Goal: Task Accomplishment & Management: Use online tool/utility

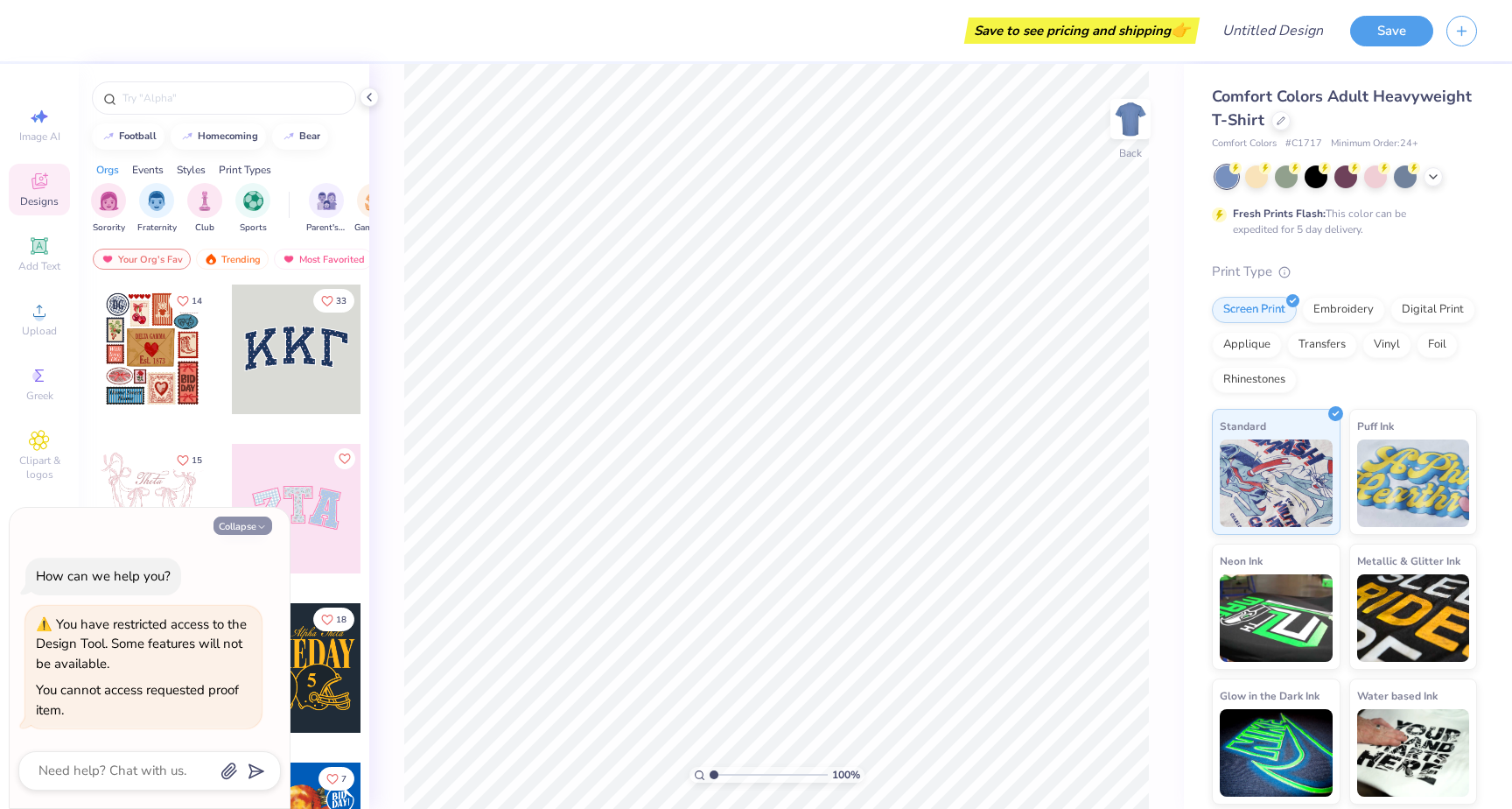
click at [248, 519] on button "Collapse" at bounding box center [242, 525] width 59 height 18
type textarea "x"
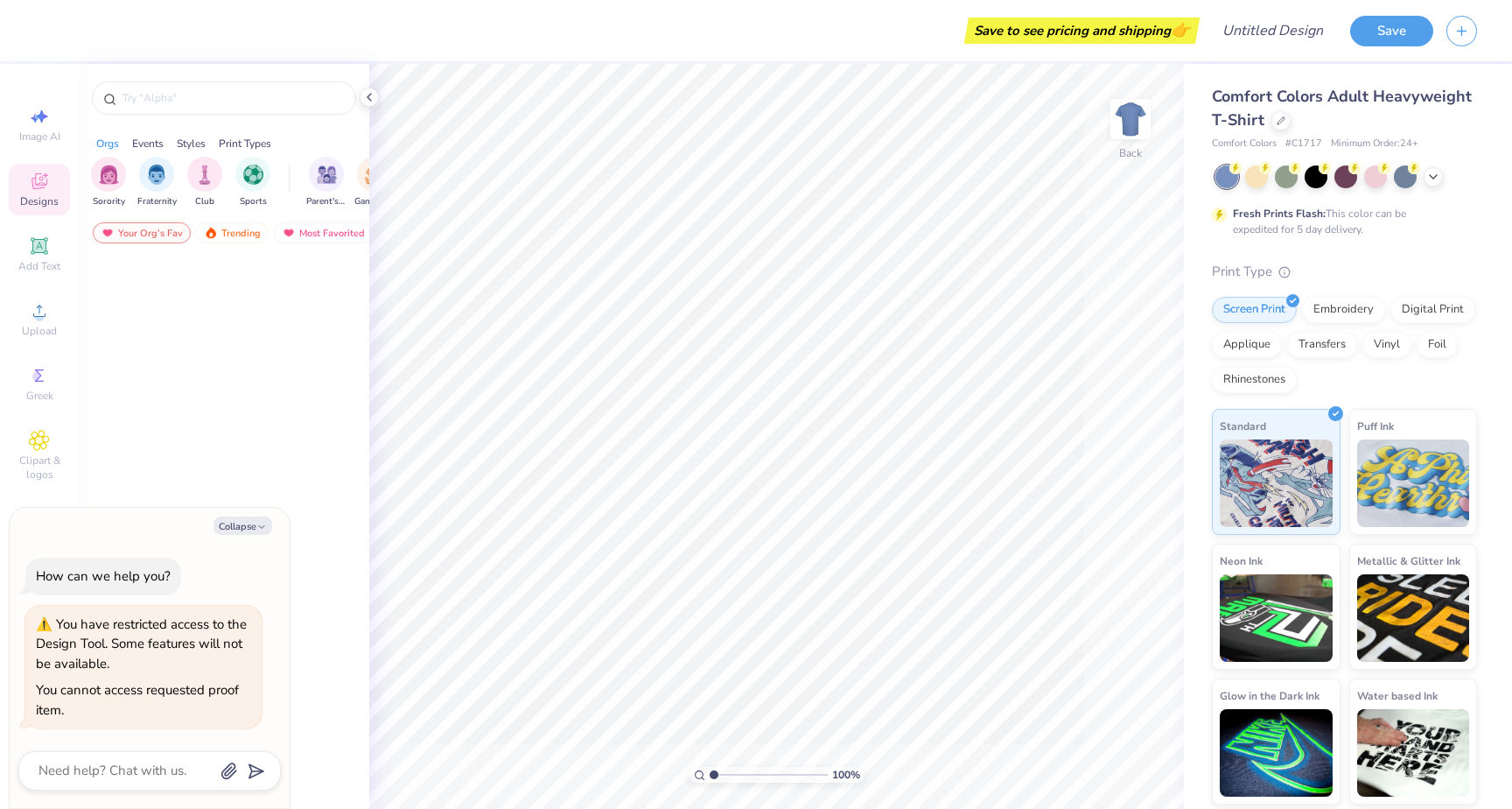
type textarea "x"
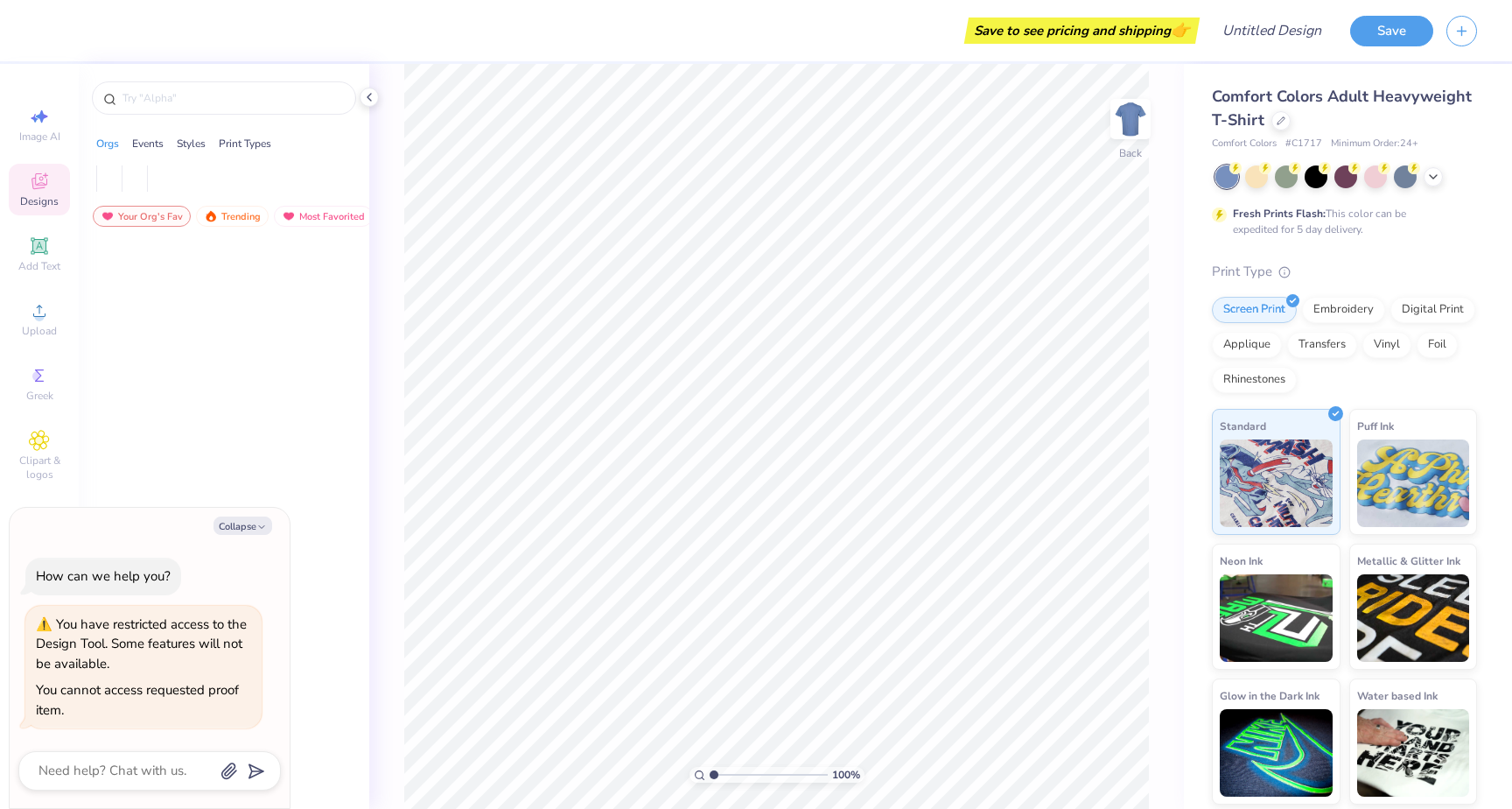
type textarea "x"
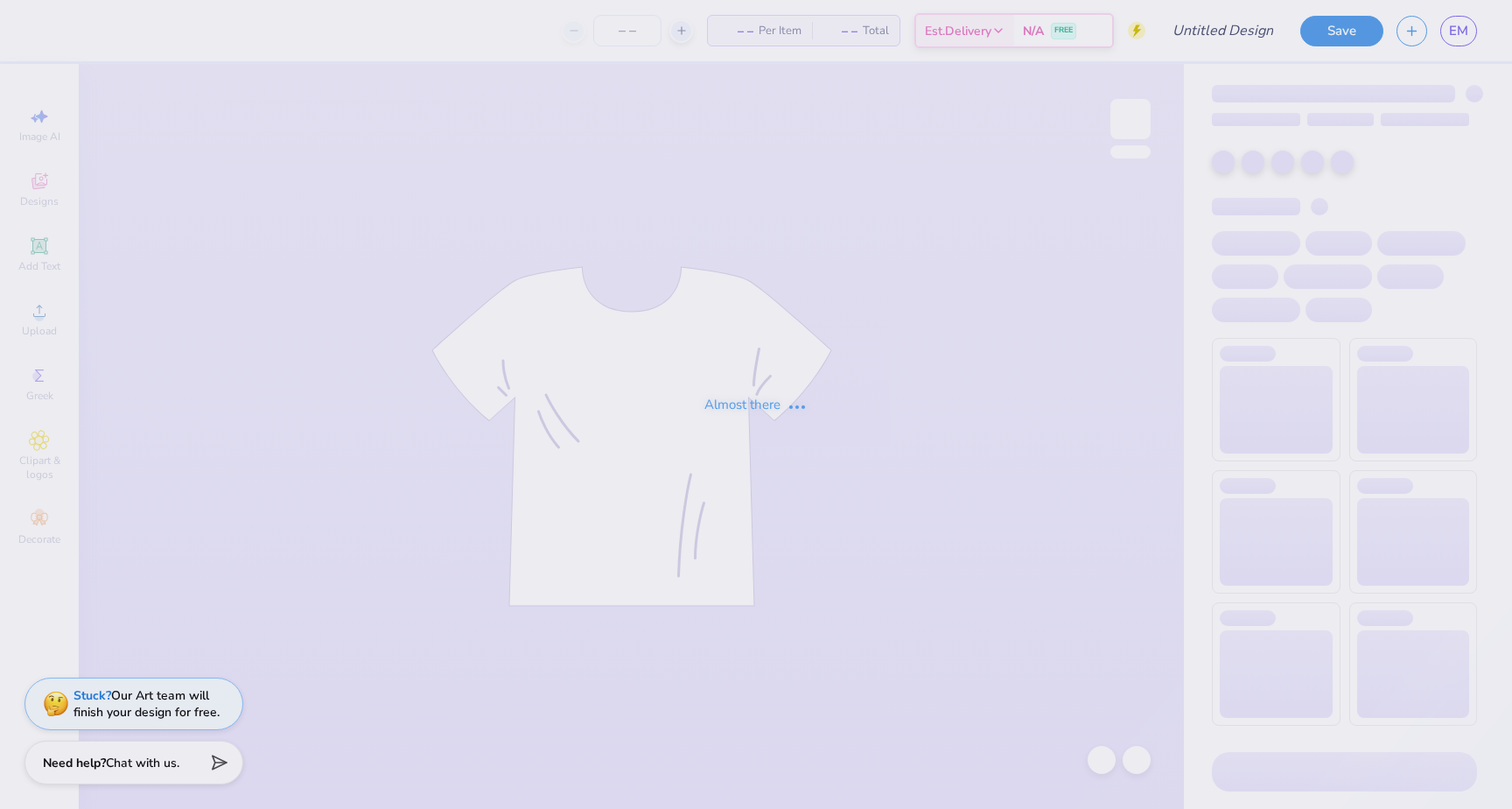
type input "Victory Formal Tri Delta"
type input "12"
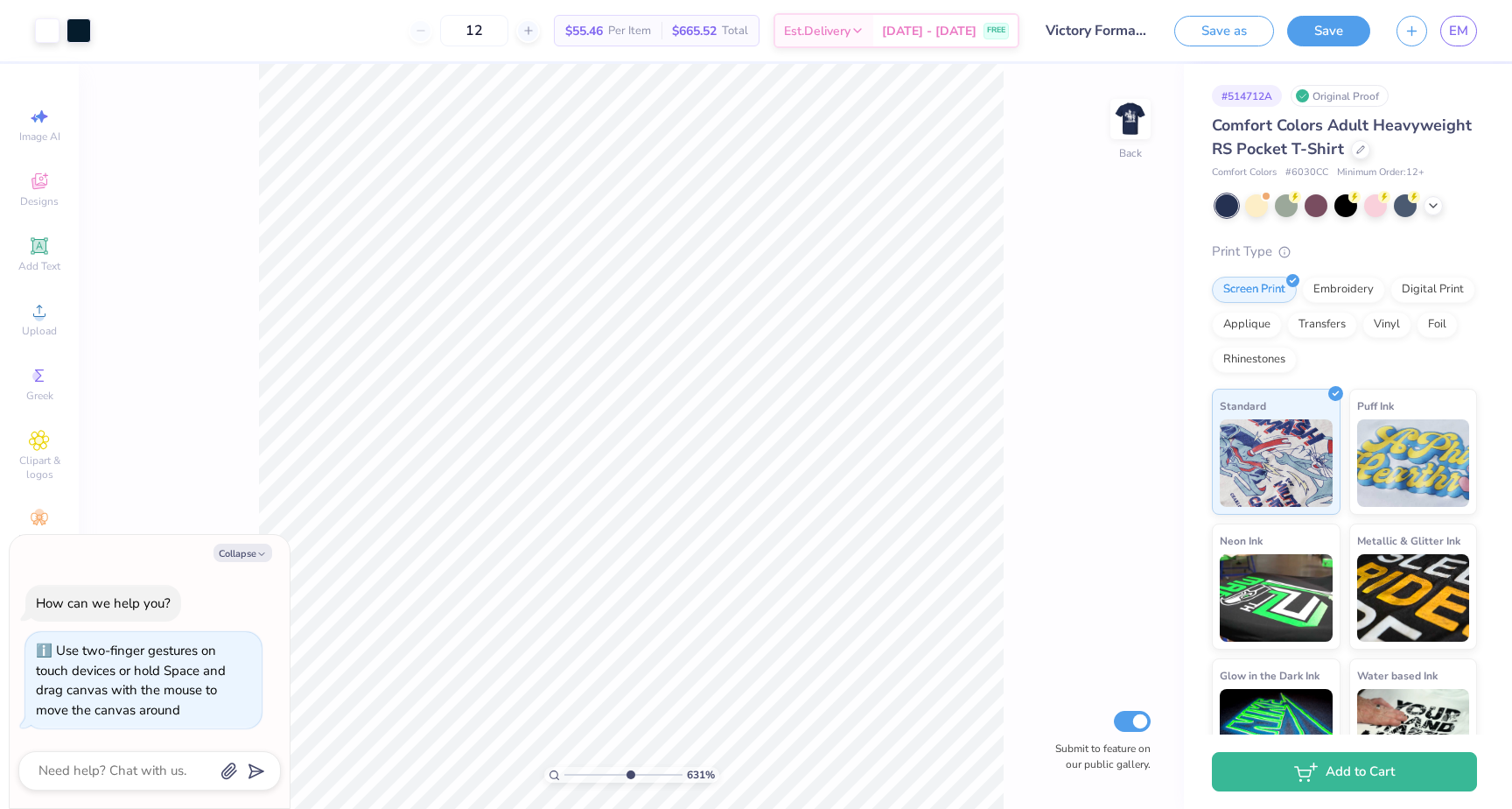
drag, startPoint x: 569, startPoint y: 770, endPoint x: 627, endPoint y: 769, distance: 58.0
click at [628, 769] on input "range" at bounding box center [623, 775] width 118 height 16
drag, startPoint x: 626, startPoint y: 772, endPoint x: 492, endPoint y: 777, distance: 134.1
type input "1"
click at [564, 777] on input "range" at bounding box center [623, 775] width 118 height 16
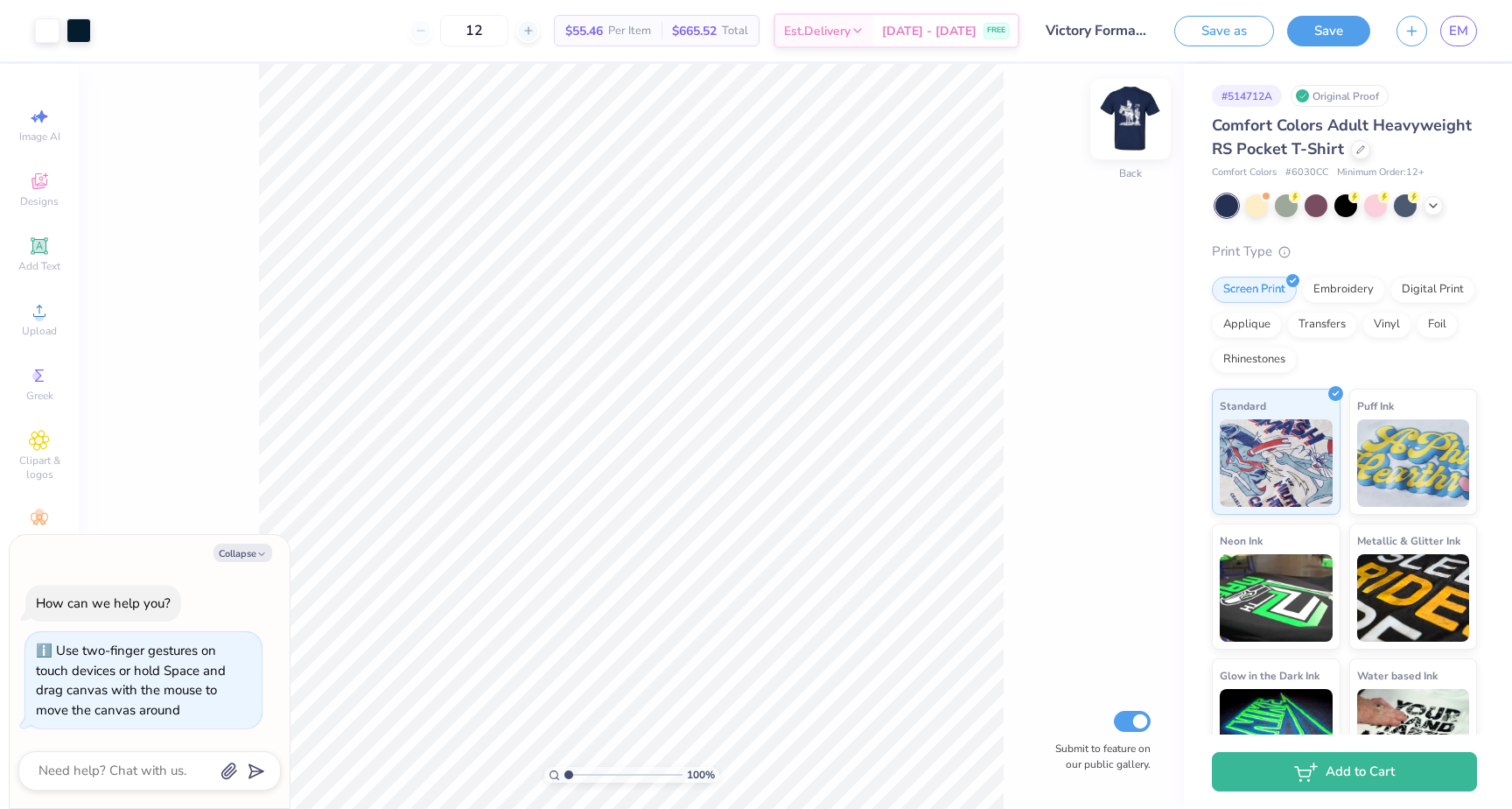
click at [1131, 121] on img at bounding box center [1131, 119] width 70 height 70
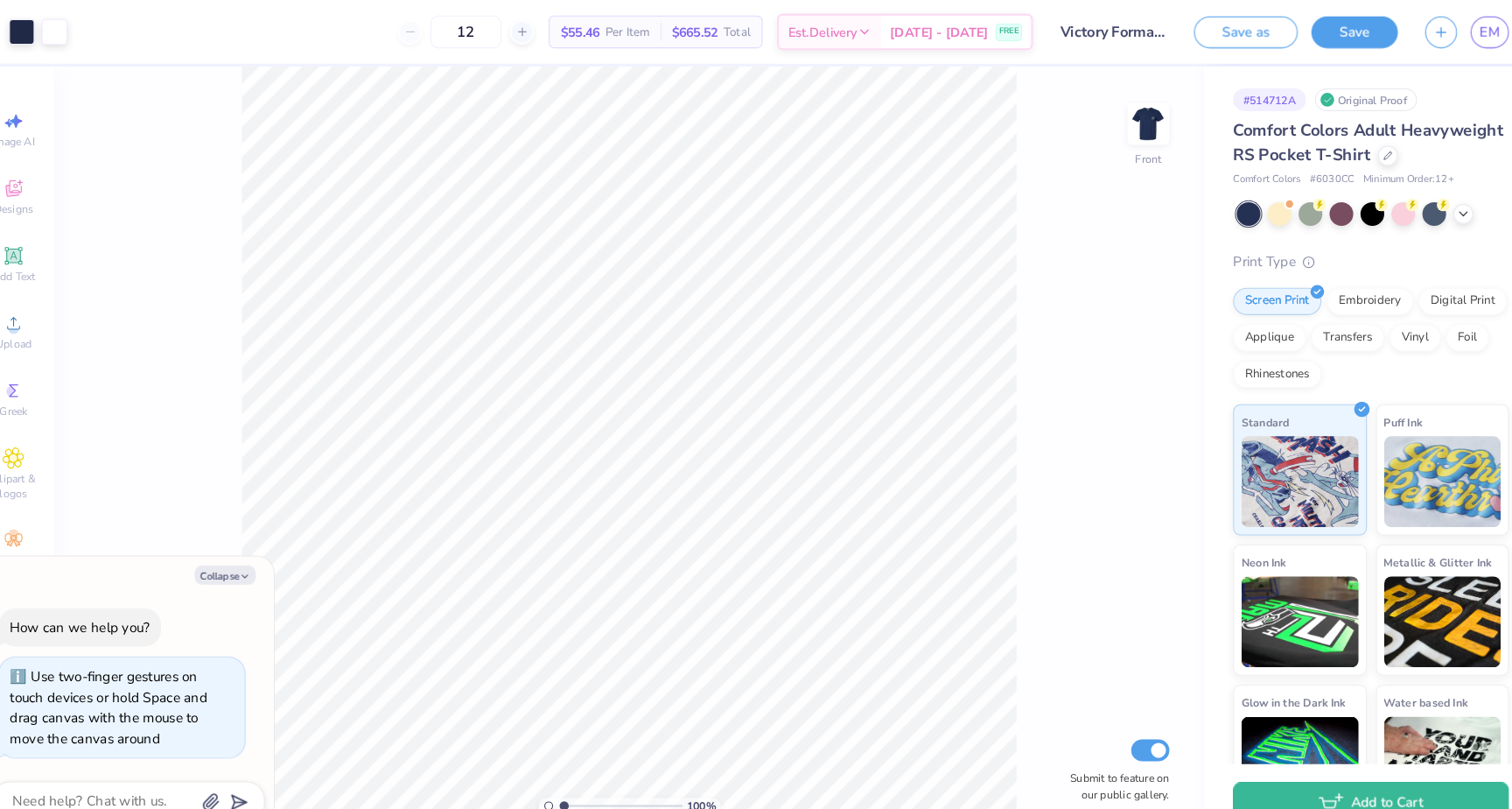
type textarea "x"
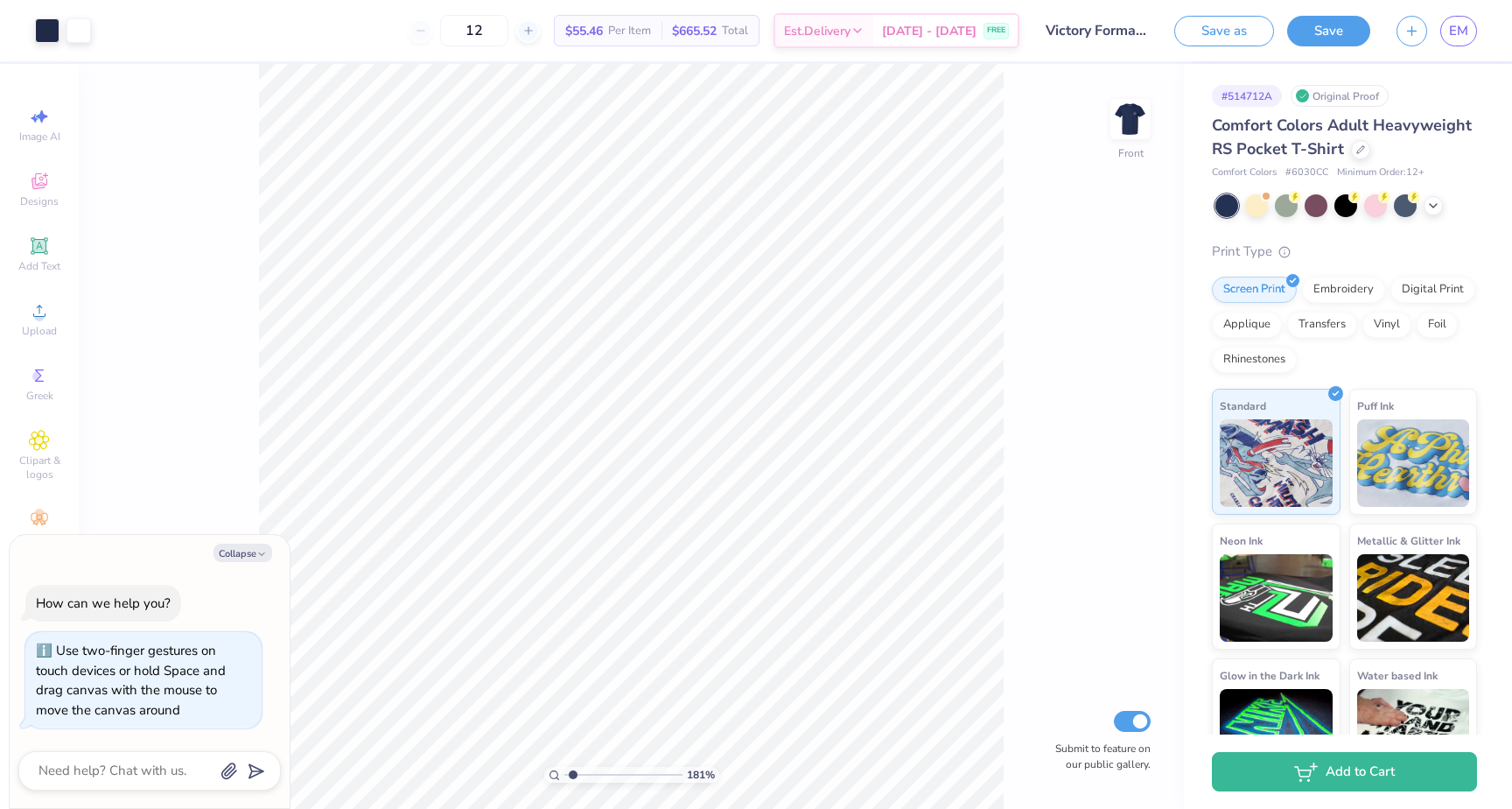
type input "1"
drag, startPoint x: 568, startPoint y: 775, endPoint x: 449, endPoint y: 766, distance: 119.3
click at [564, 767] on input "range" at bounding box center [623, 775] width 118 height 16
click at [245, 550] on button "Collapse" at bounding box center [242, 552] width 59 height 18
type textarea "x"
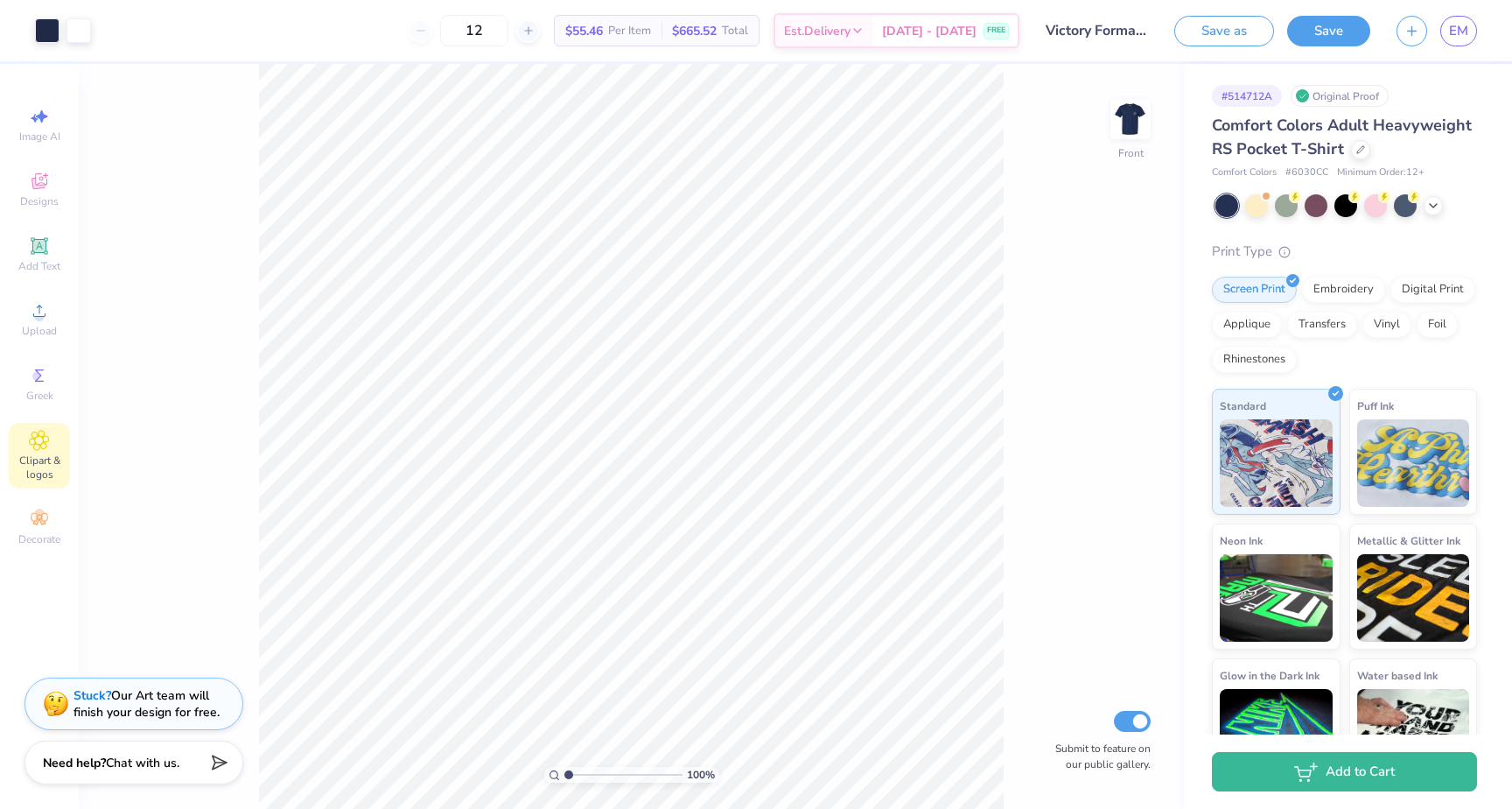
click at [41, 453] on div "Clipart & logos" at bounding box center [39, 455] width 61 height 66
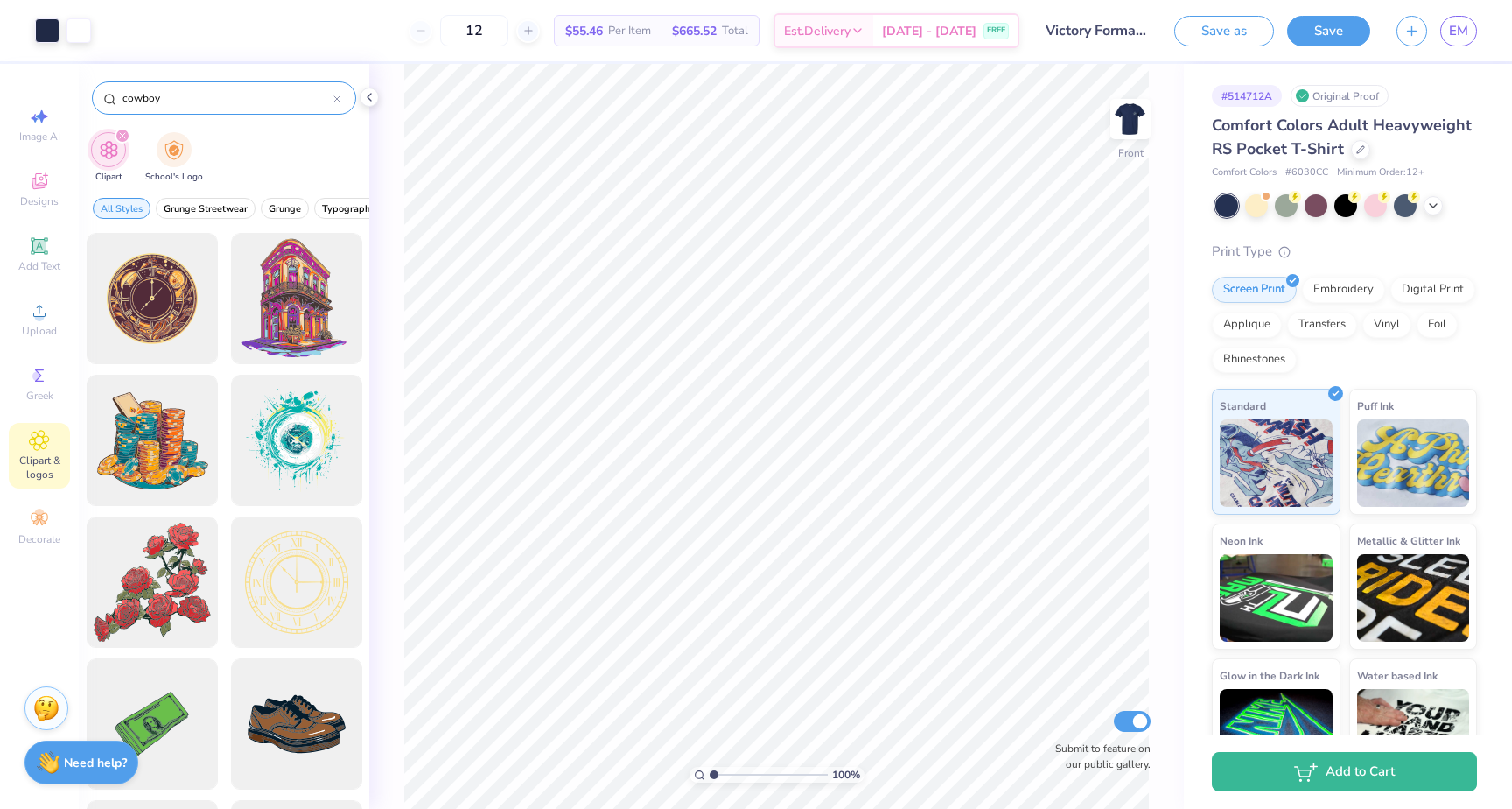
type input "cowboy"
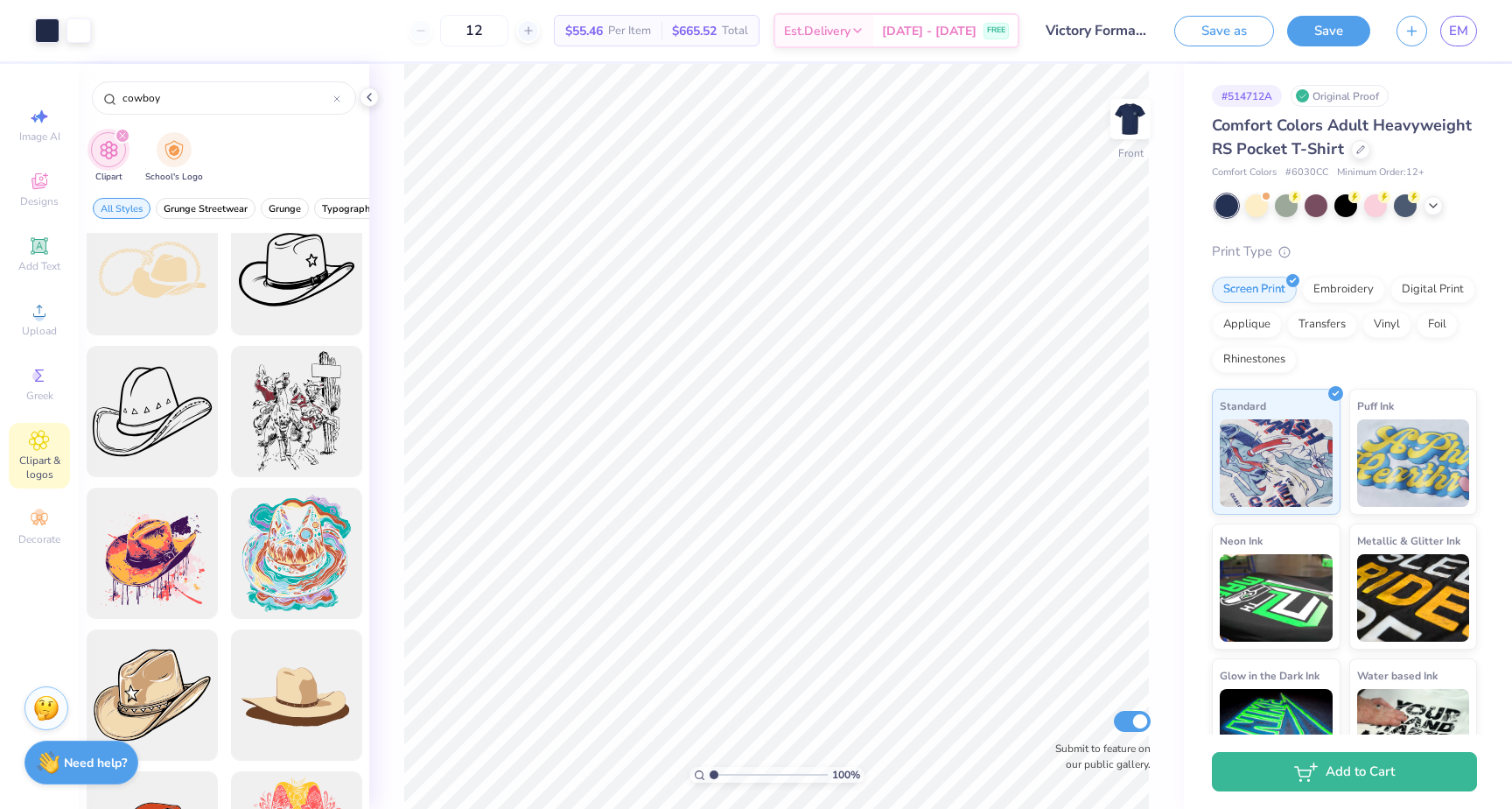
scroll to position [2017, 0]
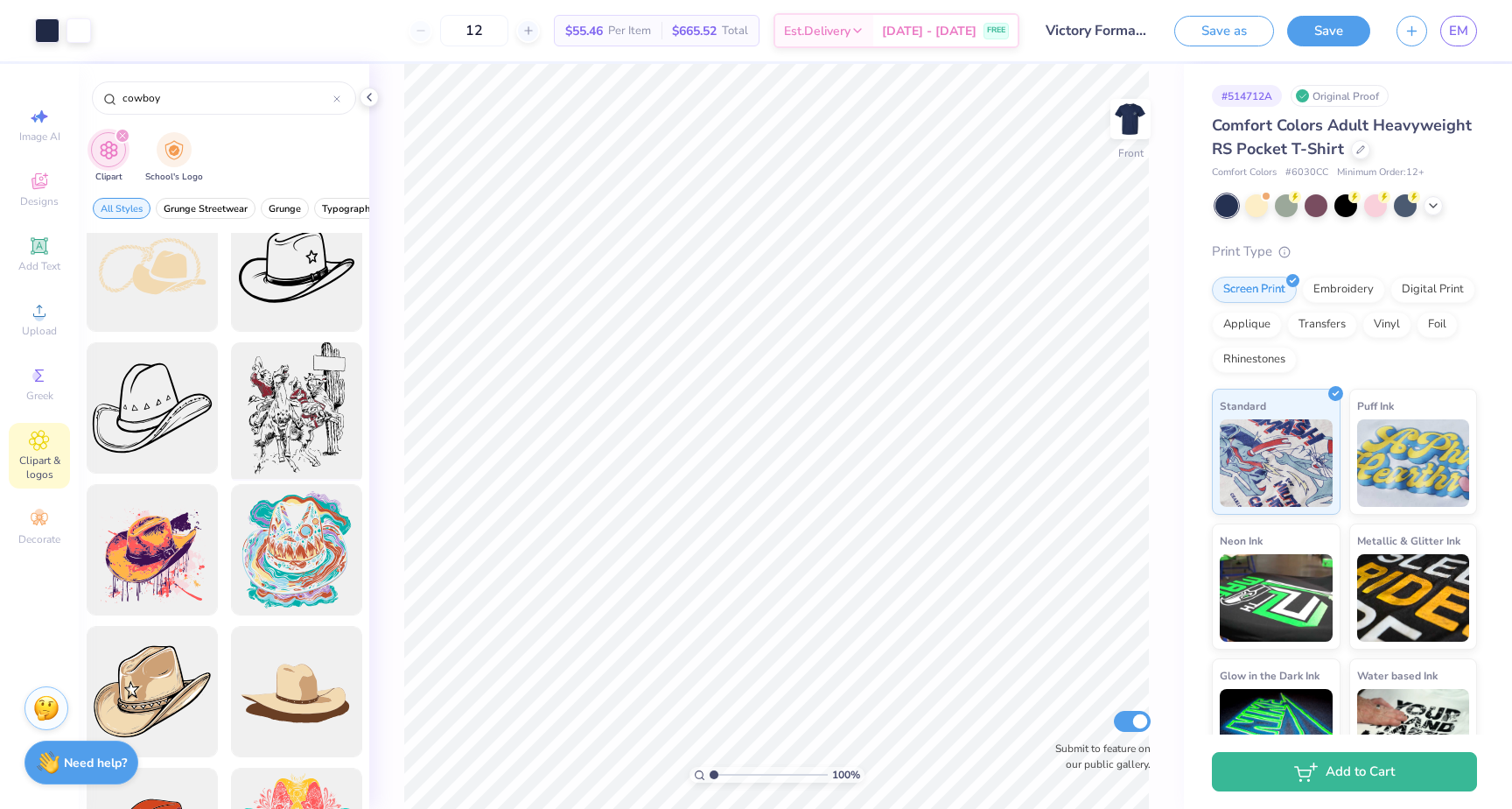
click at [308, 418] on div at bounding box center [296, 408] width 145 height 145
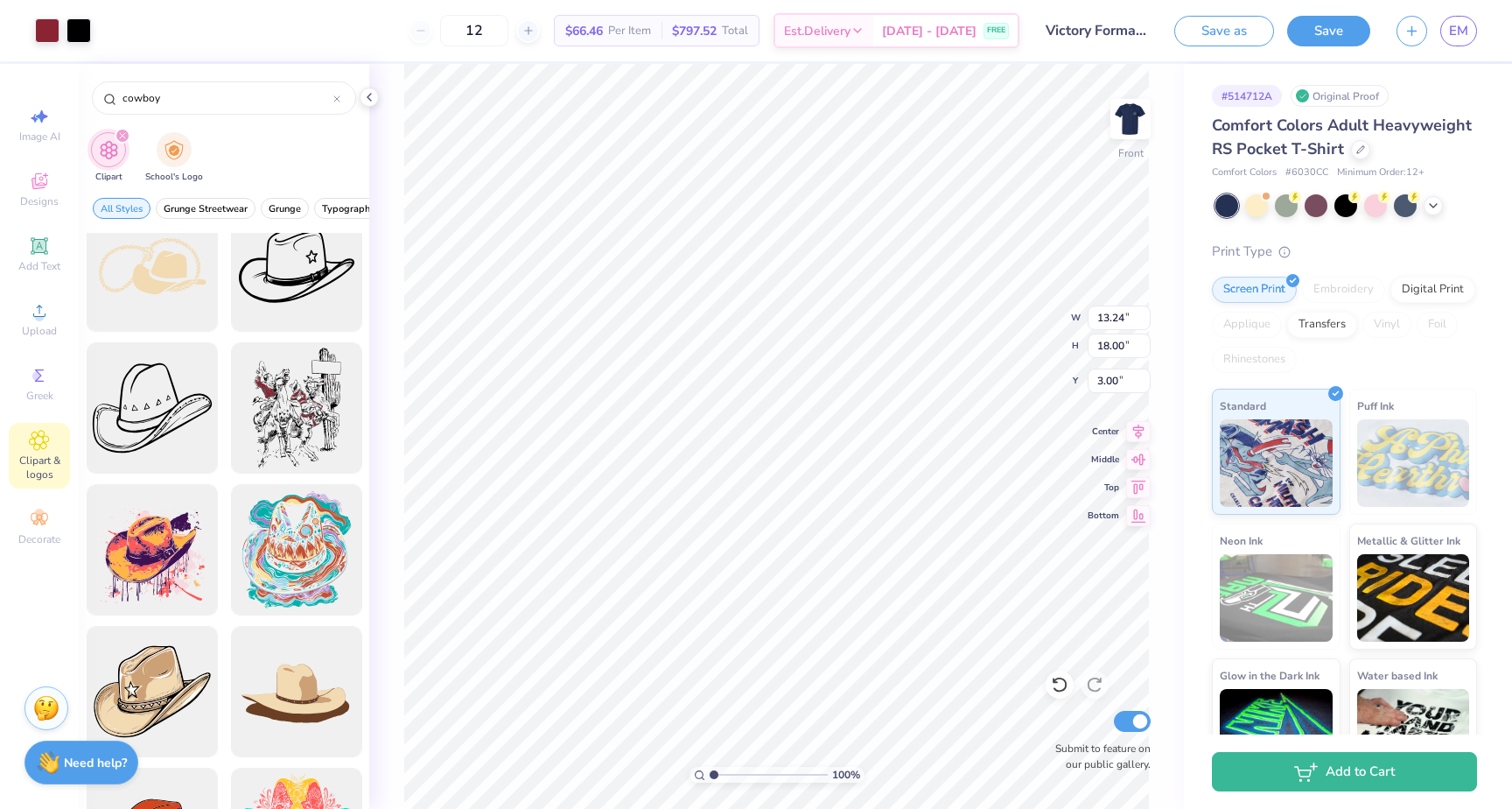
type input "8.47"
type input "11.51"
type input "9.49"
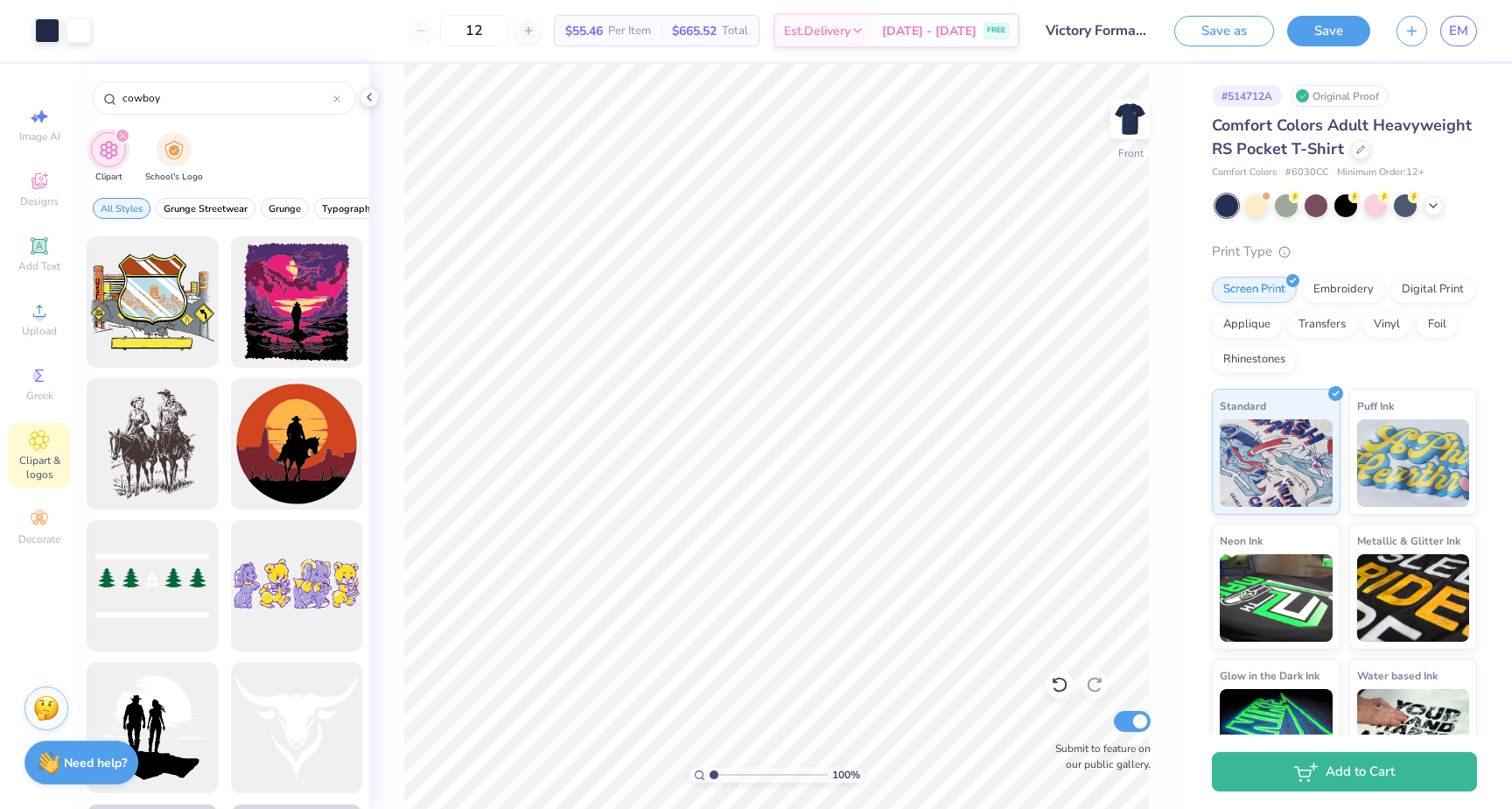
scroll to position [3825, 0]
click at [168, 446] on div at bounding box center [152, 443] width 145 height 145
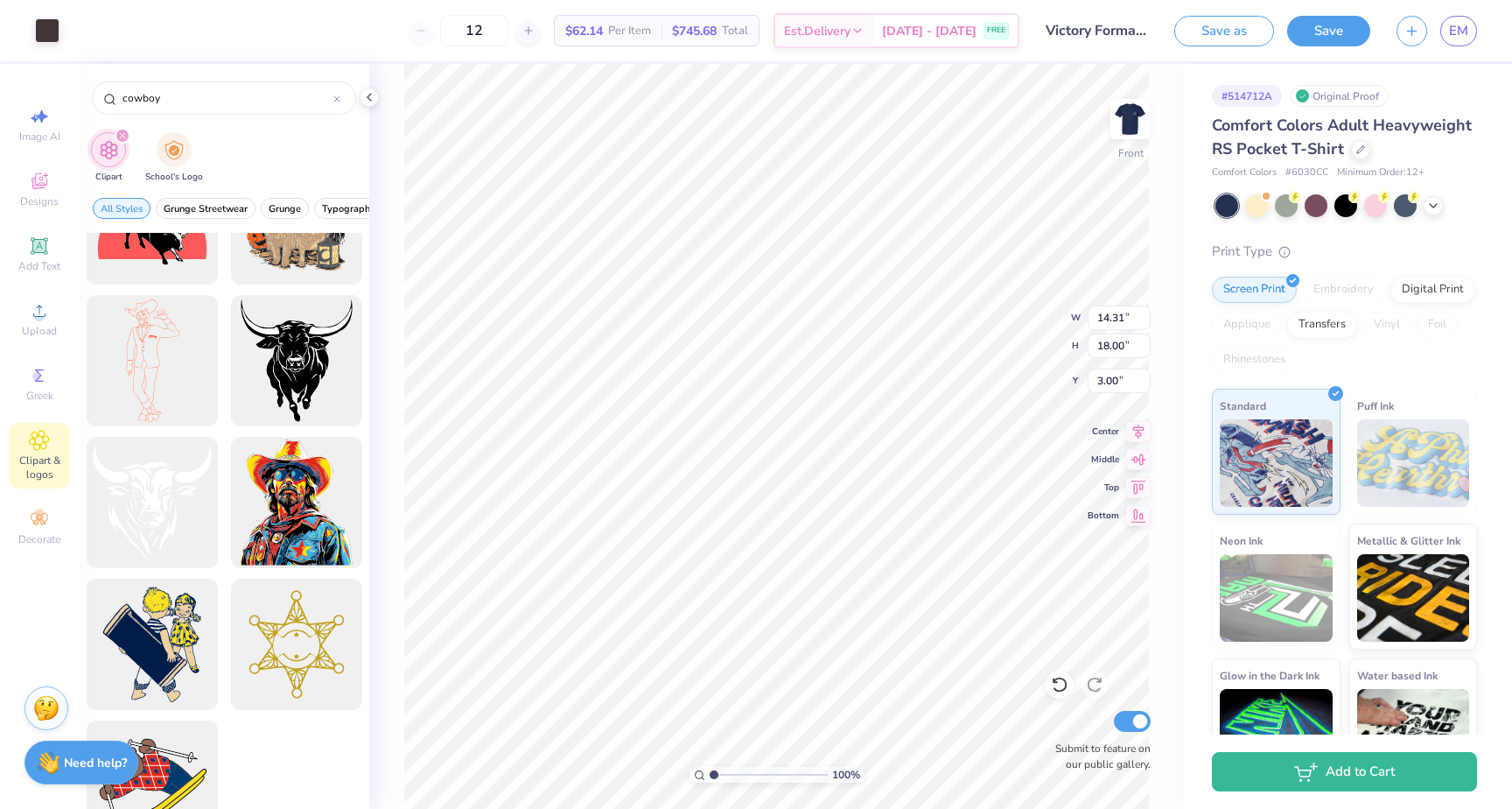
scroll to position [4486, 0]
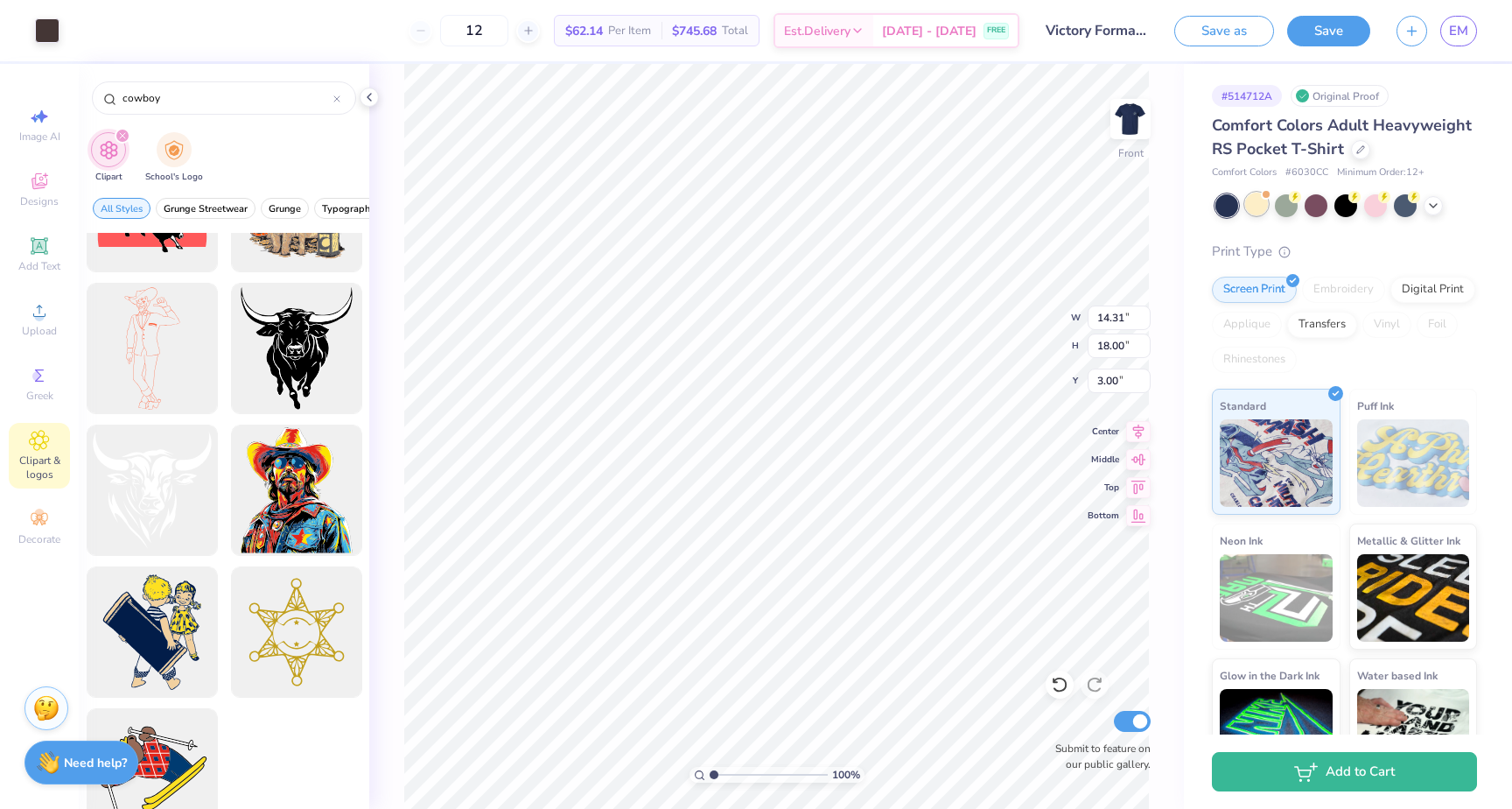
click at [1256, 207] on div at bounding box center [1257, 204] width 23 height 23
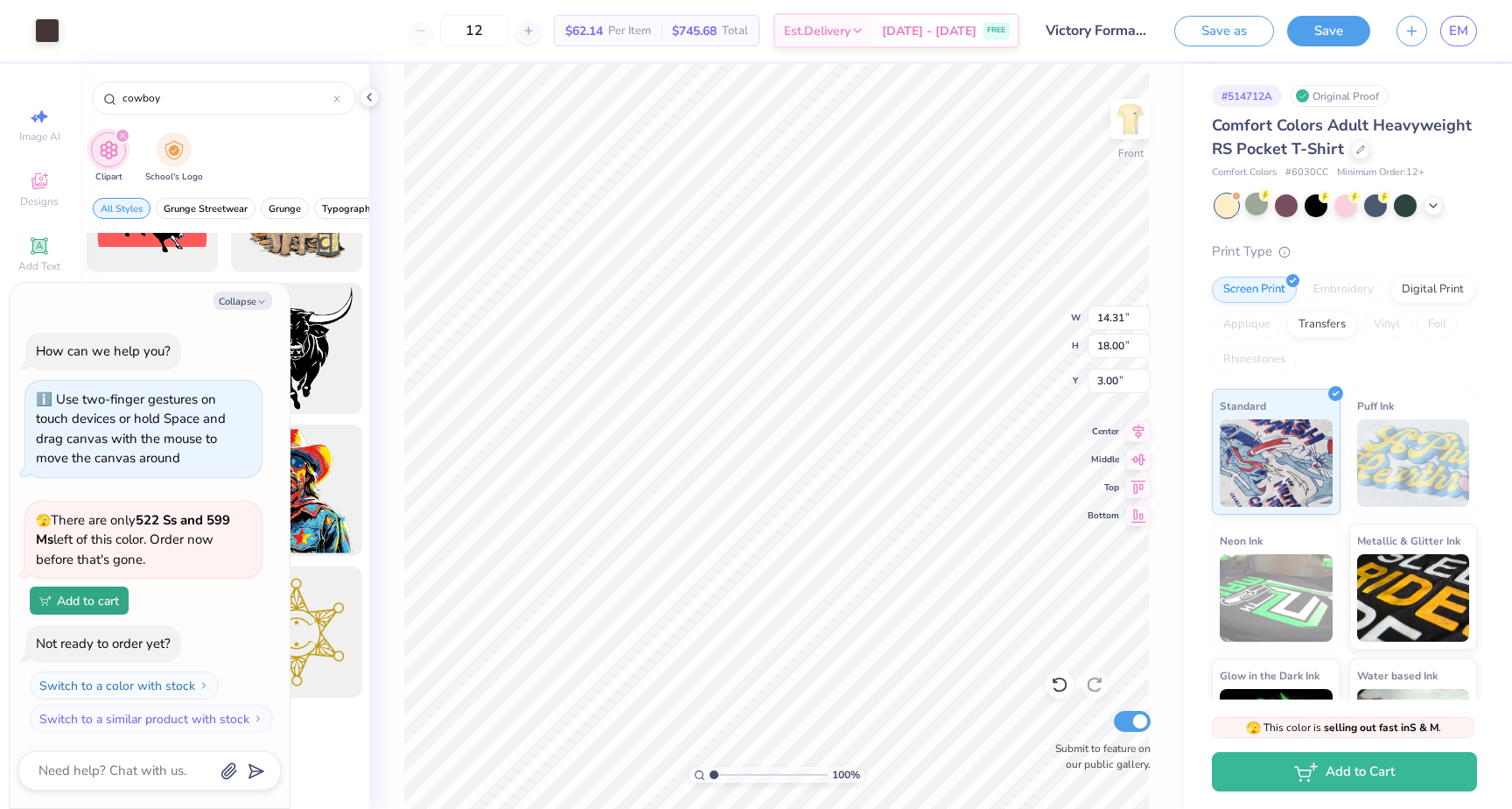
scroll to position [259, 0]
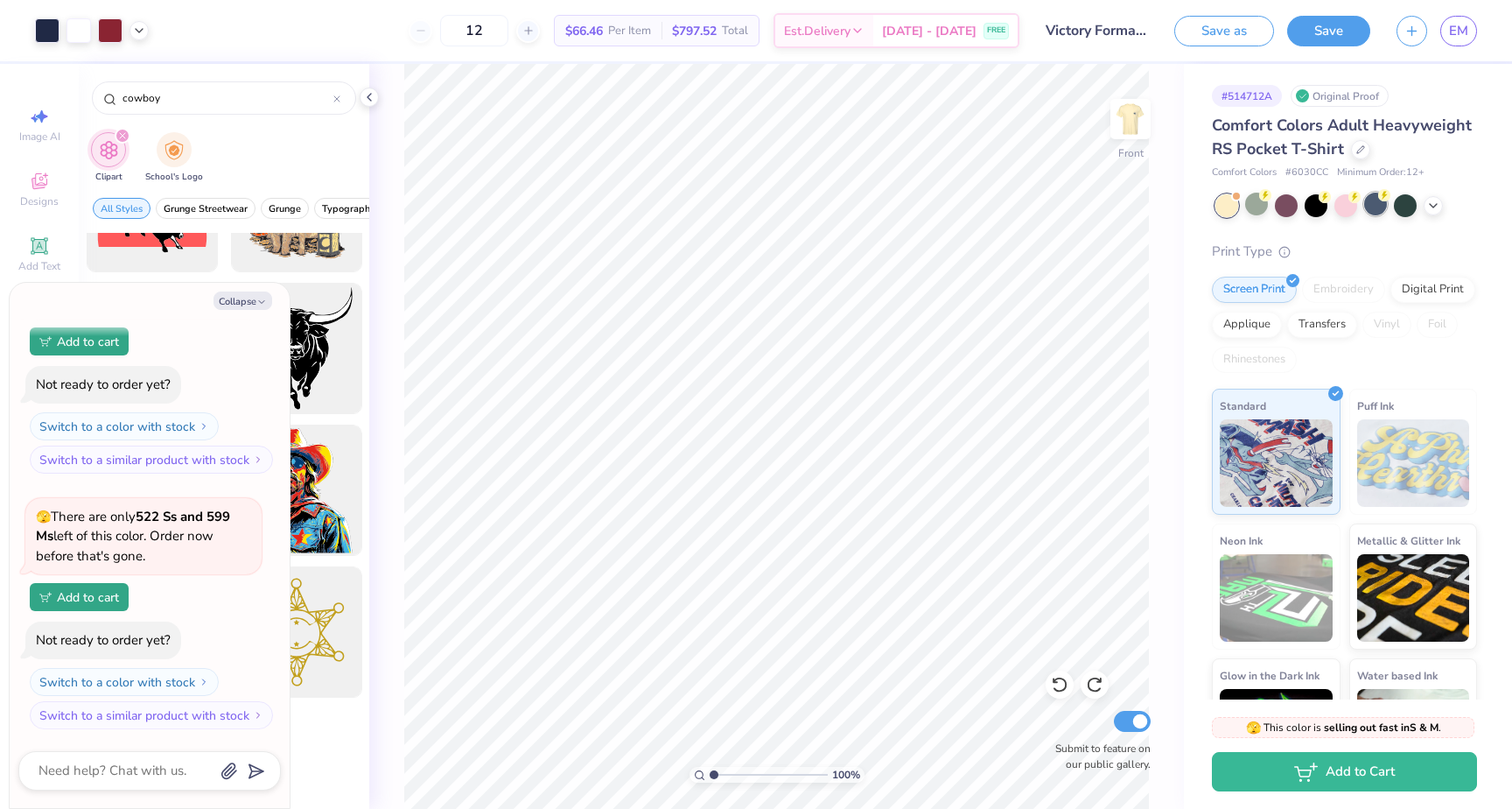
click at [1272, 196] on circle at bounding box center [1265, 195] width 12 height 12
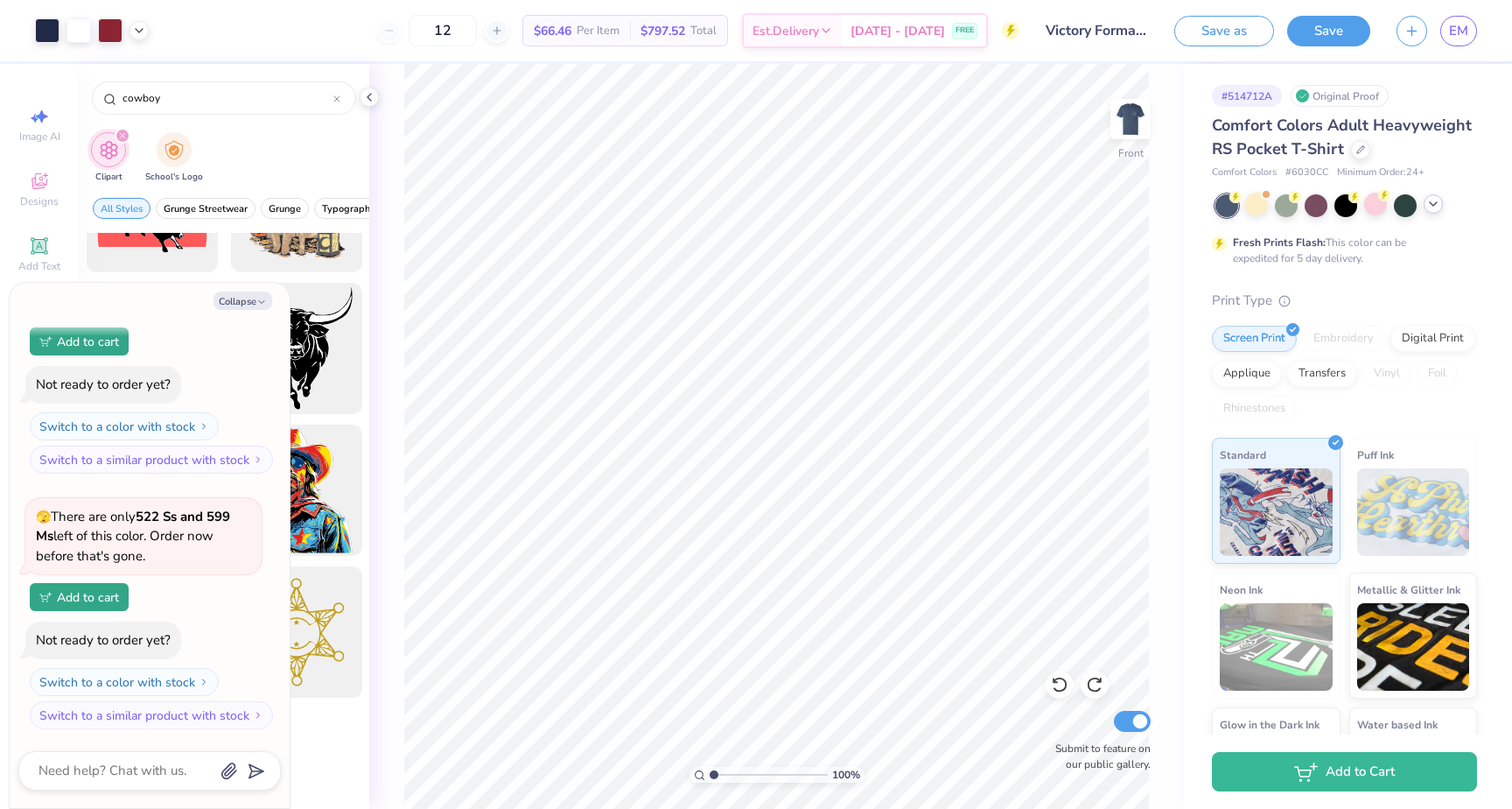
click at [1427, 204] on icon at bounding box center [1434, 204] width 14 height 14
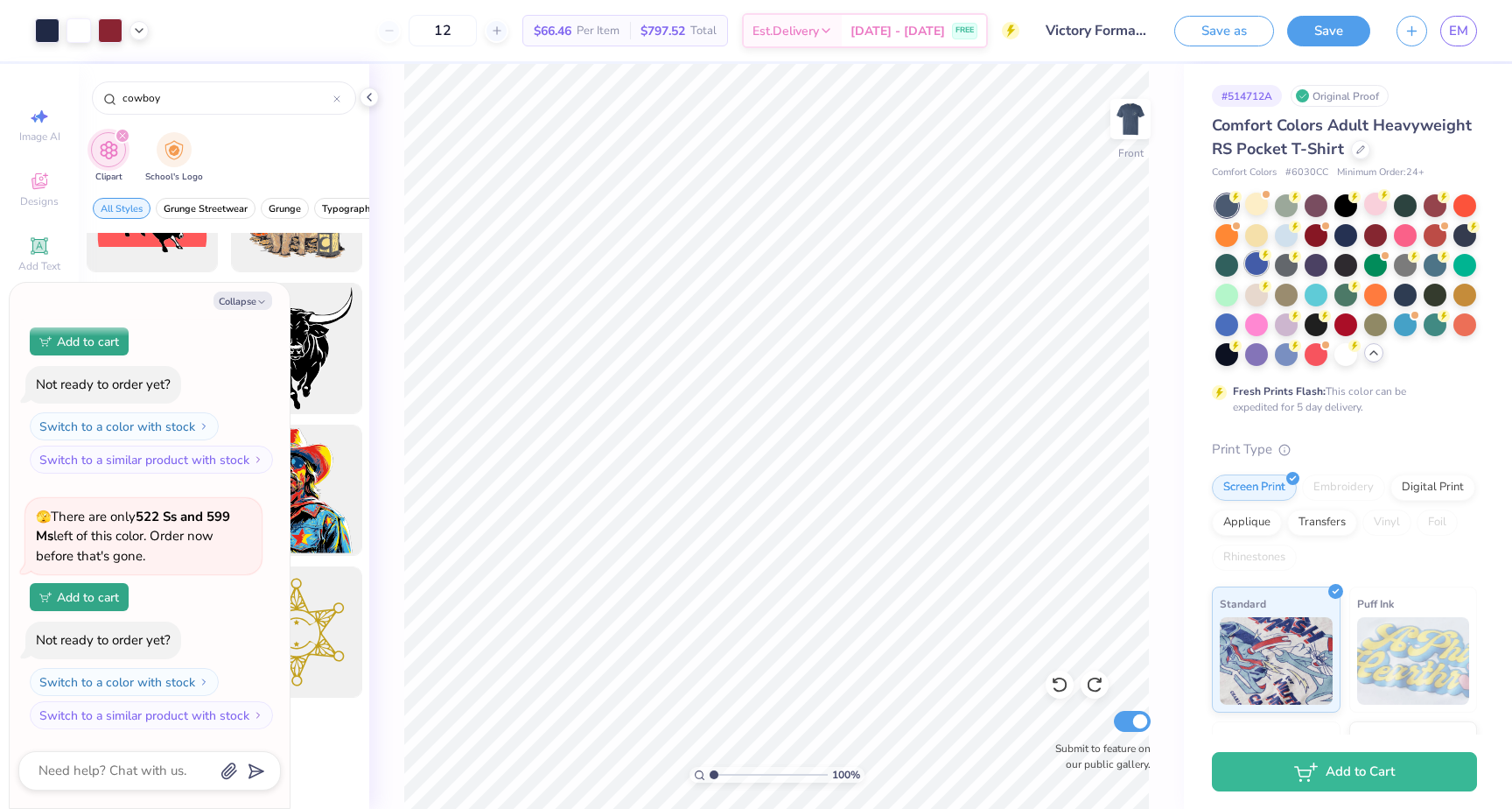
click at [1263, 261] on div at bounding box center [1257, 263] width 23 height 23
type textarea "x"
click at [1431, 392] on div "Fresh Prints Flash: This color can be expedited for 5 day delivery." at bounding box center [1340, 399] width 215 height 32
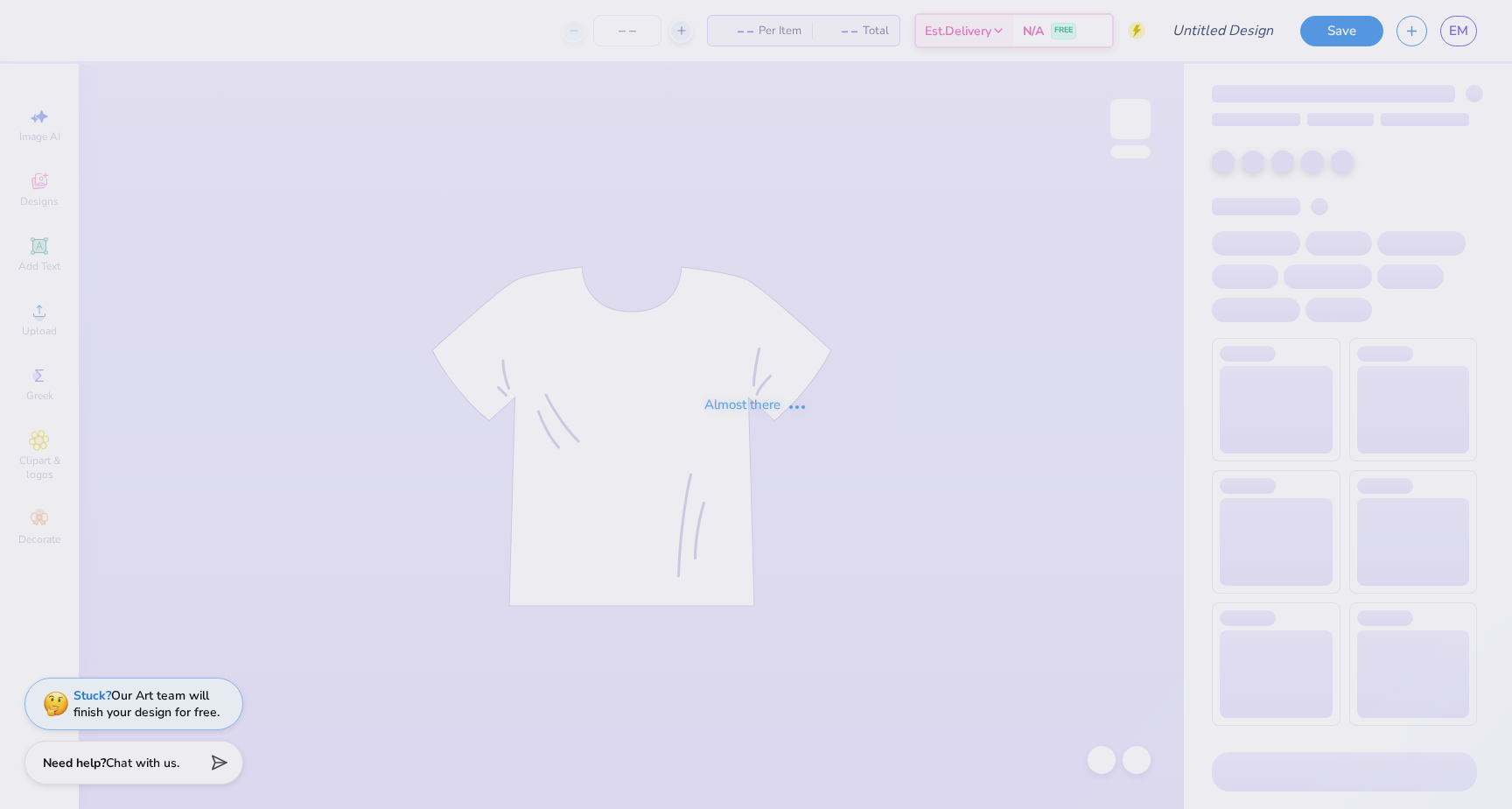
type input "Victory Formal Tri Delta"
type input "12"
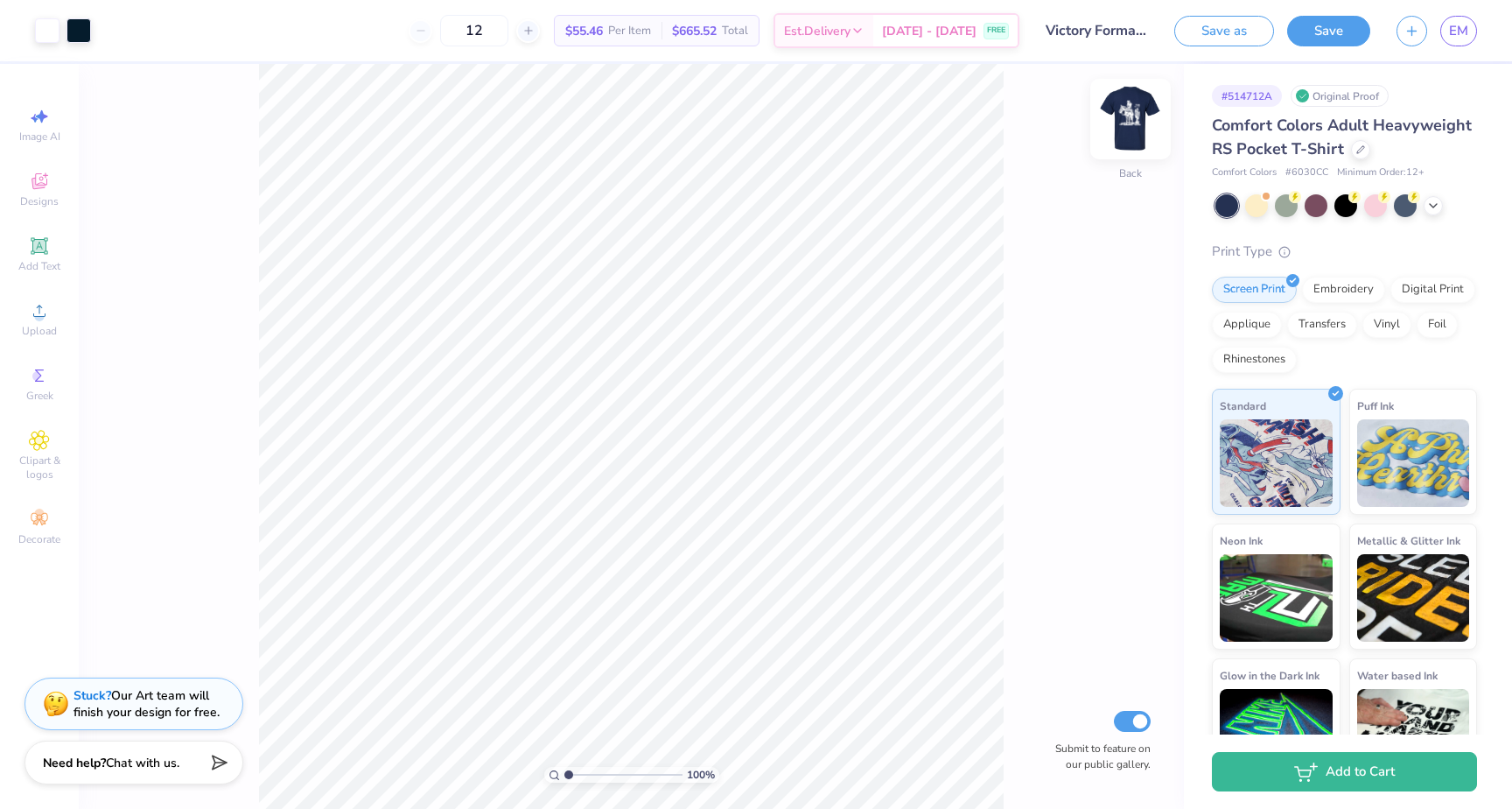
click at [1133, 117] on img at bounding box center [1131, 119] width 70 height 70
click at [45, 465] on span "Clipart & logos" at bounding box center [39, 468] width 61 height 28
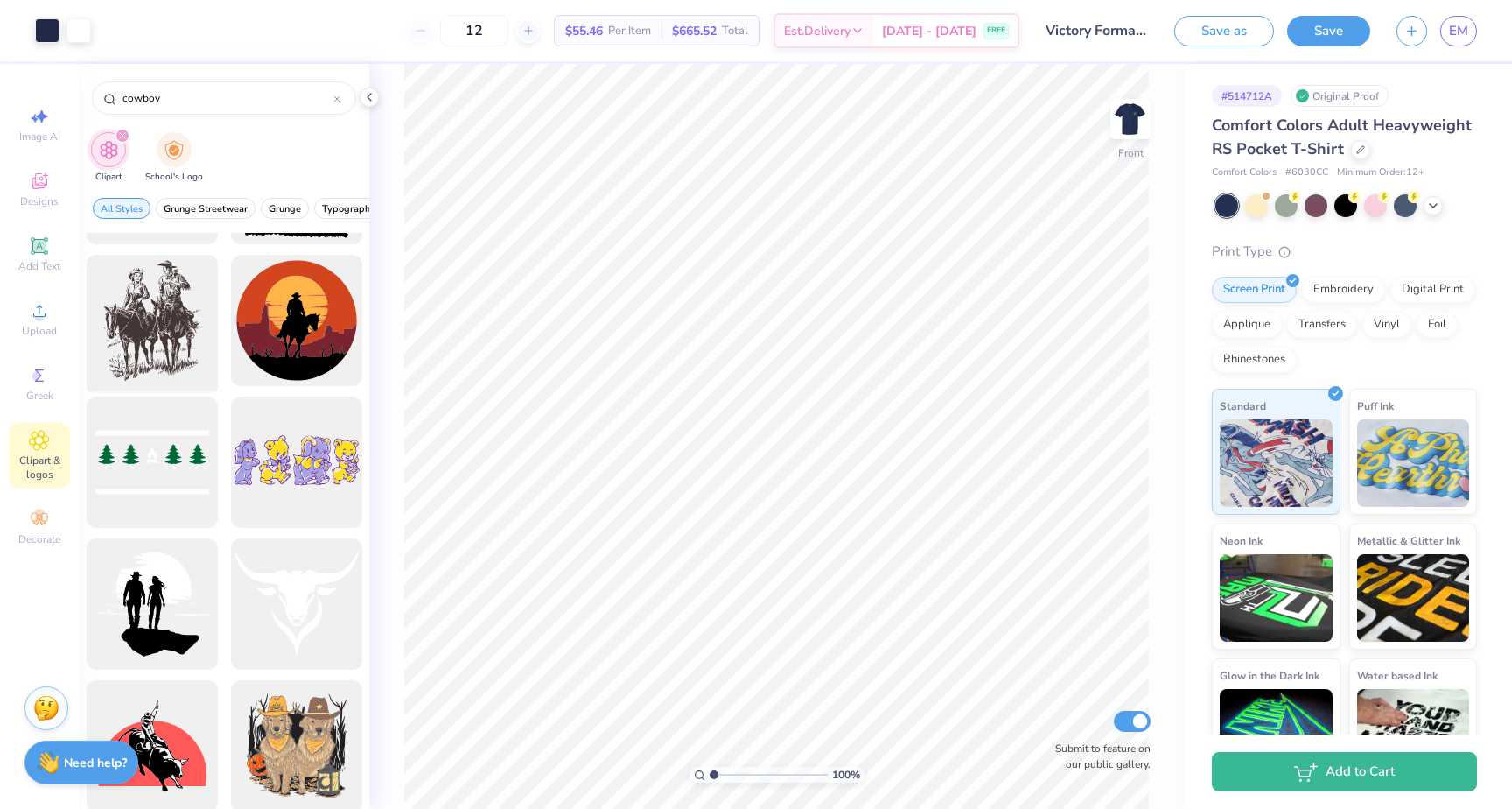
scroll to position [3877, 0]
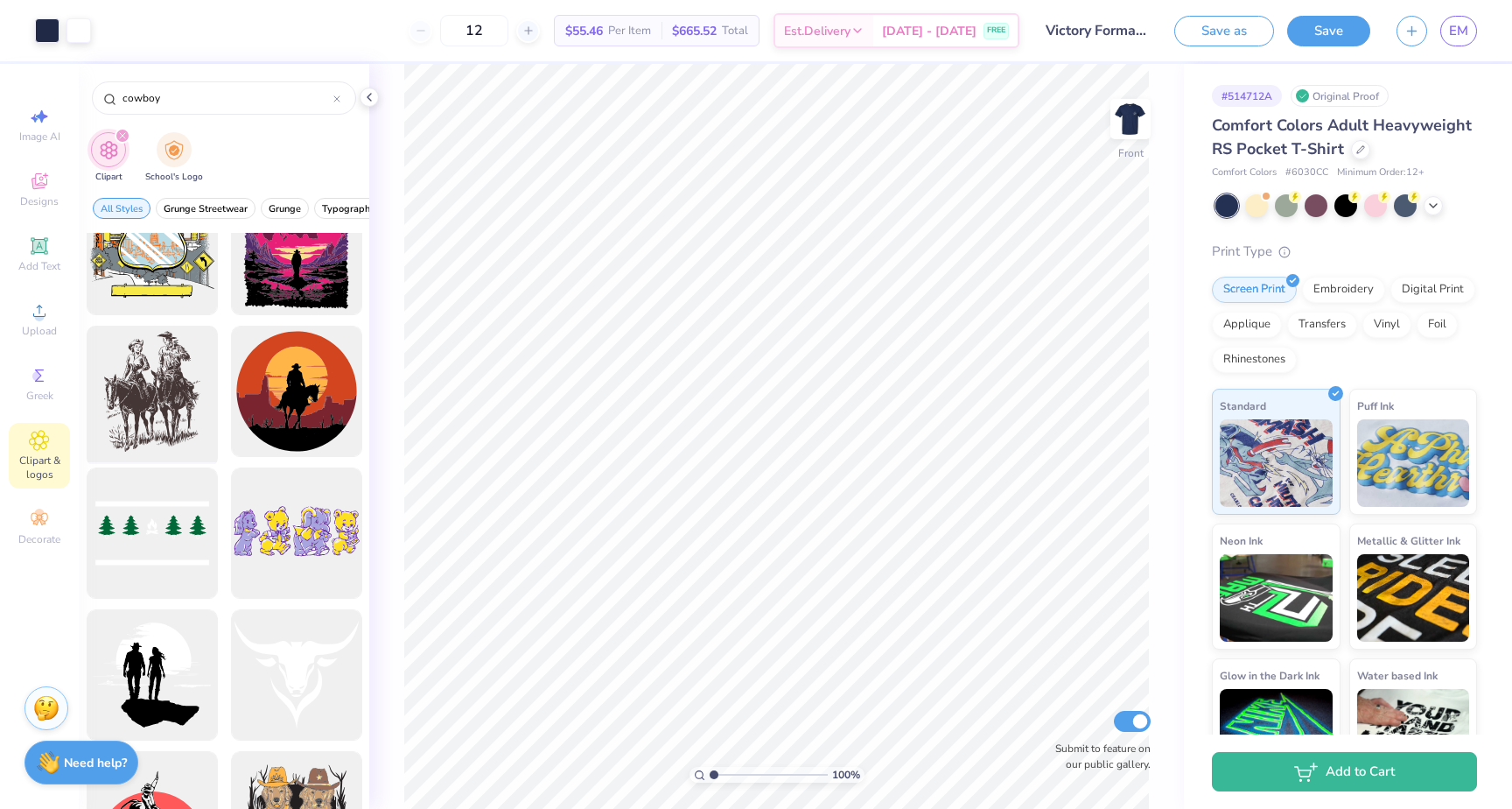
click at [154, 412] on div at bounding box center [152, 391] width 145 height 145
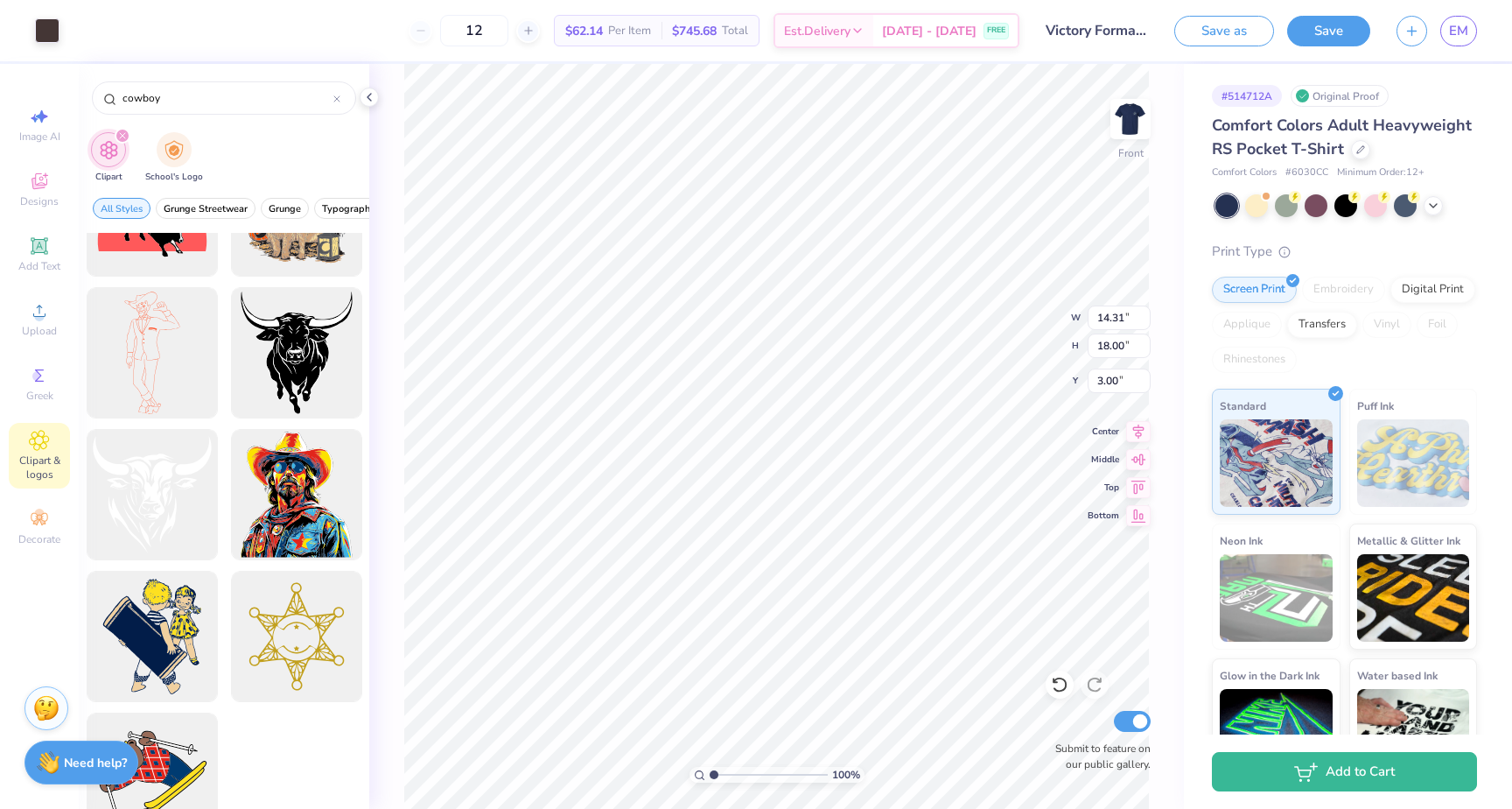
scroll to position [4527, 0]
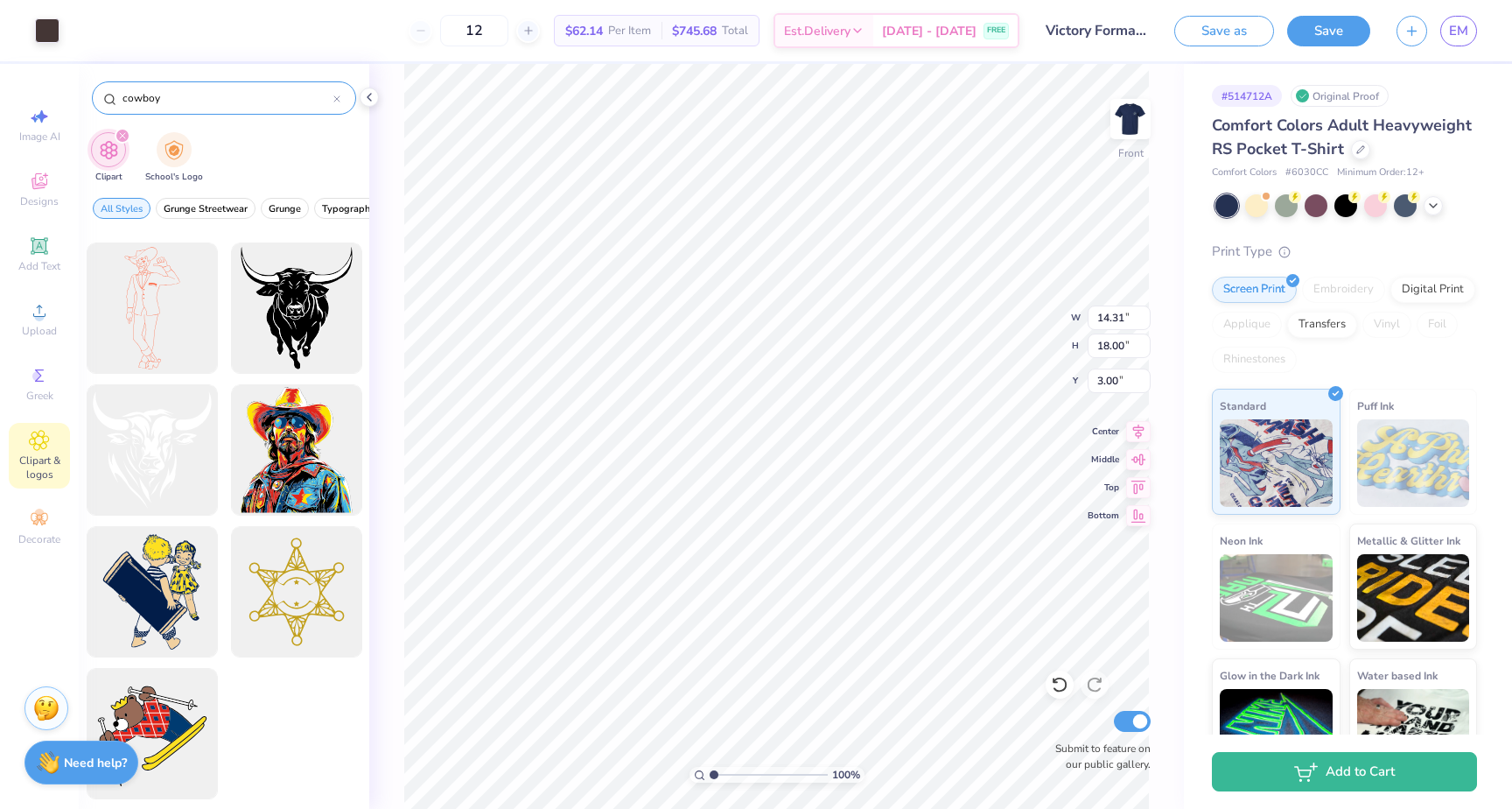
click at [185, 102] on input "cowboy" at bounding box center [227, 98] width 212 height 18
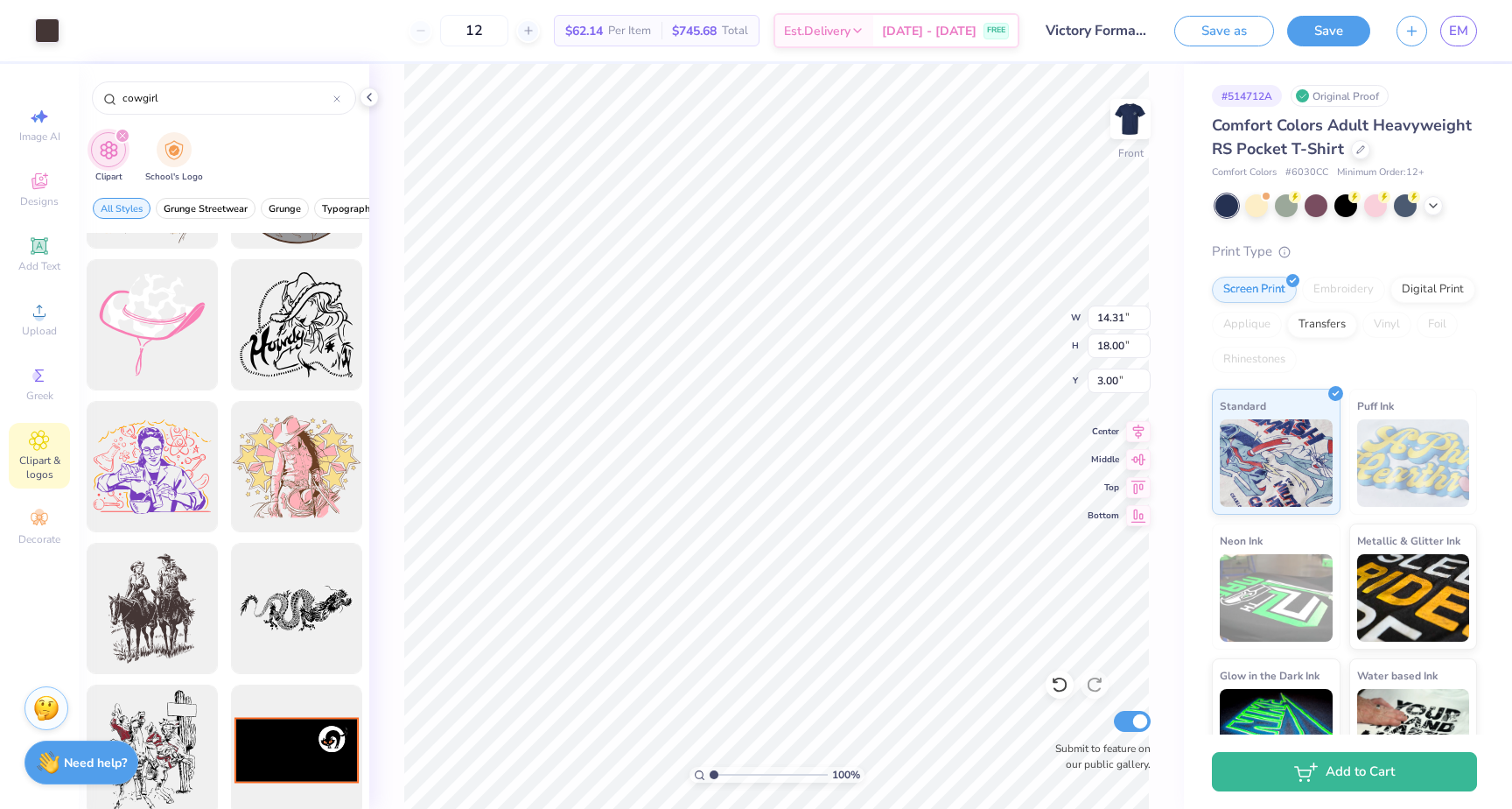
scroll to position [983, 0]
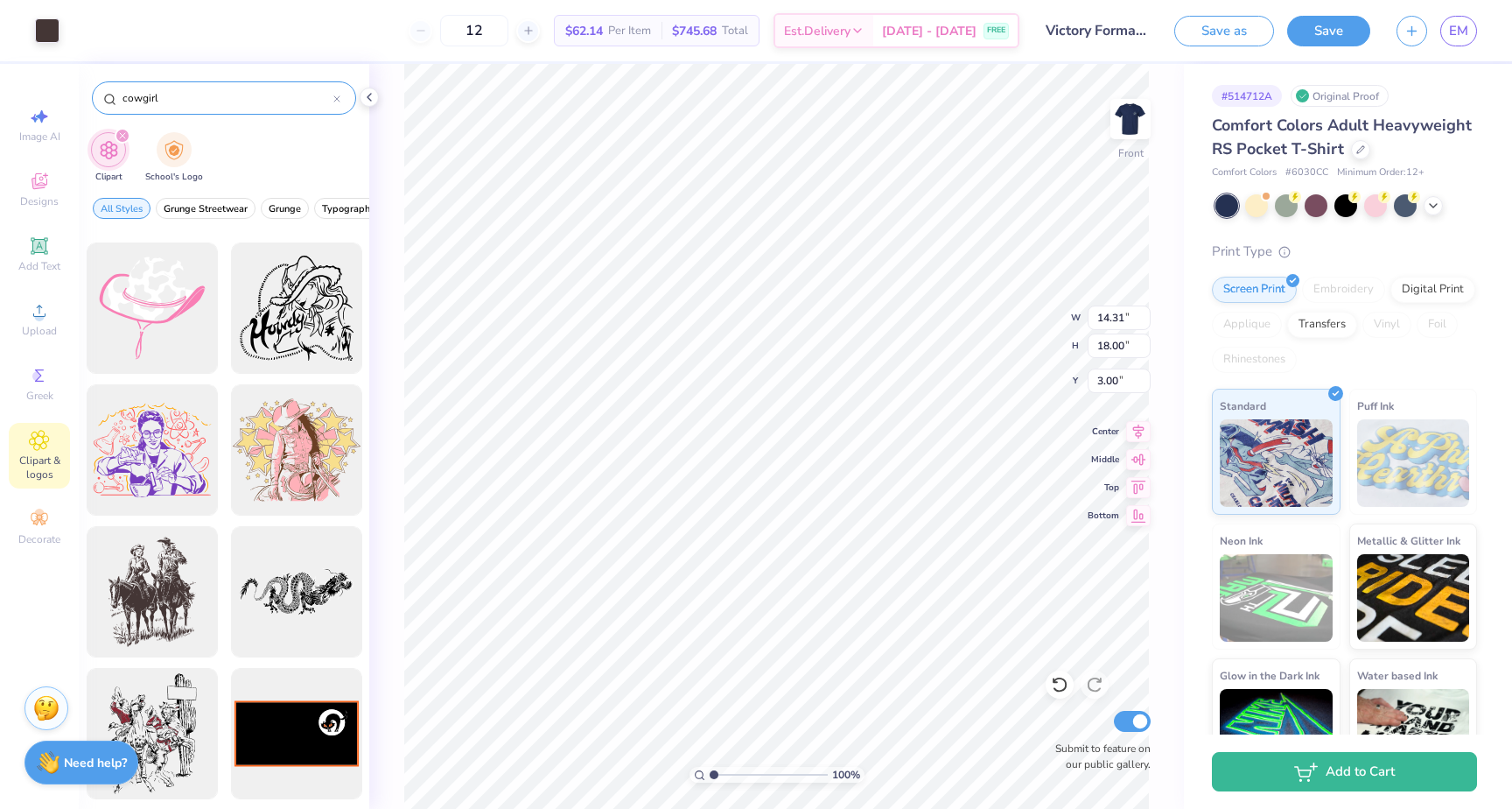
click at [213, 84] on div "cowgirl" at bounding box center [224, 98] width 264 height 33
click at [212, 85] on div "cowgirl" at bounding box center [224, 98] width 264 height 33
click at [204, 95] on input "cowgirl" at bounding box center [227, 98] width 212 height 18
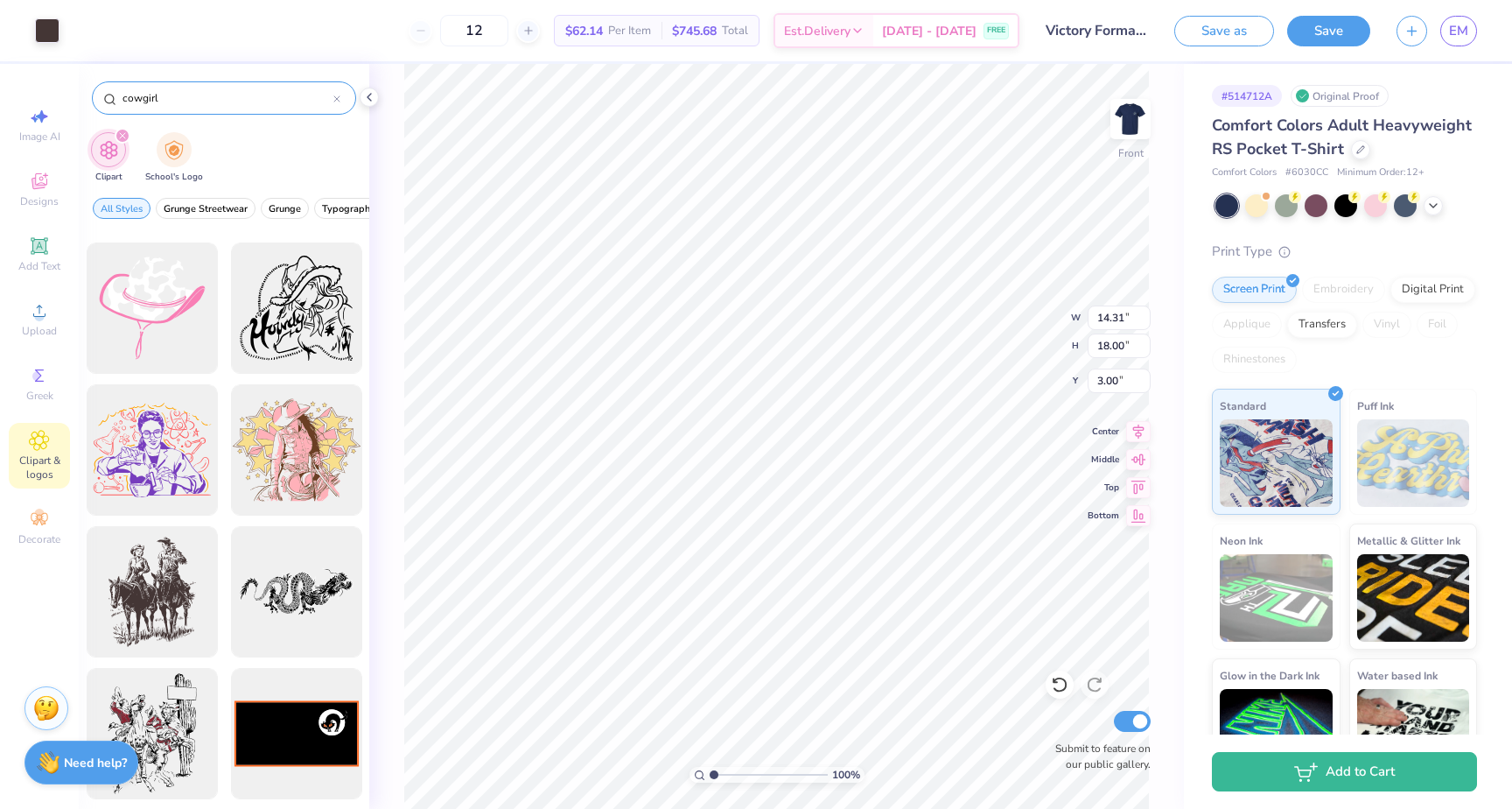
click at [204, 95] on input "cowgirl" at bounding box center [227, 98] width 212 height 18
type input "western"
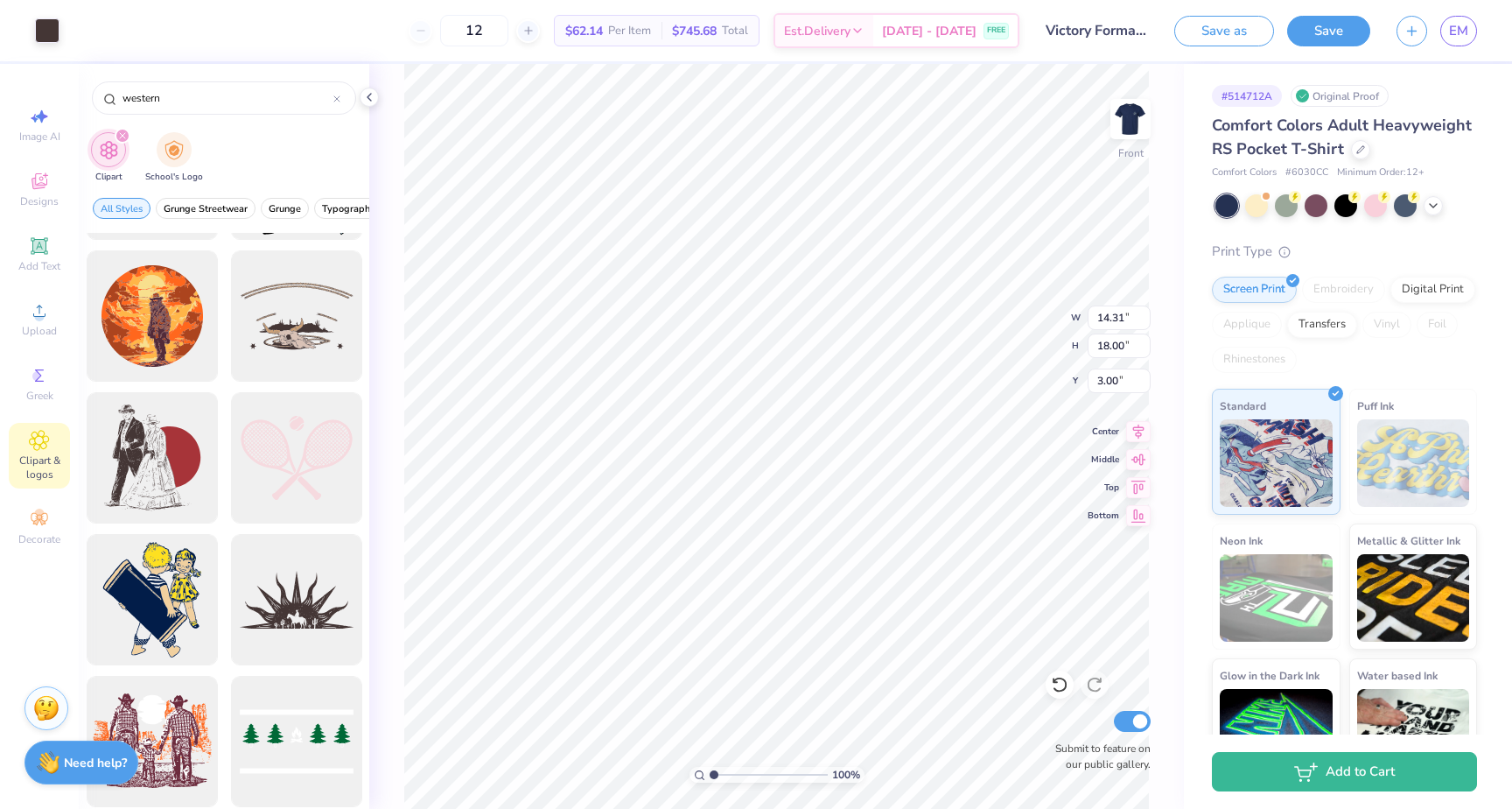
scroll to position [2259, 0]
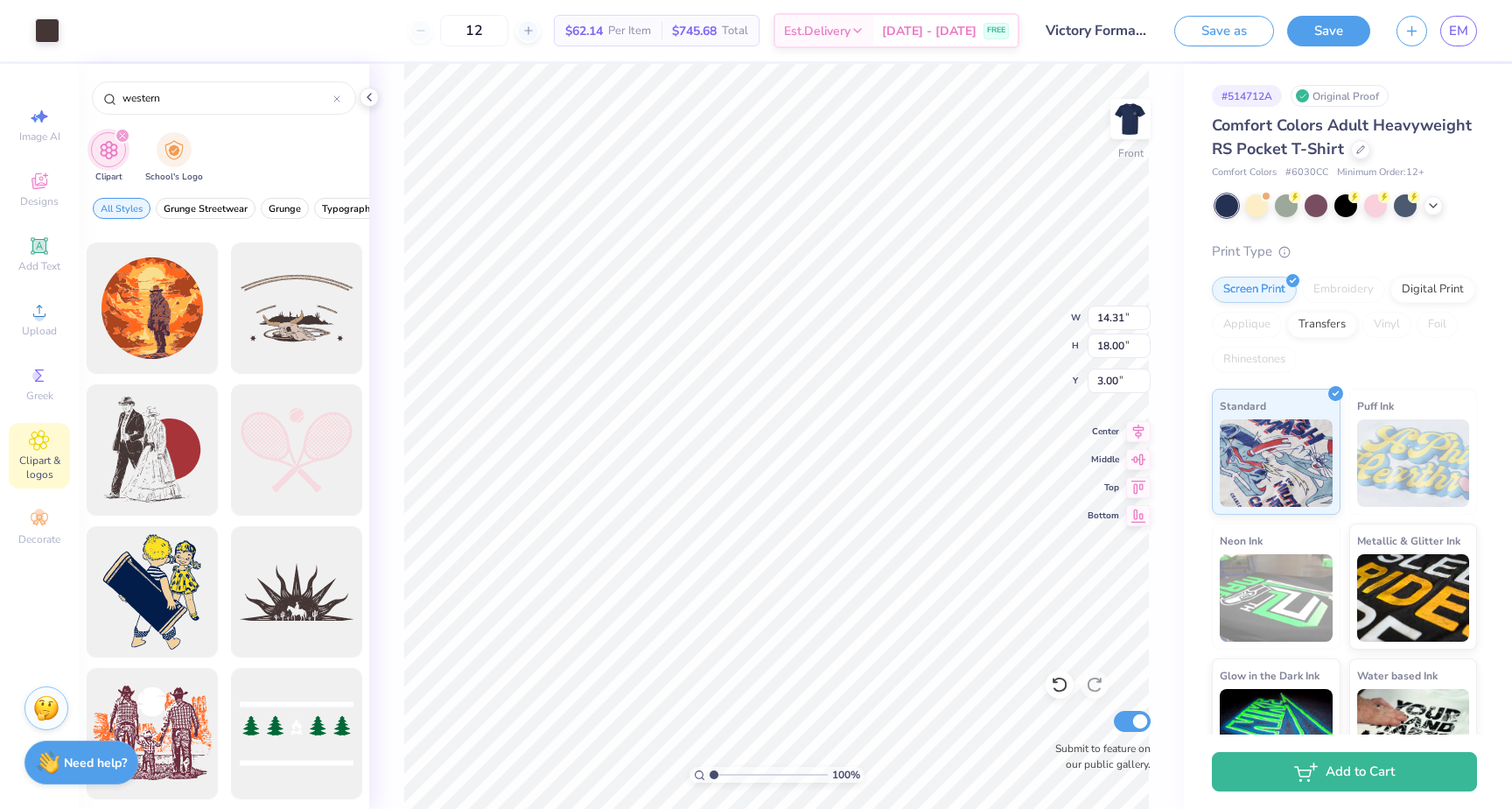
type input "4.21"
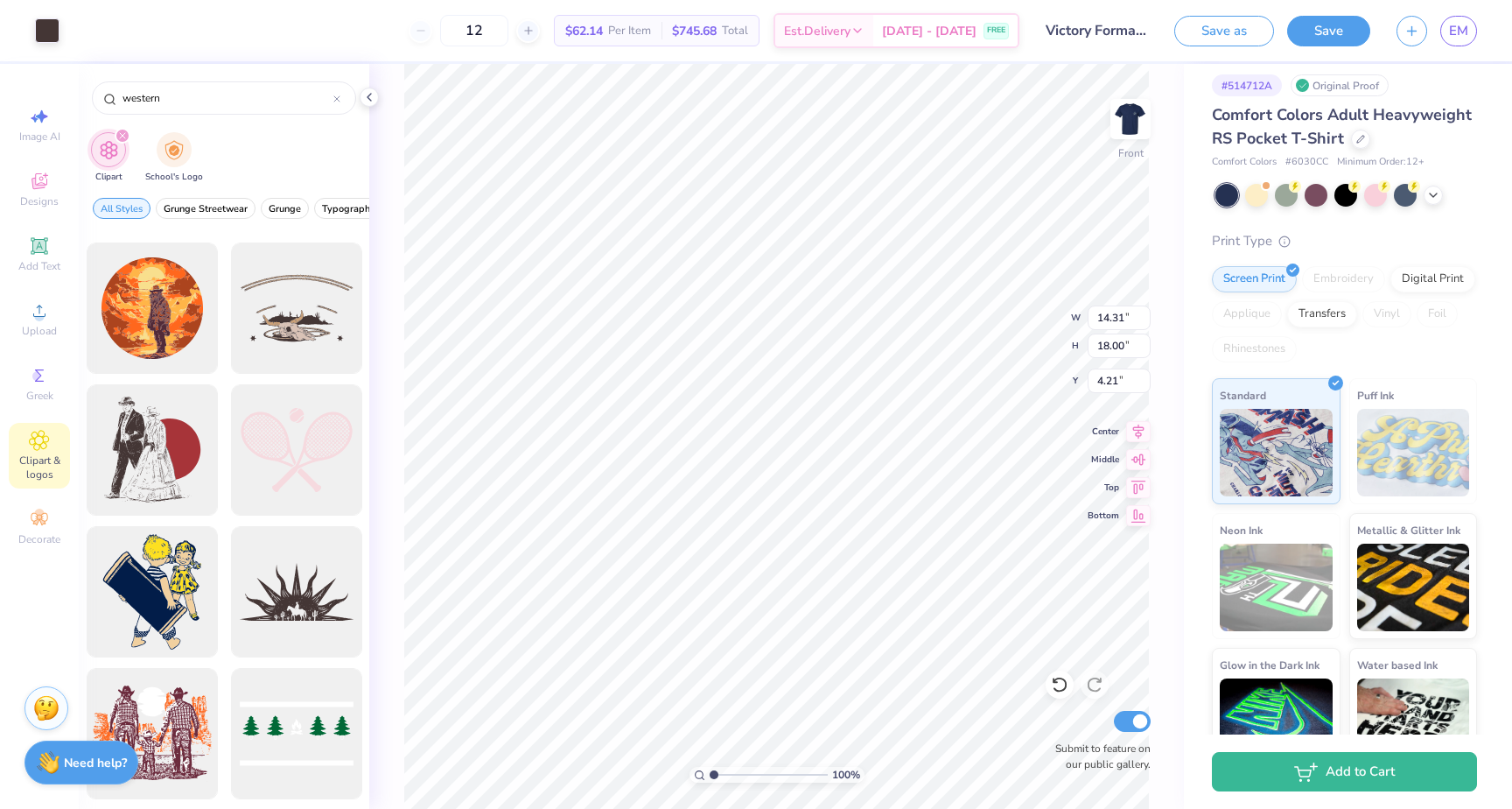
scroll to position [0, 0]
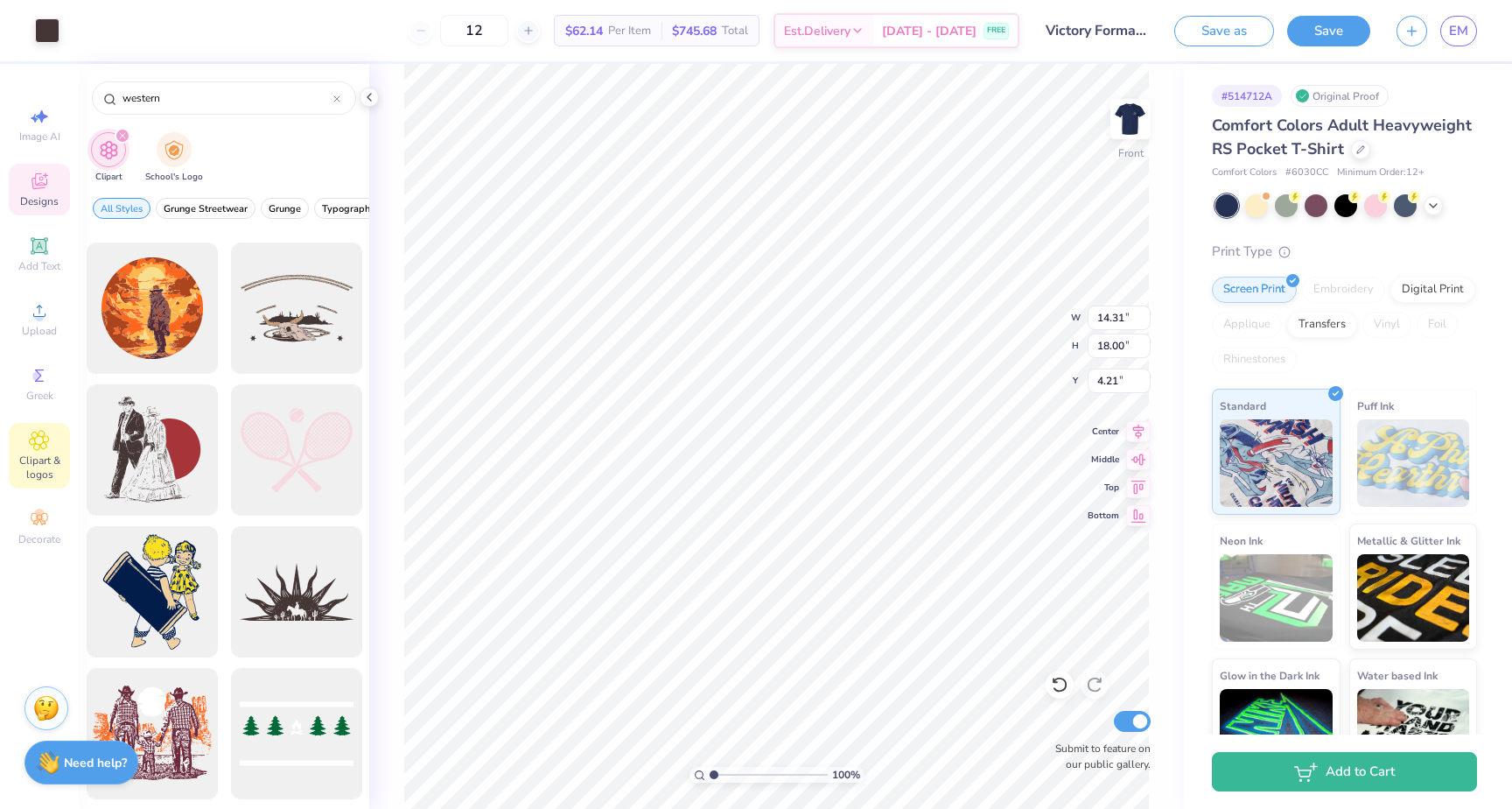
click at [38, 194] on span "Designs" at bounding box center [39, 201] width 39 height 14
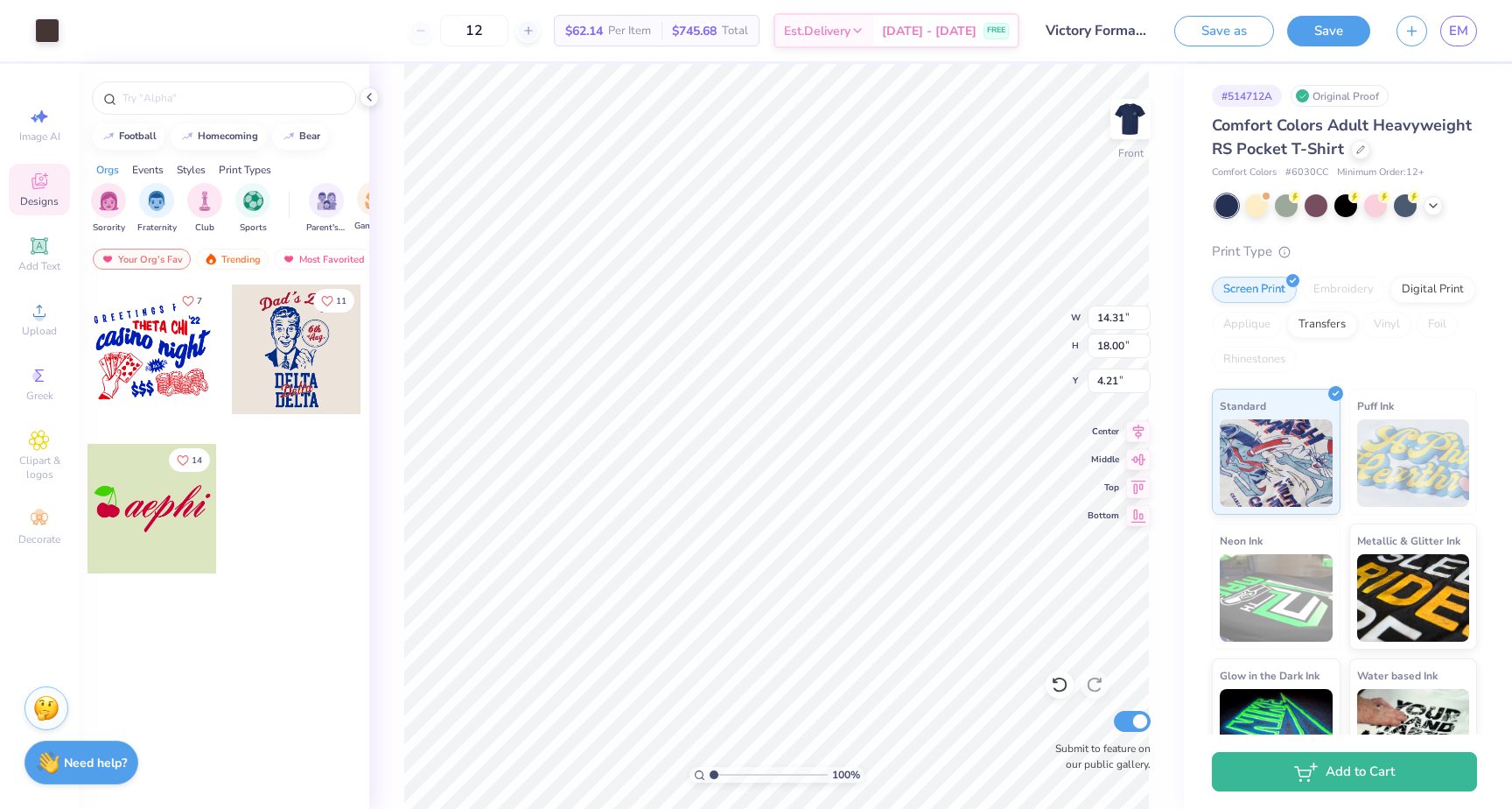
type input "7.42"
type input "9.33"
type input "8.40"
type input "9.42"
type input "17.83"
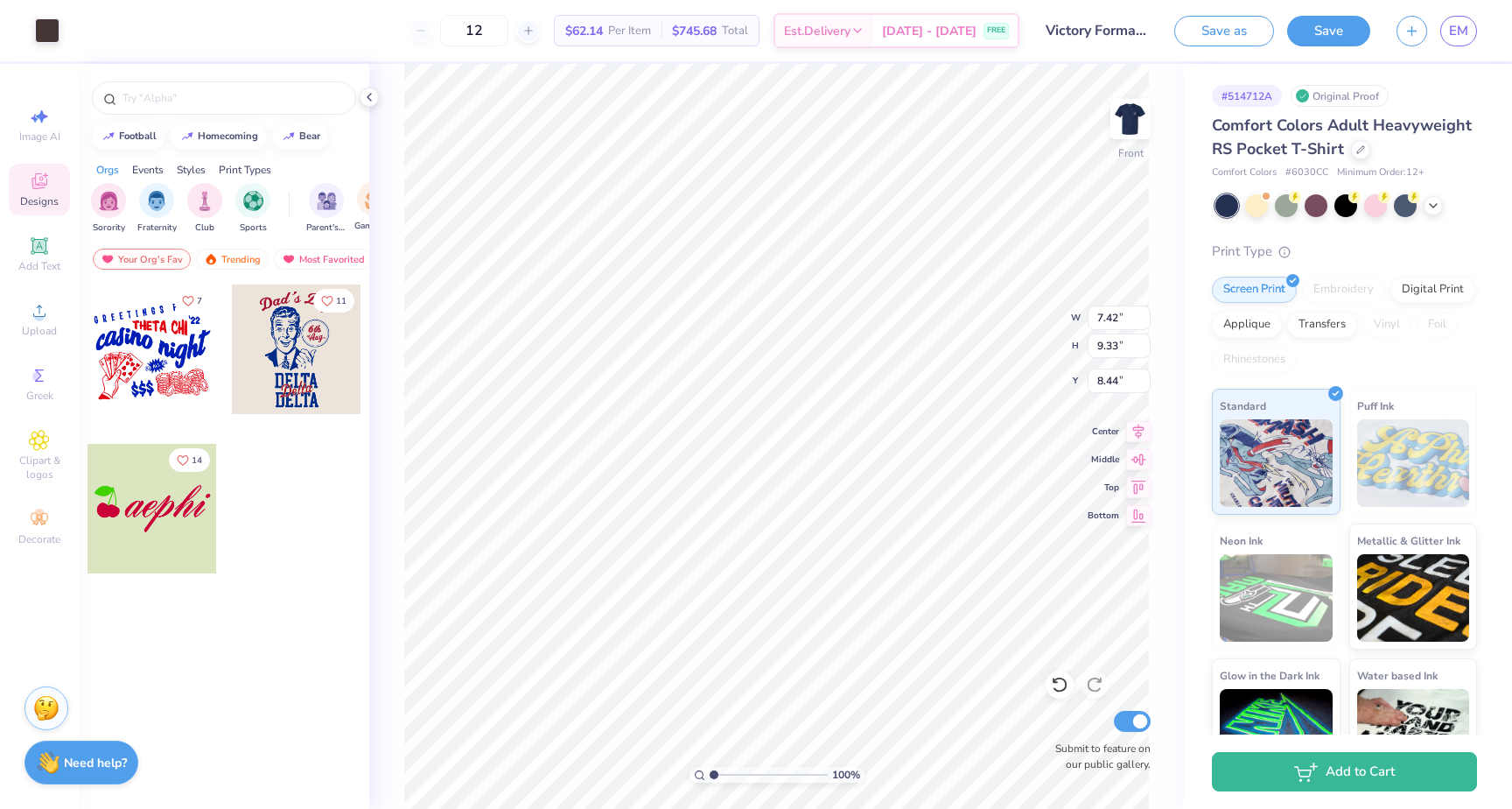
type input "8.44"
type input "10.61"
type input "13.34"
type input "4.02"
type input "7.39"
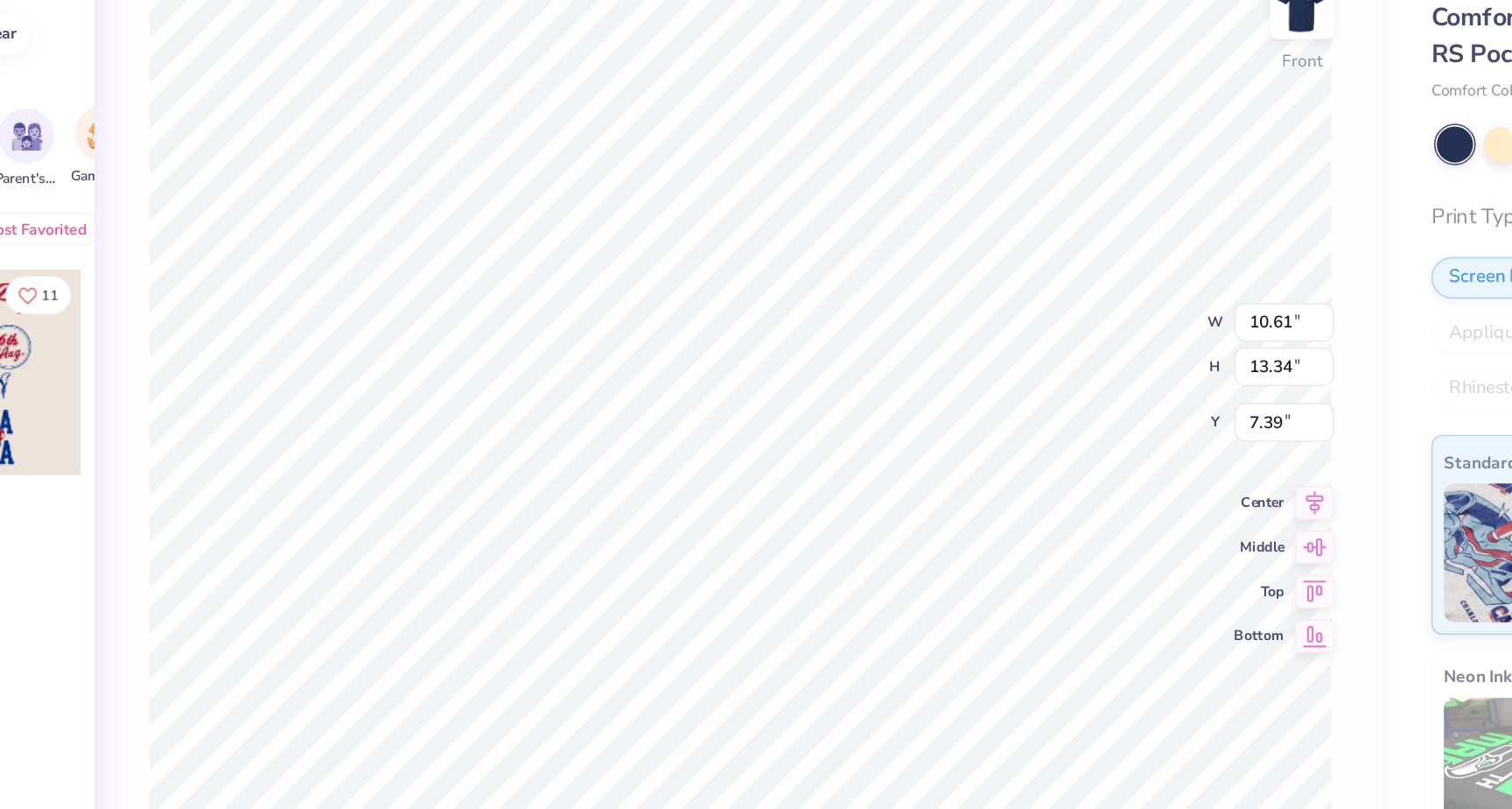
type input "10.61"
type input "13.34"
type input "11.39"
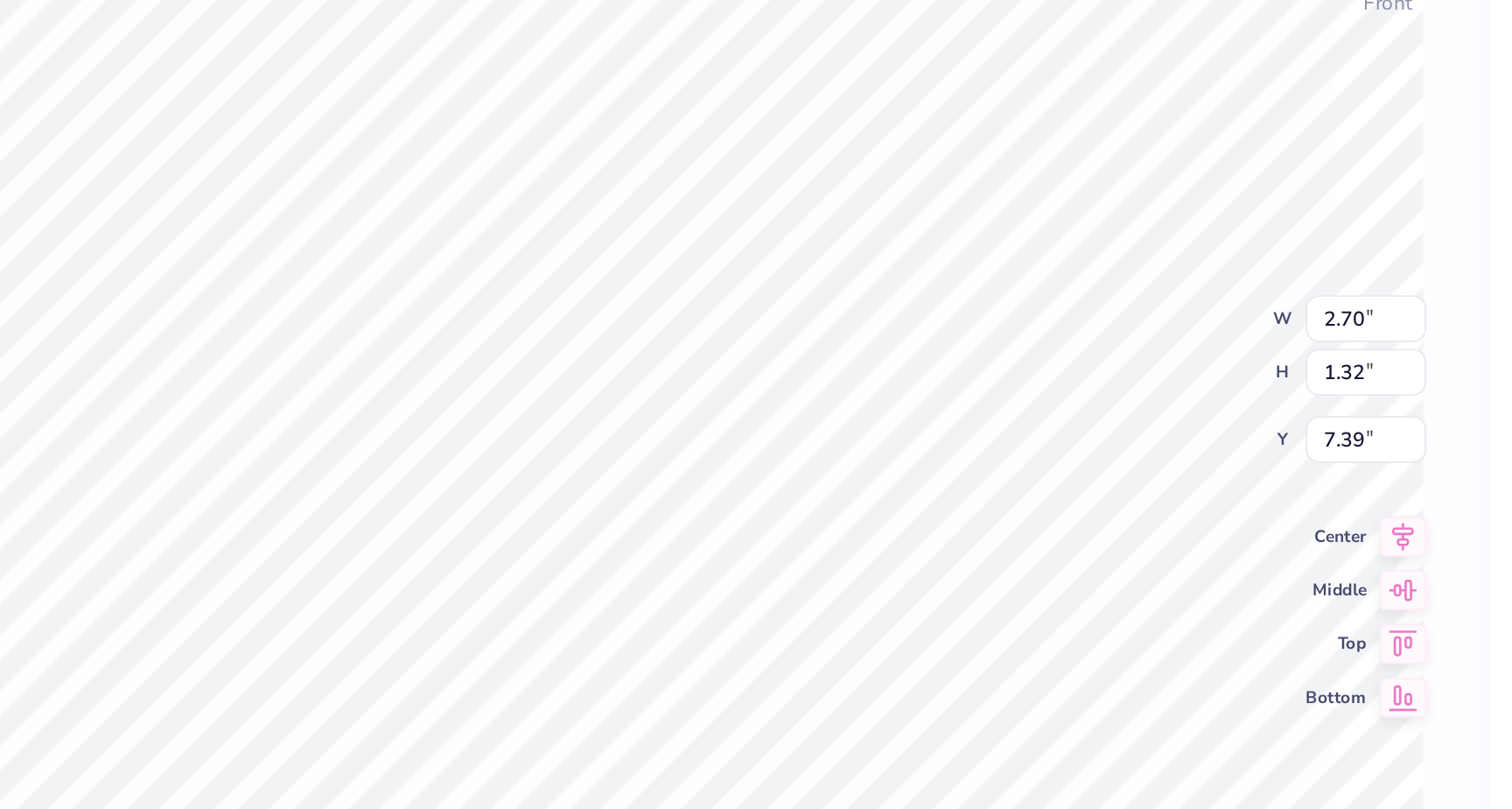
type input "8.13"
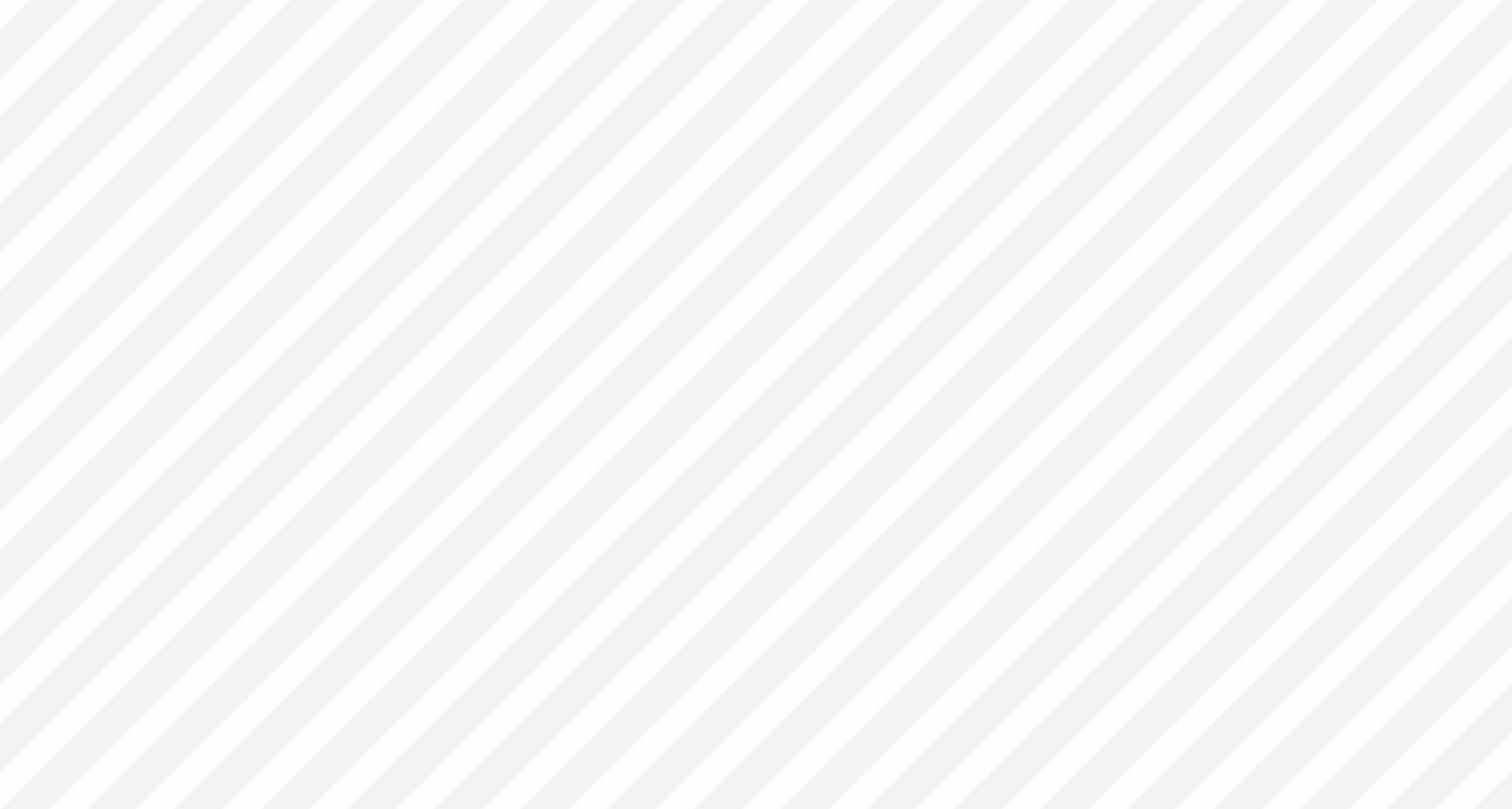
type input "7.29"
type input "7.36"
type input "8.14"
type input "8.08"
type input "8.10"
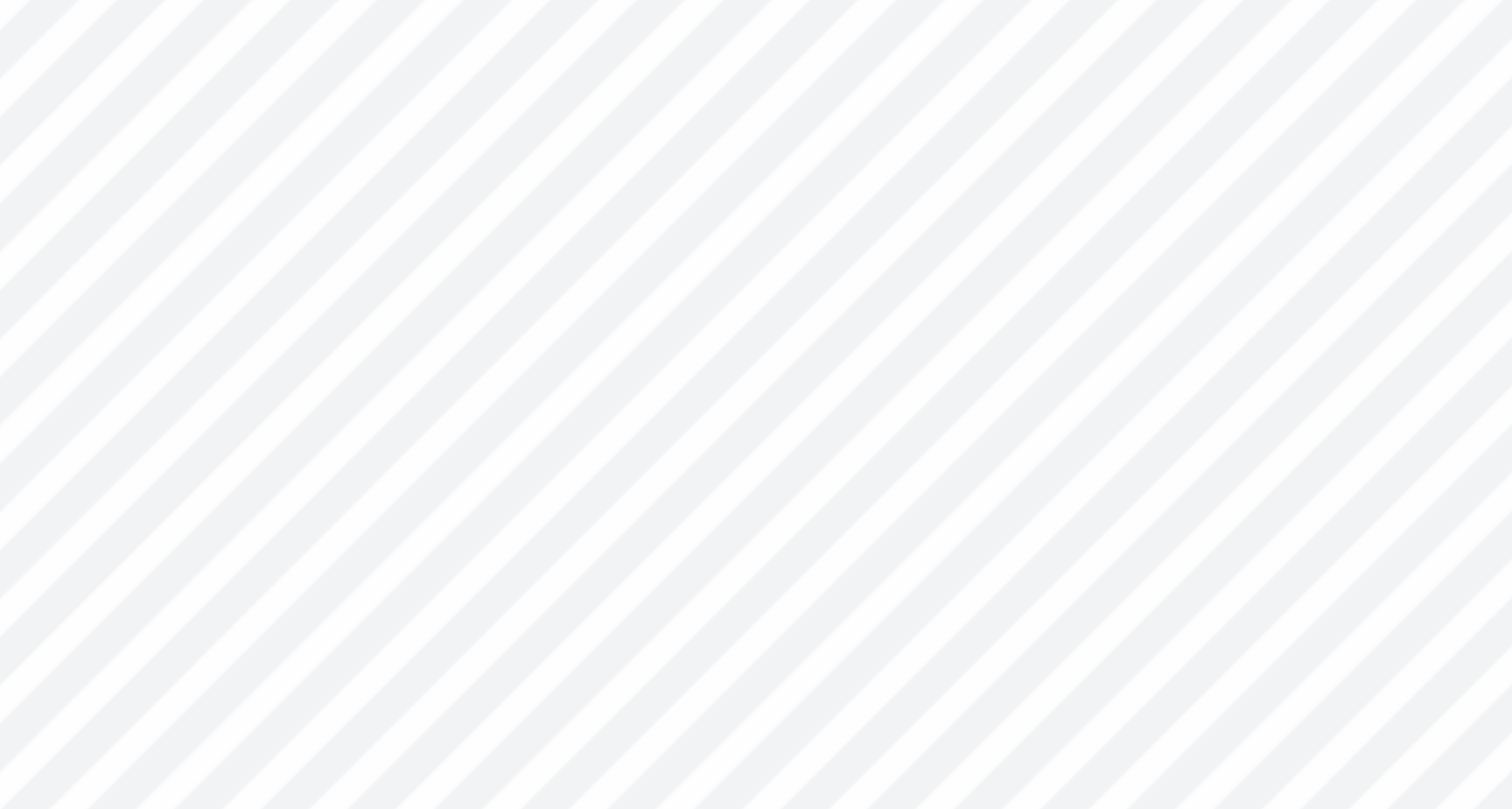
type input "8.94"
type input "8.93"
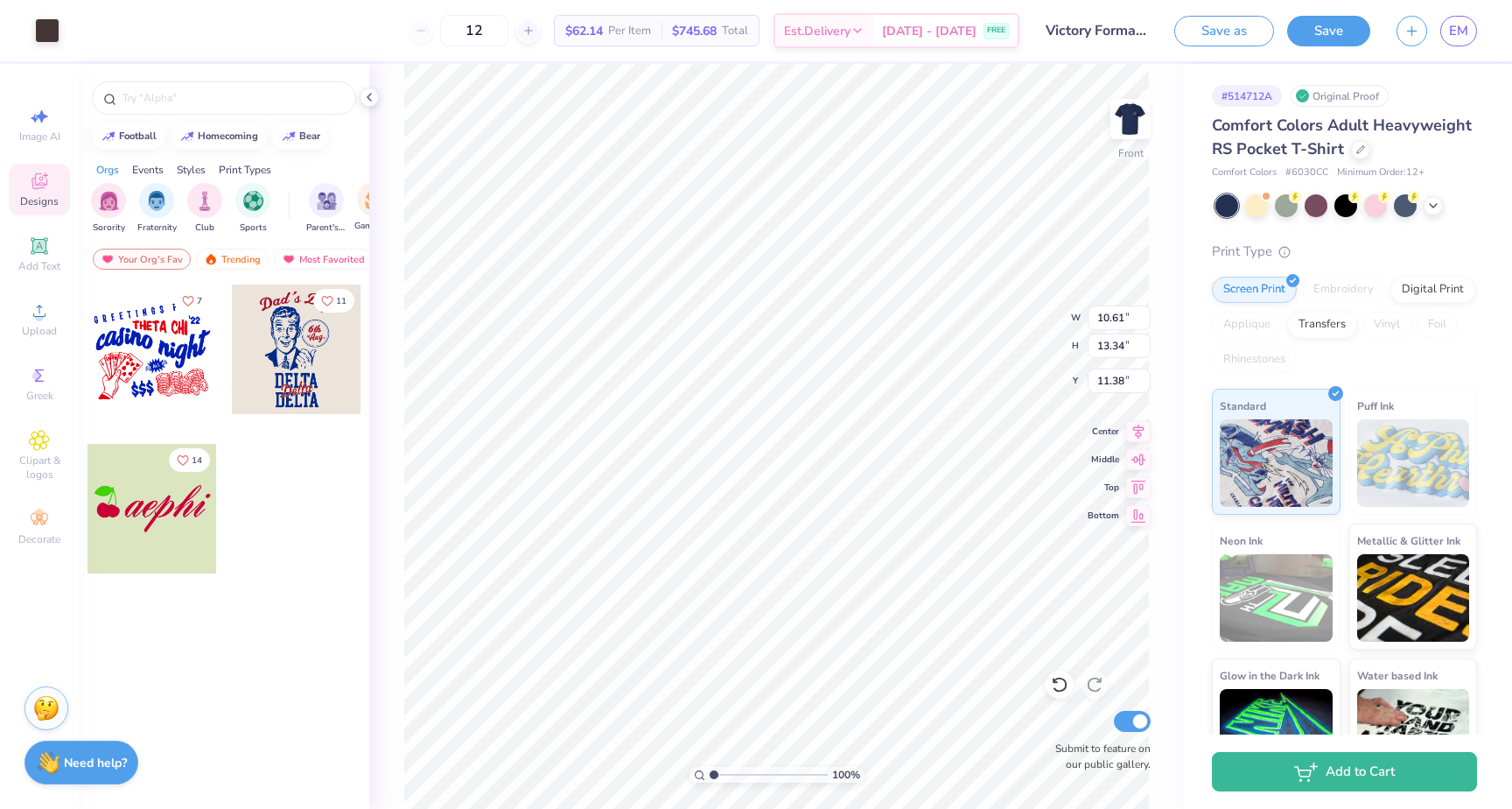
type input "12.05"
type input "6.14"
type input "3.94"
click at [1277, 450] on img at bounding box center [1276, 461] width 113 height 88
click at [1133, 123] on img at bounding box center [1131, 119] width 70 height 70
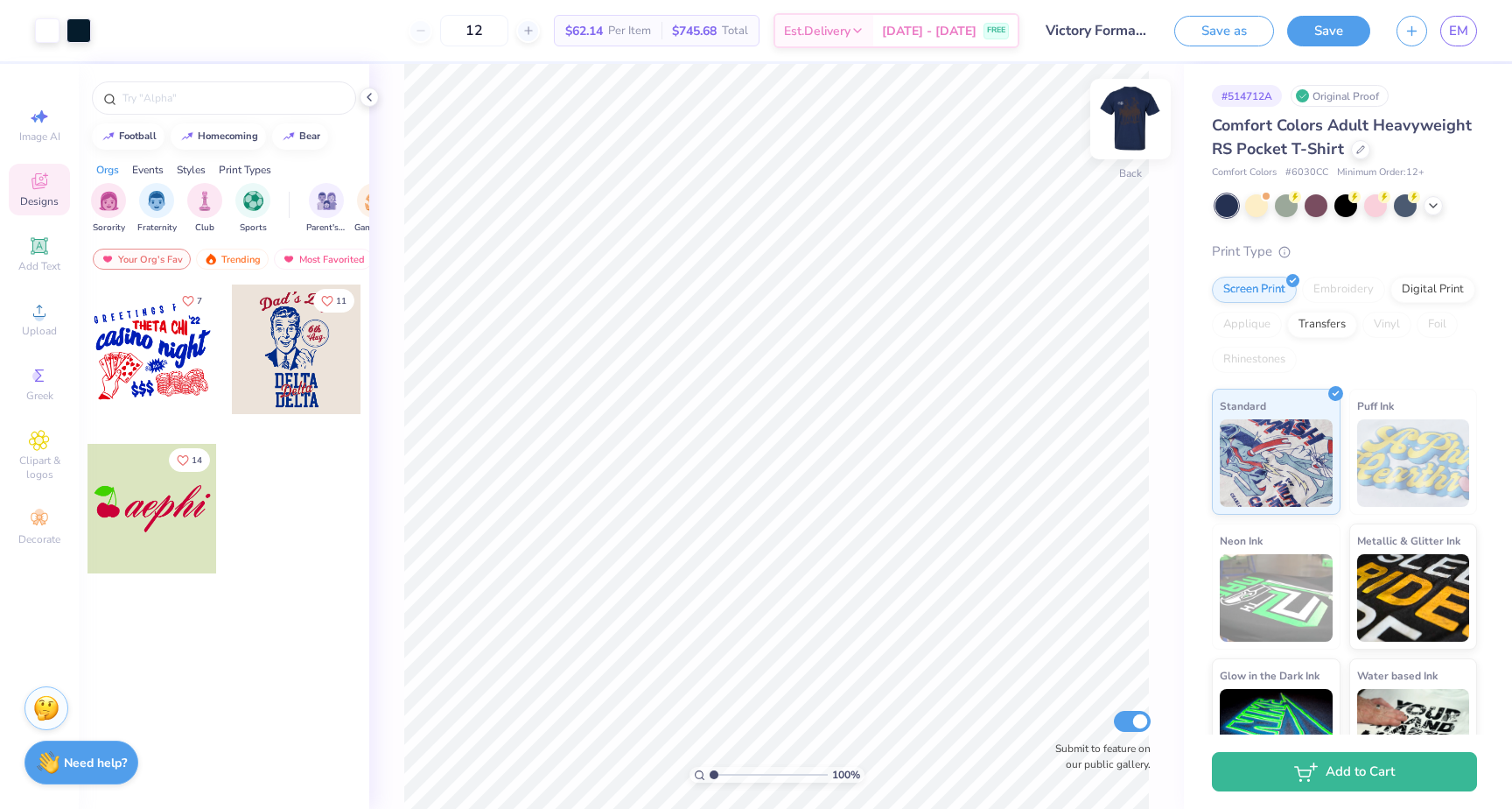
click at [1133, 123] on img at bounding box center [1131, 119] width 70 height 70
click at [42, 123] on icon at bounding box center [39, 117] width 21 height 21
select select "4"
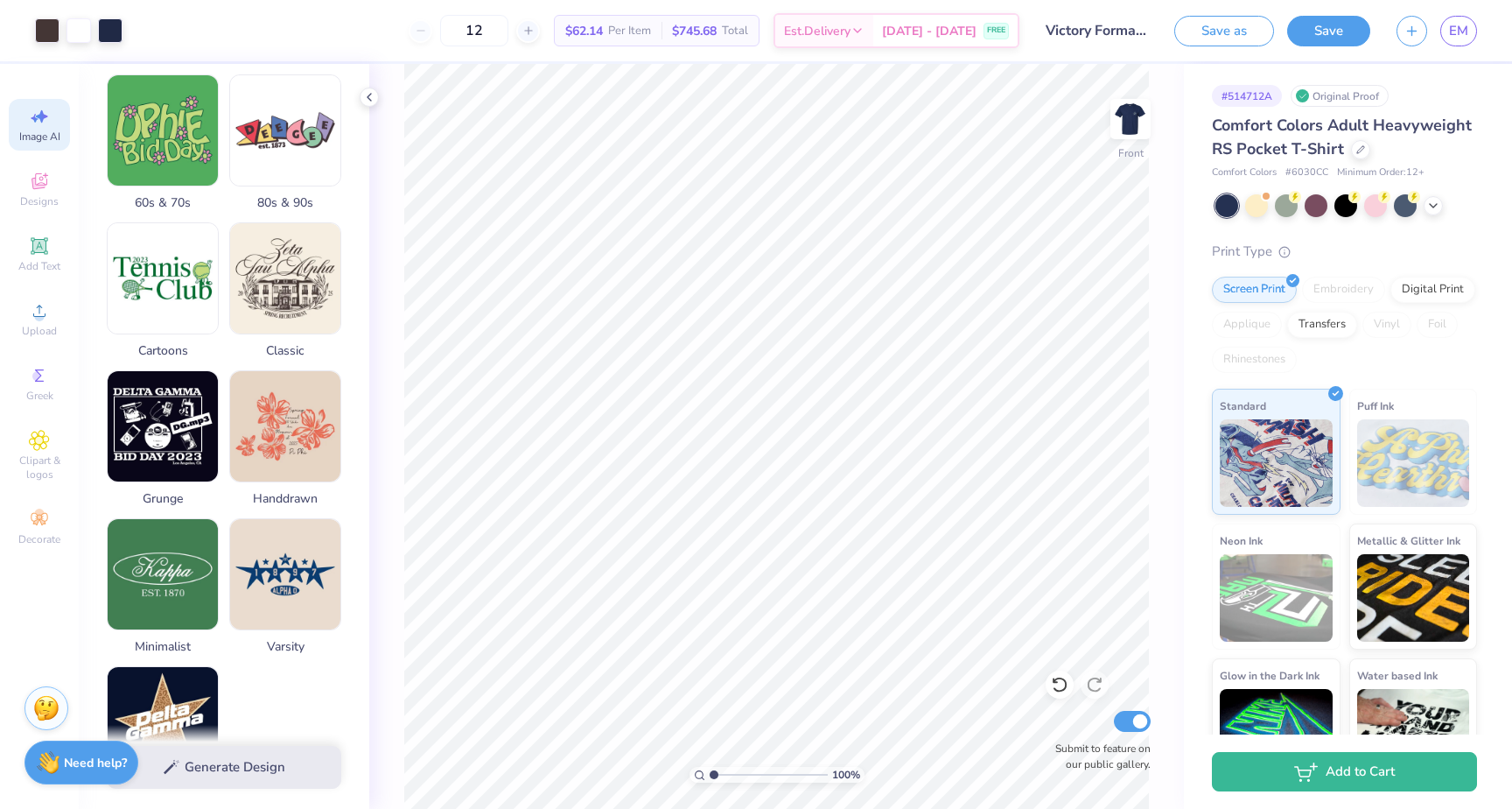
scroll to position [688, 0]
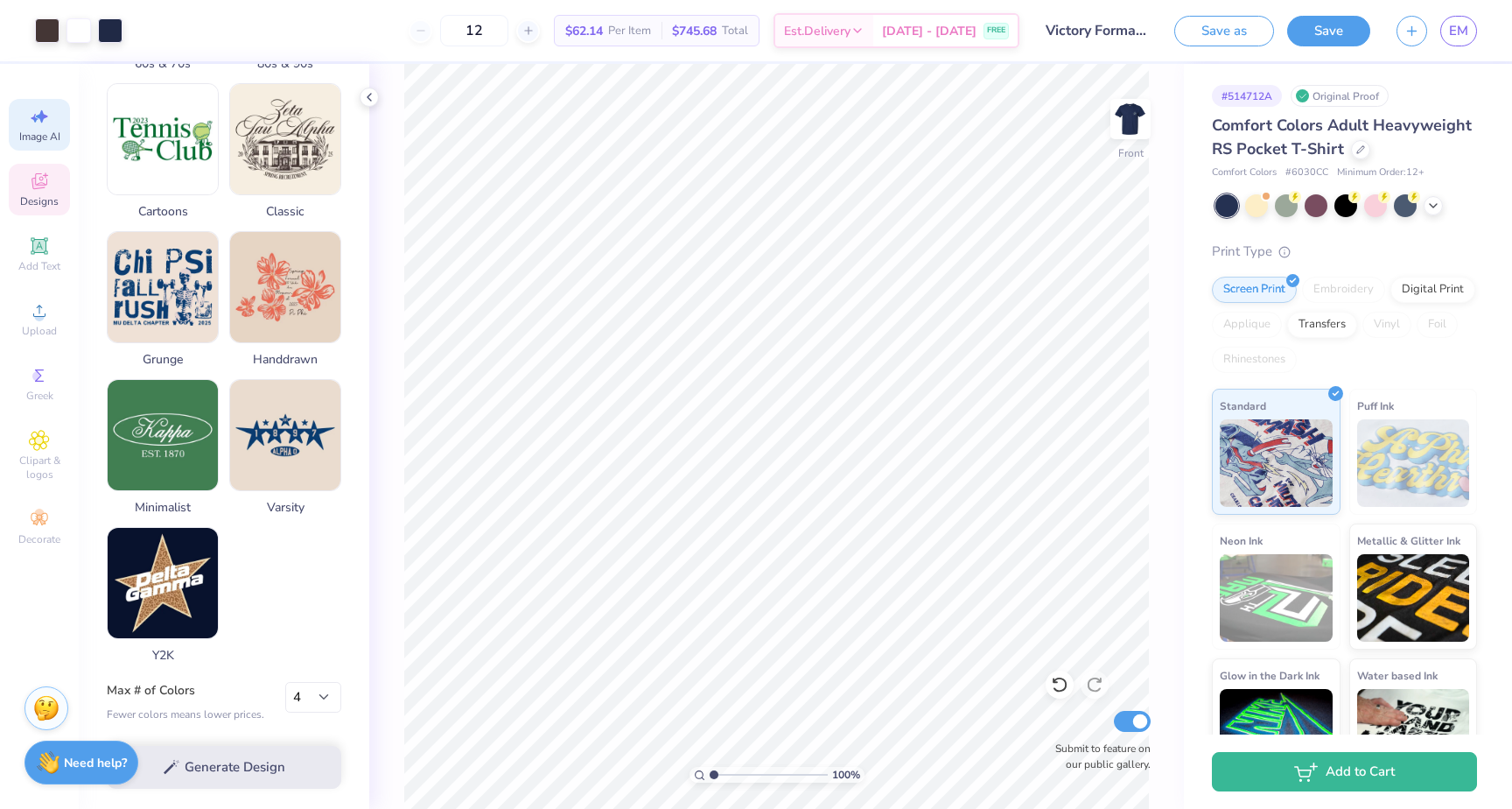
click at [39, 181] on icon at bounding box center [39, 181] width 21 height 21
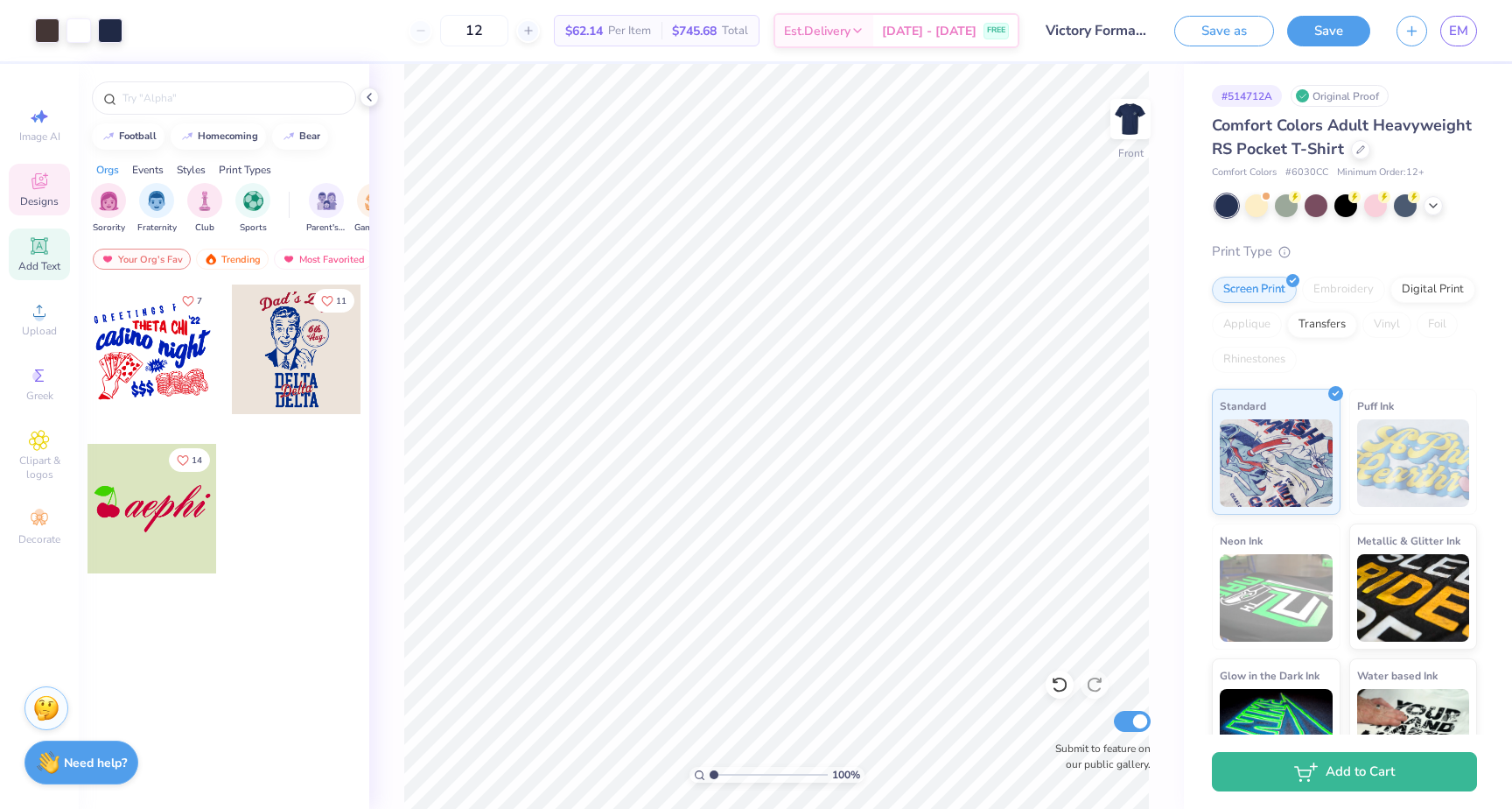
click at [36, 242] on icon at bounding box center [39, 245] width 13 height 13
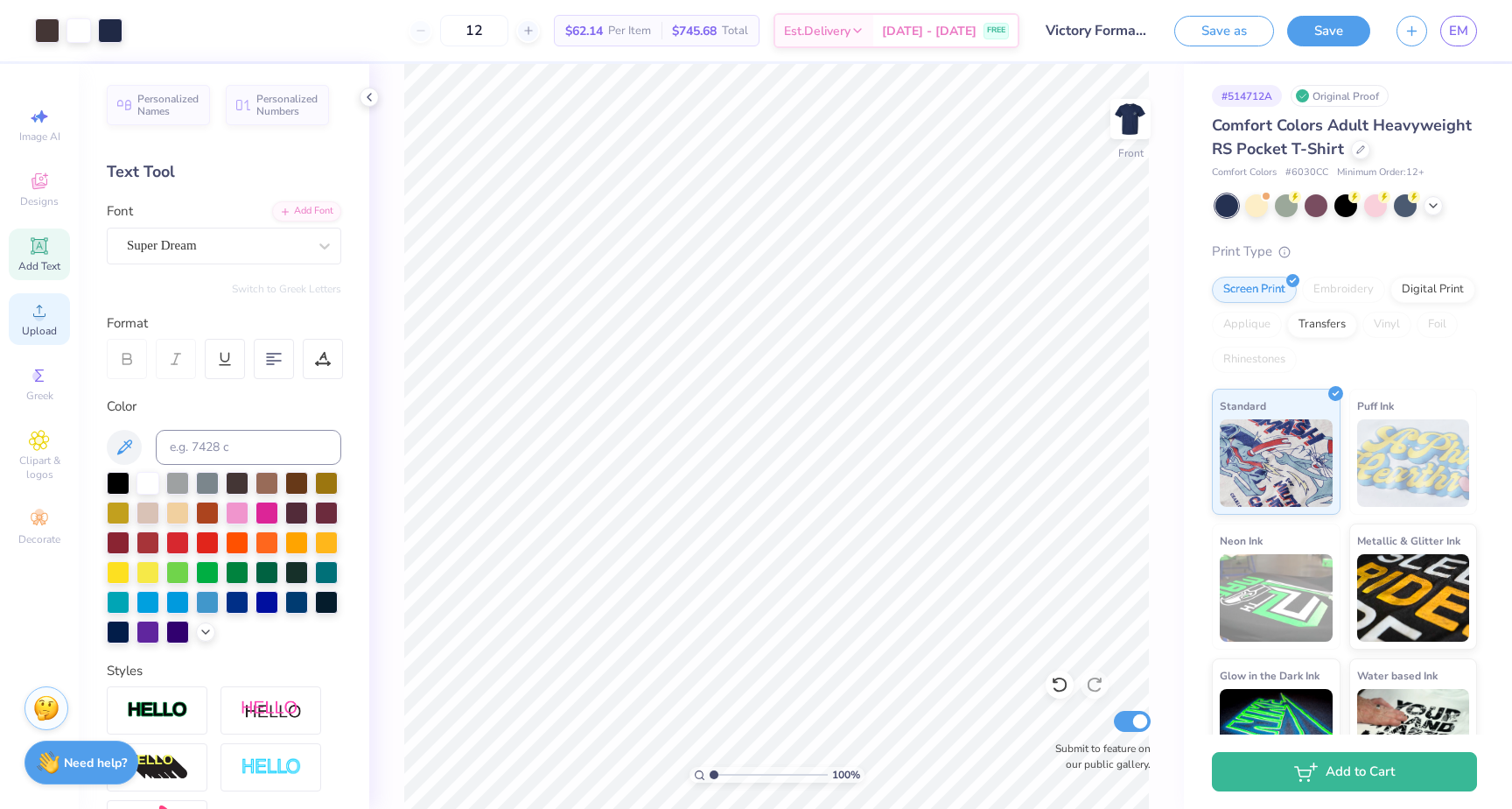
click at [38, 317] on circle at bounding box center [39, 316] width 10 height 10
click at [36, 443] on icon at bounding box center [39, 440] width 9 height 9
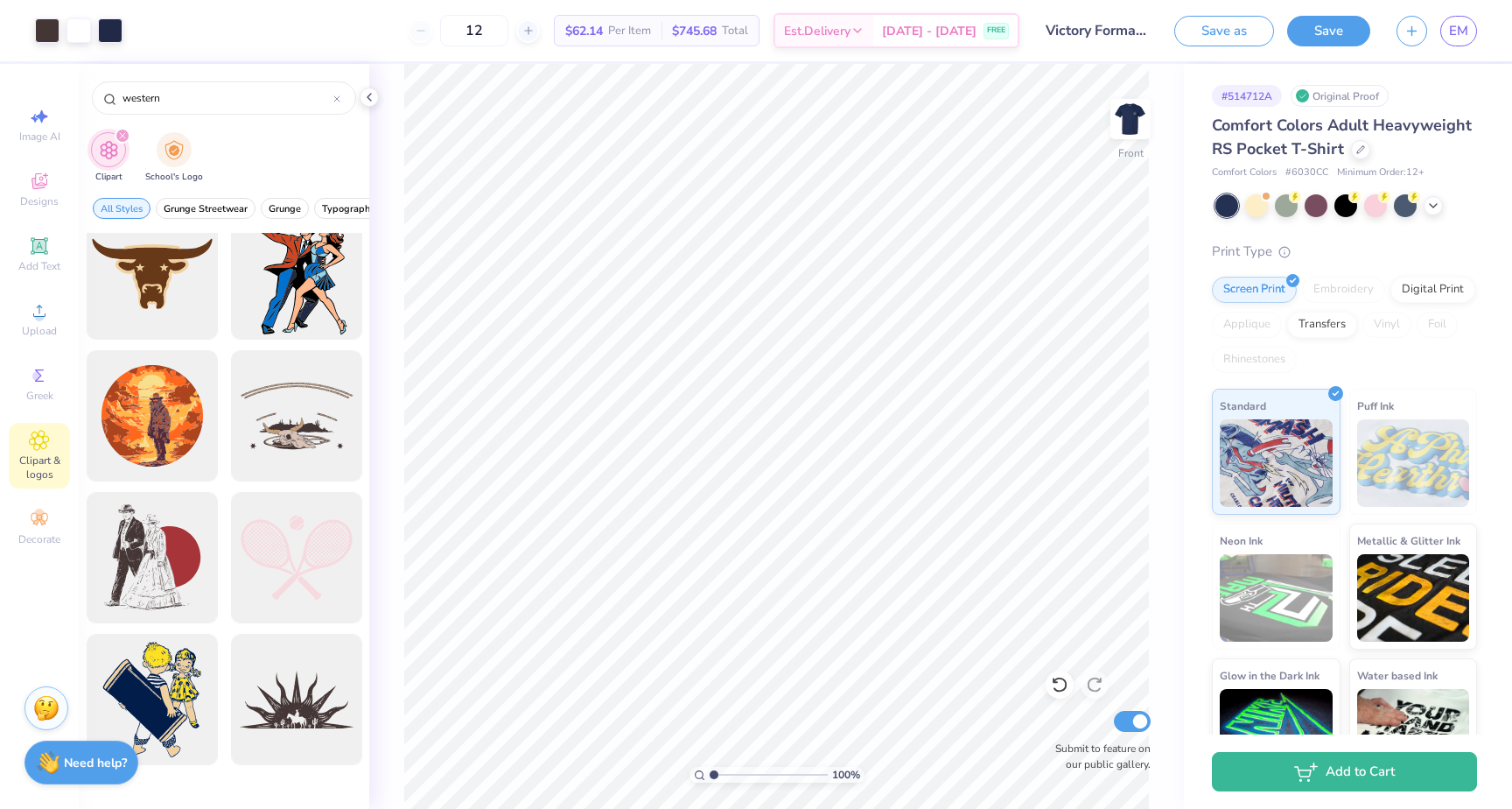
scroll to position [2259, 0]
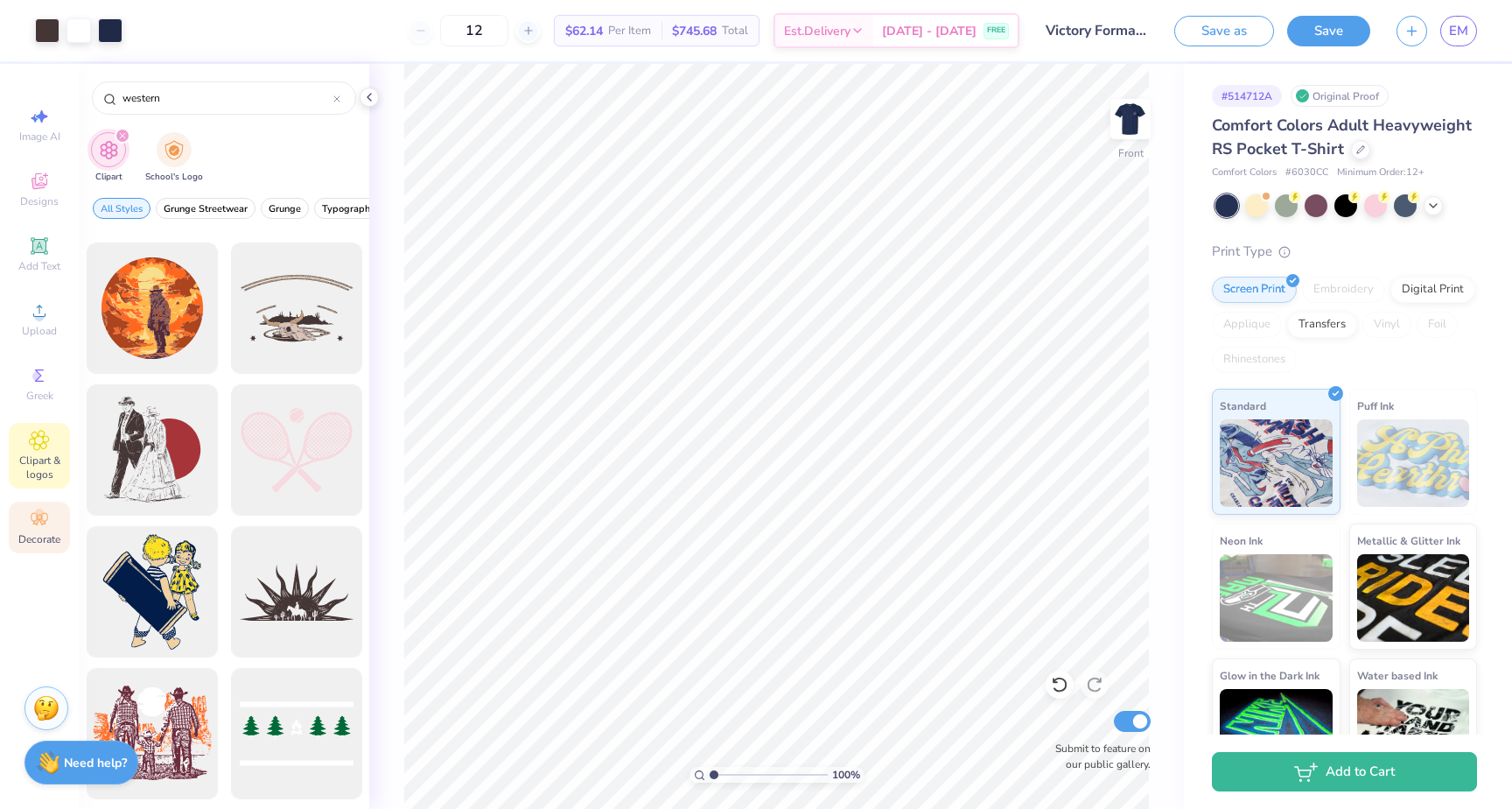
click at [29, 515] on icon at bounding box center [39, 519] width 21 height 21
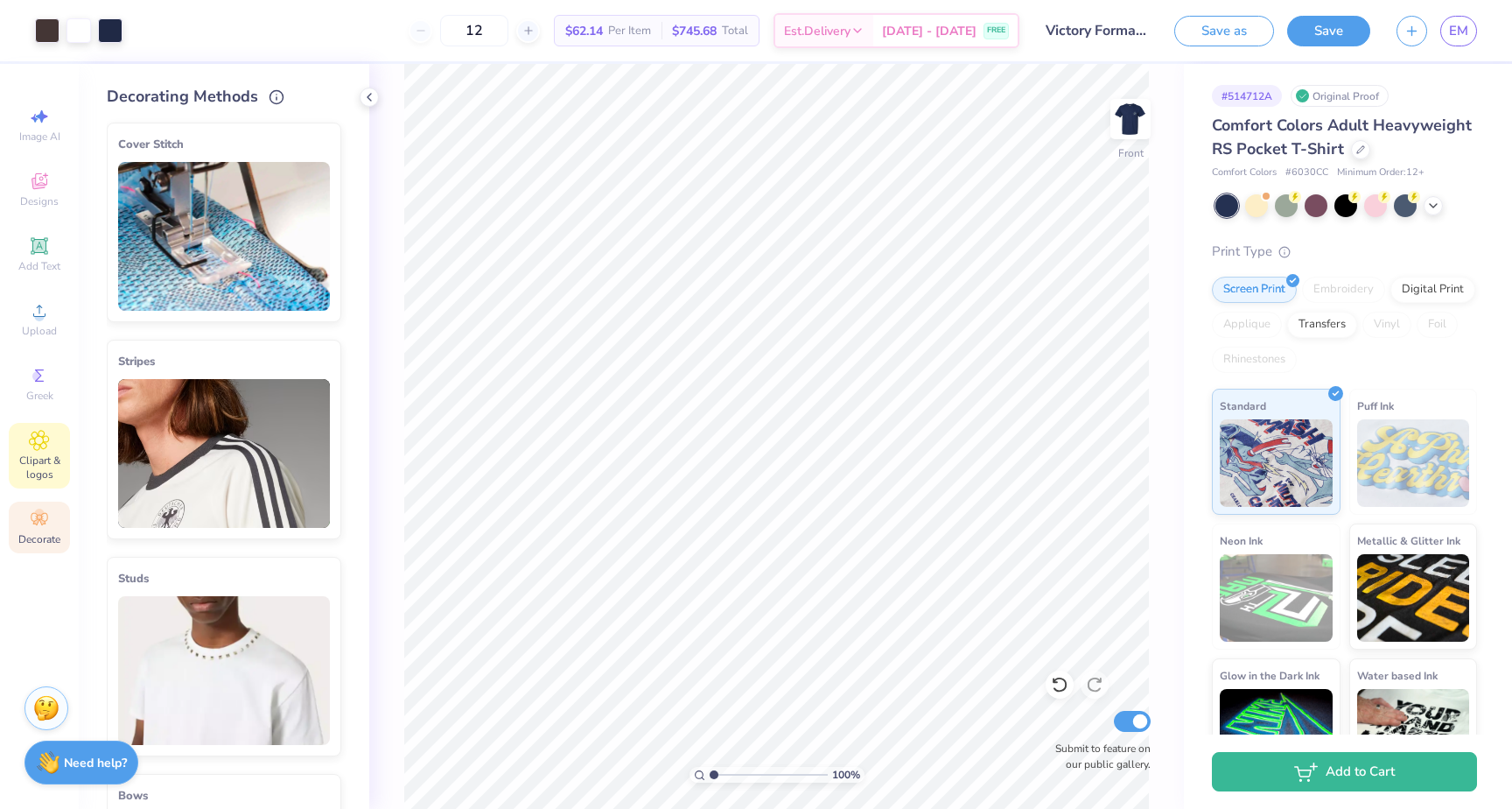
click at [38, 462] on span "Clipart & logos" at bounding box center [39, 468] width 61 height 28
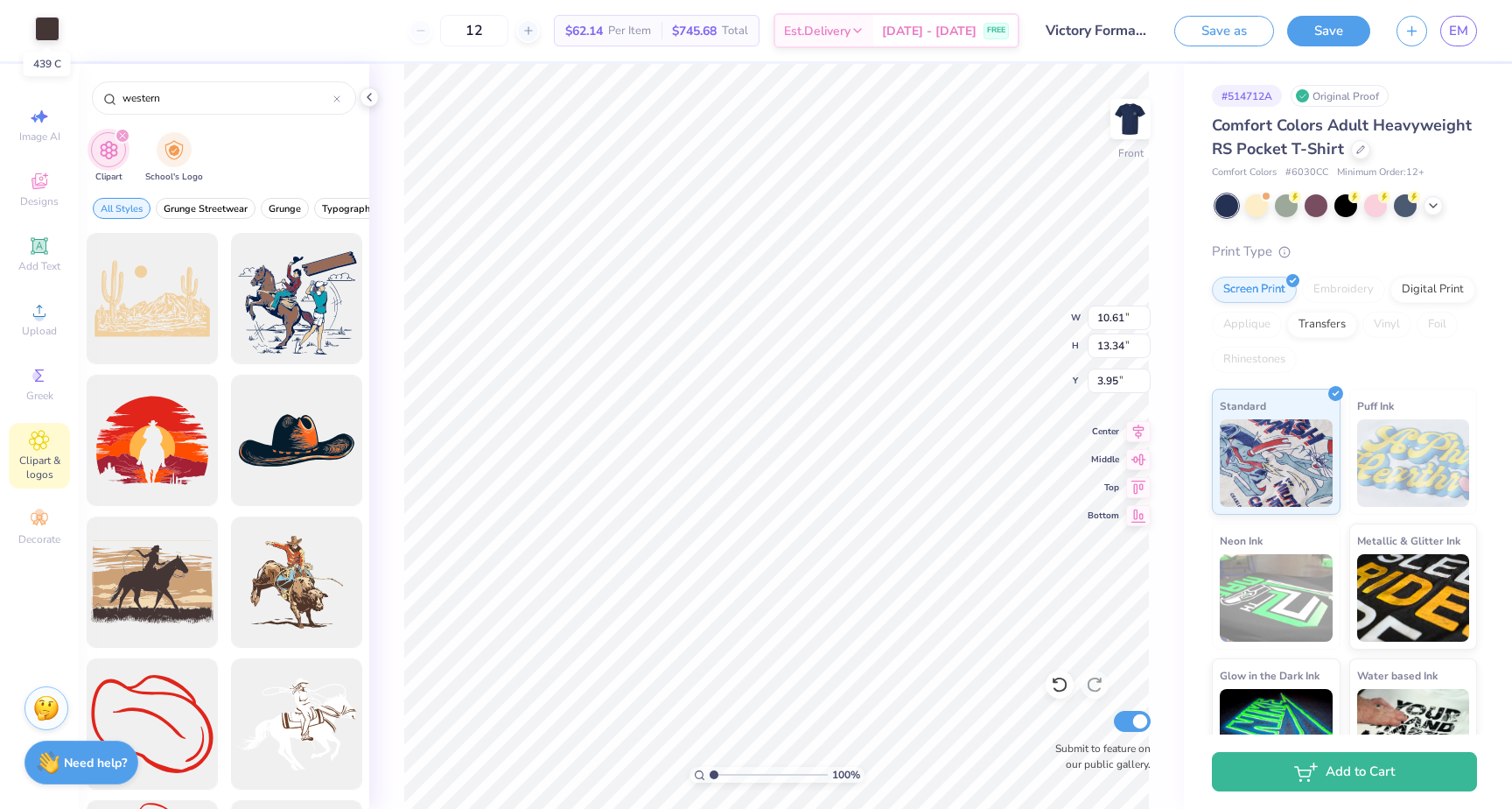
click at [41, 32] on div at bounding box center [47, 29] width 25 height 25
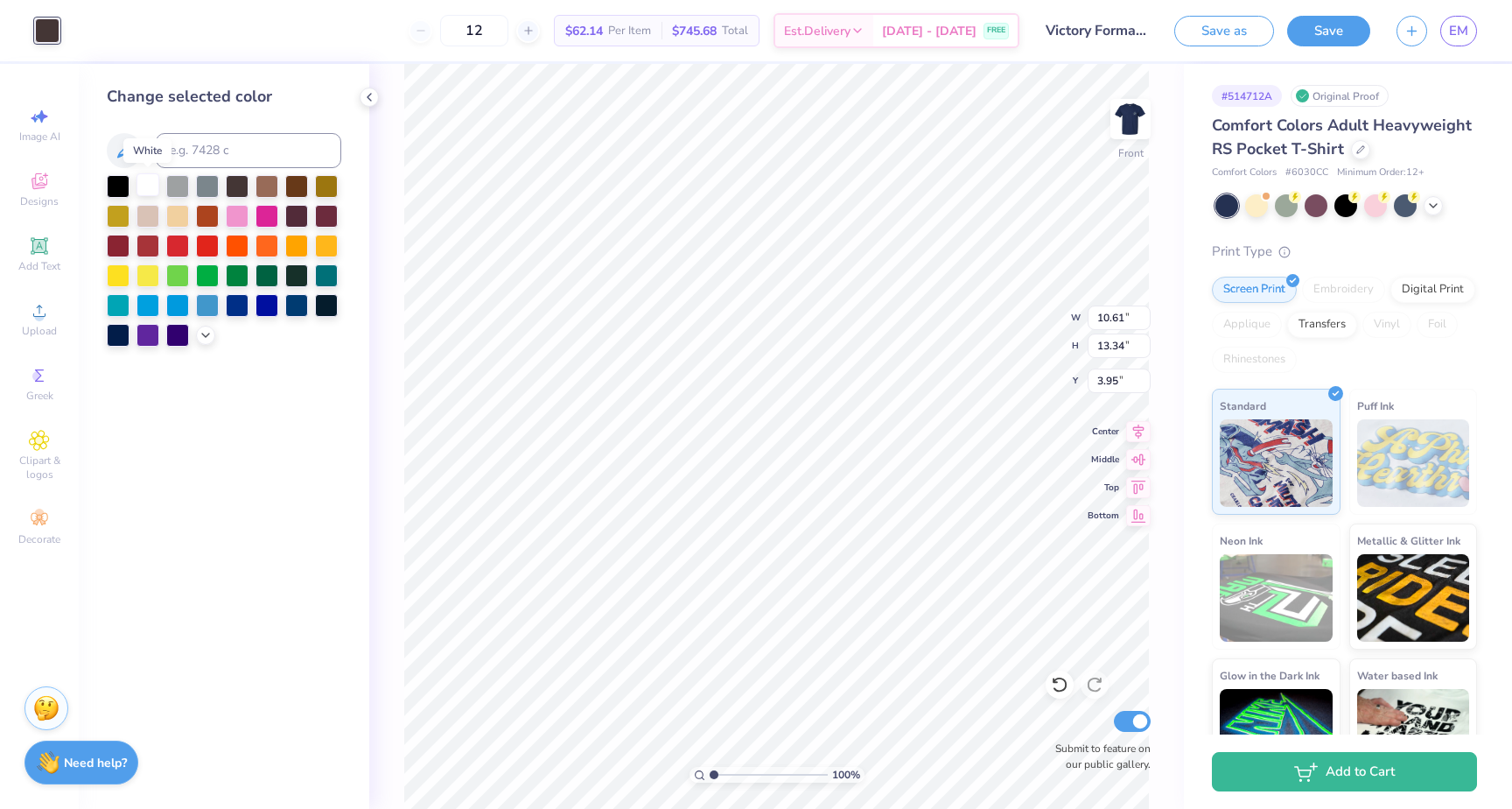
click at [147, 182] on div at bounding box center [148, 184] width 23 height 23
click at [151, 188] on div at bounding box center [148, 184] width 23 height 23
click at [125, 150] on icon at bounding box center [125, 151] width 21 height 21
click at [175, 216] on div at bounding box center [177, 214] width 23 height 23
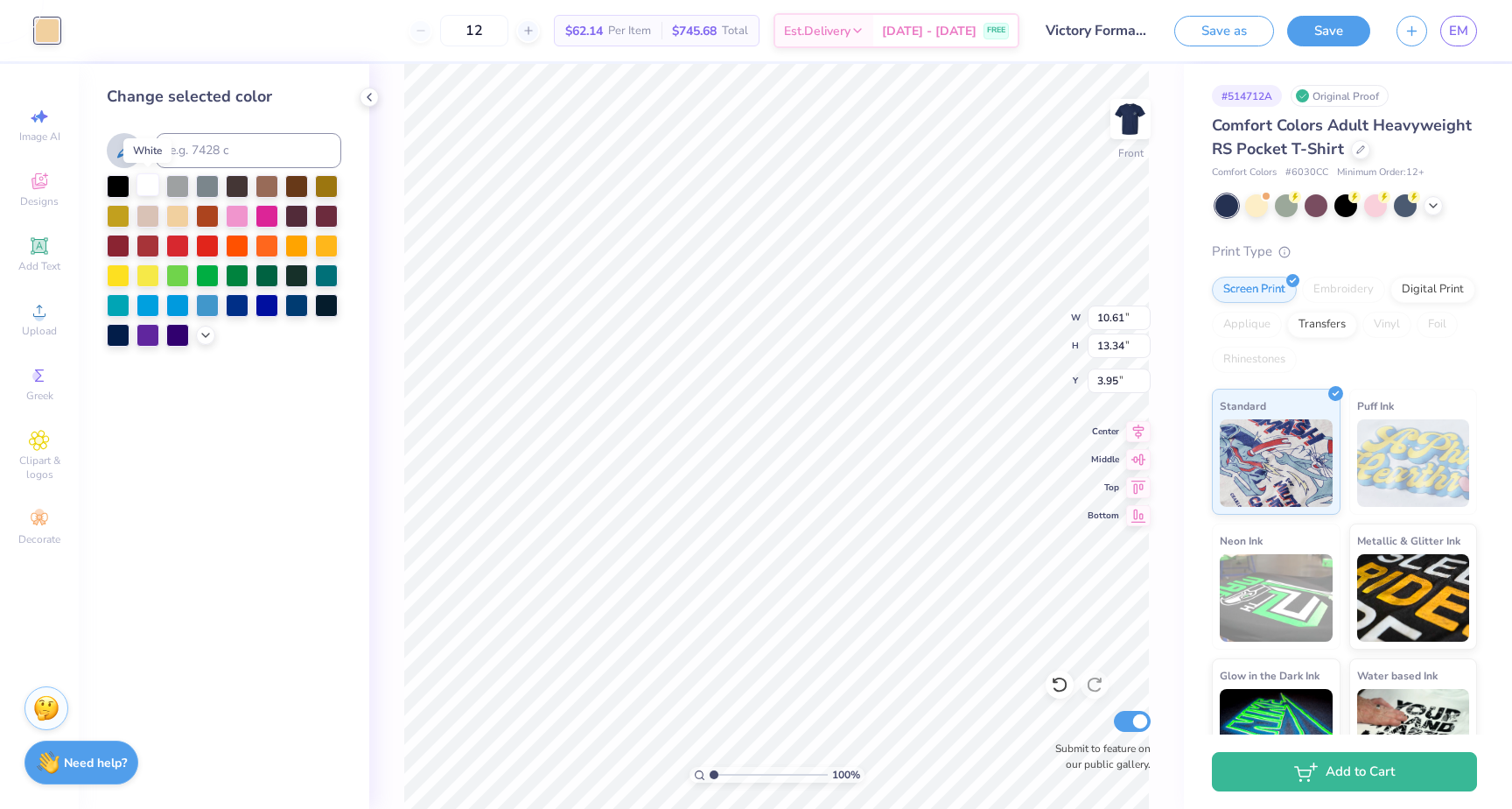
click at [147, 186] on div at bounding box center [148, 184] width 23 height 23
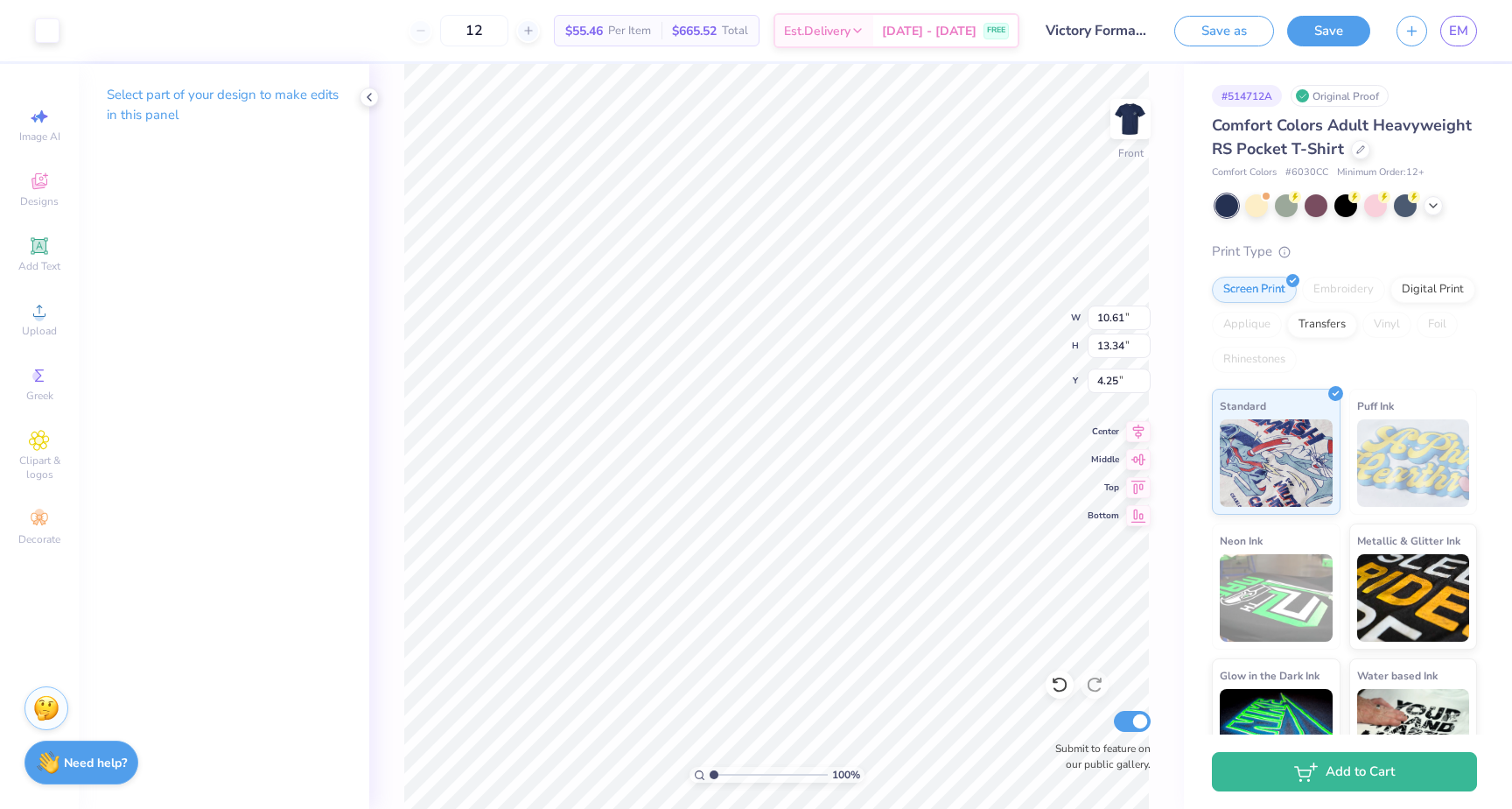
type input "4.25"
click at [1135, 128] on img at bounding box center [1131, 119] width 70 height 70
click at [1132, 111] on img at bounding box center [1131, 119] width 70 height 70
click at [1142, 120] on img at bounding box center [1131, 119] width 70 height 70
click at [1142, 120] on img at bounding box center [1131, 119] width 35 height 35
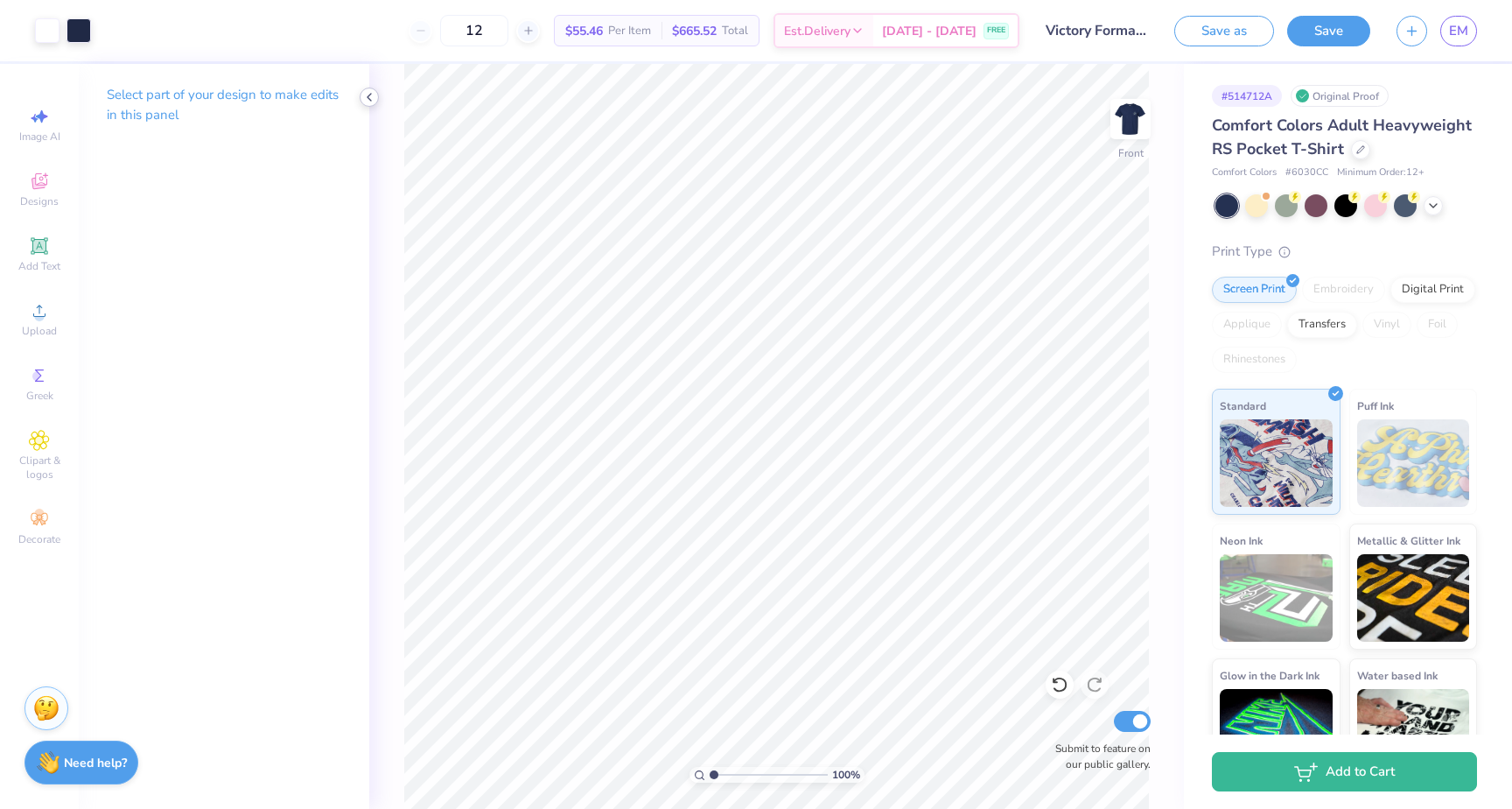
click at [367, 94] on icon at bounding box center [369, 97] width 14 height 14
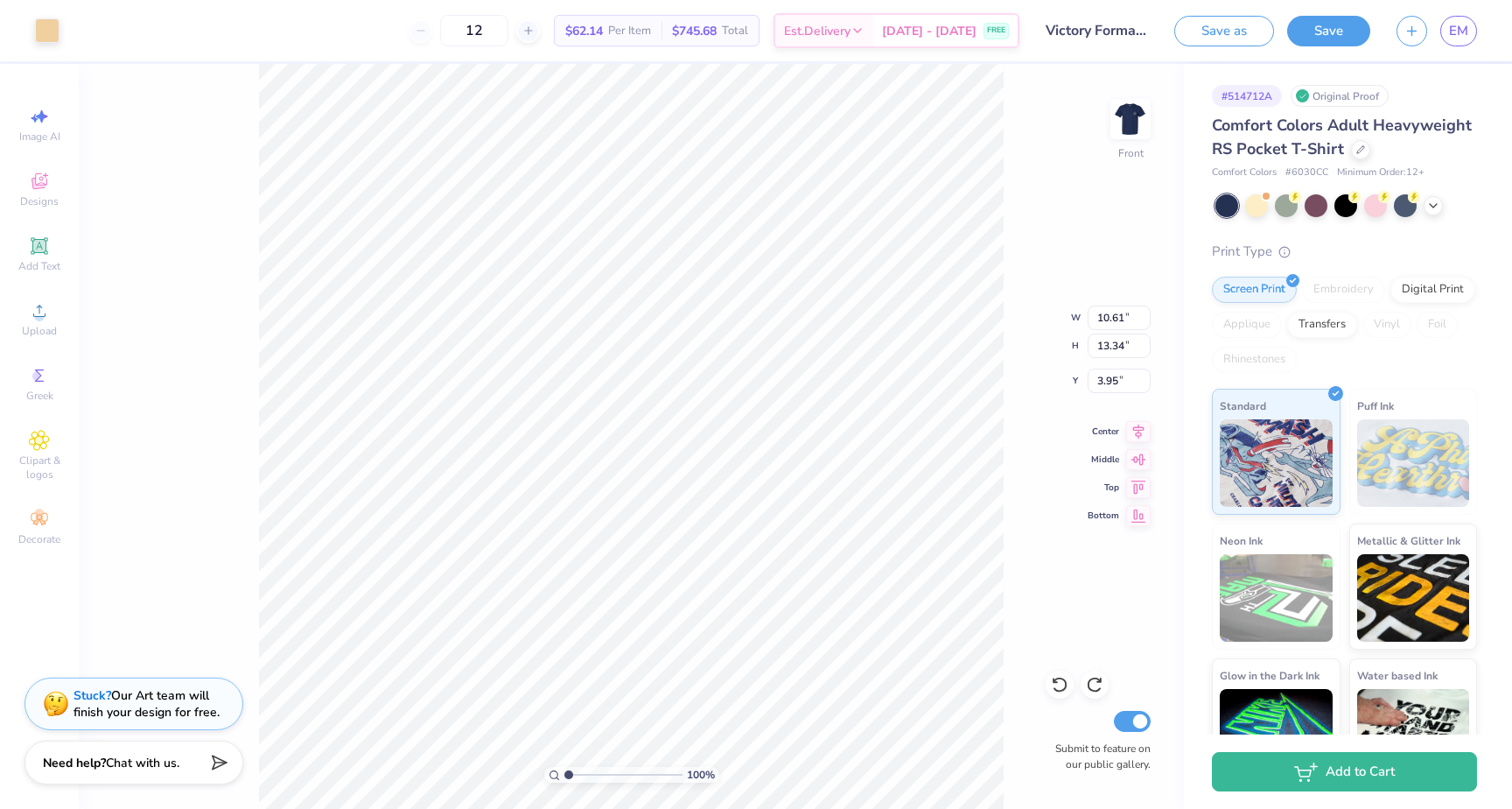
type input "4.22"
click at [150, 289] on div "100 % Front W 10.61 10.61 " H 13.34 13.34 " Y 4.22 4.22 " Center Middle Top Bot…" at bounding box center [632, 436] width 1106 height 745
click at [52, 20] on div at bounding box center [47, 29] width 25 height 25
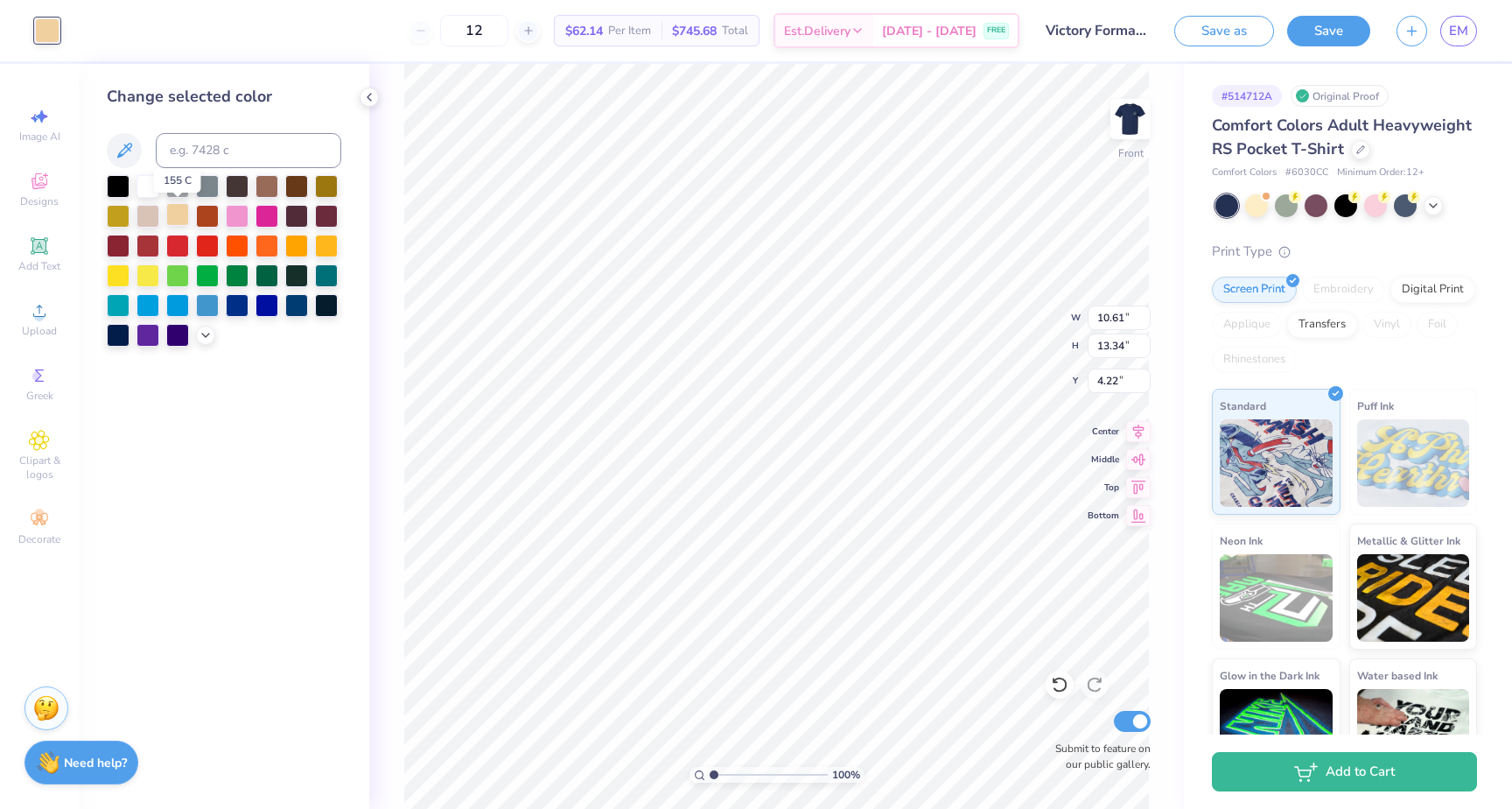
click at [183, 206] on div at bounding box center [177, 214] width 23 height 23
click at [179, 211] on div at bounding box center [177, 214] width 23 height 23
click at [148, 212] on div at bounding box center [148, 214] width 23 height 23
click at [146, 188] on div at bounding box center [148, 184] width 23 height 23
click at [204, 331] on icon at bounding box center [205, 333] width 14 height 14
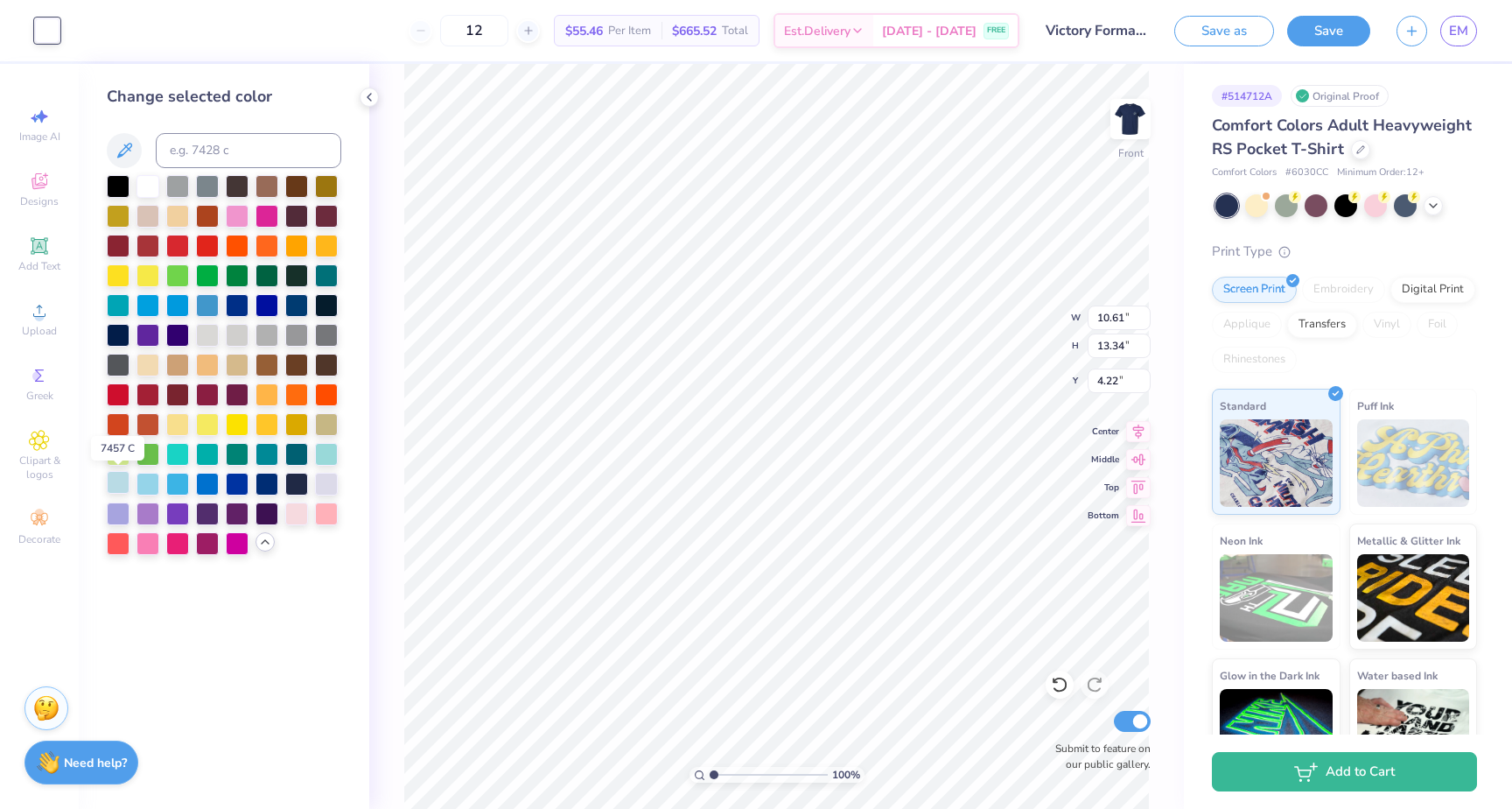
click at [114, 485] on div at bounding box center [118, 483] width 23 height 23
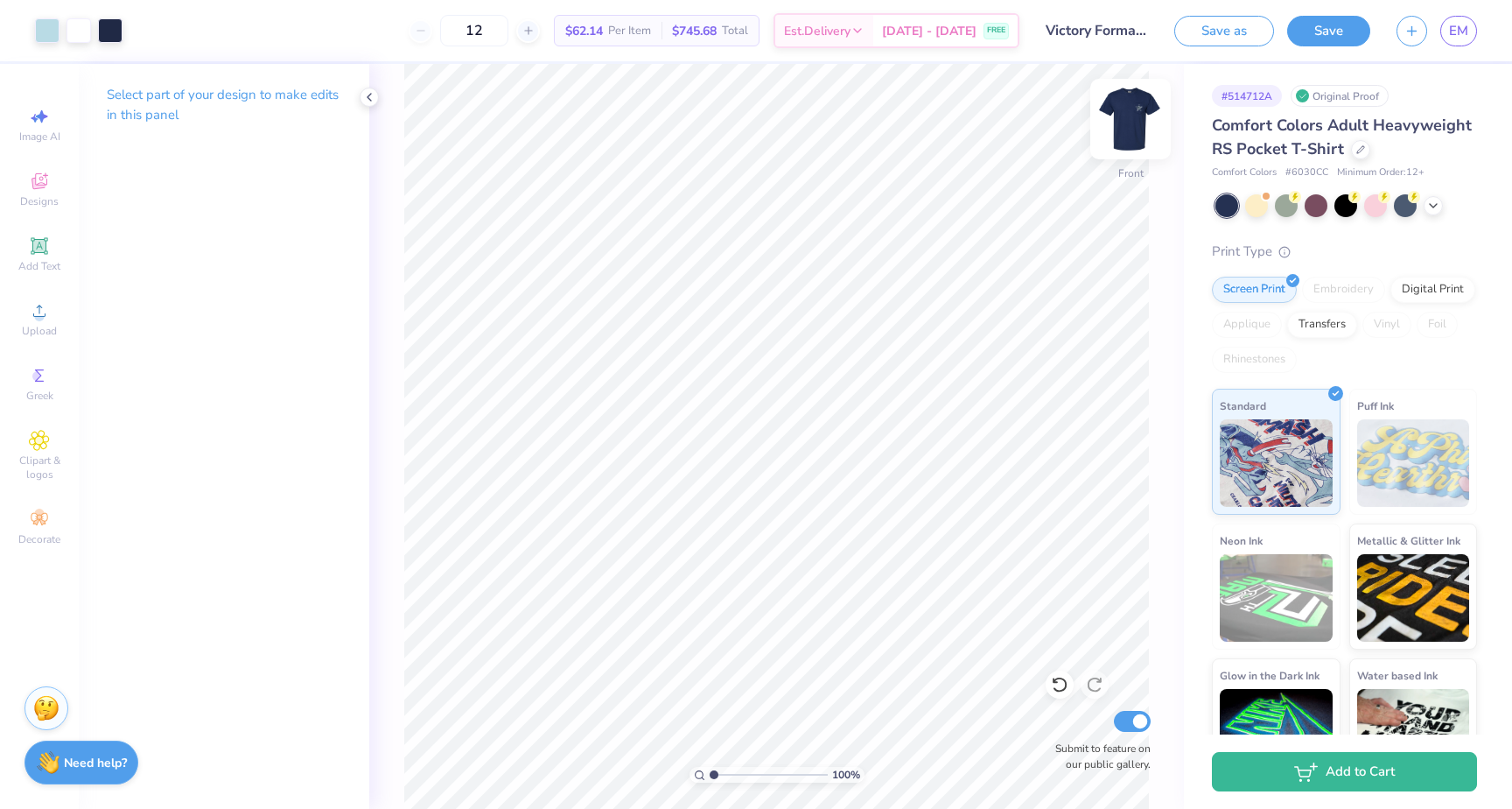
click at [1148, 116] on div at bounding box center [1131, 119] width 81 height 81
click at [76, 28] on div at bounding box center [79, 29] width 25 height 25
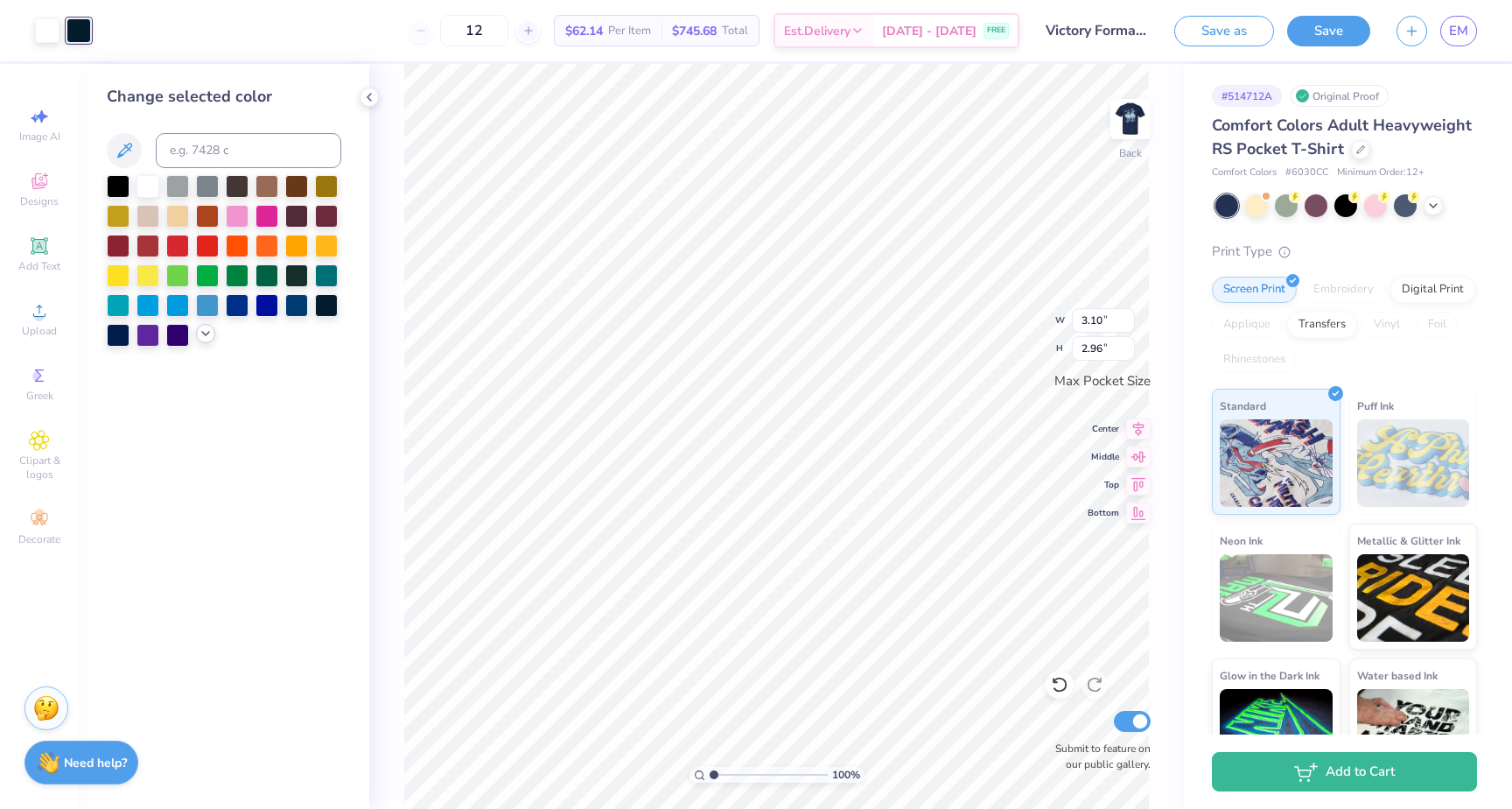
click at [208, 328] on icon at bounding box center [205, 333] width 14 height 14
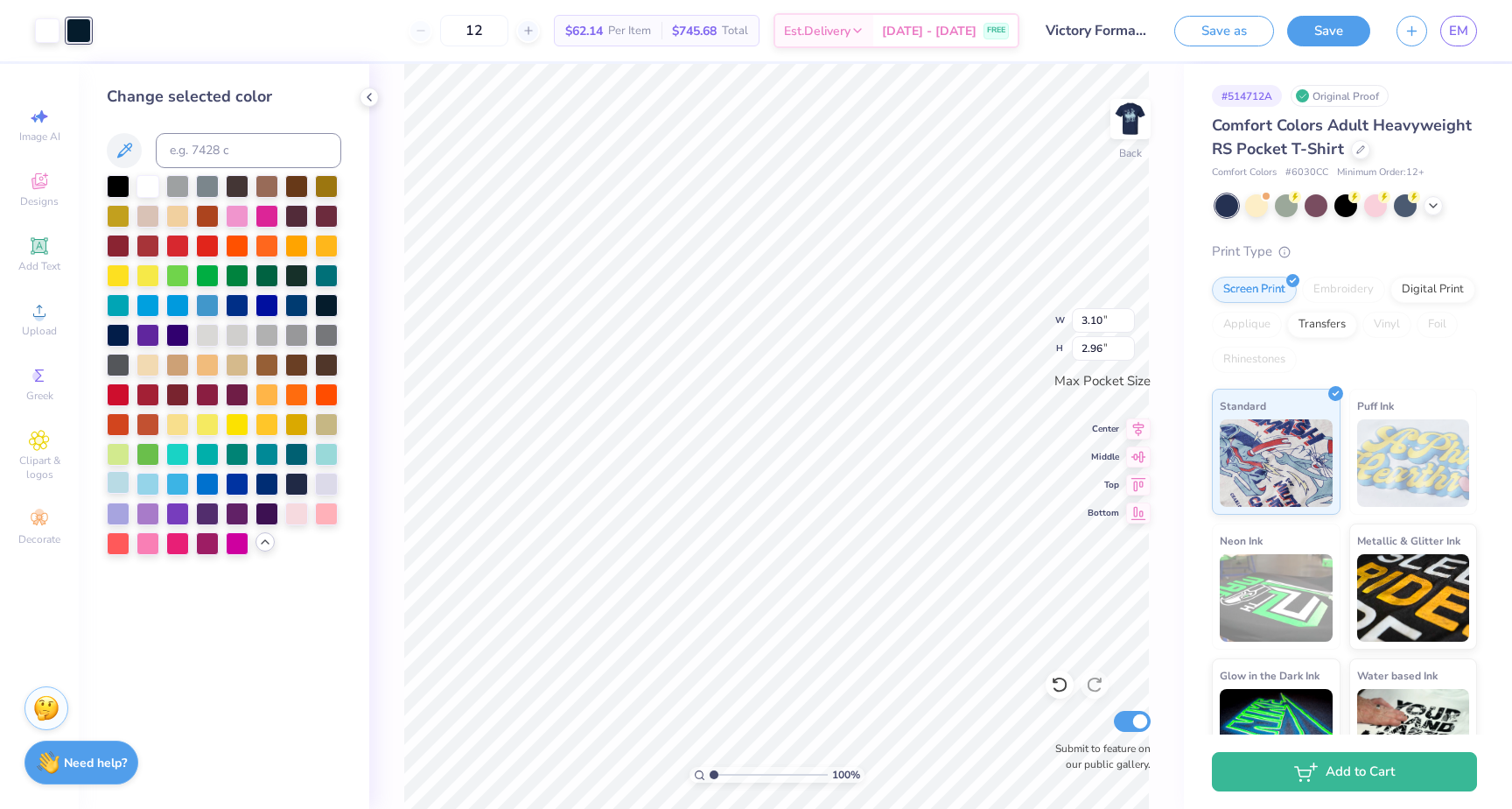
click at [120, 483] on div at bounding box center [118, 483] width 23 height 23
click at [138, 481] on div at bounding box center [148, 483] width 23 height 23
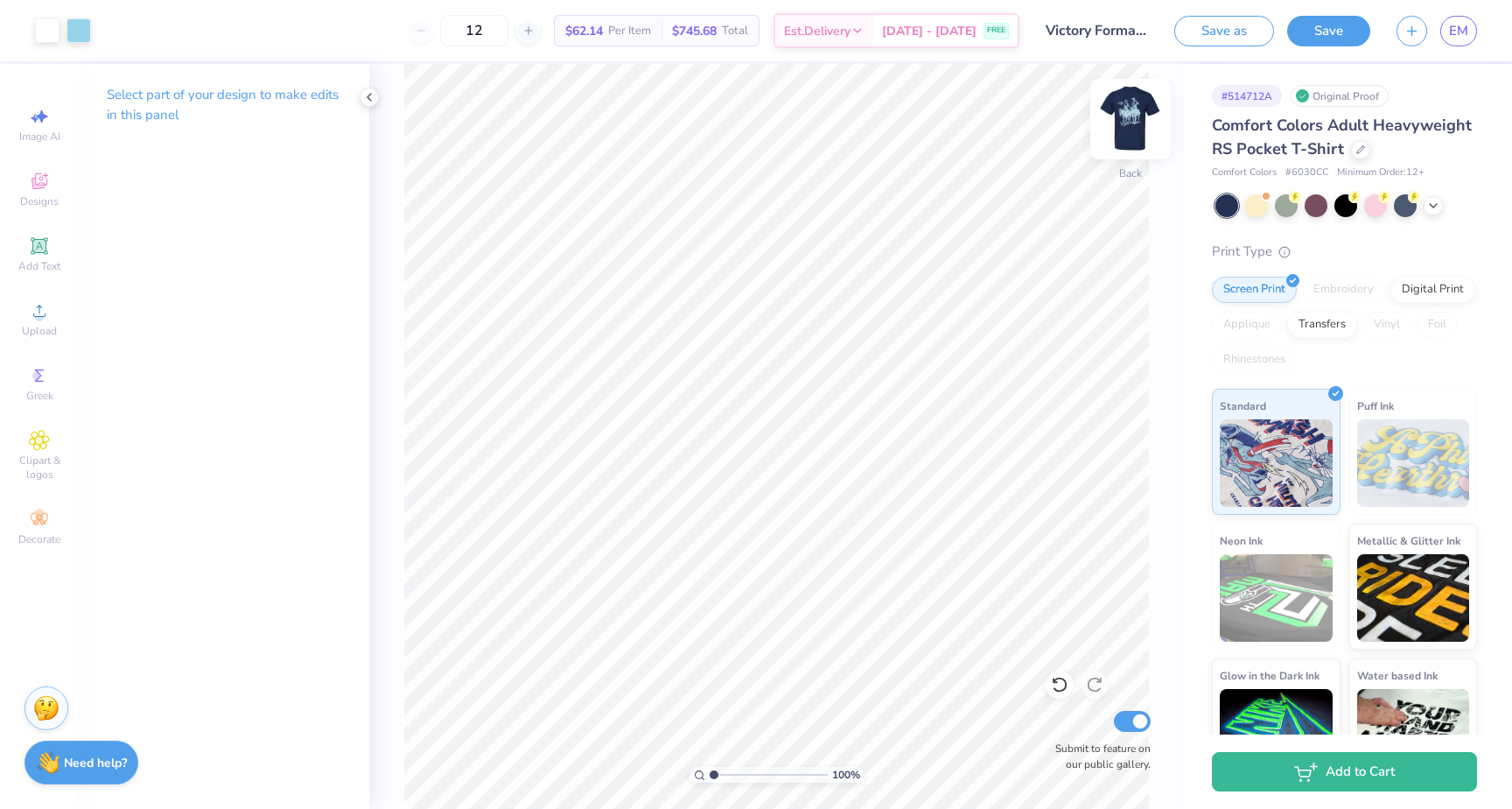
click at [1136, 124] on img at bounding box center [1131, 119] width 70 height 70
click at [58, 41] on div at bounding box center [47, 29] width 25 height 25
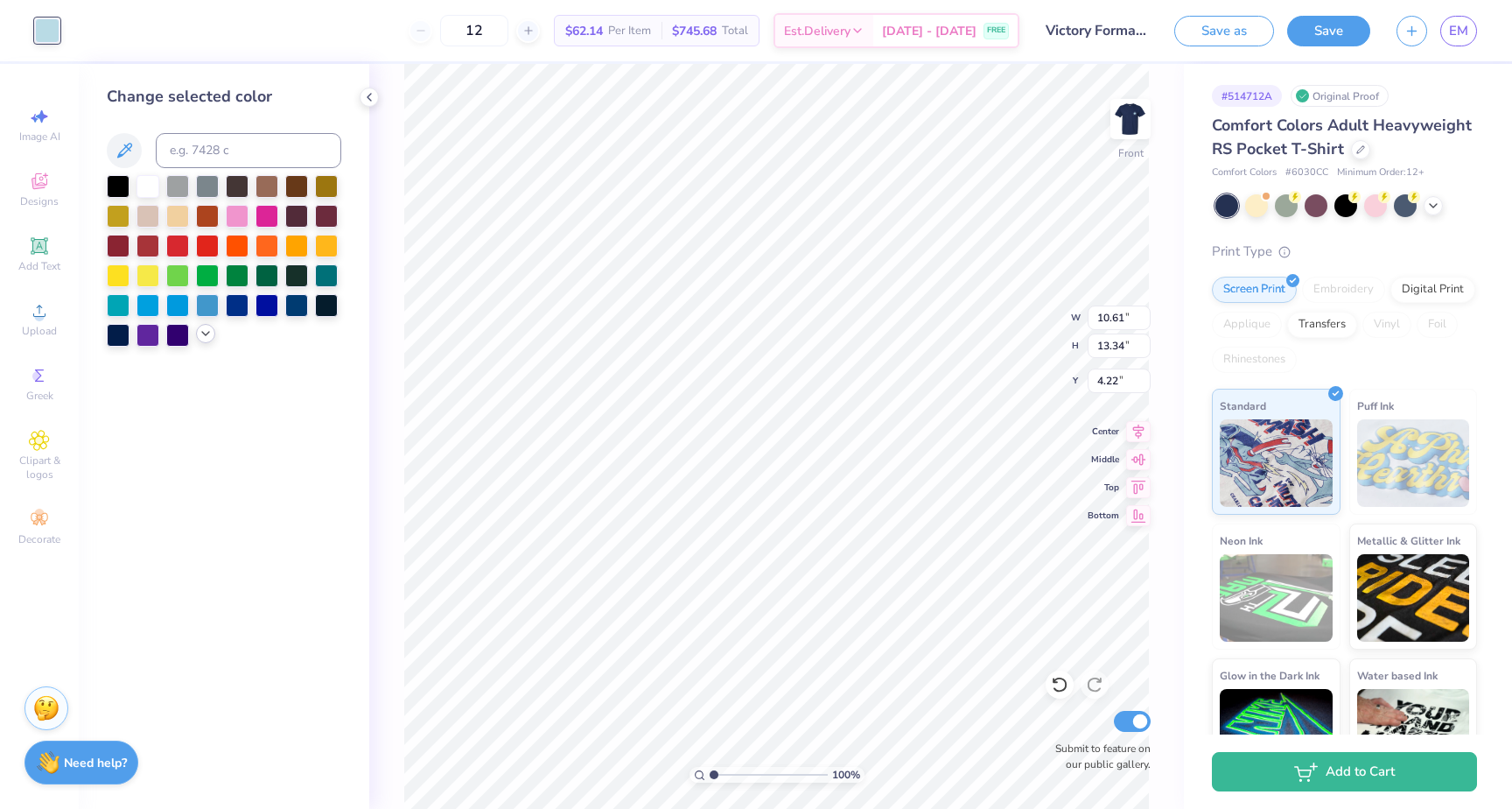
click at [198, 328] on icon at bounding box center [205, 333] width 14 height 14
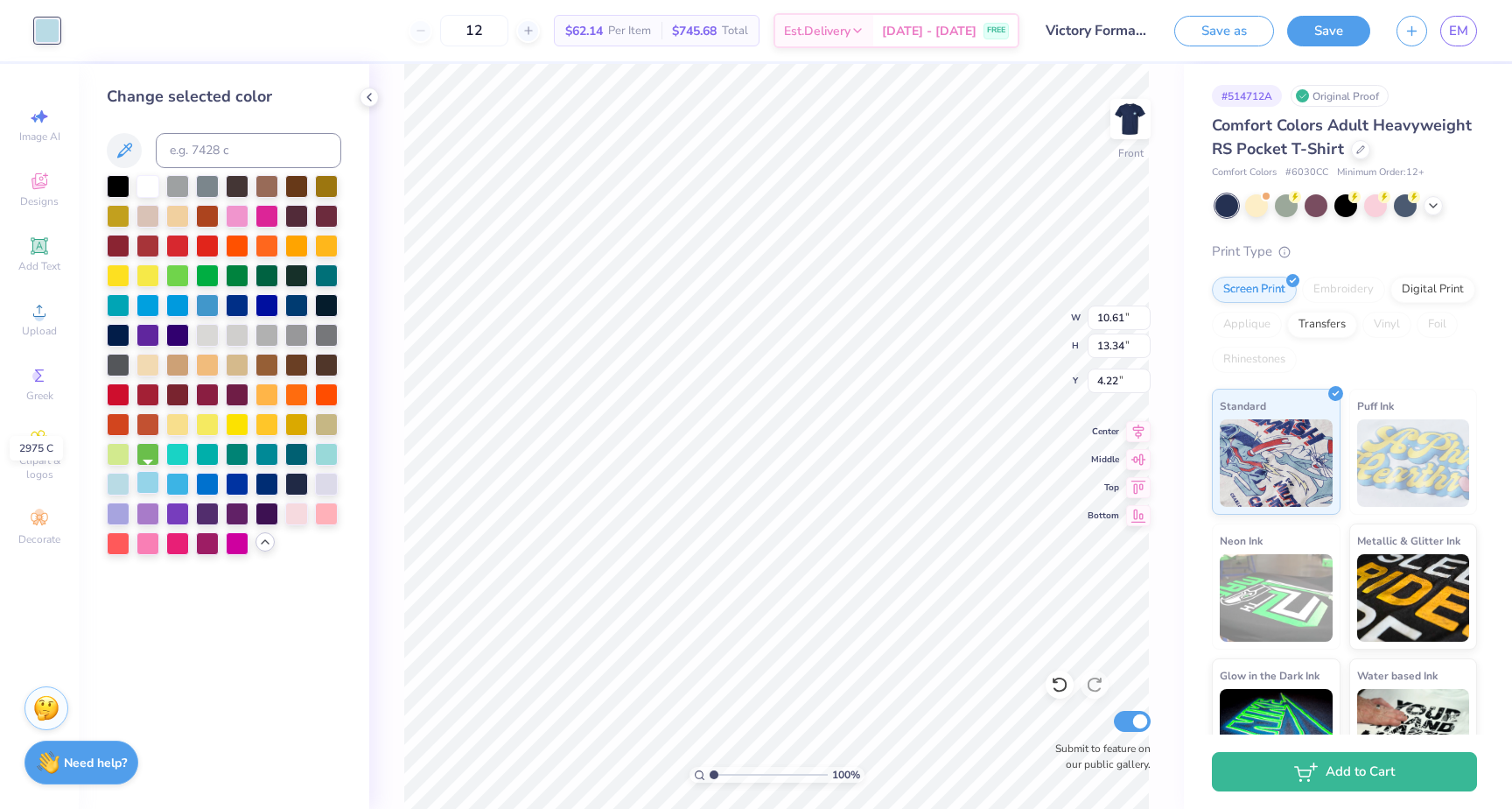
click at [147, 483] on div at bounding box center [148, 483] width 23 height 23
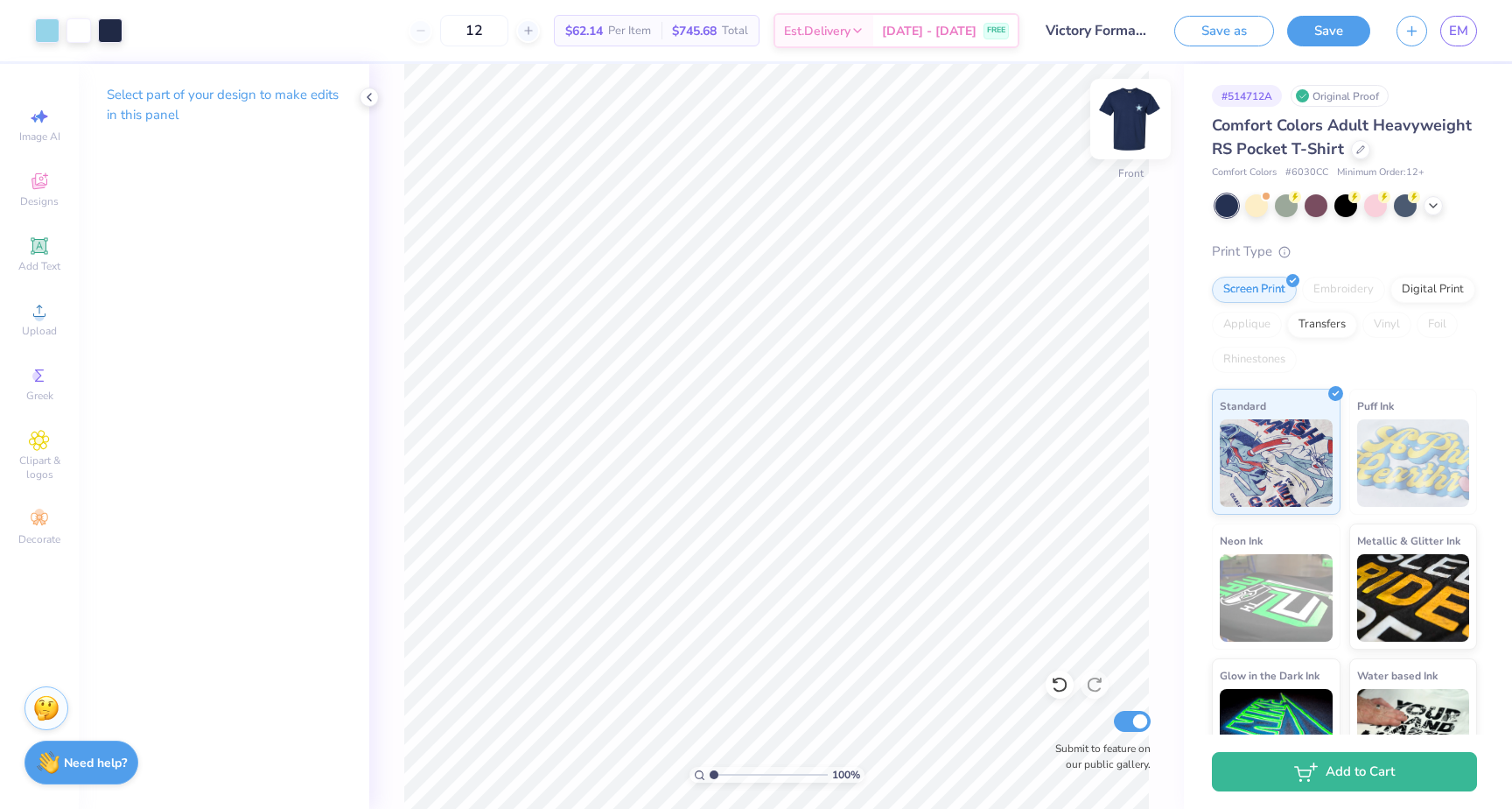
click at [1142, 118] on img at bounding box center [1131, 119] width 70 height 70
click at [1142, 118] on img at bounding box center [1131, 119] width 35 height 35
click at [1135, 123] on img at bounding box center [1131, 119] width 70 height 70
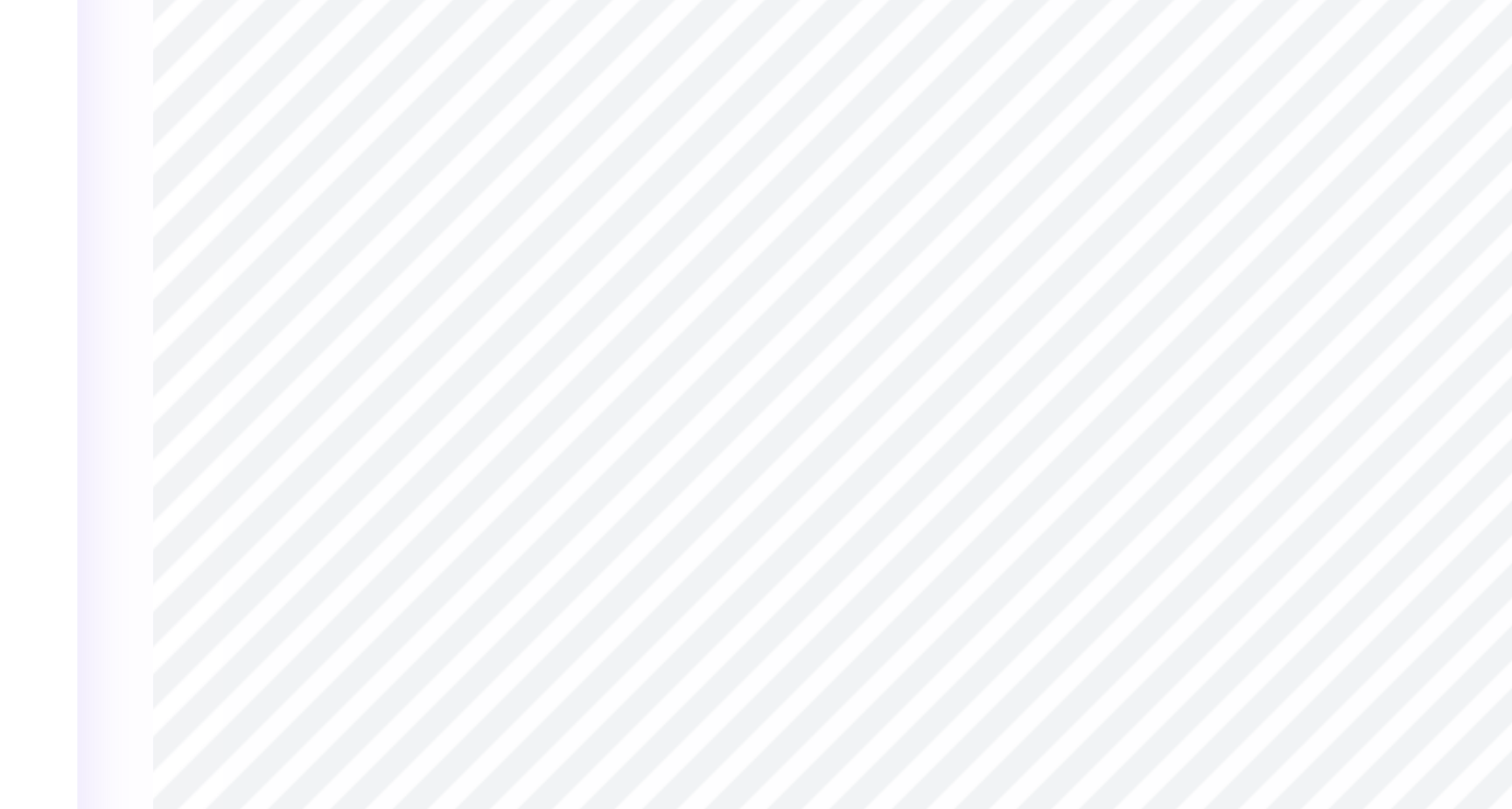
type input "0.57"
type input "0.49"
type input "6.99"
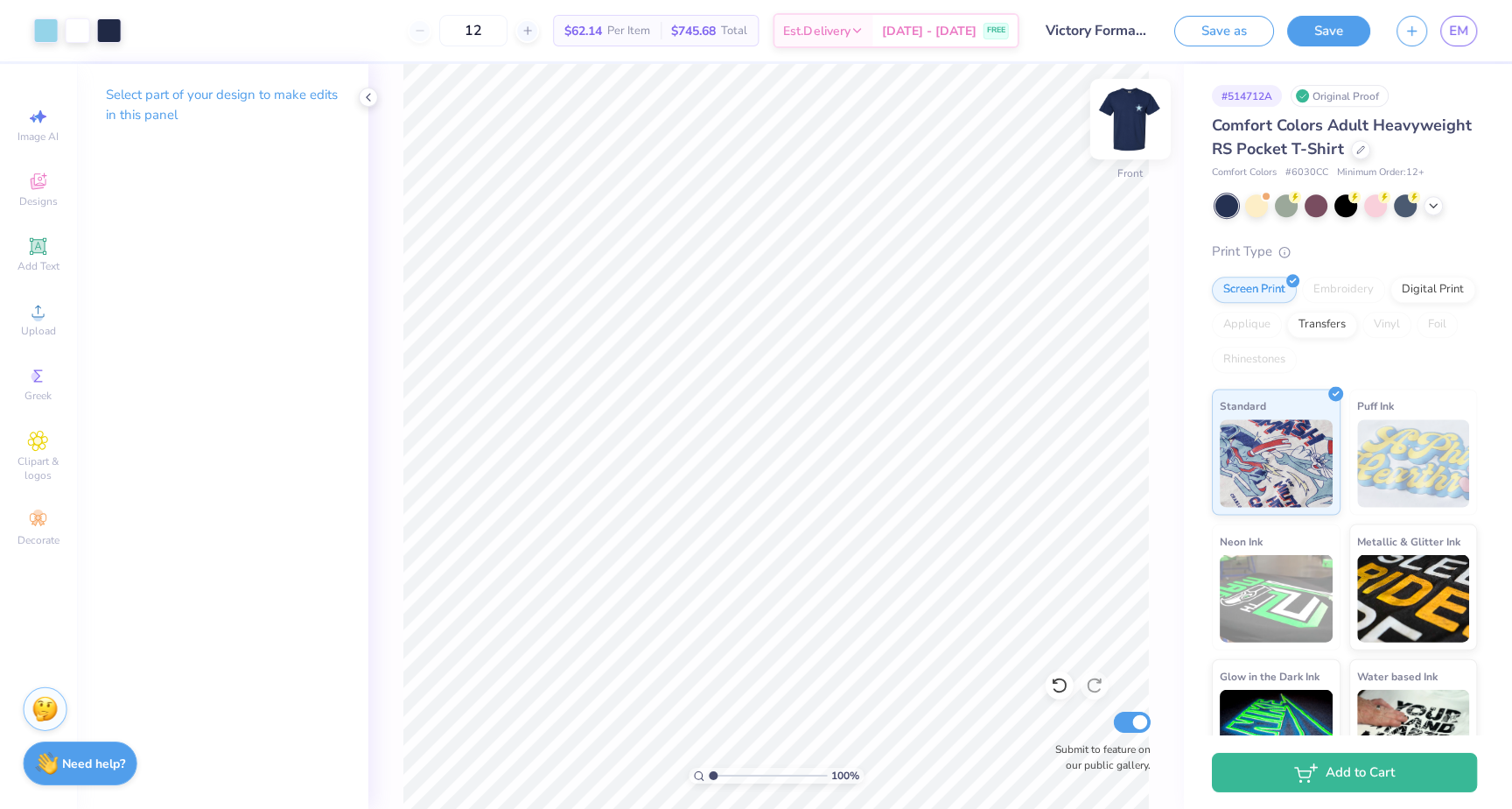
scroll to position [0, 0]
type input "7.05"
type input "8.46"
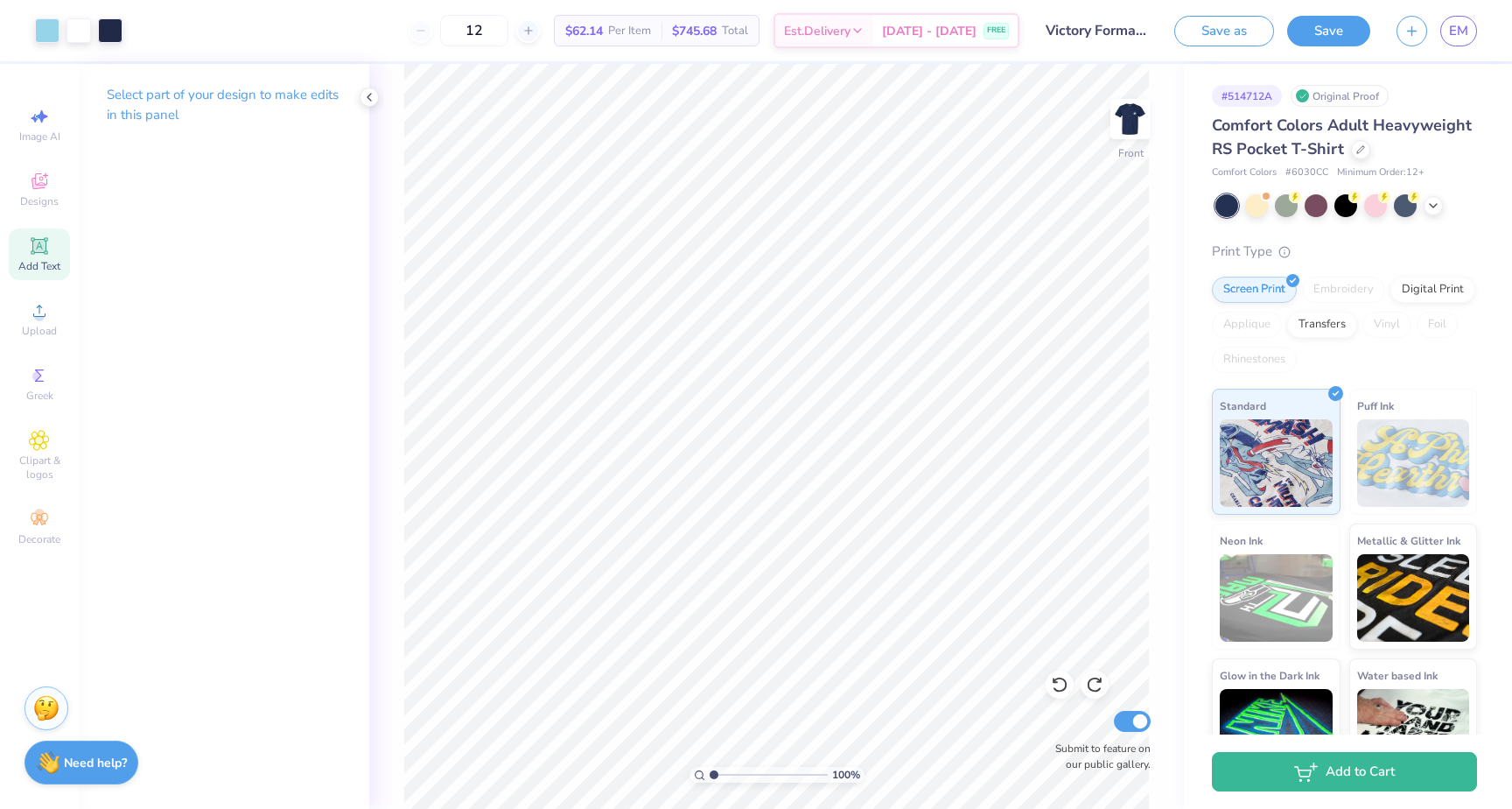
click at [39, 255] on icon at bounding box center [39, 246] width 21 height 21
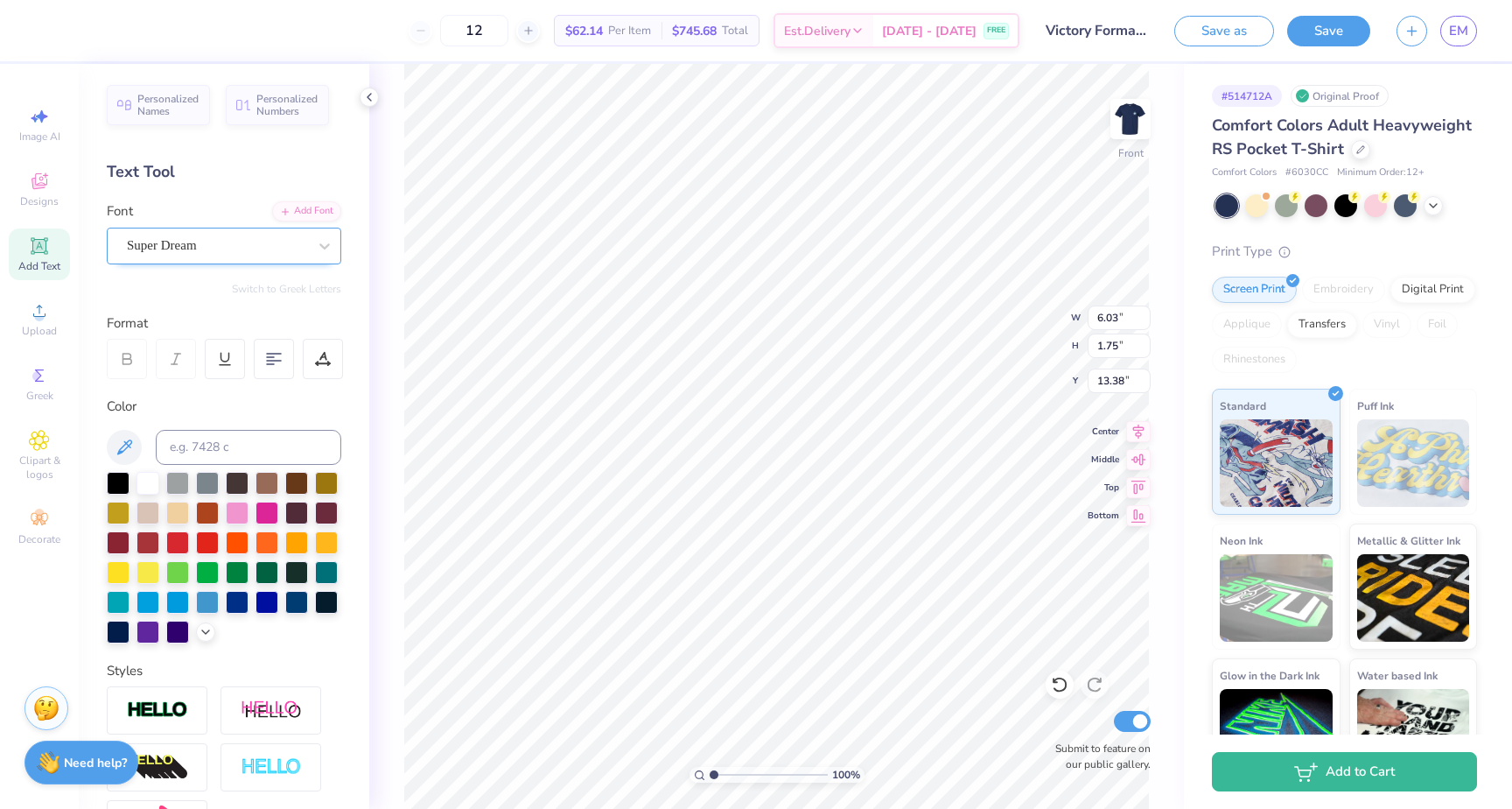
click at [210, 233] on div at bounding box center [217, 245] width 180 height 24
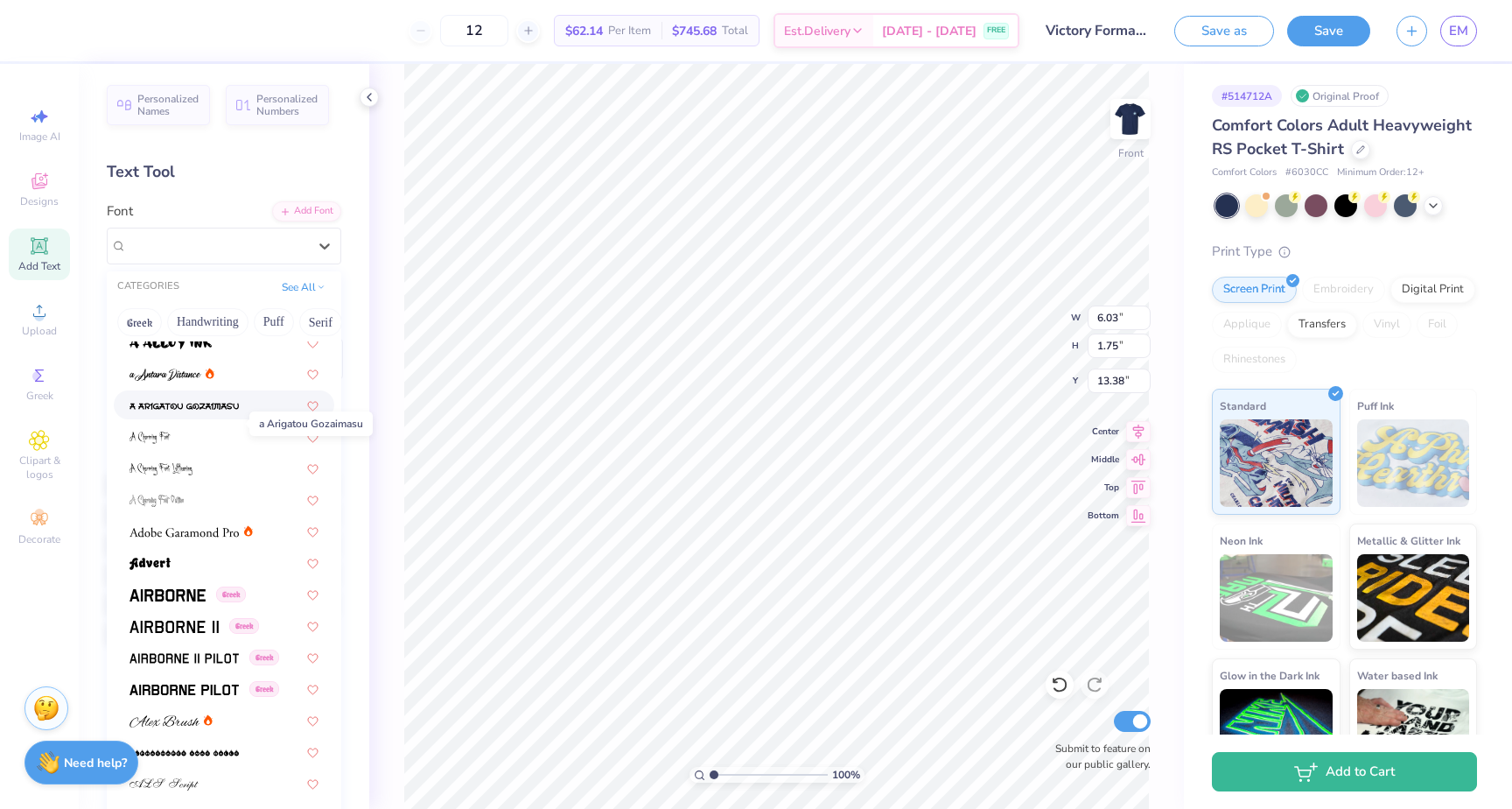
scroll to position [75, 0]
click at [197, 247] on span "Super Dream" at bounding box center [162, 245] width 70 height 20
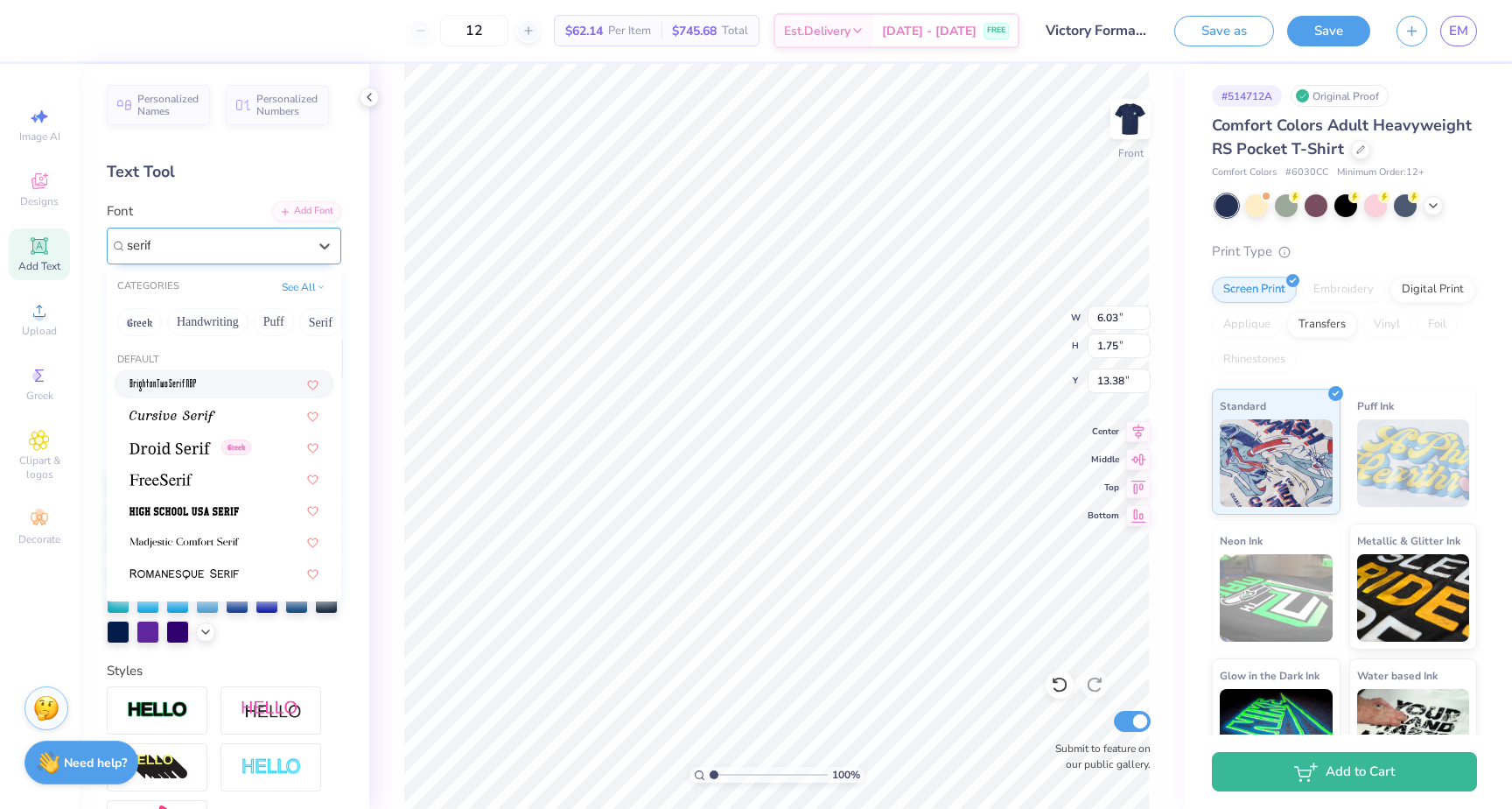
type input "serif"
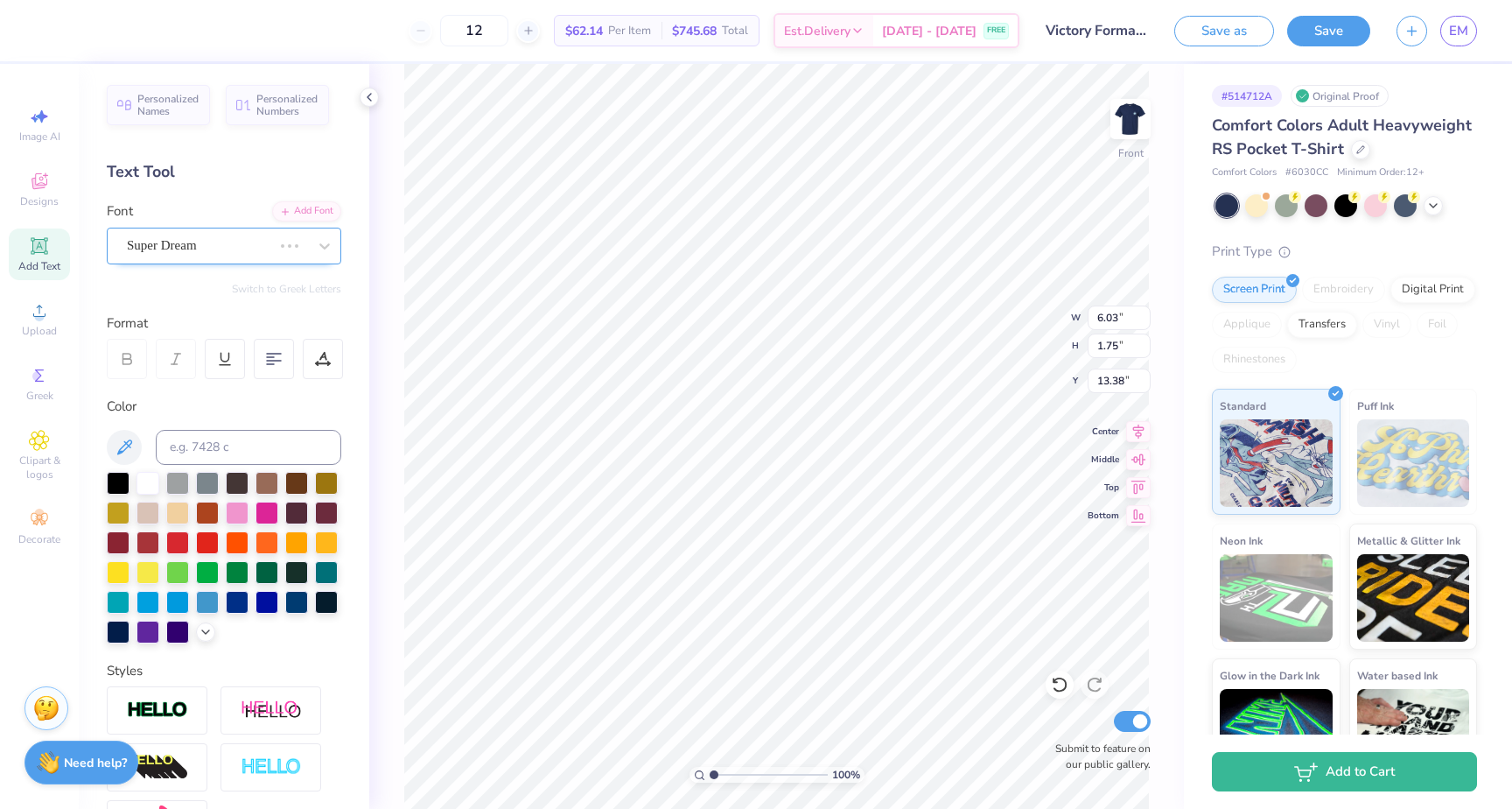
type input "2.52"
type input "1.56"
type input "13.47"
click at [324, 239] on icon at bounding box center [325, 246] width 18 height 18
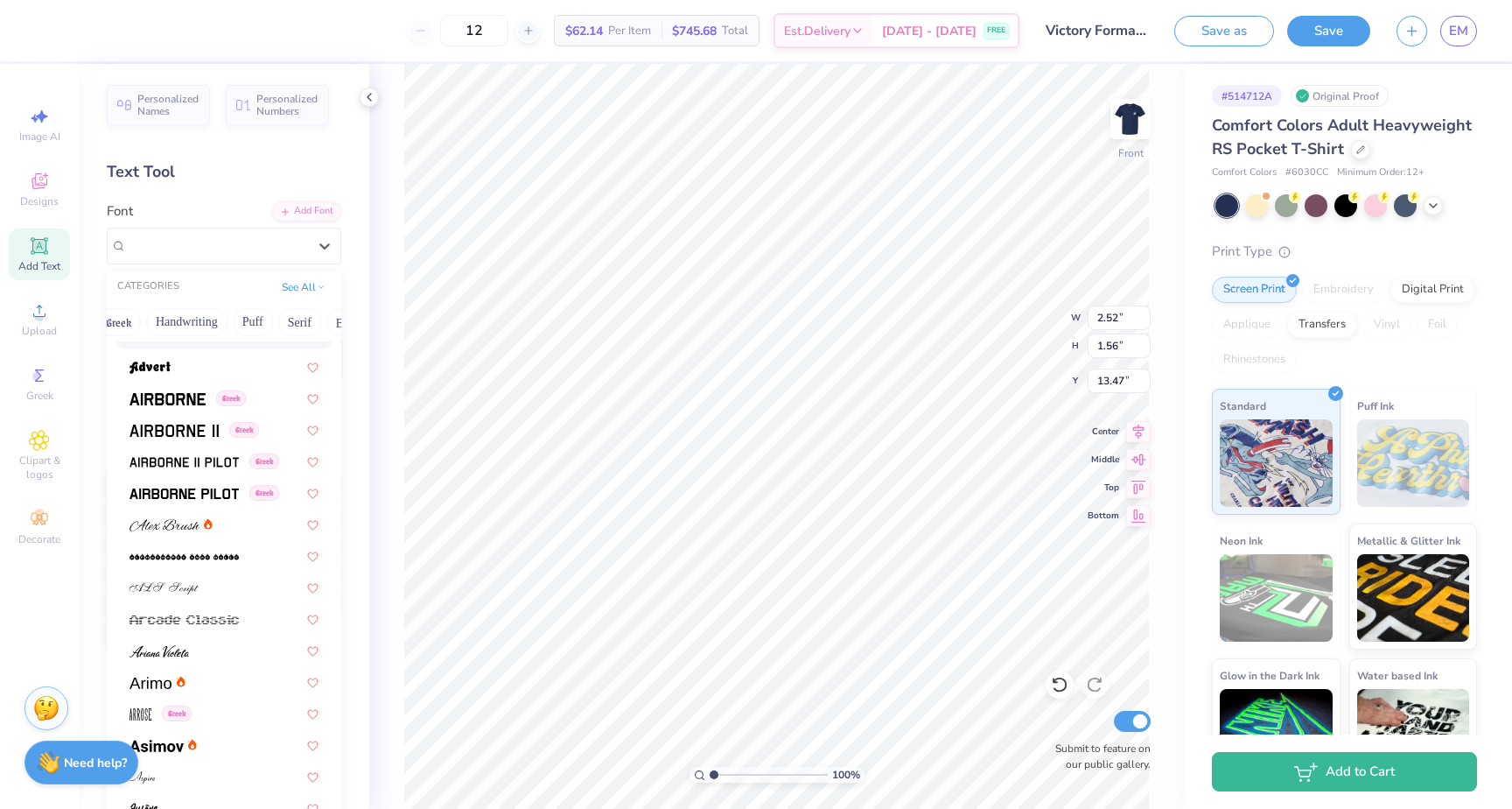
scroll to position [0, 27]
click at [290, 326] on button "Serif" at bounding box center [293, 322] width 43 height 28
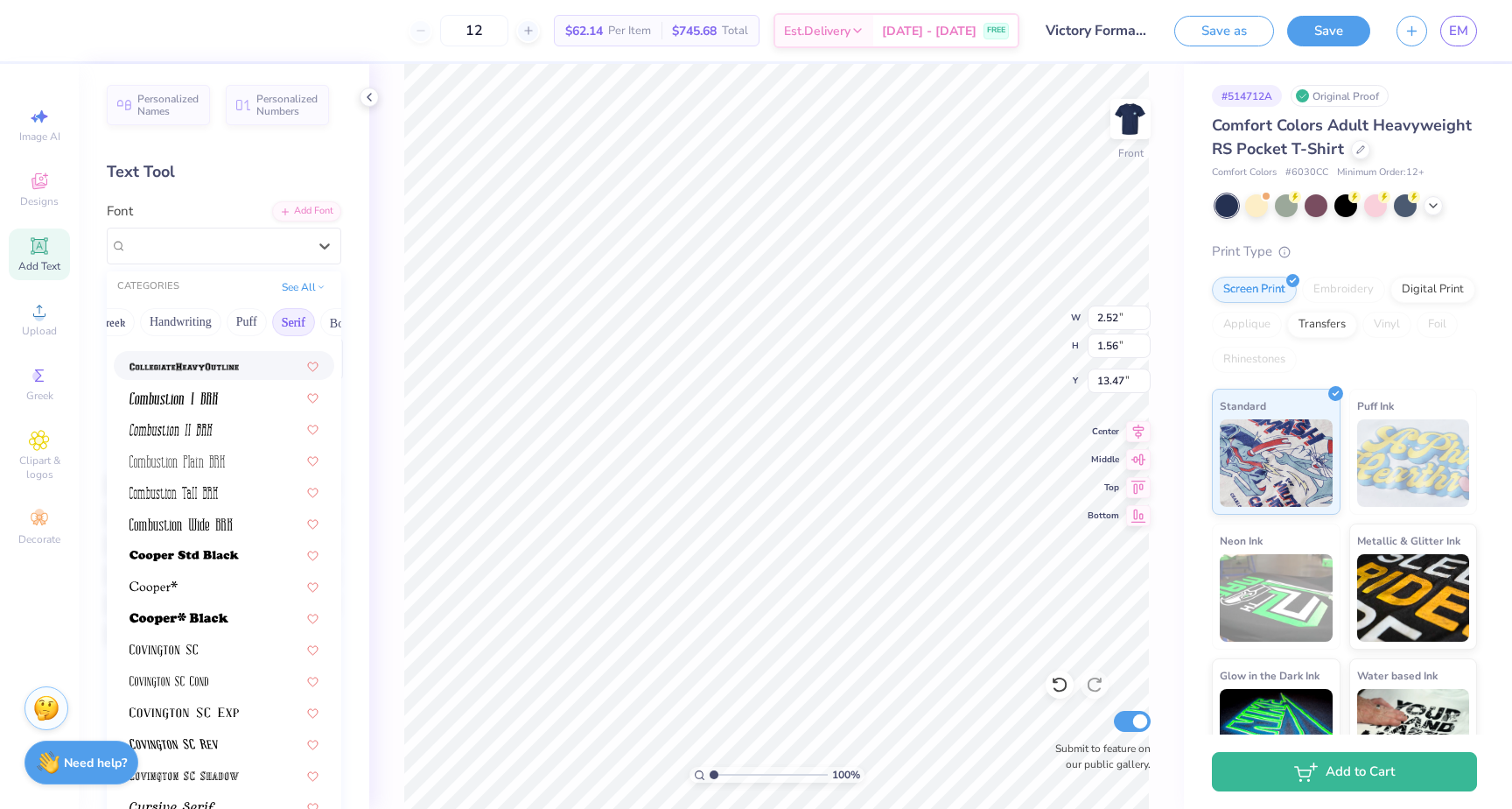
scroll to position [590, 0]
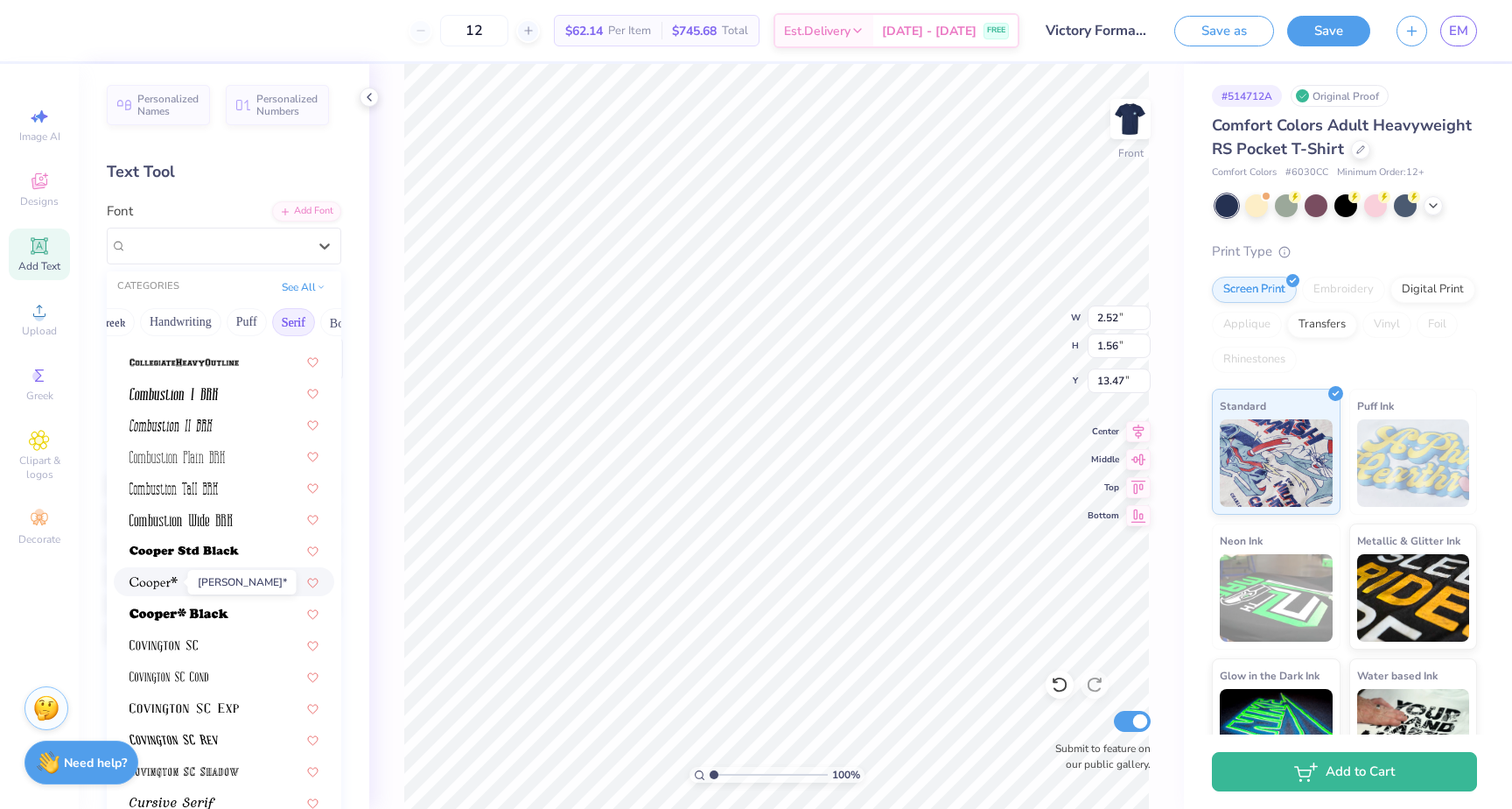
click at [157, 582] on img at bounding box center [154, 583] width 48 height 12
type input "6.76"
type input "1.83"
type input "13.33"
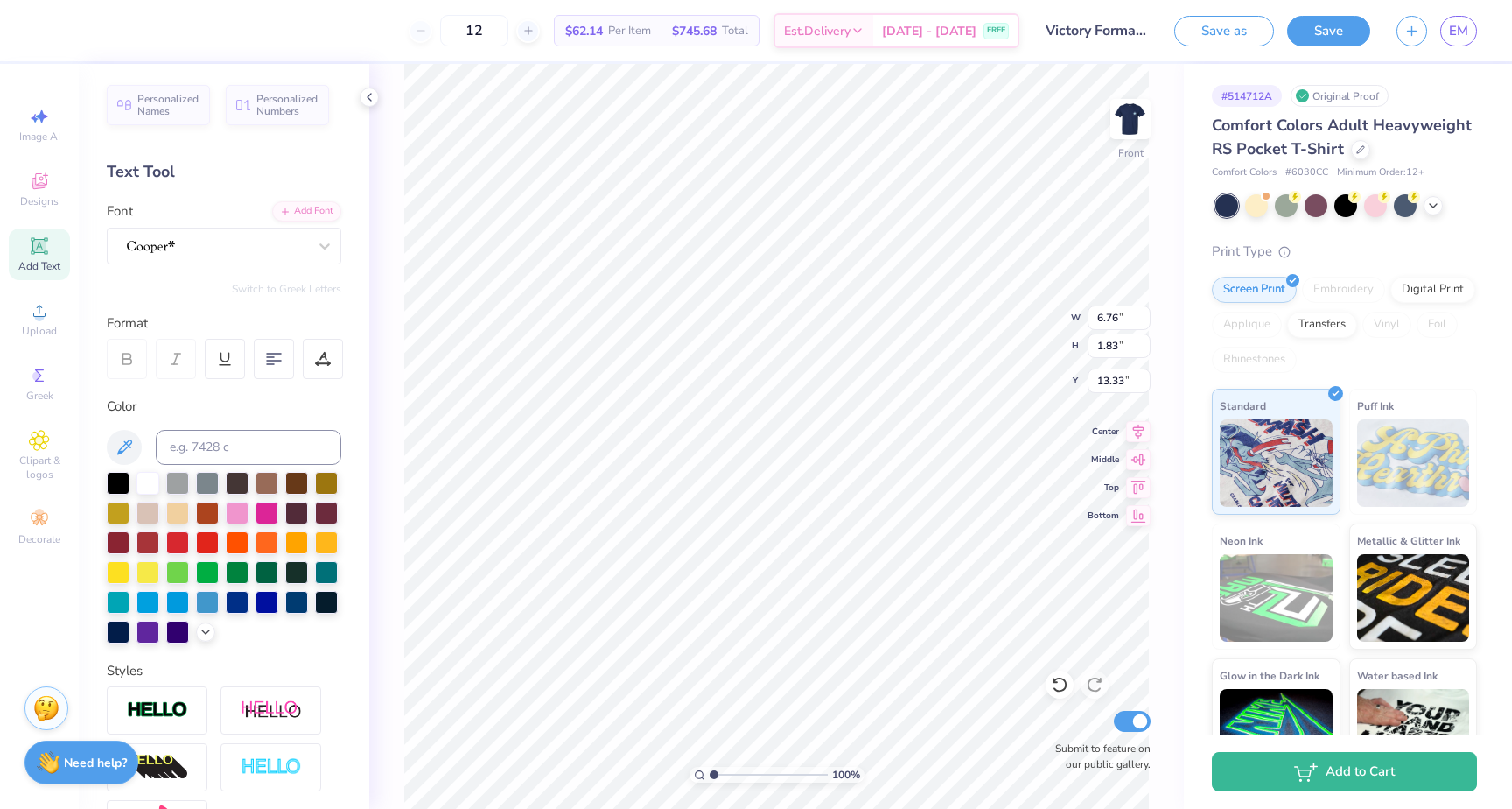
type textarea "v"
type textarea "VICTORY FORMAL 2025"
click at [267, 364] on 379 at bounding box center [270, 364] width 7 height 0
type input "5.73"
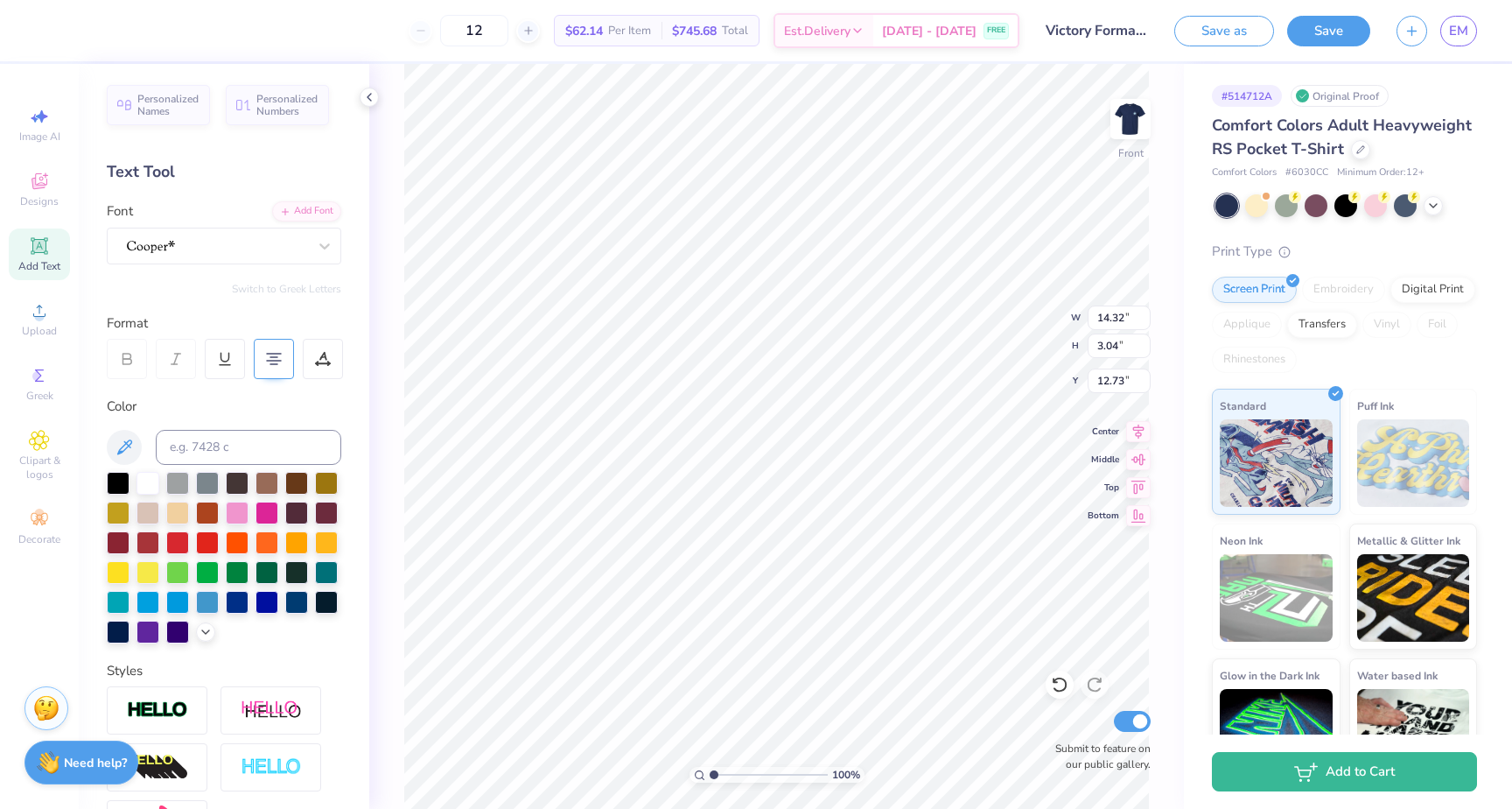
type input "1.22"
type input "9.18"
type input "22.06"
type input "3.86"
type input "0.82"
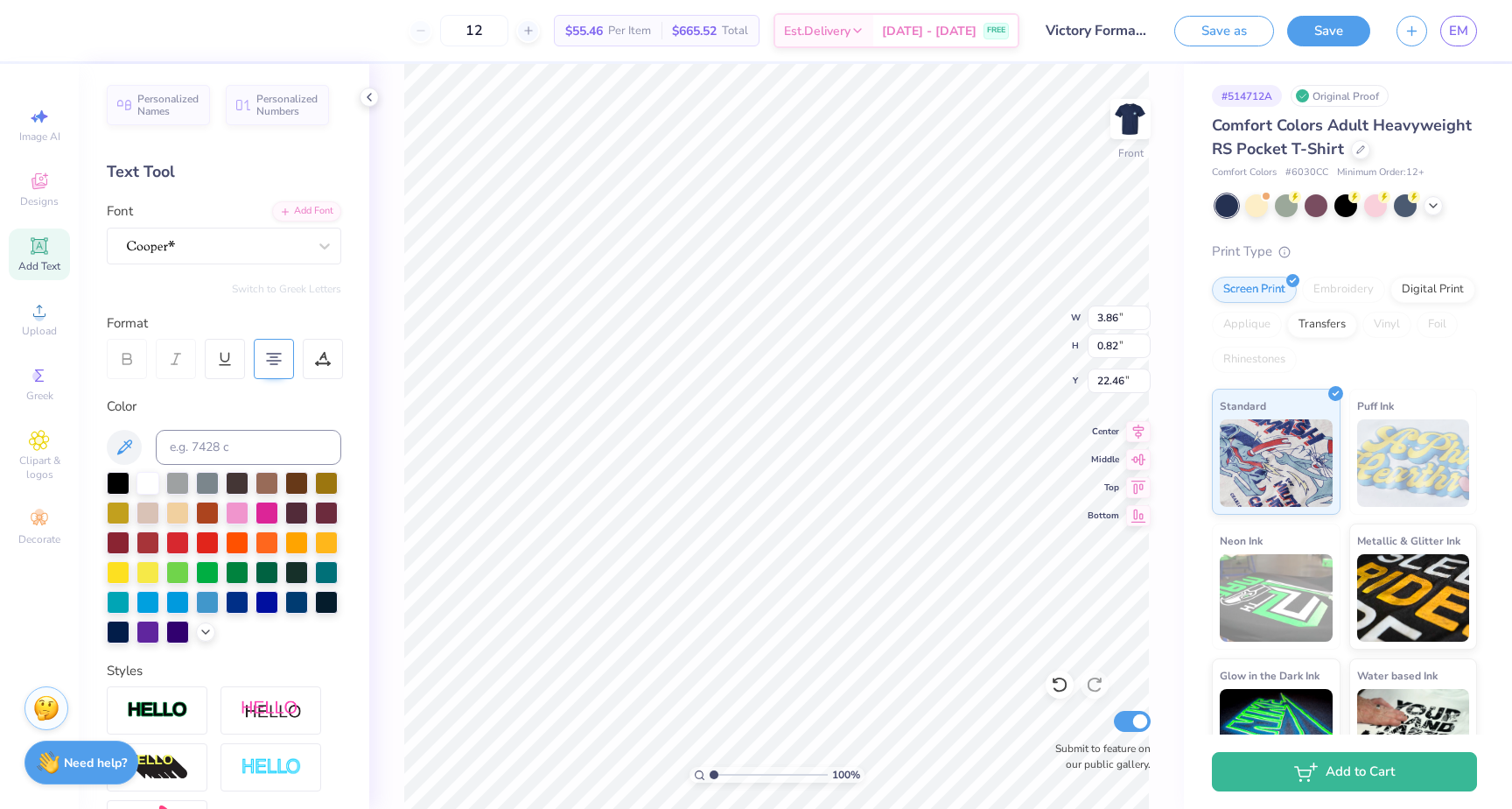
type input "10.70"
type input "10.61"
type input "13.34"
type input "3.41"
type input "16.35"
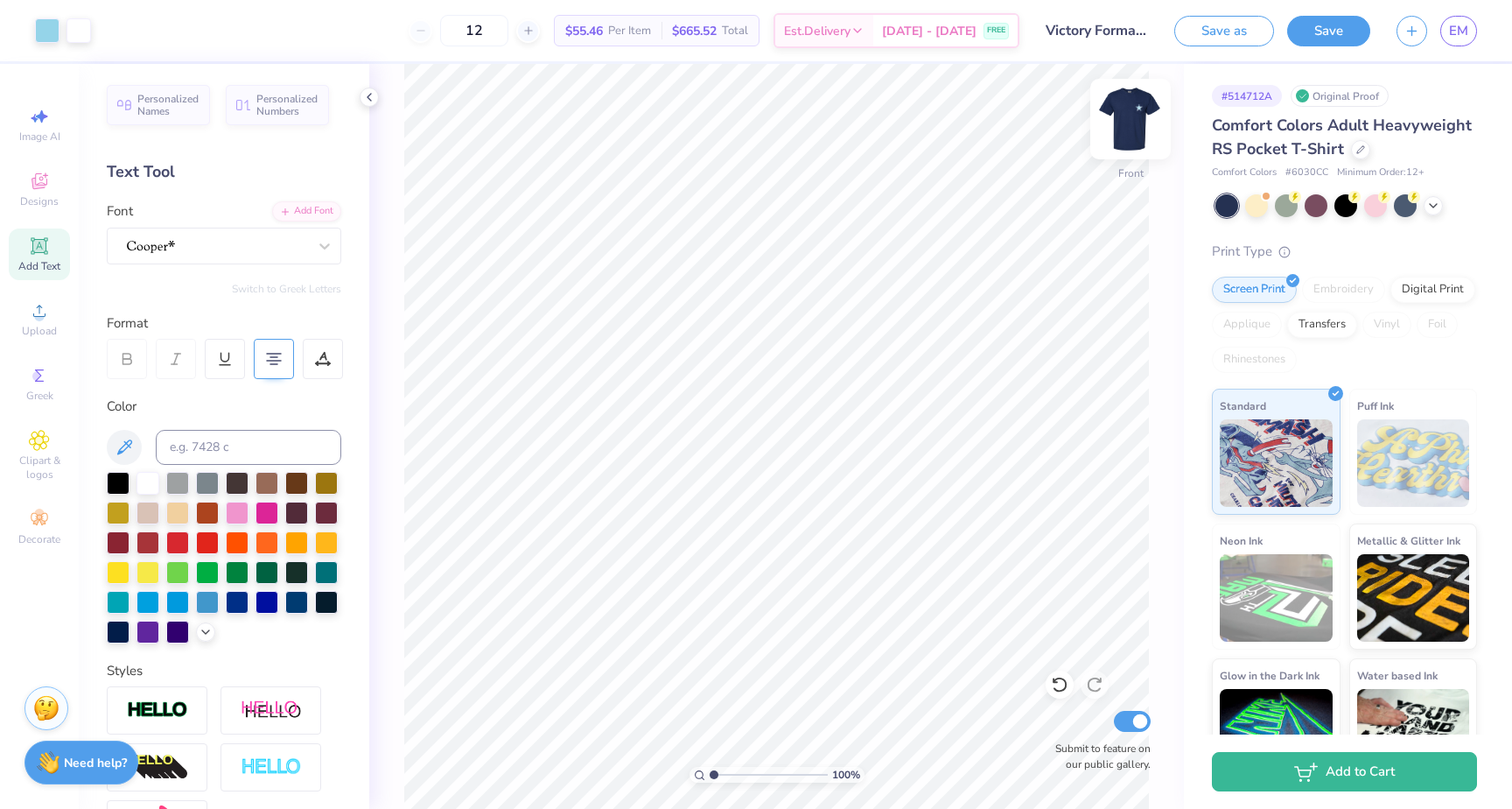
click at [1128, 118] on img at bounding box center [1131, 119] width 70 height 70
click at [1135, 116] on img at bounding box center [1131, 119] width 70 height 70
type input "16.76"
type input "6.55"
type input "1.39"
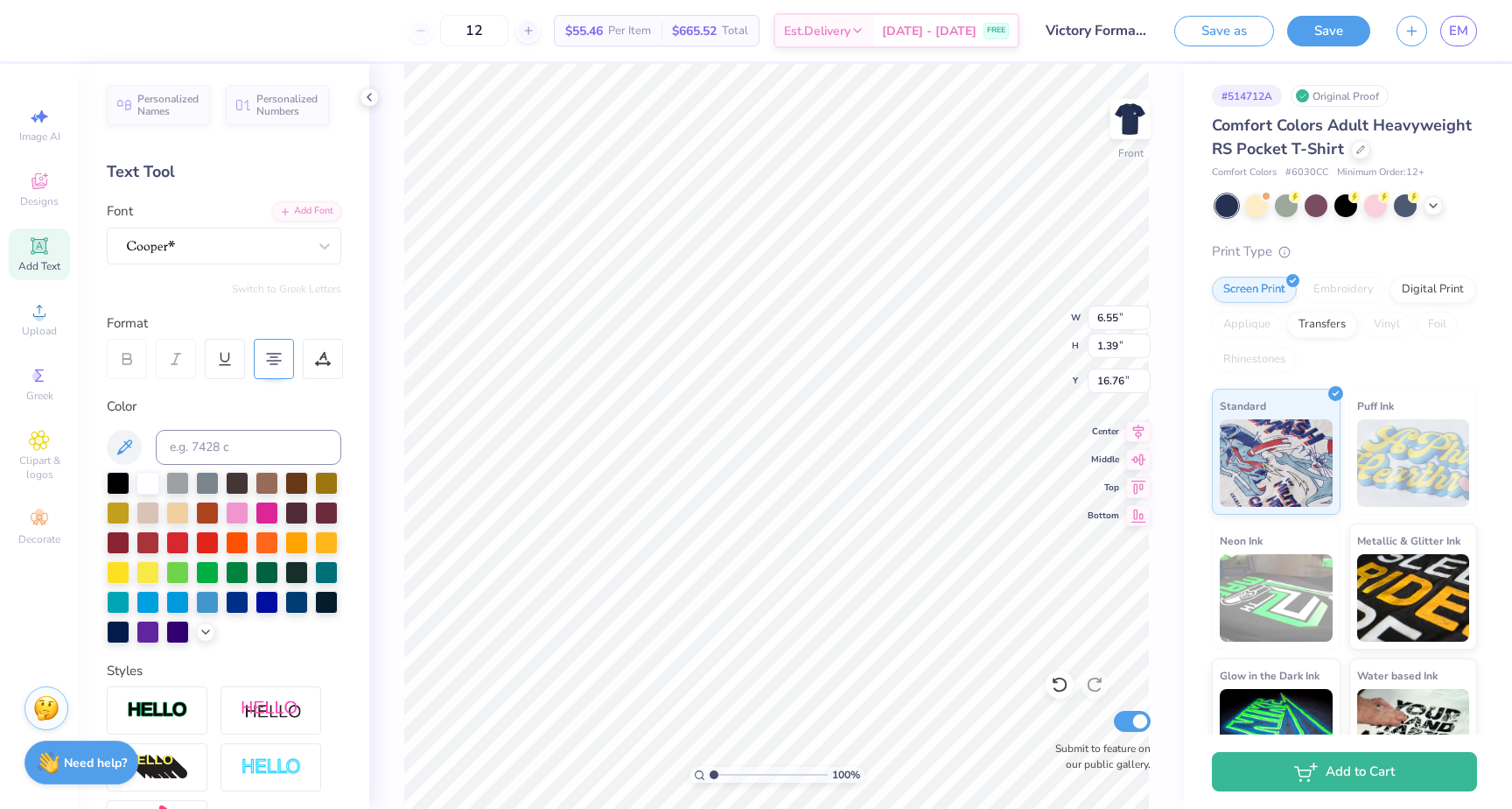
type input "2.02"
type input "10.61"
type input "13.34"
type input "6.22"
type input "6.55"
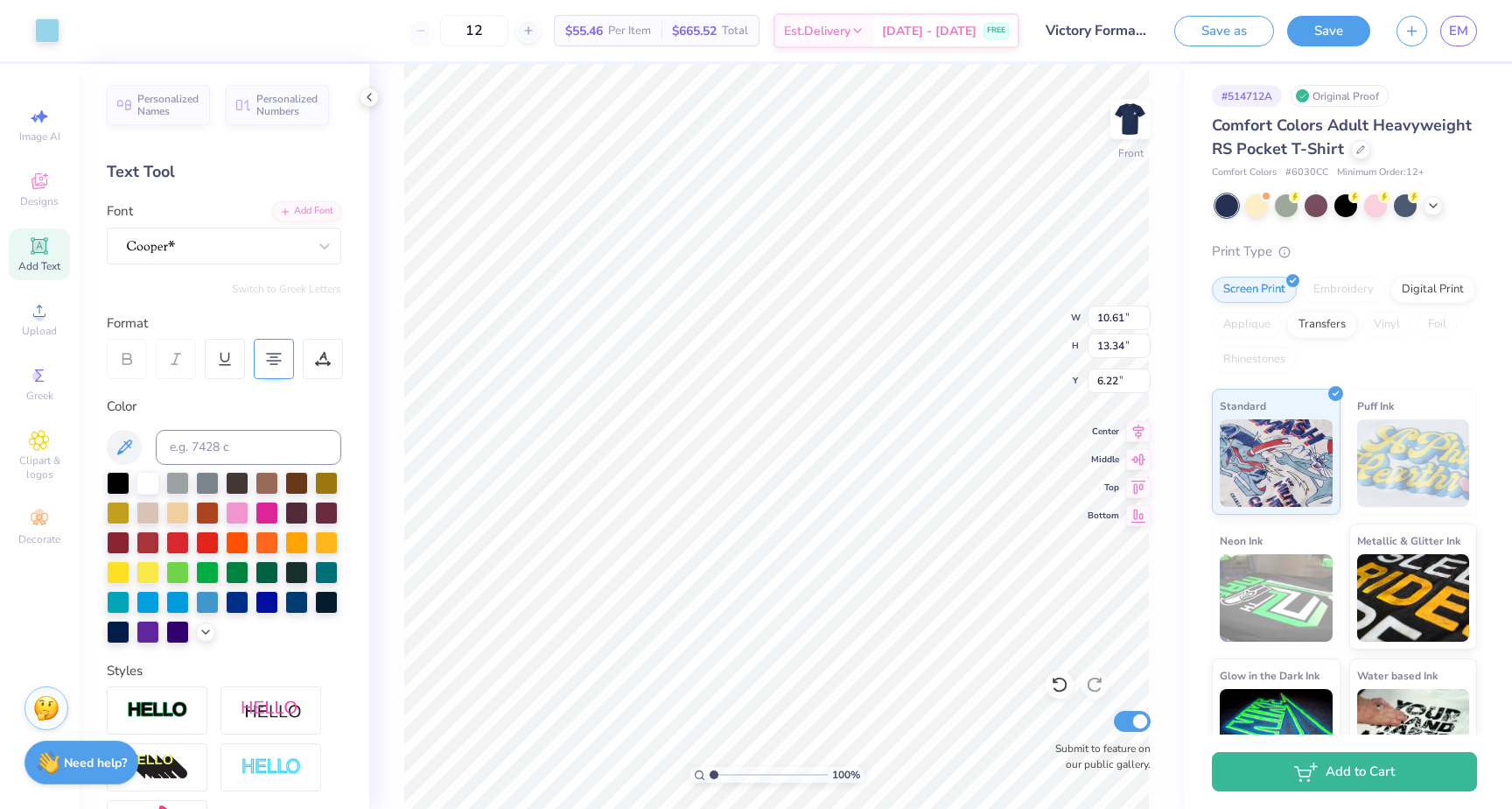
type input "1.39"
type input "4.17"
click at [202, 639] on div at bounding box center [205, 630] width 19 height 19
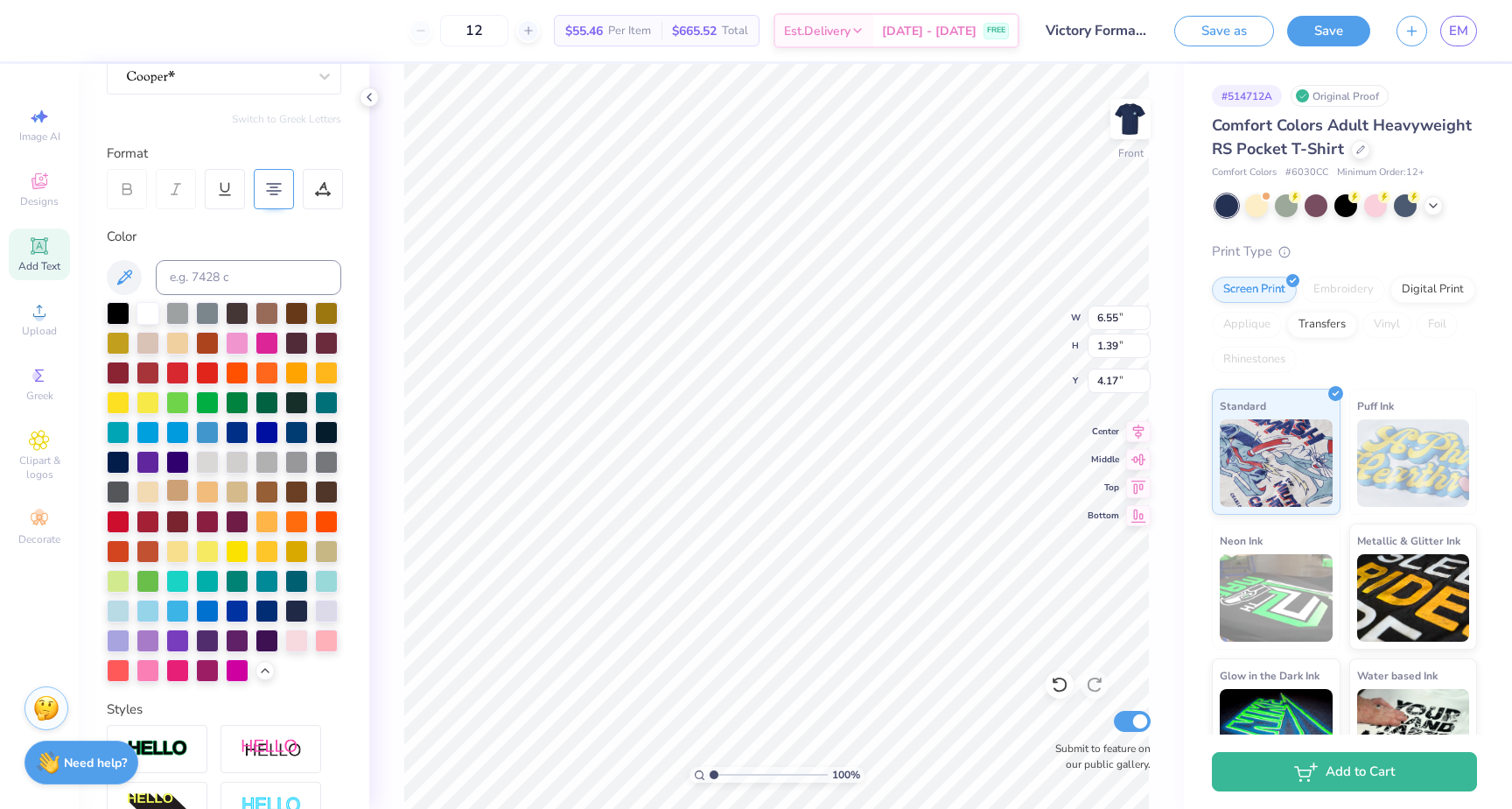
scroll to position [203, 0]
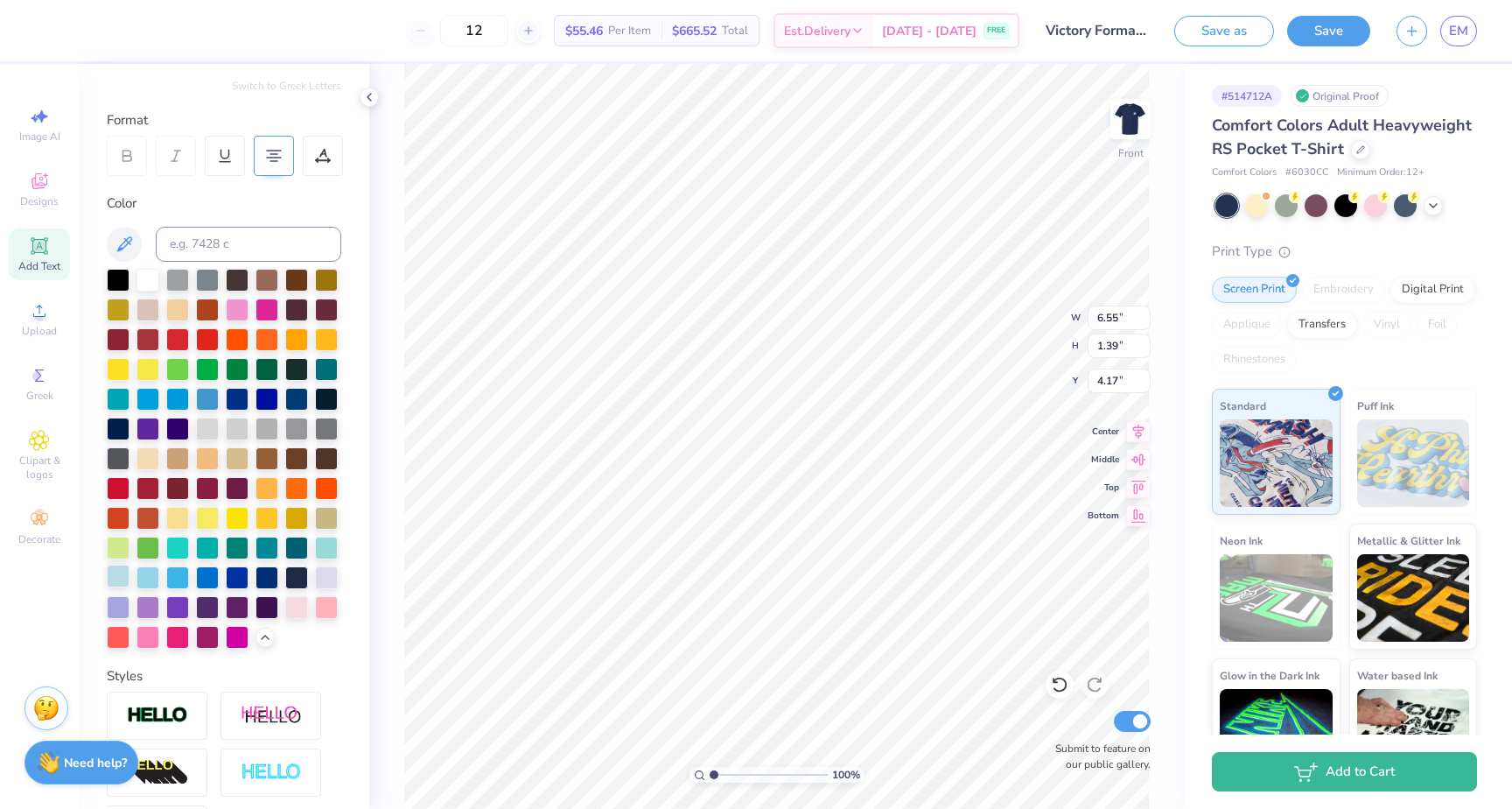
click at [119, 569] on div at bounding box center [118, 576] width 23 height 23
click at [152, 574] on div at bounding box center [148, 576] width 23 height 23
click at [150, 287] on div at bounding box center [148, 278] width 23 height 23
type input "4.86"
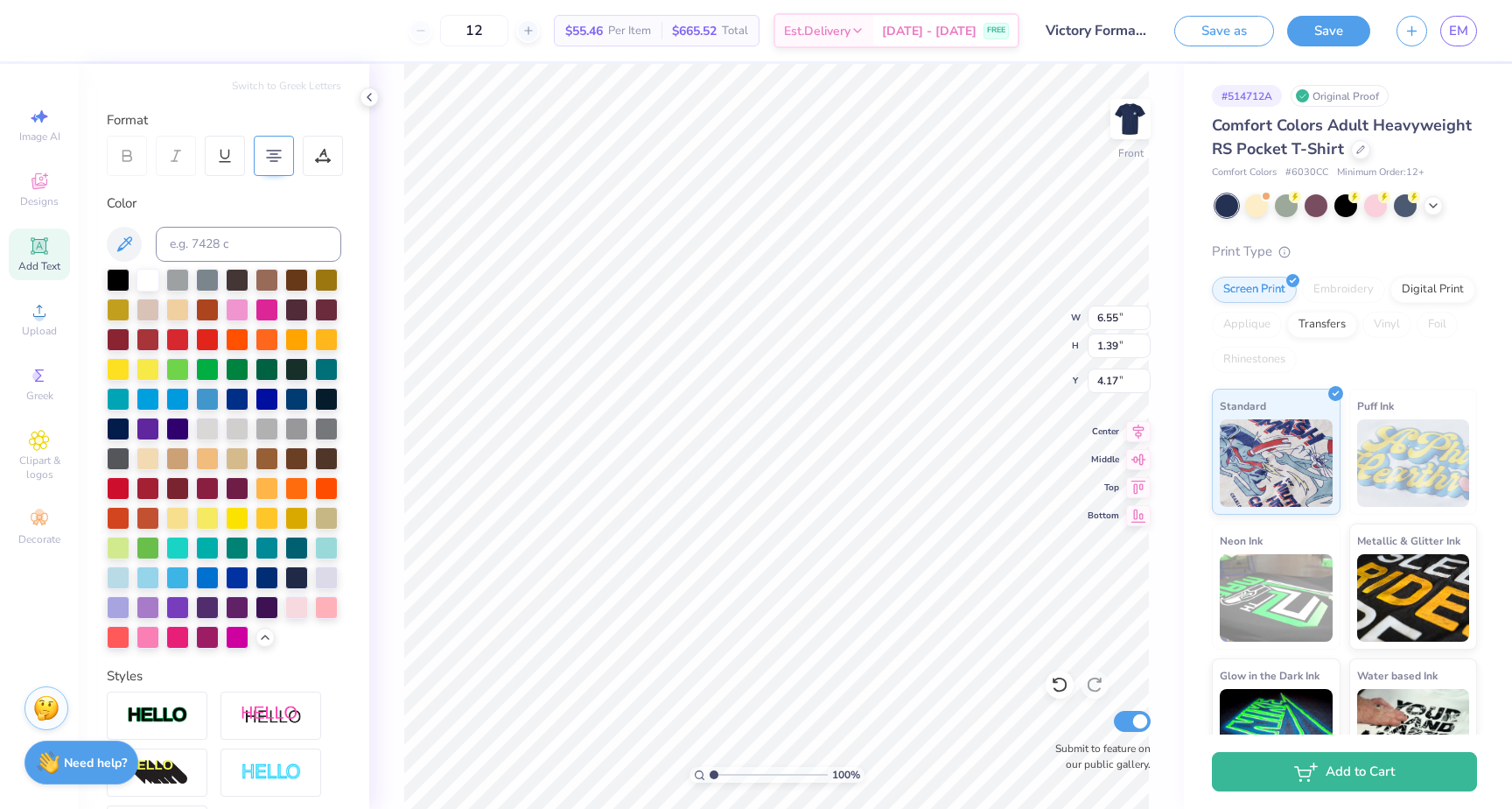
type input "8.40"
type input "1.78"
click at [124, 169] on div at bounding box center [127, 156] width 40 height 40
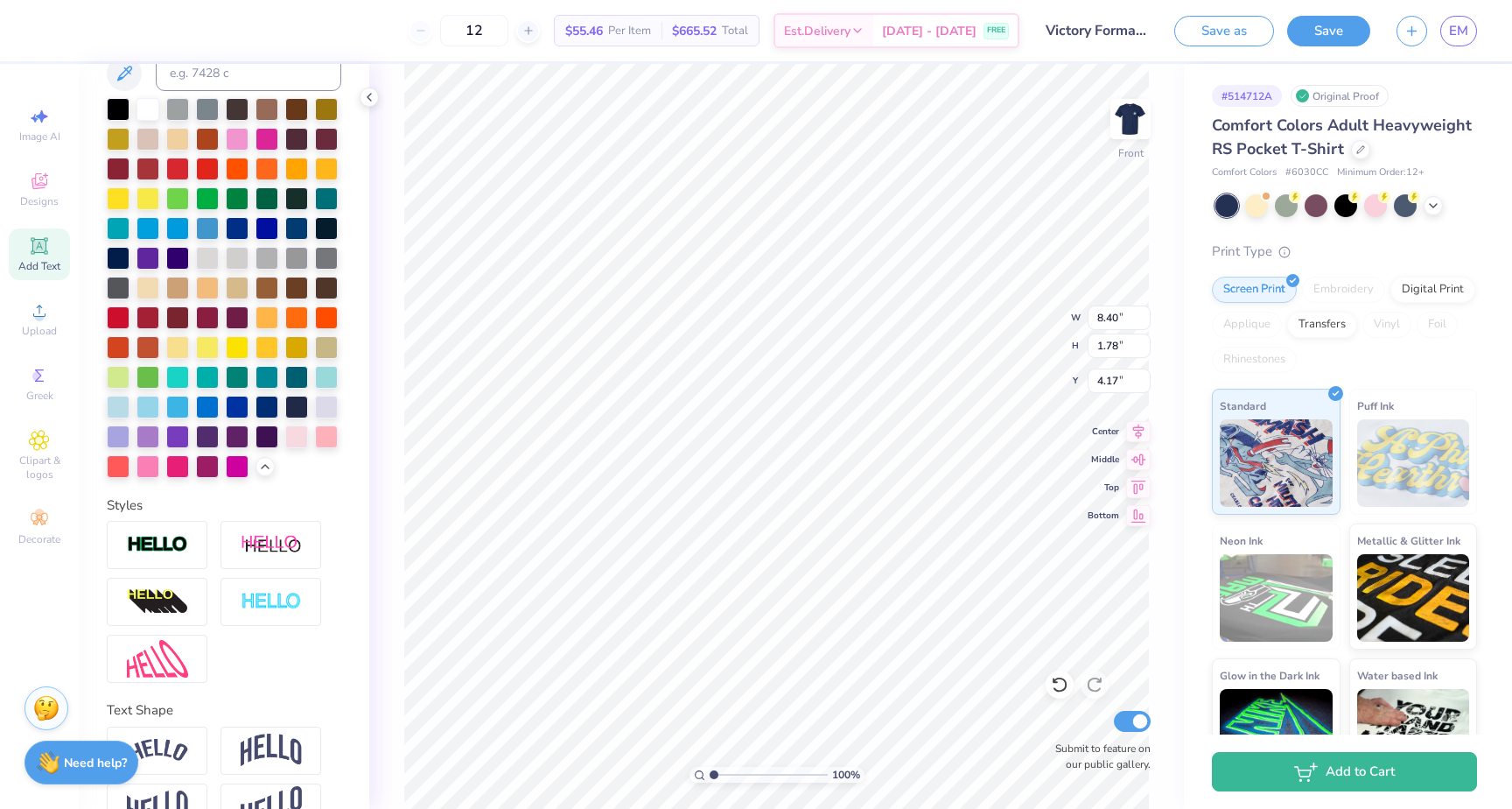
scroll to position [417, 0]
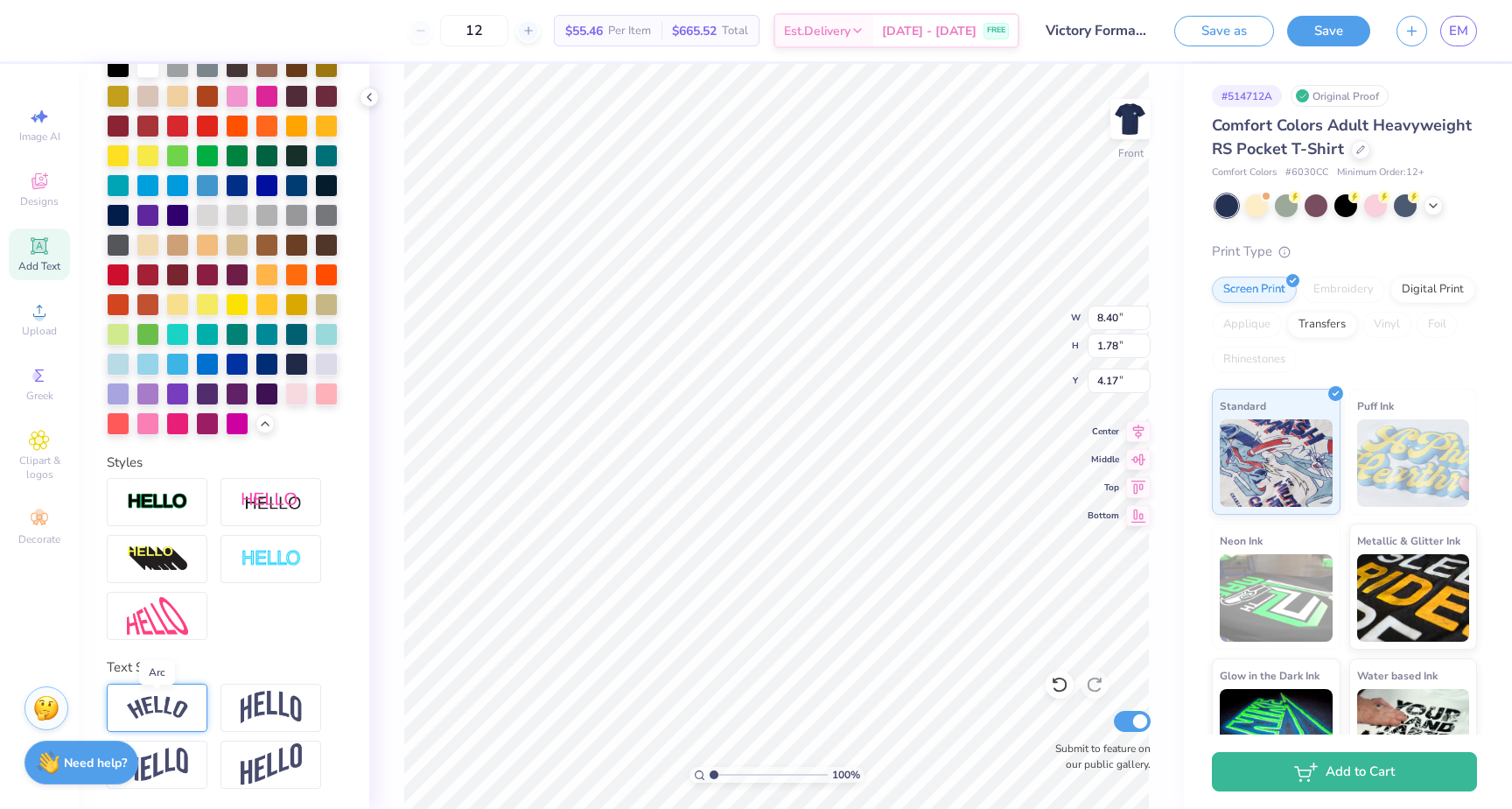
click at [157, 705] on img at bounding box center [158, 707] width 61 height 24
click at [205, 684] on line at bounding box center [204, 686] width 5 height 5
click at [277, 756] on img at bounding box center [271, 764] width 61 height 43
type input "3.65"
type input "4.17"
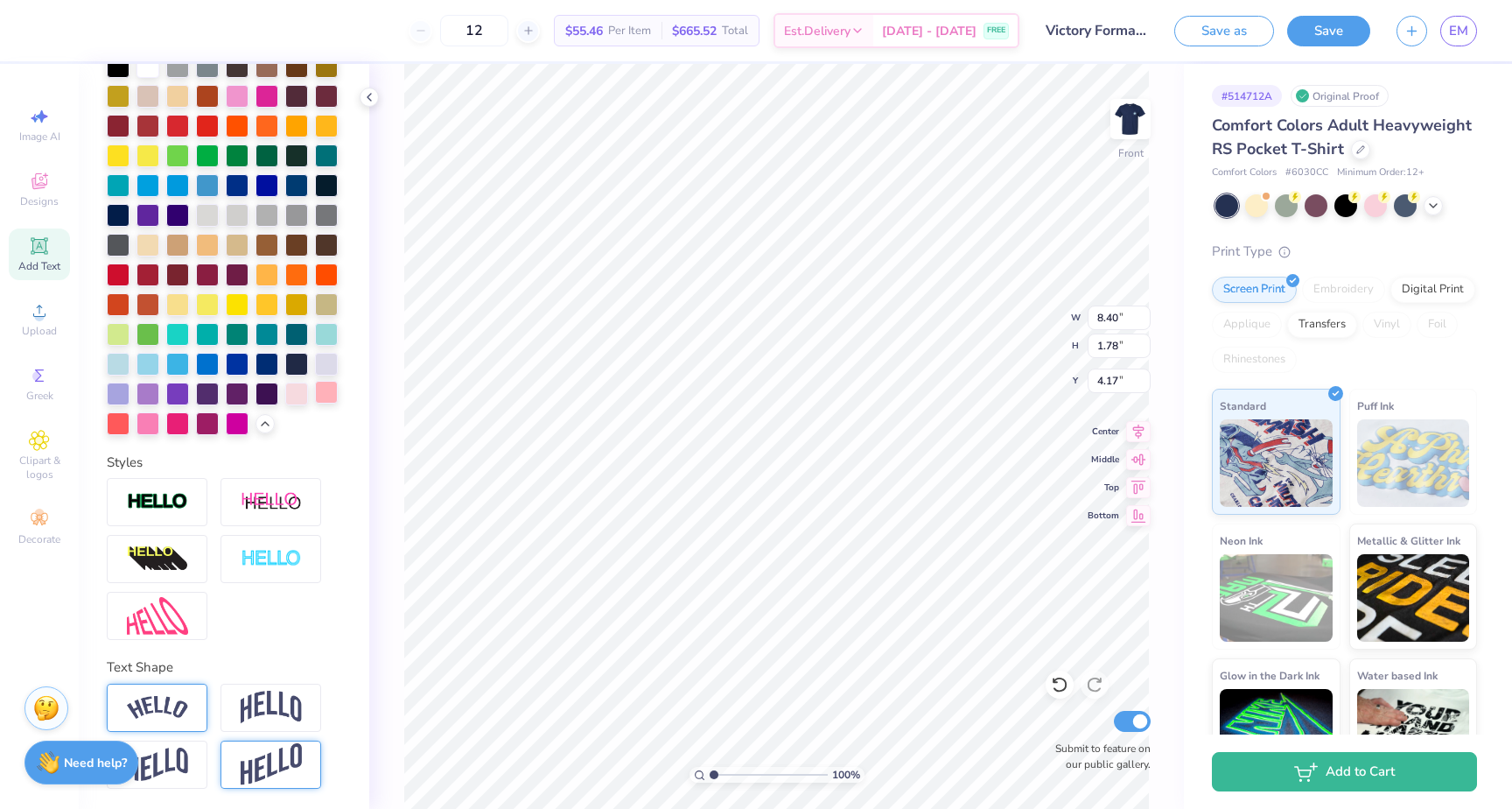
scroll to position [0, 0]
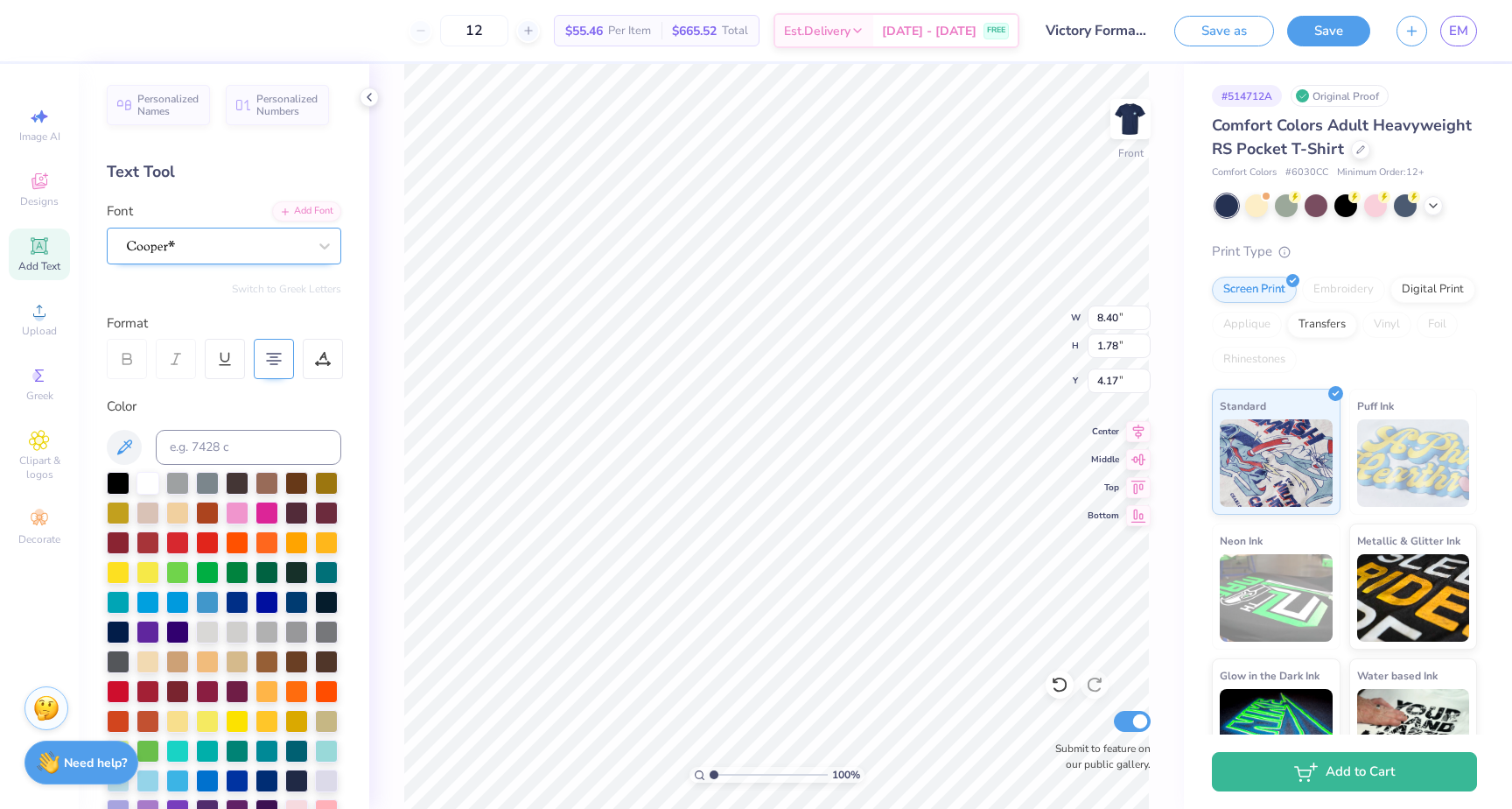
click at [226, 240] on div at bounding box center [217, 245] width 183 height 27
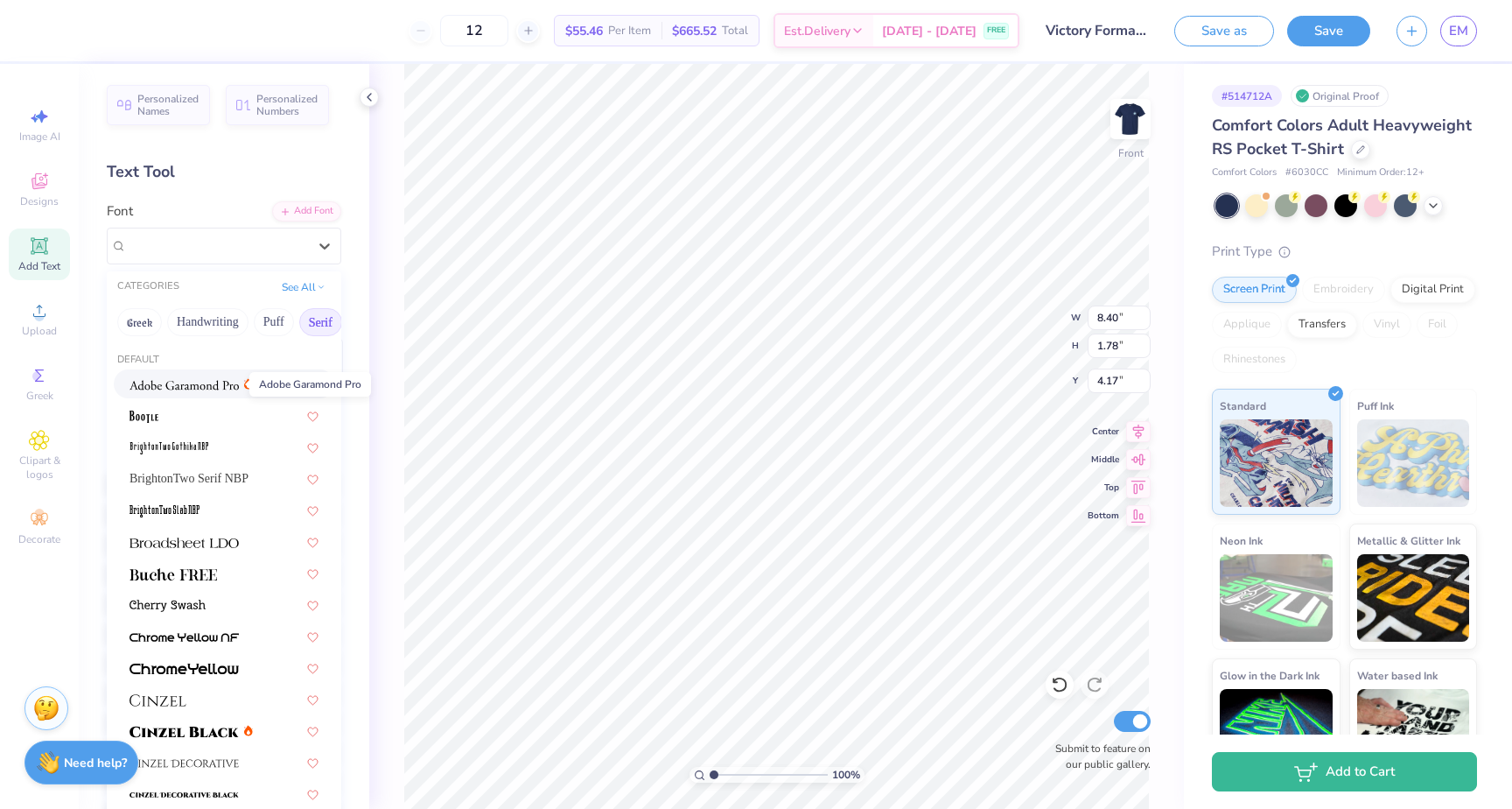
click at [219, 380] on img at bounding box center [184, 385] width 110 height 12
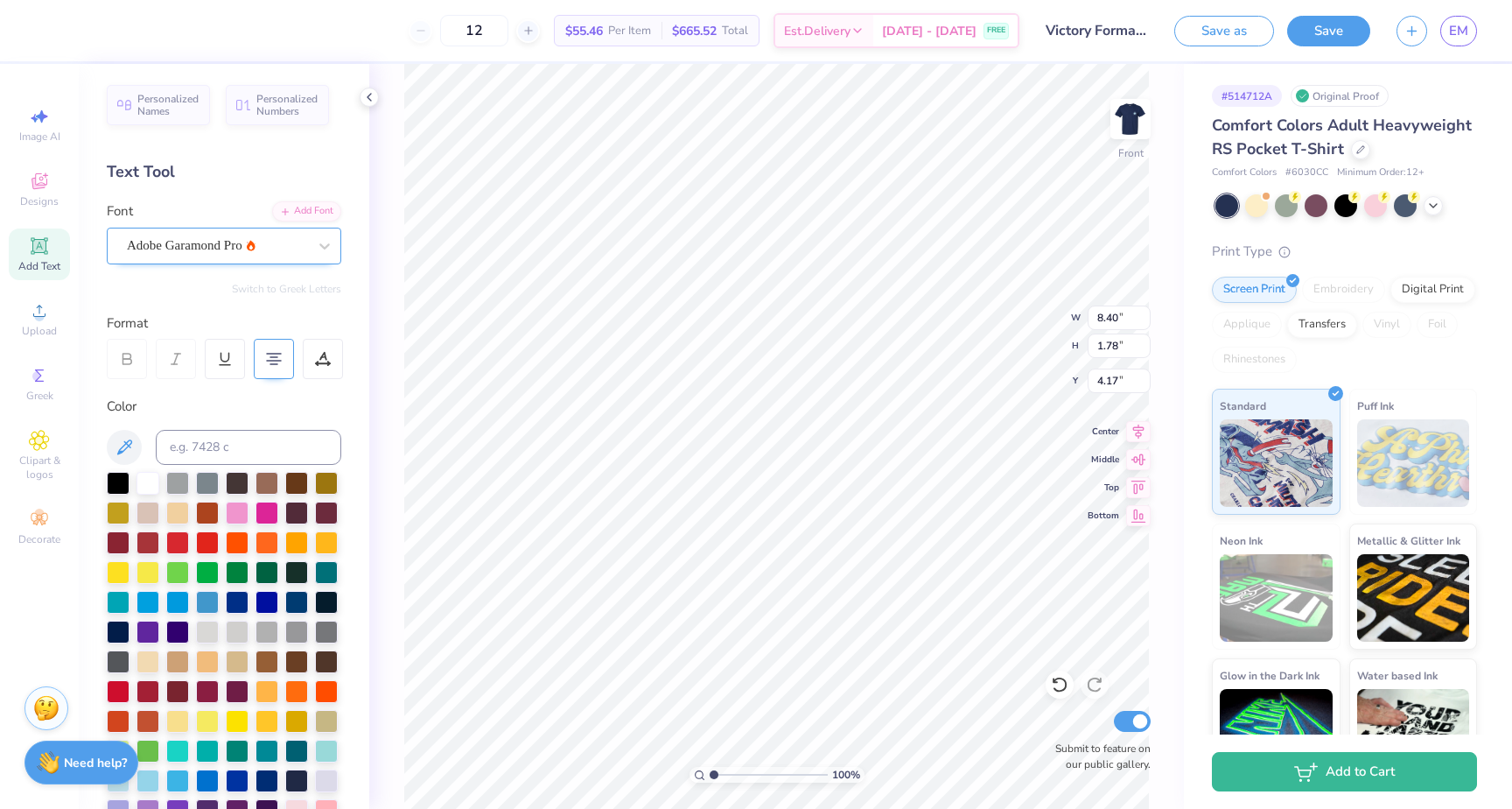
click at [226, 243] on div "Adobe Garamond Pro" at bounding box center [217, 245] width 183 height 27
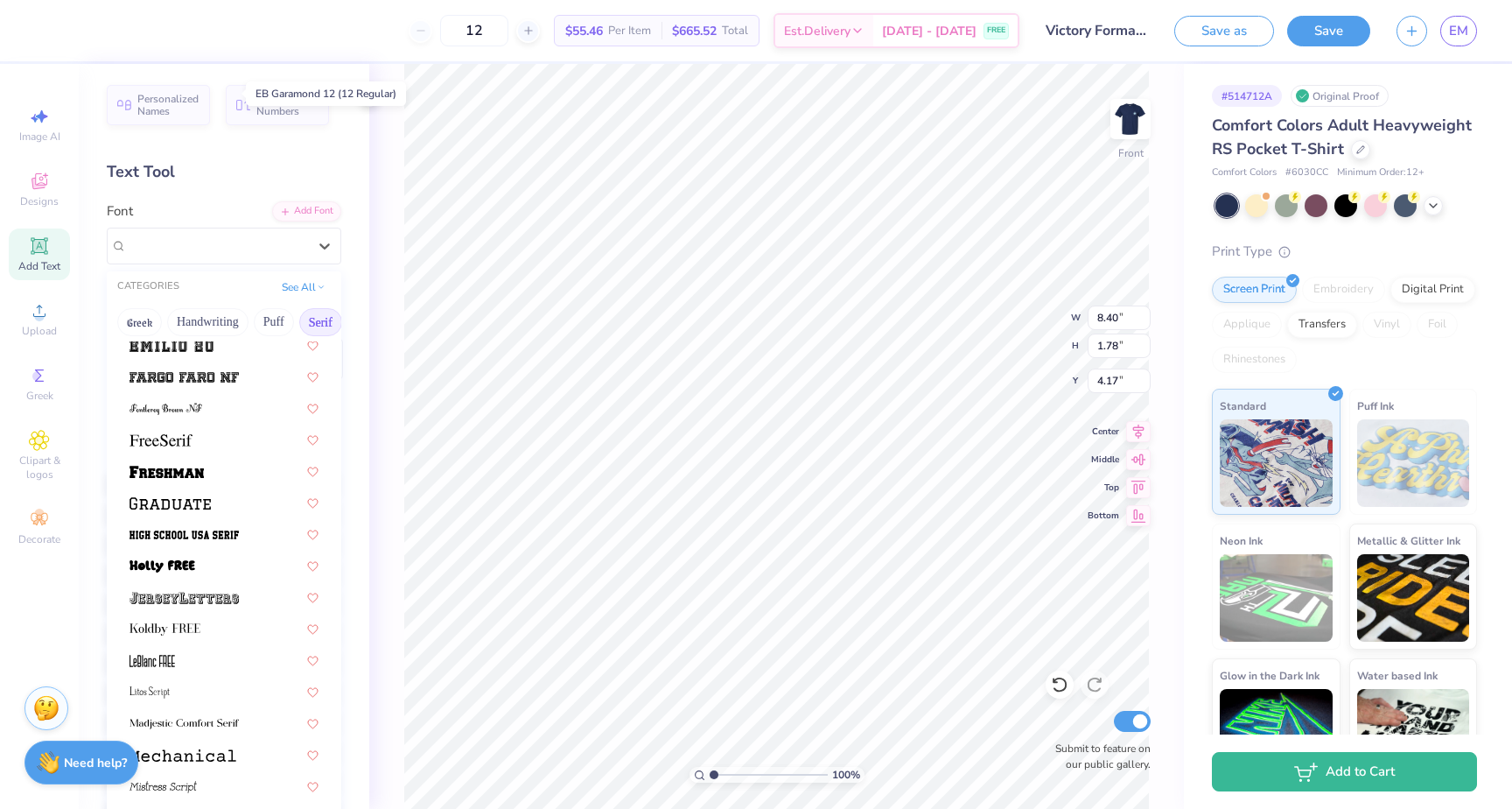
scroll to position [1428, 0]
click at [190, 468] on img at bounding box center [167, 470] width 75 height 12
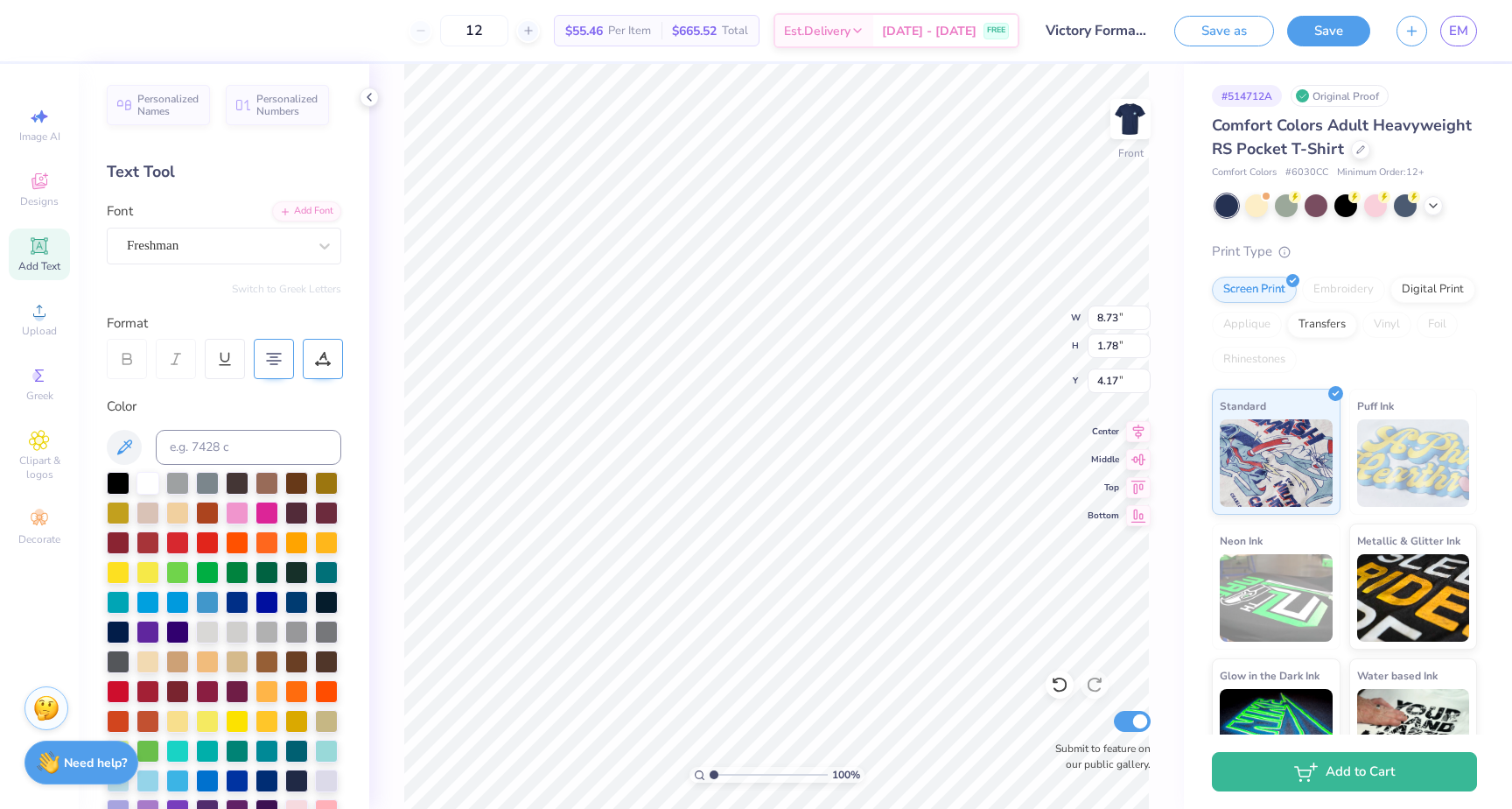
scroll to position [1, 1]
click at [296, 235] on div "Freshman" at bounding box center [217, 245] width 183 height 27
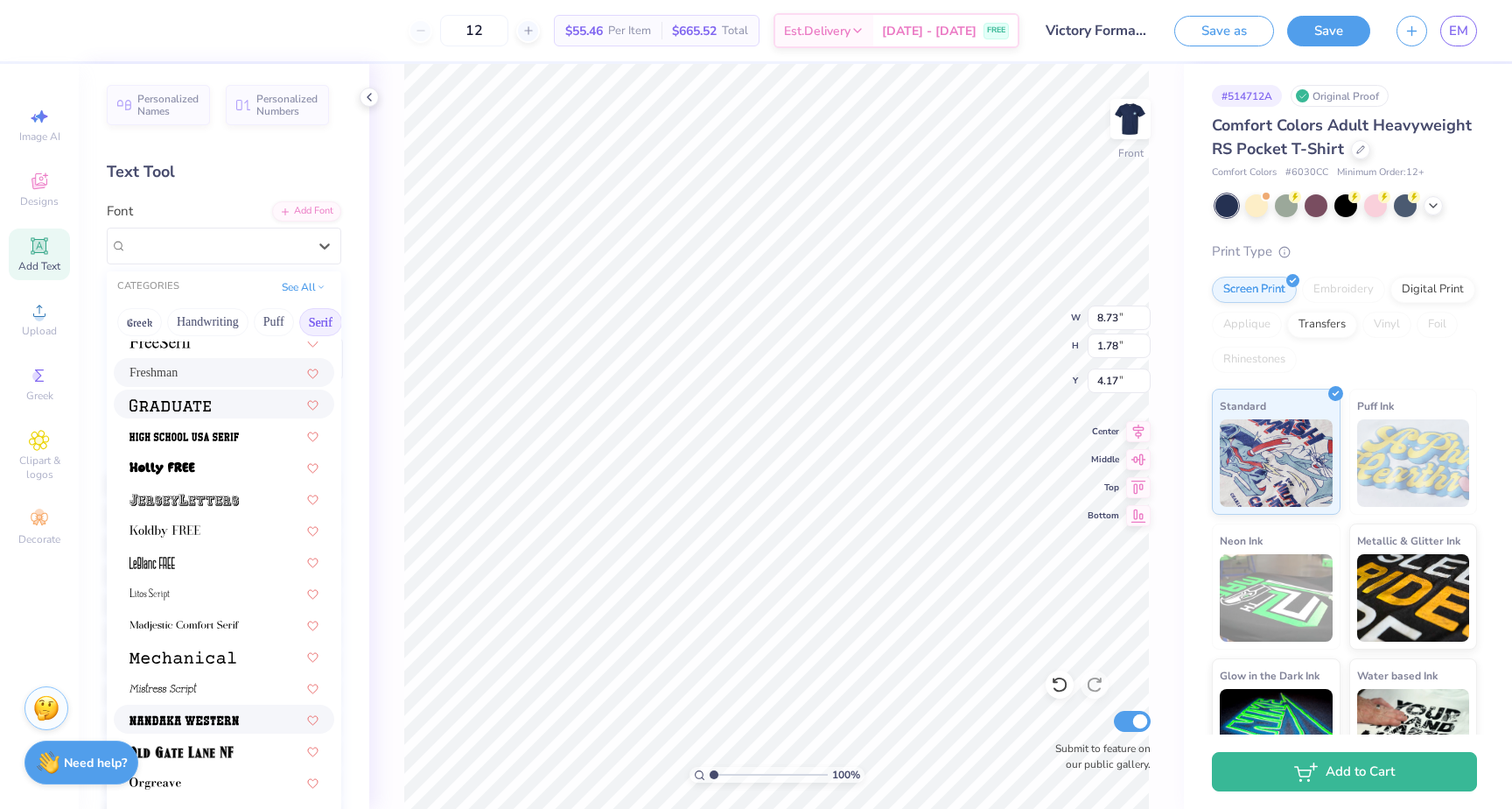
scroll to position [1633, 0]
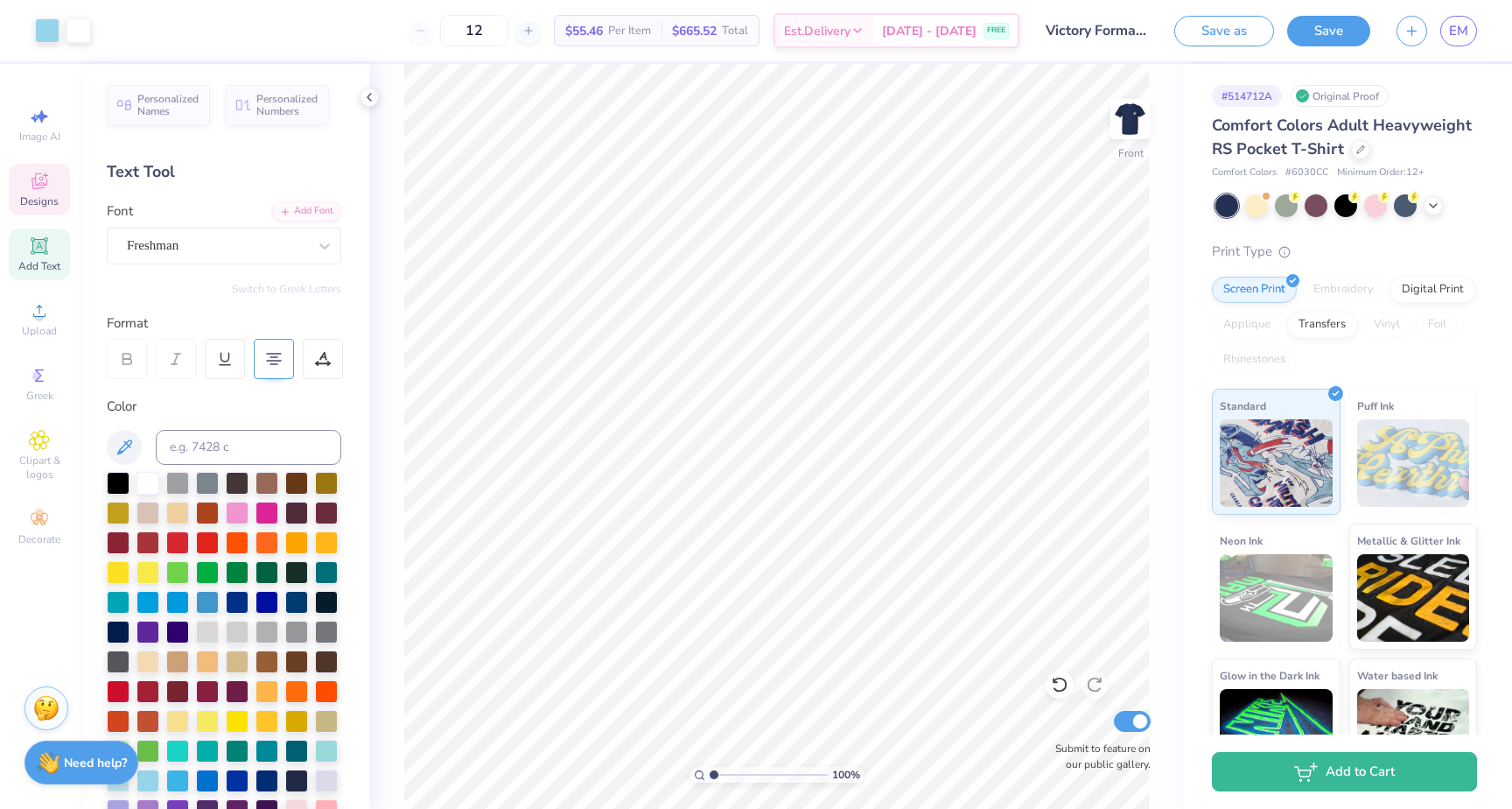
click at [25, 185] on div "Designs" at bounding box center [39, 189] width 61 height 52
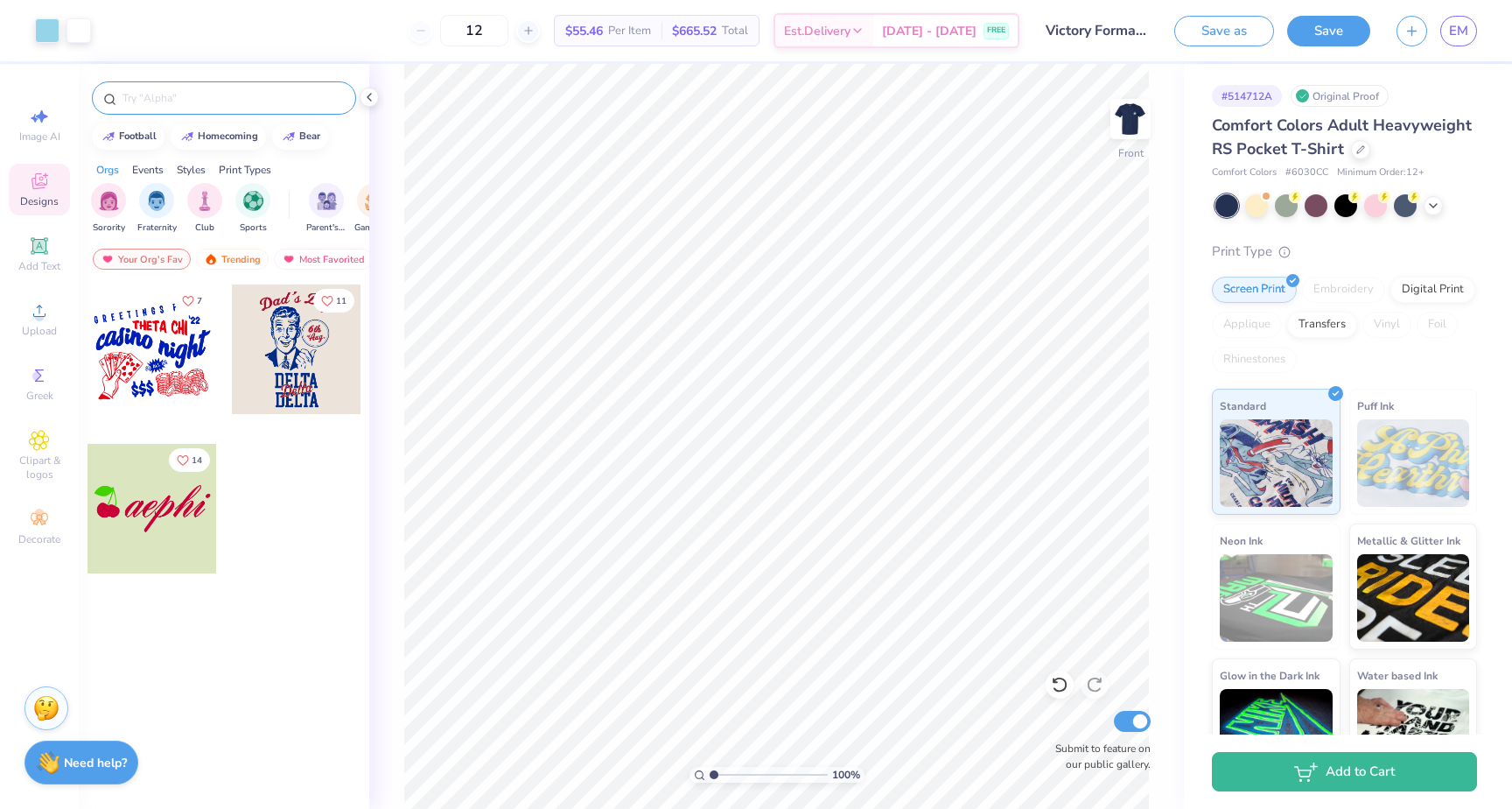
click at [191, 91] on input "text" at bounding box center [233, 98] width 224 height 18
type input "WESTERN"
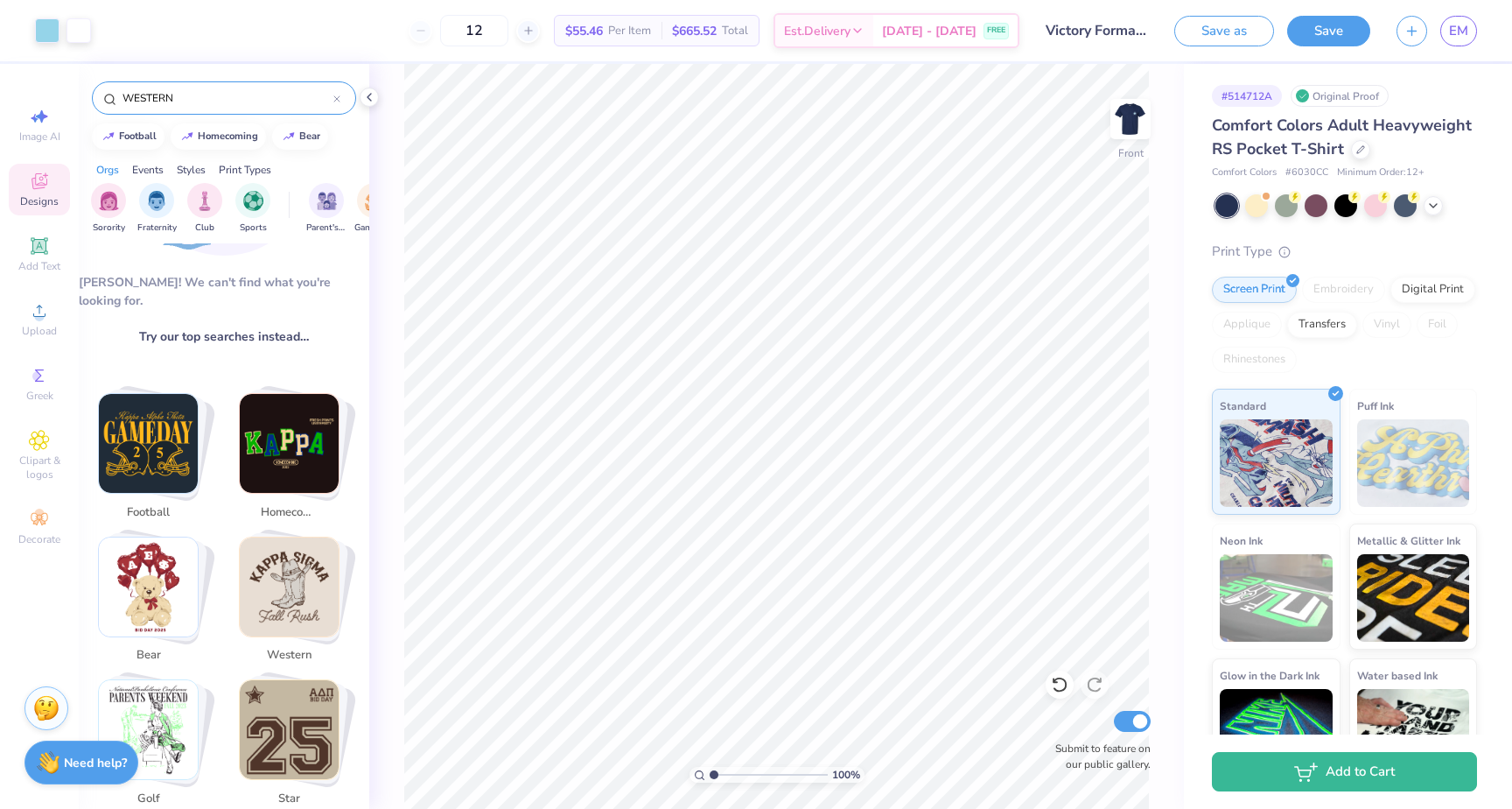
scroll to position [268, 0]
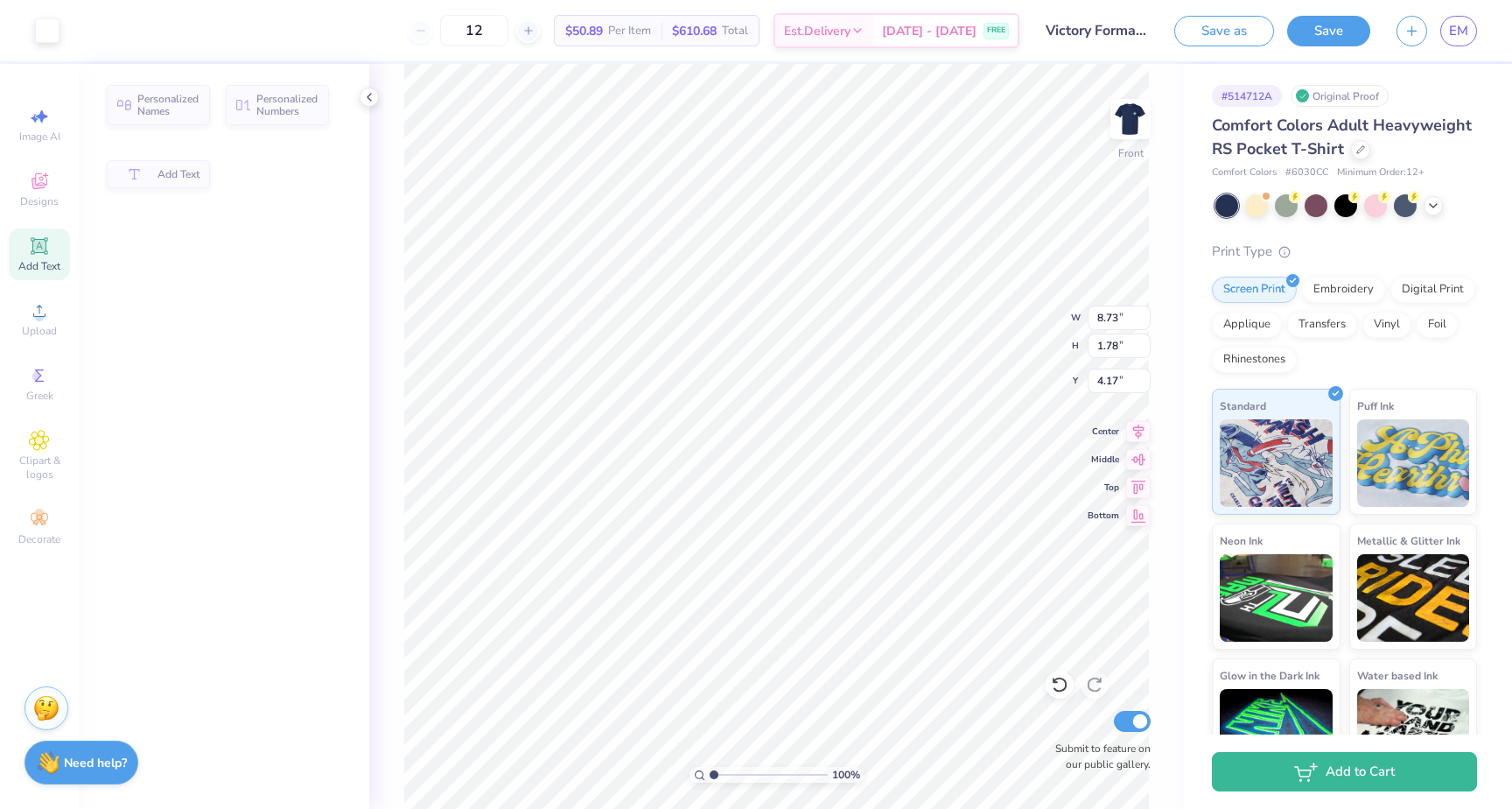
type input "4.19"
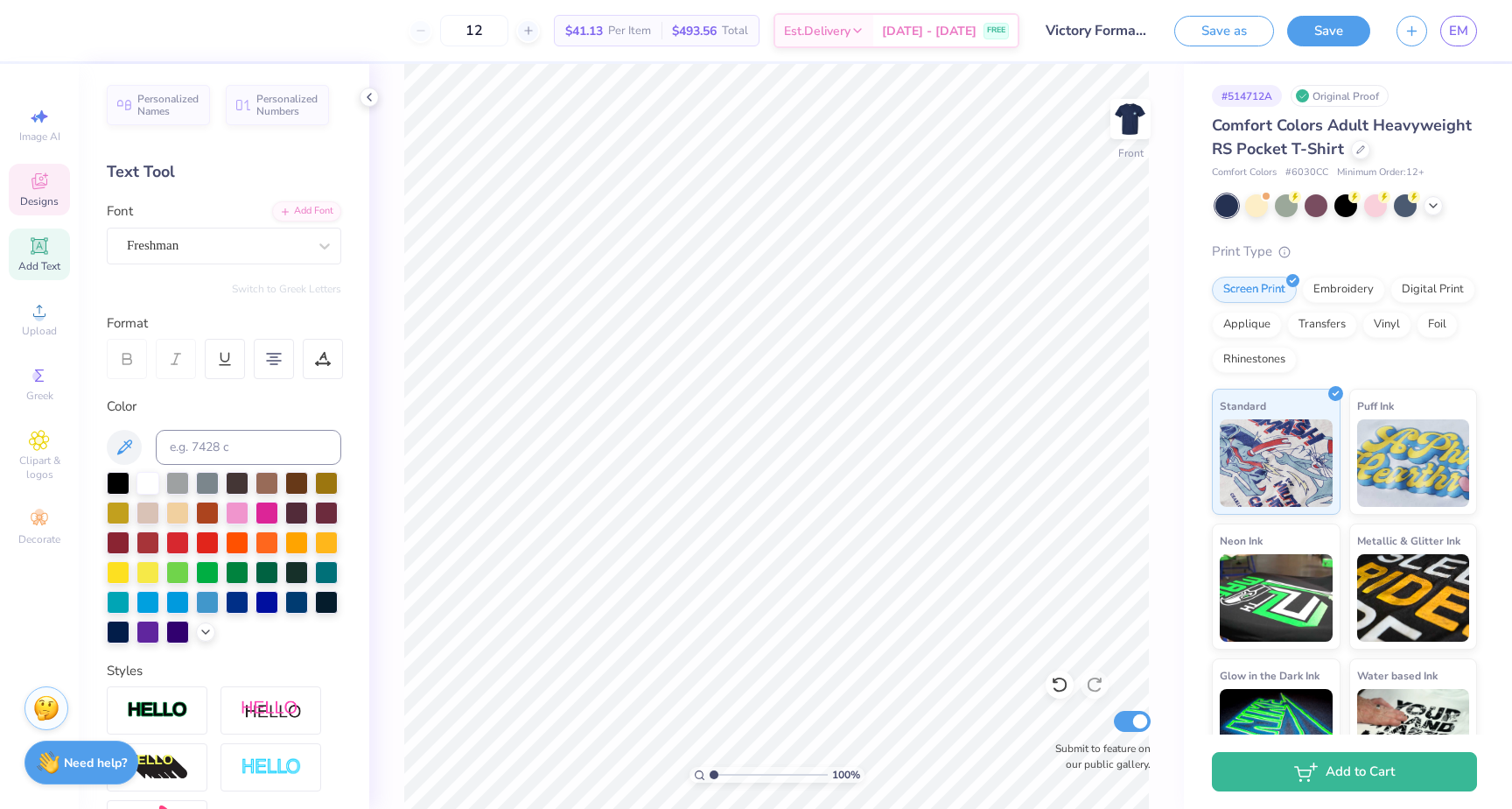
click at [40, 190] on div "Designs" at bounding box center [39, 189] width 61 height 52
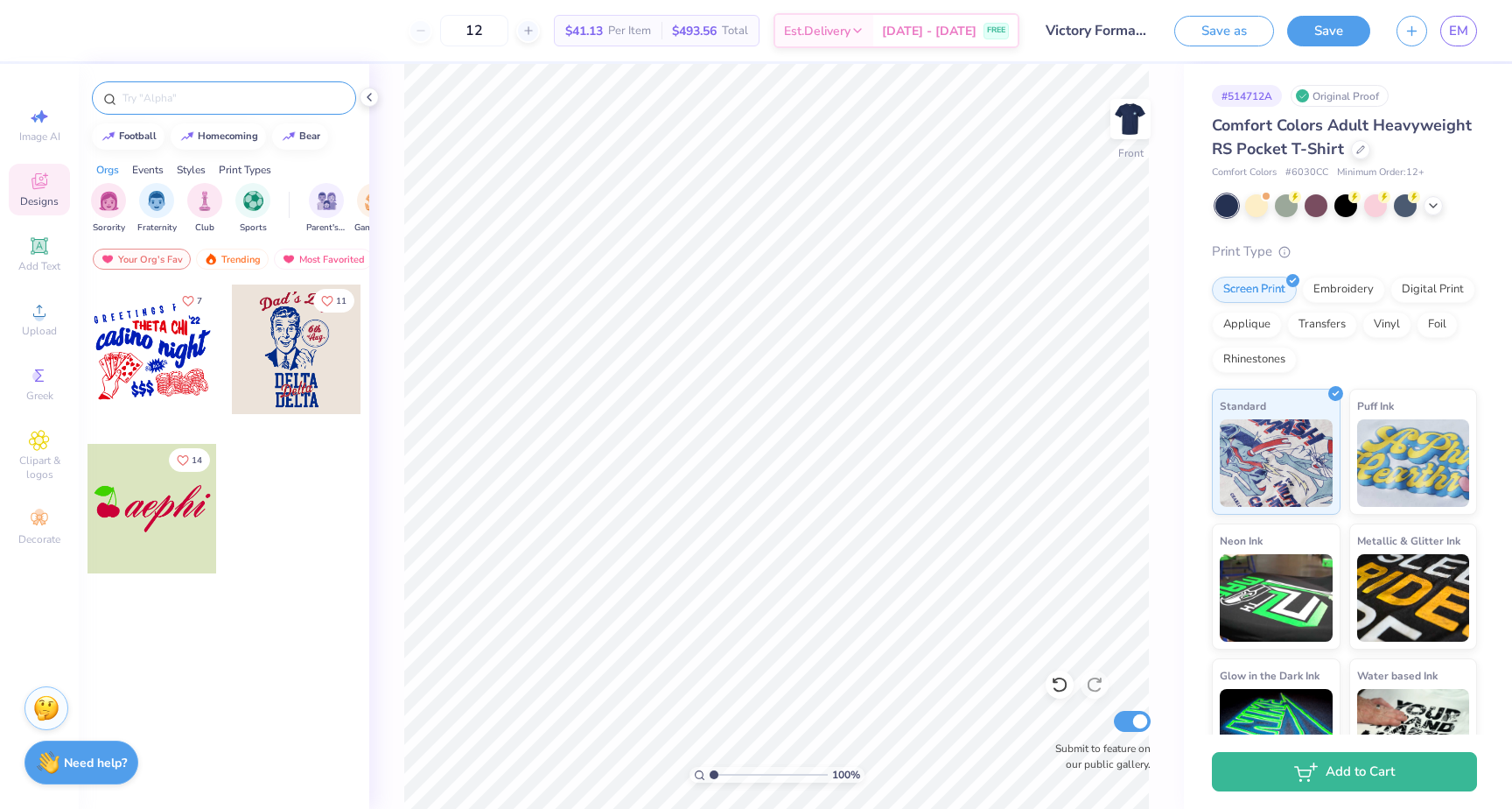
click at [180, 97] on input "text" at bounding box center [233, 98] width 224 height 18
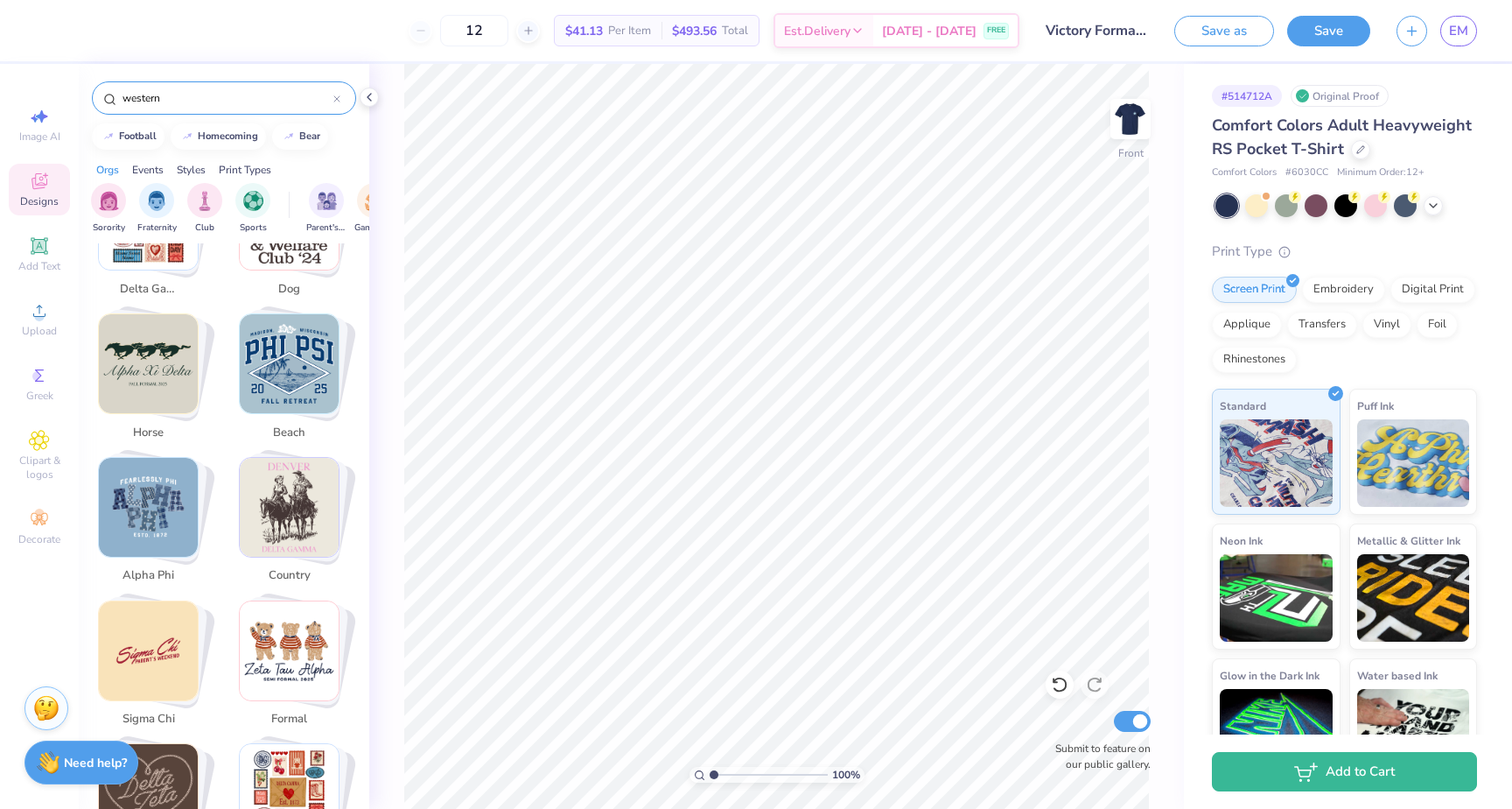
scroll to position [1104, 0]
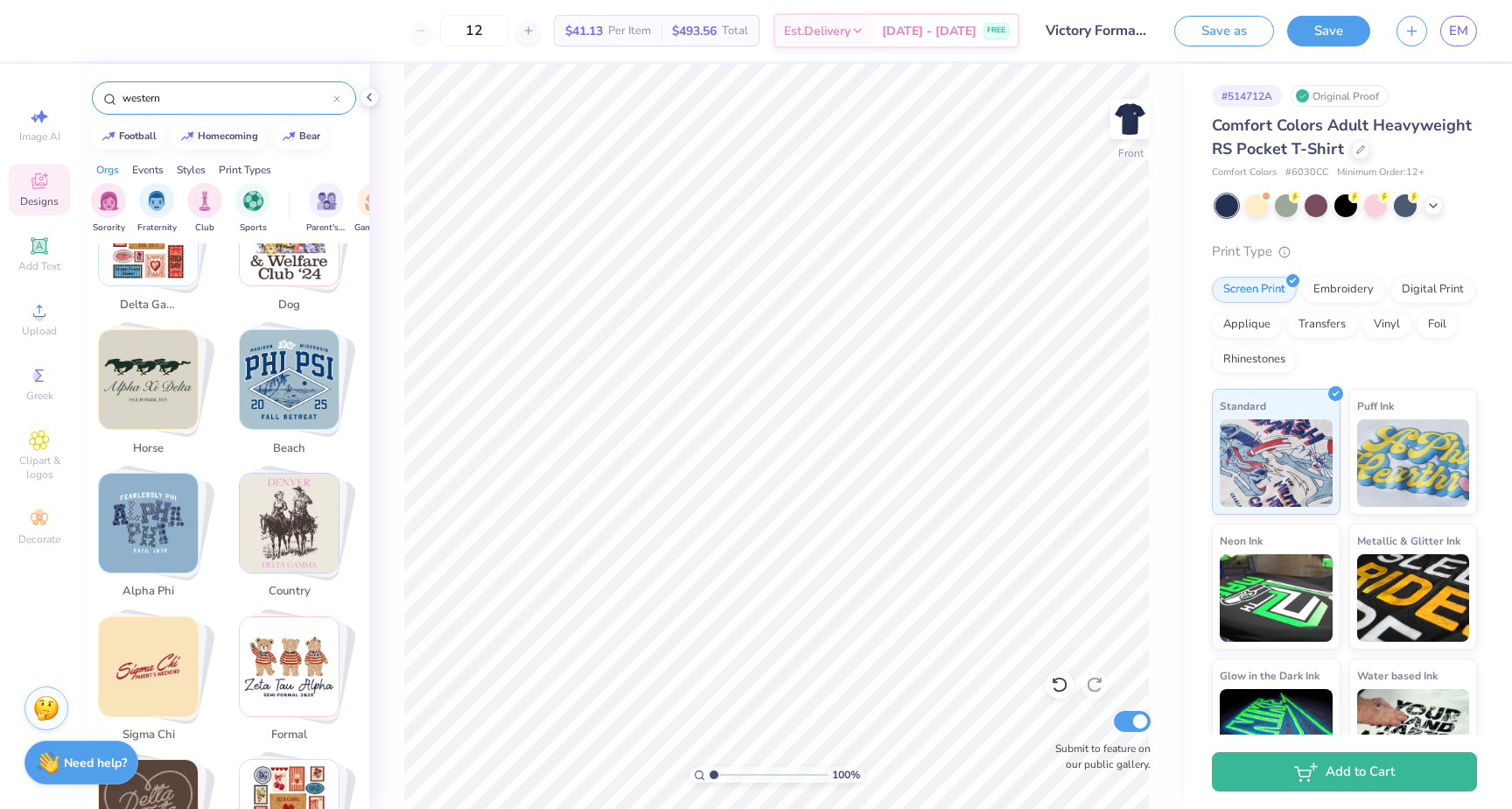
click at [303, 510] on img "Stack Card Button country" at bounding box center [289, 523] width 99 height 99
click at [297, 520] on img "Stack Card Button country" at bounding box center [289, 523] width 99 height 99
click at [288, 583] on span "country" at bounding box center [289, 591] width 57 height 18
click at [290, 488] on img "Stack Card Button country" at bounding box center [289, 523] width 99 height 99
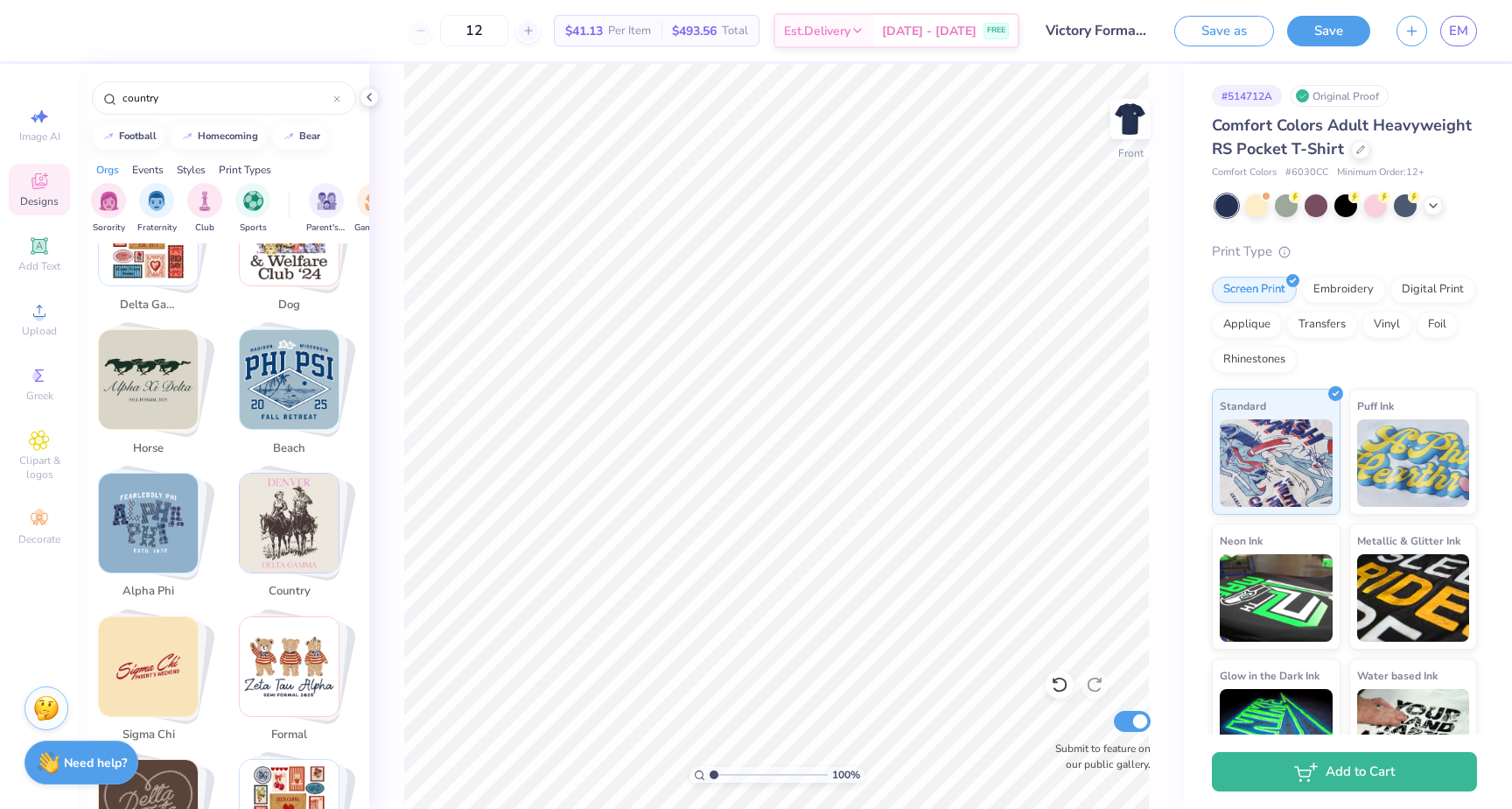
click at [290, 488] on img "Stack Card Button country" at bounding box center [289, 523] width 99 height 99
click at [290, 583] on span "country" at bounding box center [289, 591] width 57 height 18
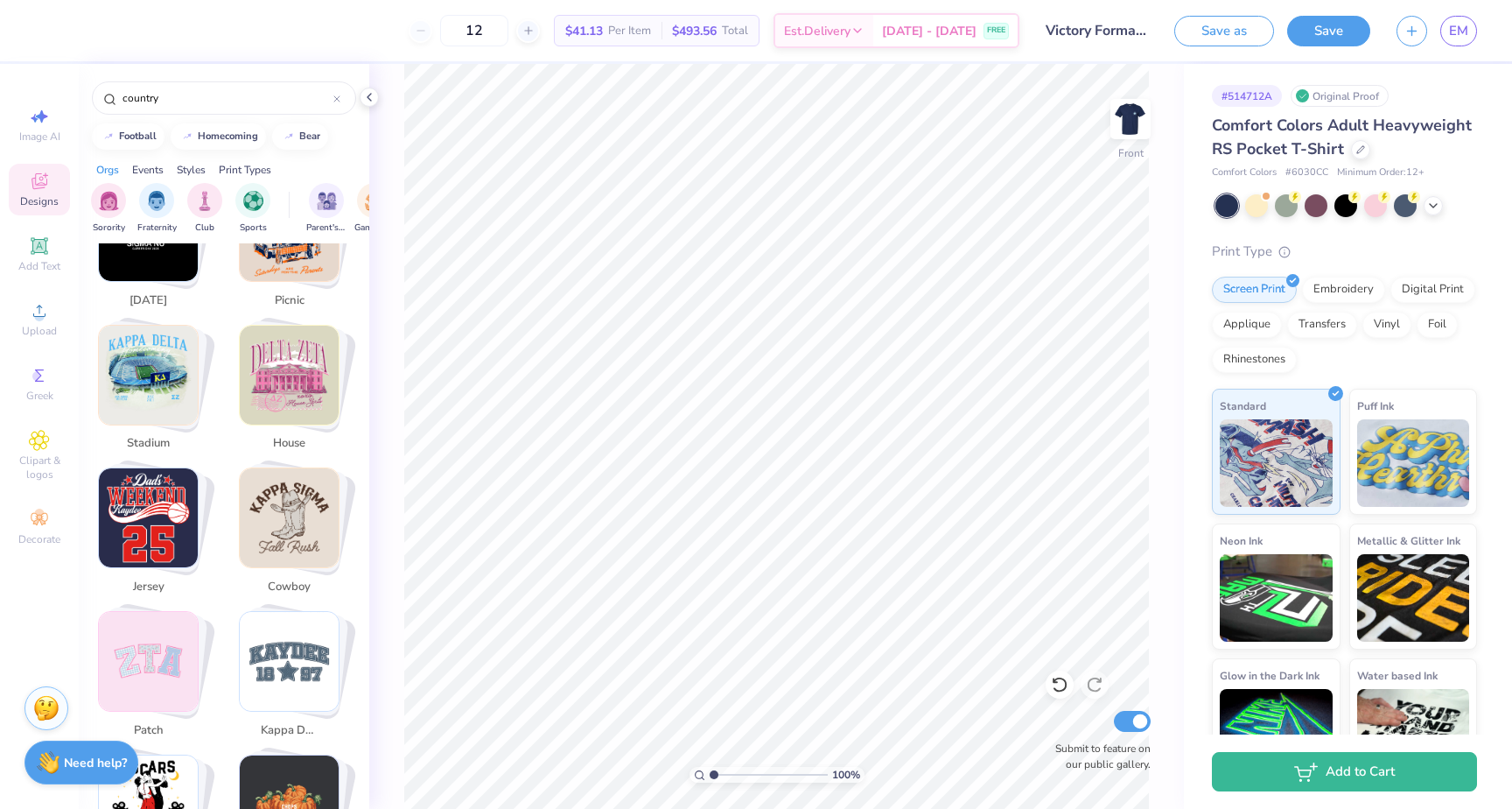
scroll to position [2695, 0]
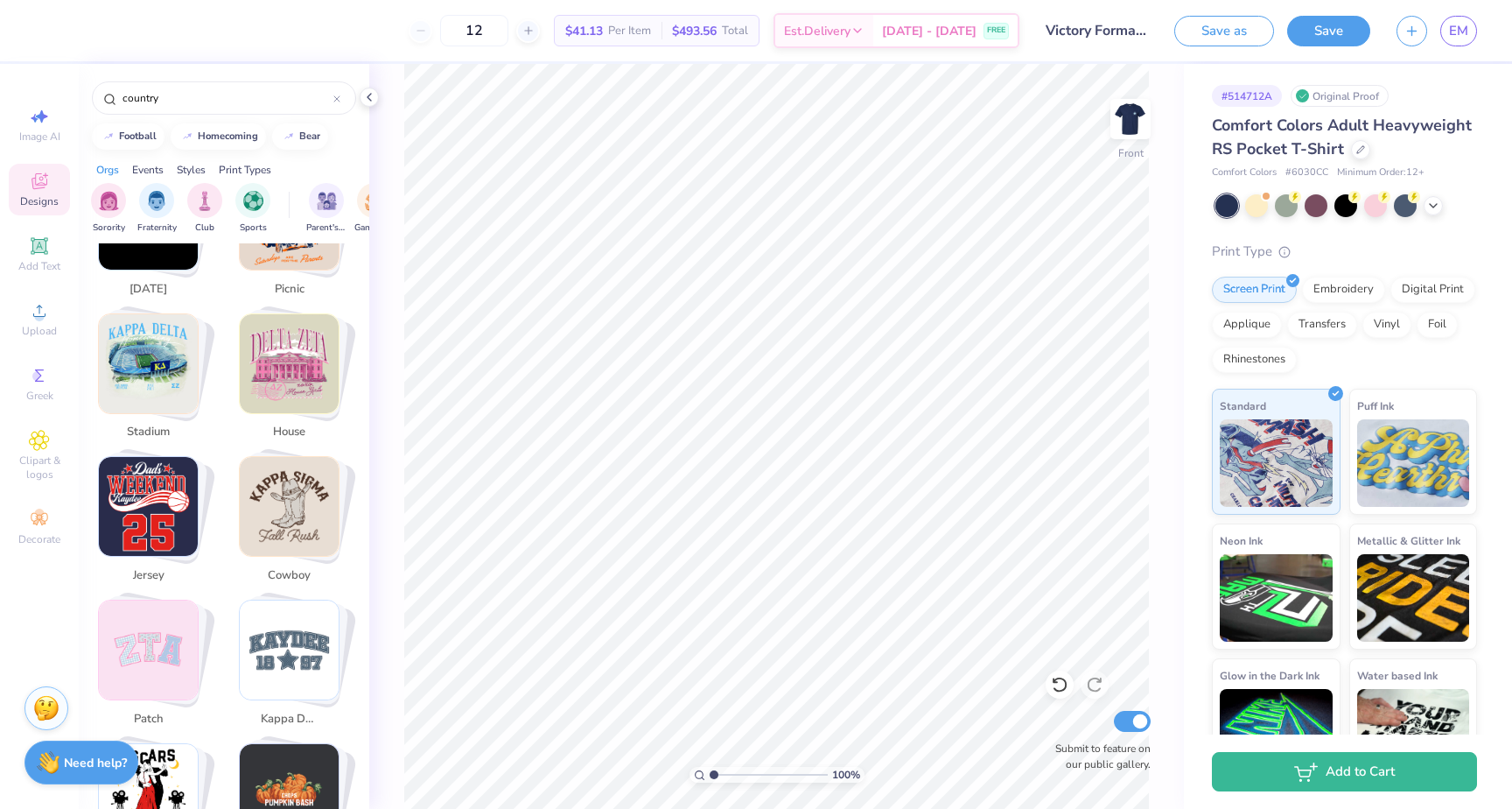
click at [151, 355] on img "Stack Card Button stadium" at bounding box center [148, 363] width 99 height 99
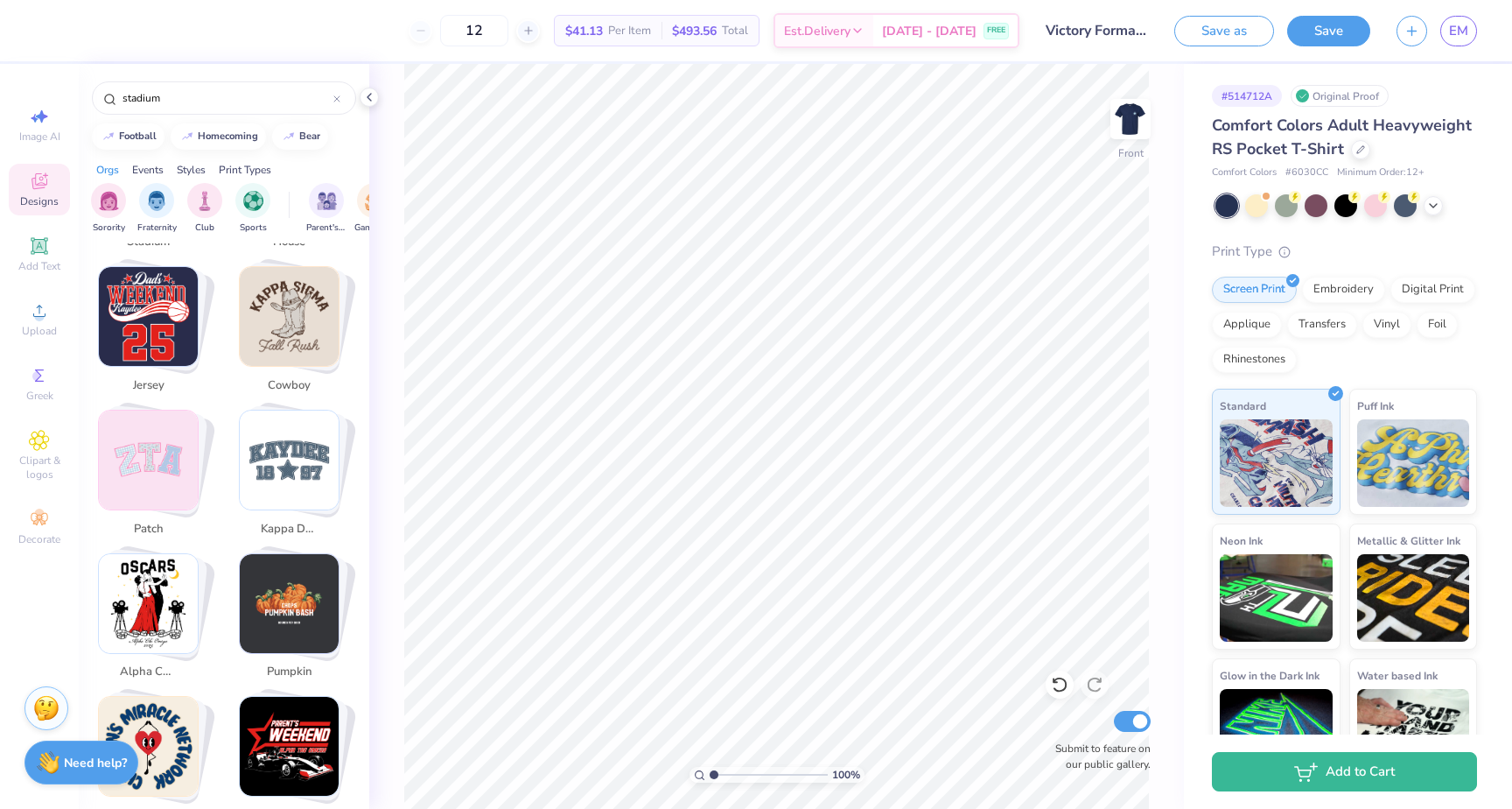
scroll to position [2857, 0]
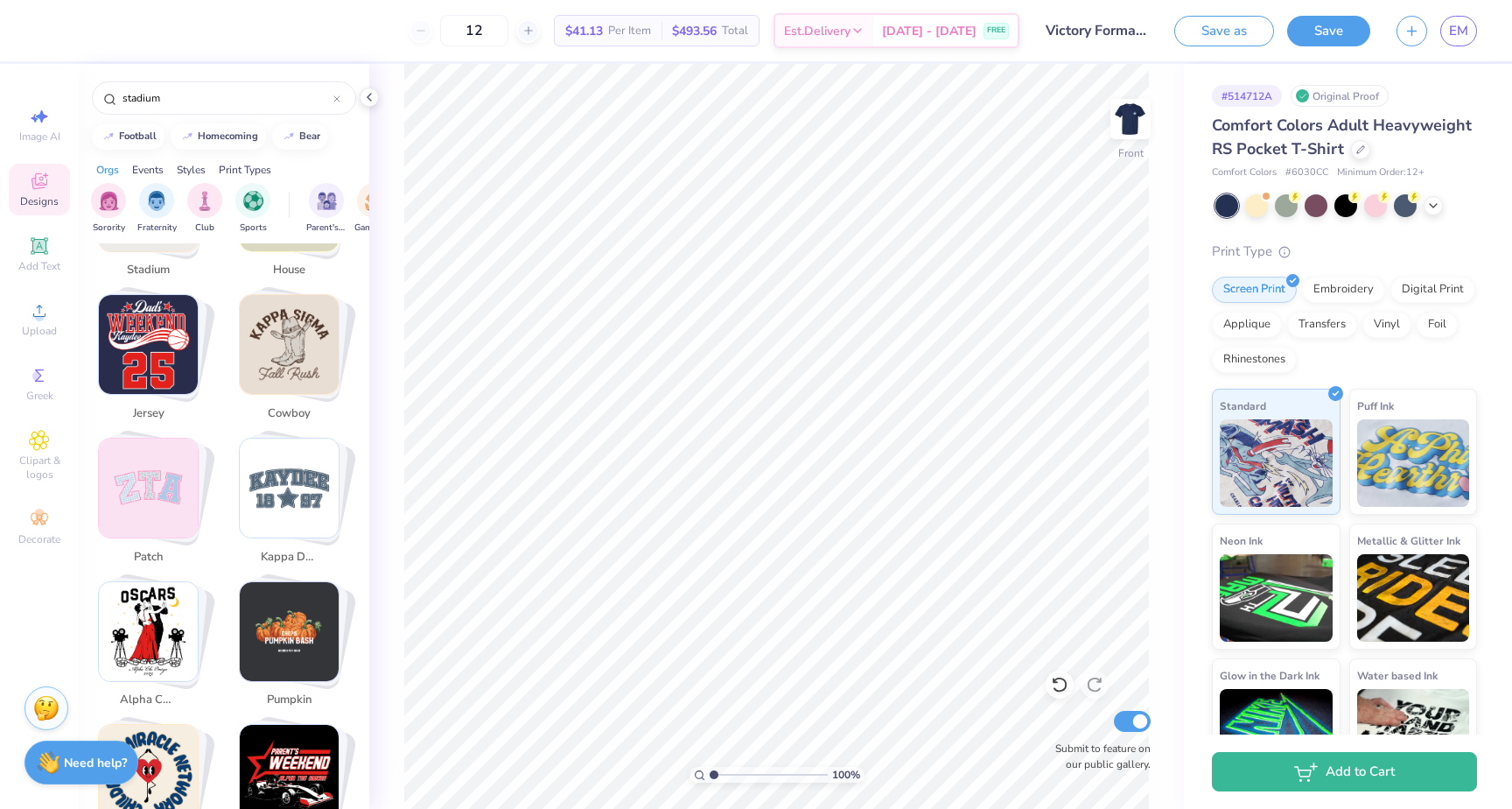
click at [288, 341] on img "Stack Card Button cowboy" at bounding box center [289, 344] width 99 height 99
type input "cowboy"
click at [288, 341] on img "Stack Card Button cowboy" at bounding box center [289, 344] width 99 height 99
click at [234, 204] on img "filter for Formal & Semi" at bounding box center [233, 198] width 20 height 20
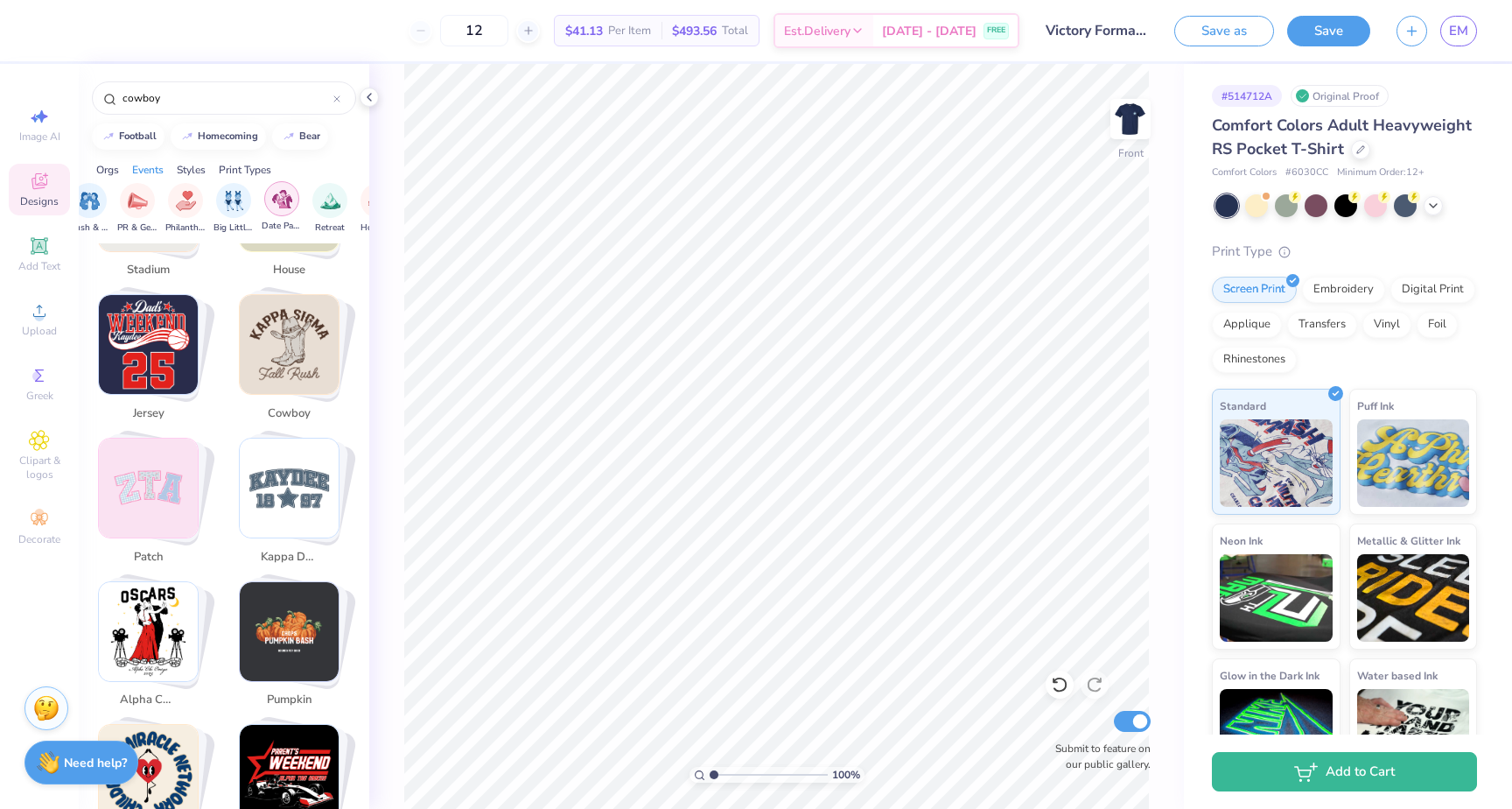
click at [278, 202] on img "filter for Date Parties & Socials" at bounding box center [282, 198] width 20 height 20
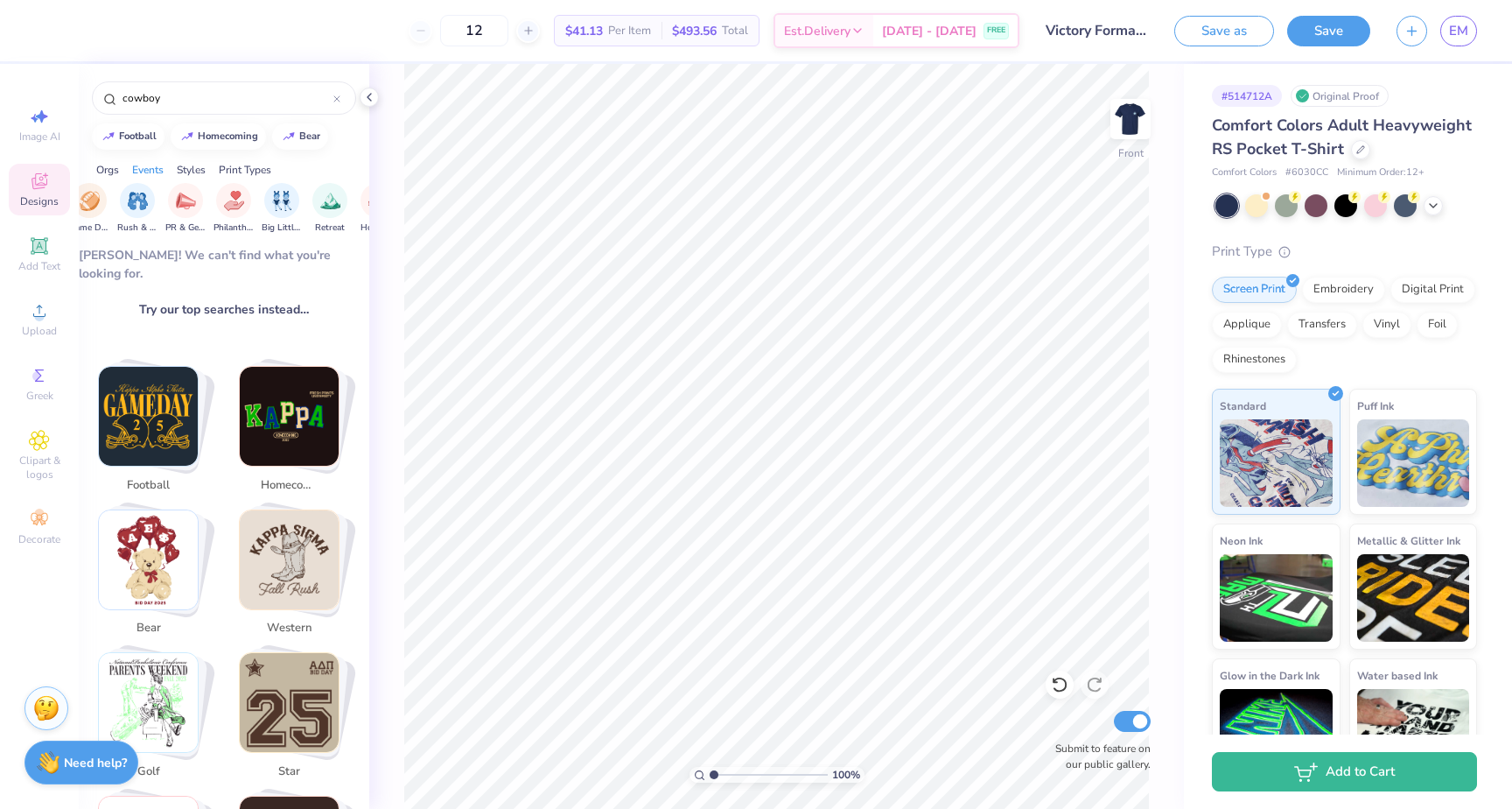
scroll to position [0, 0]
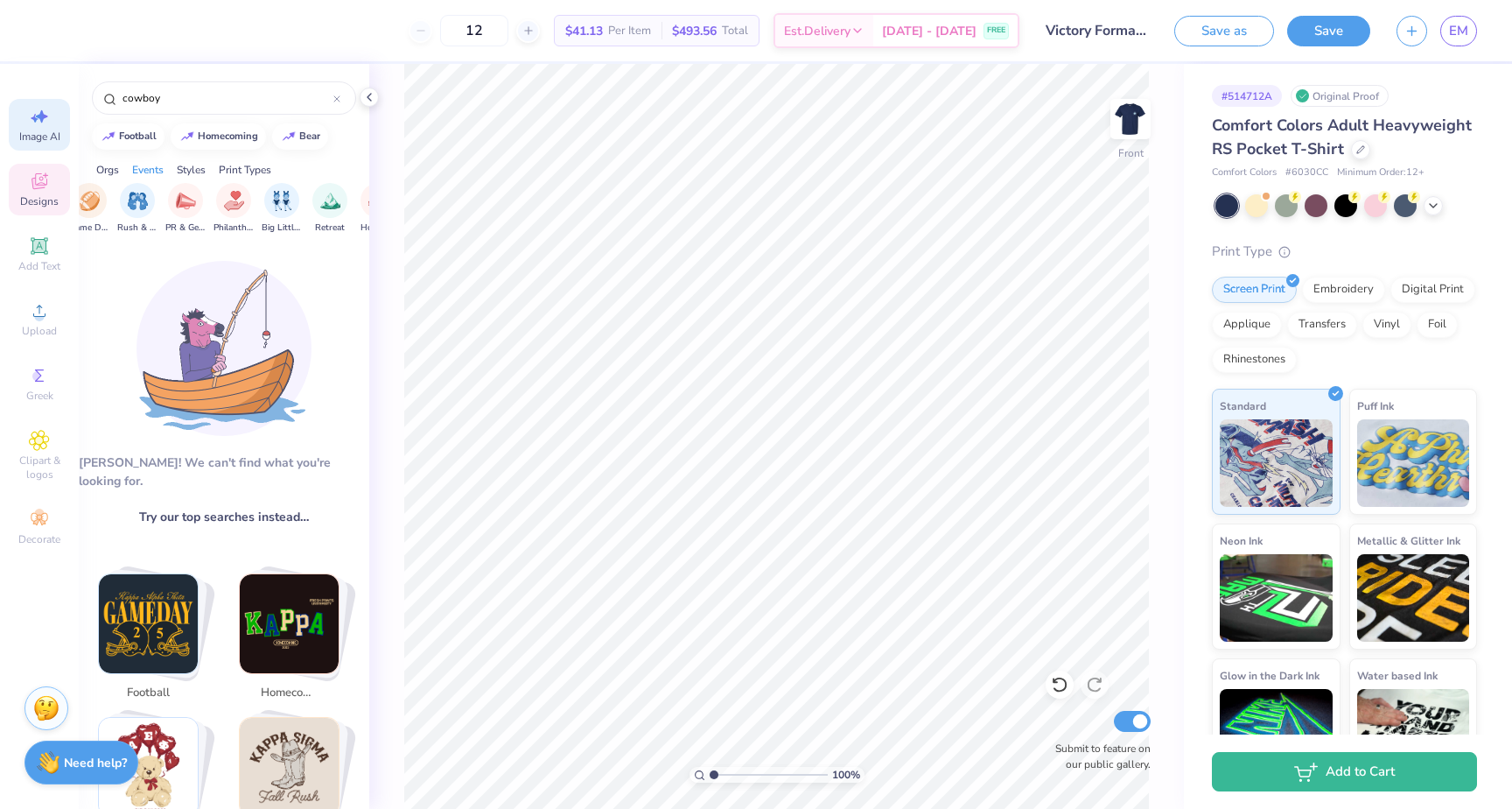
click at [46, 123] on icon at bounding box center [39, 117] width 21 height 21
select select "4"
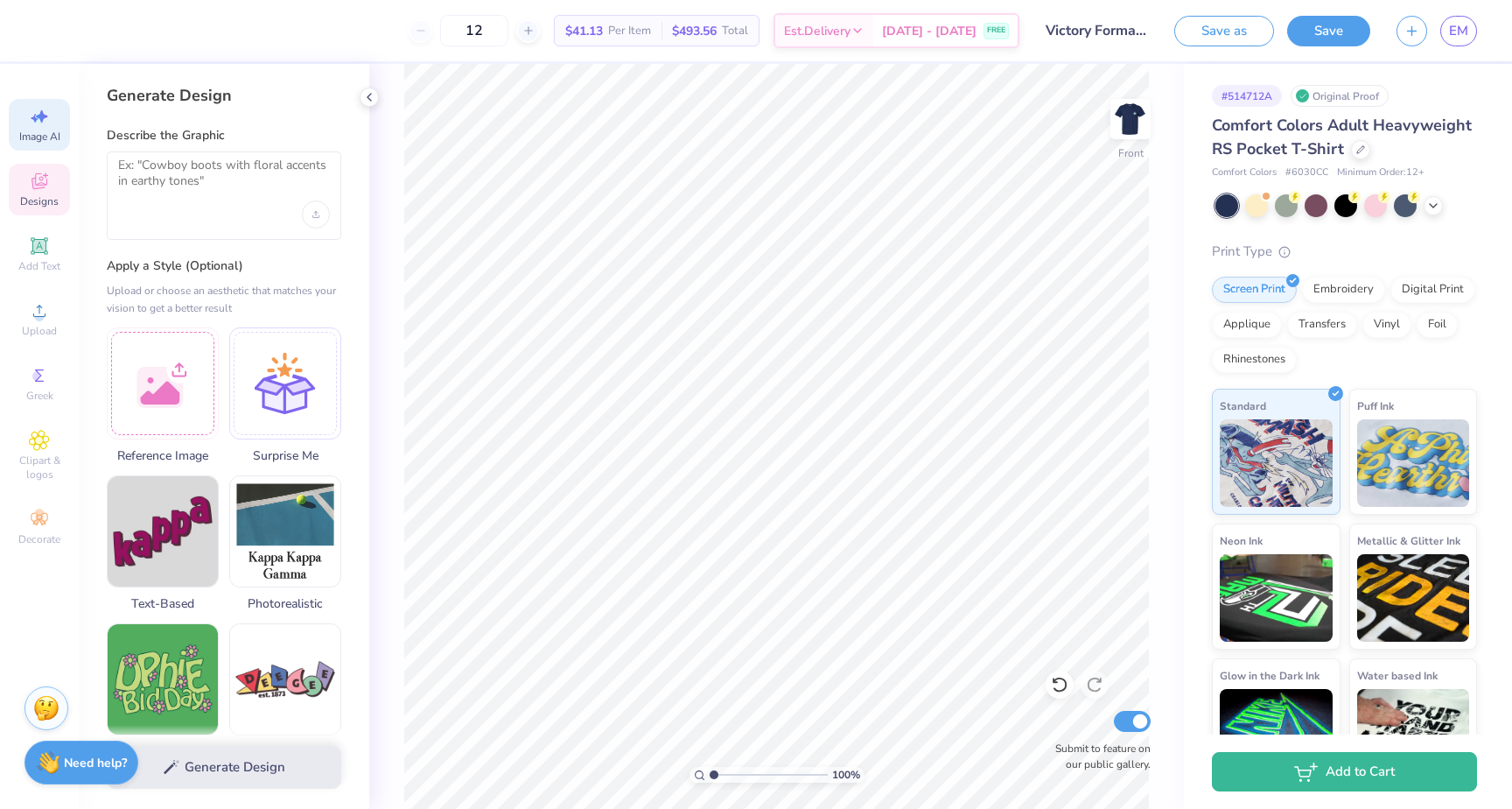
click at [43, 177] on icon at bounding box center [39, 181] width 16 height 16
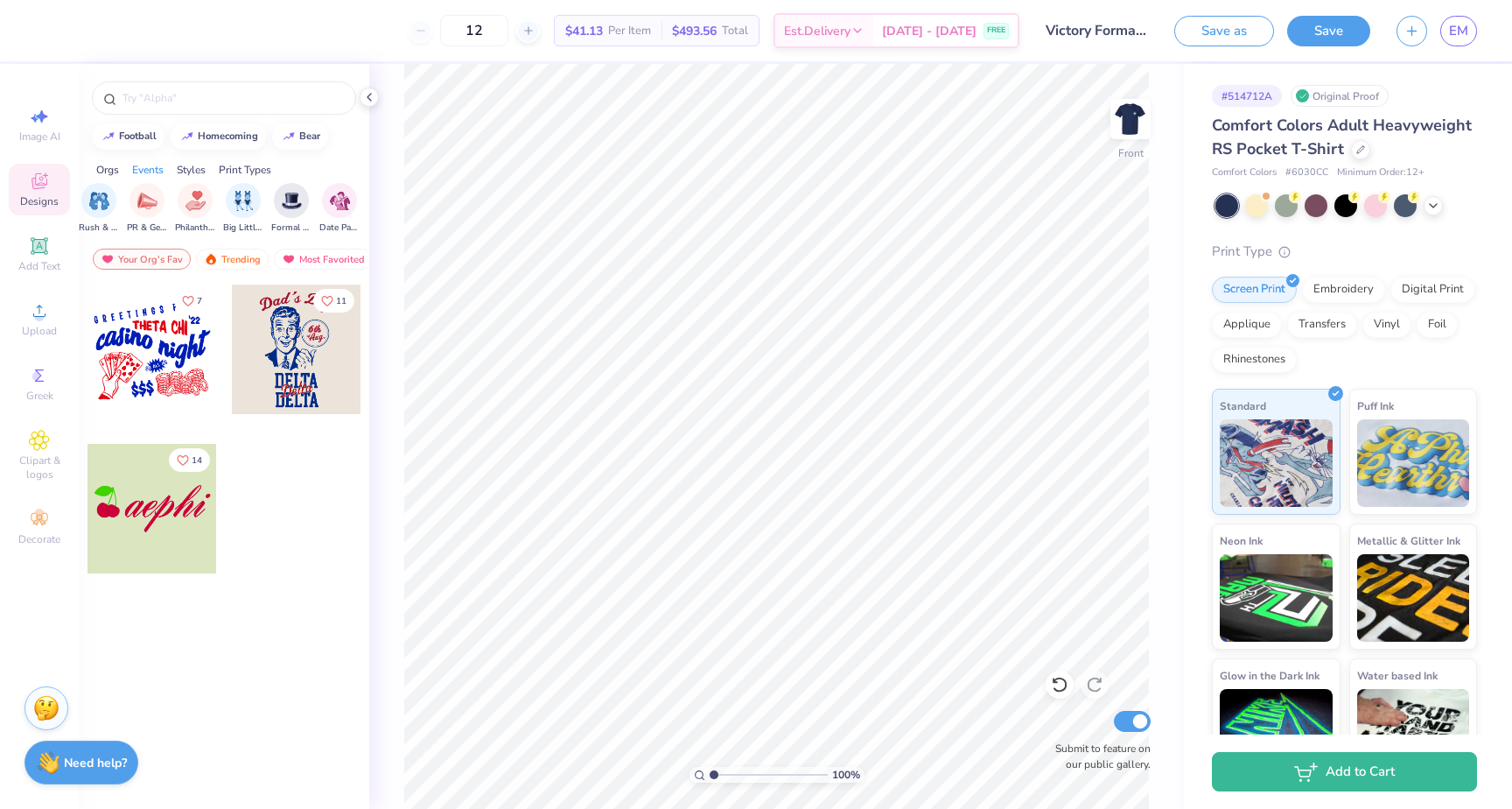
scroll to position [0, 333]
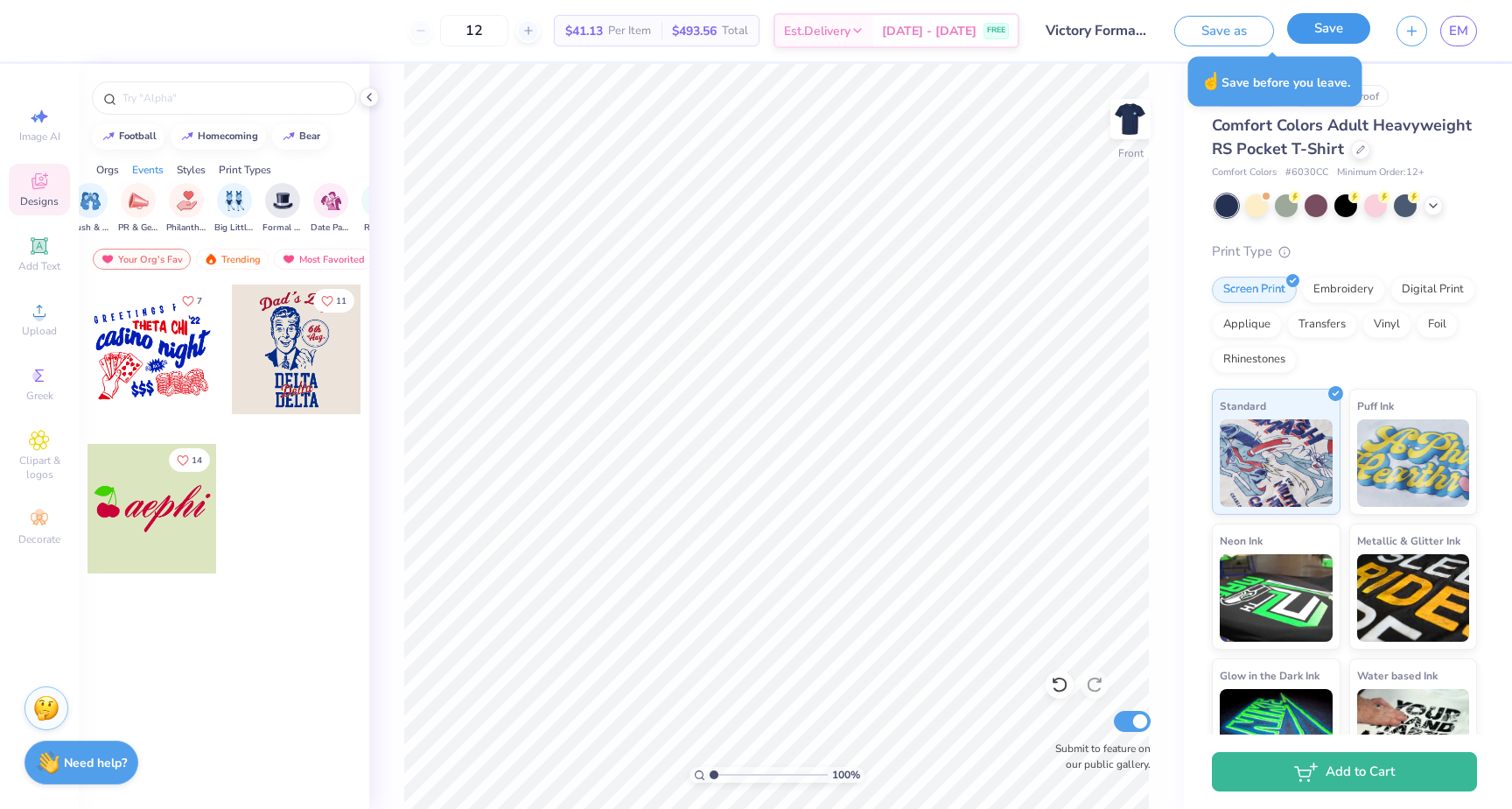
click at [1335, 18] on button "Save" at bounding box center [1329, 28] width 83 height 31
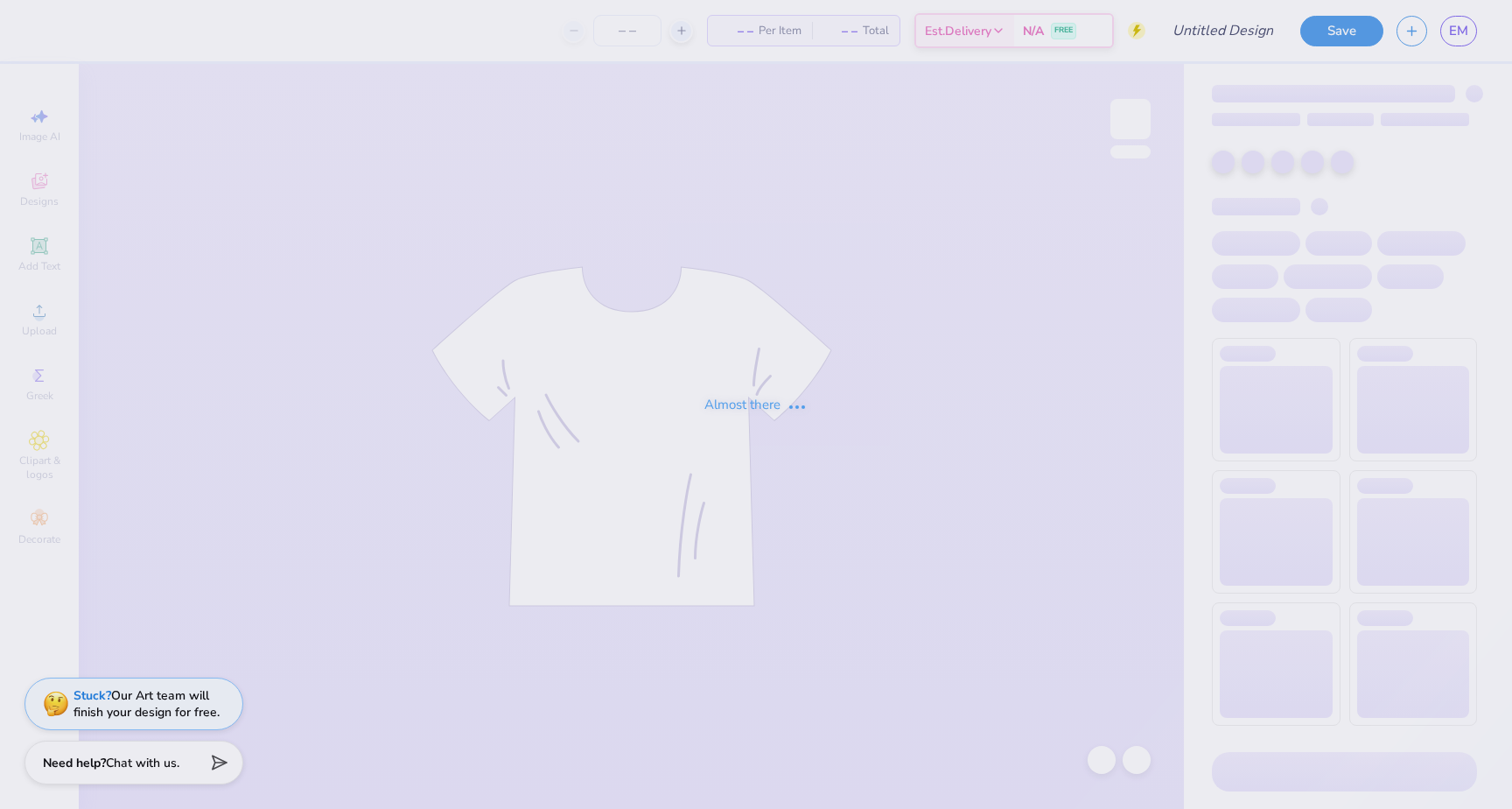
type input "Victory Formal Tri Delta"
type input "12"
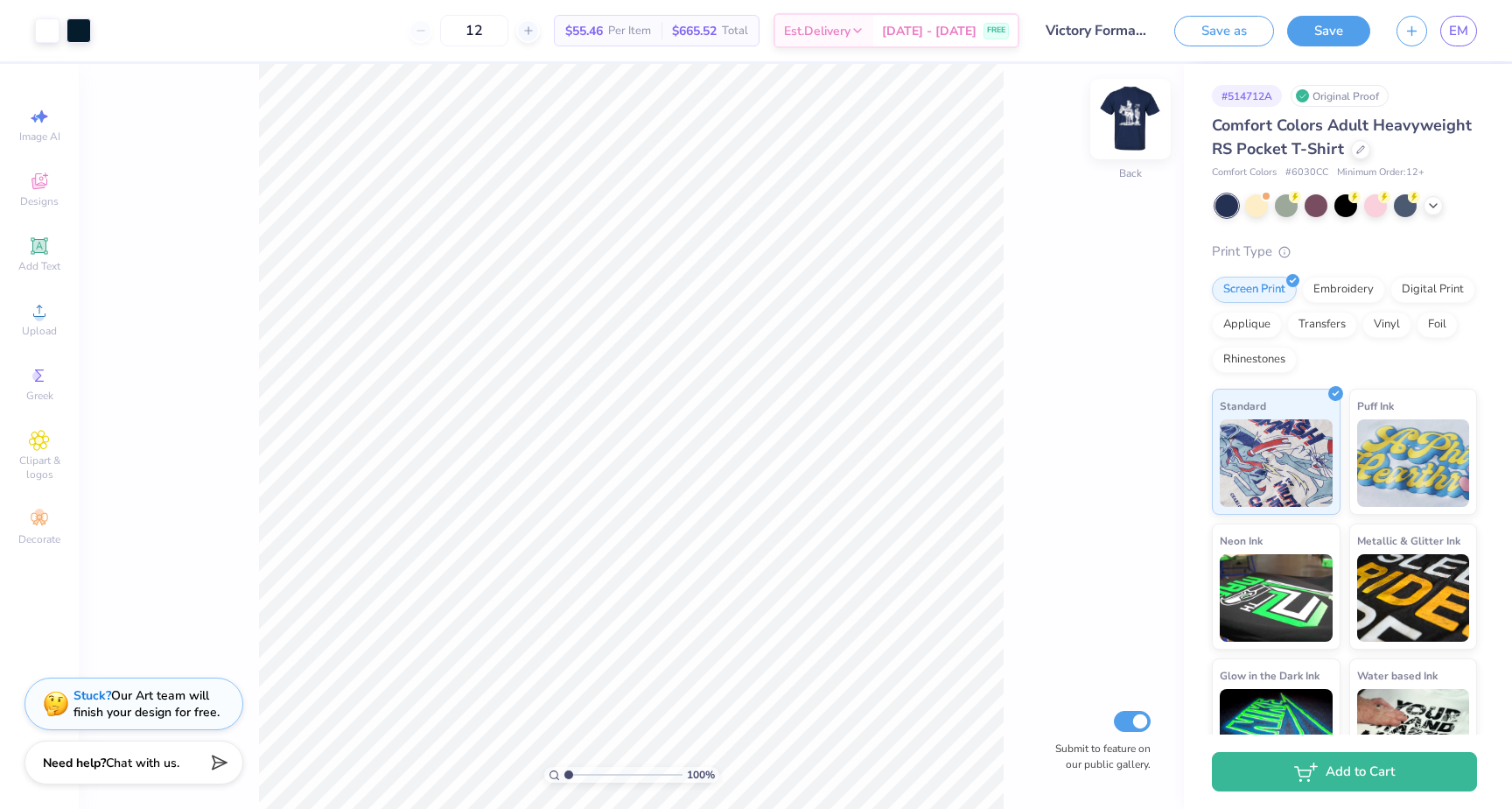
click at [1124, 119] on img at bounding box center [1131, 119] width 70 height 70
click at [230, 217] on div "100 % Front W 10.34 10.34 " H 11.59 11.59 " Y 5.64 5.64 " Center Middle Top Bot…" at bounding box center [632, 436] width 1106 height 745
click at [47, 194] on span "Designs" at bounding box center [39, 201] width 39 height 14
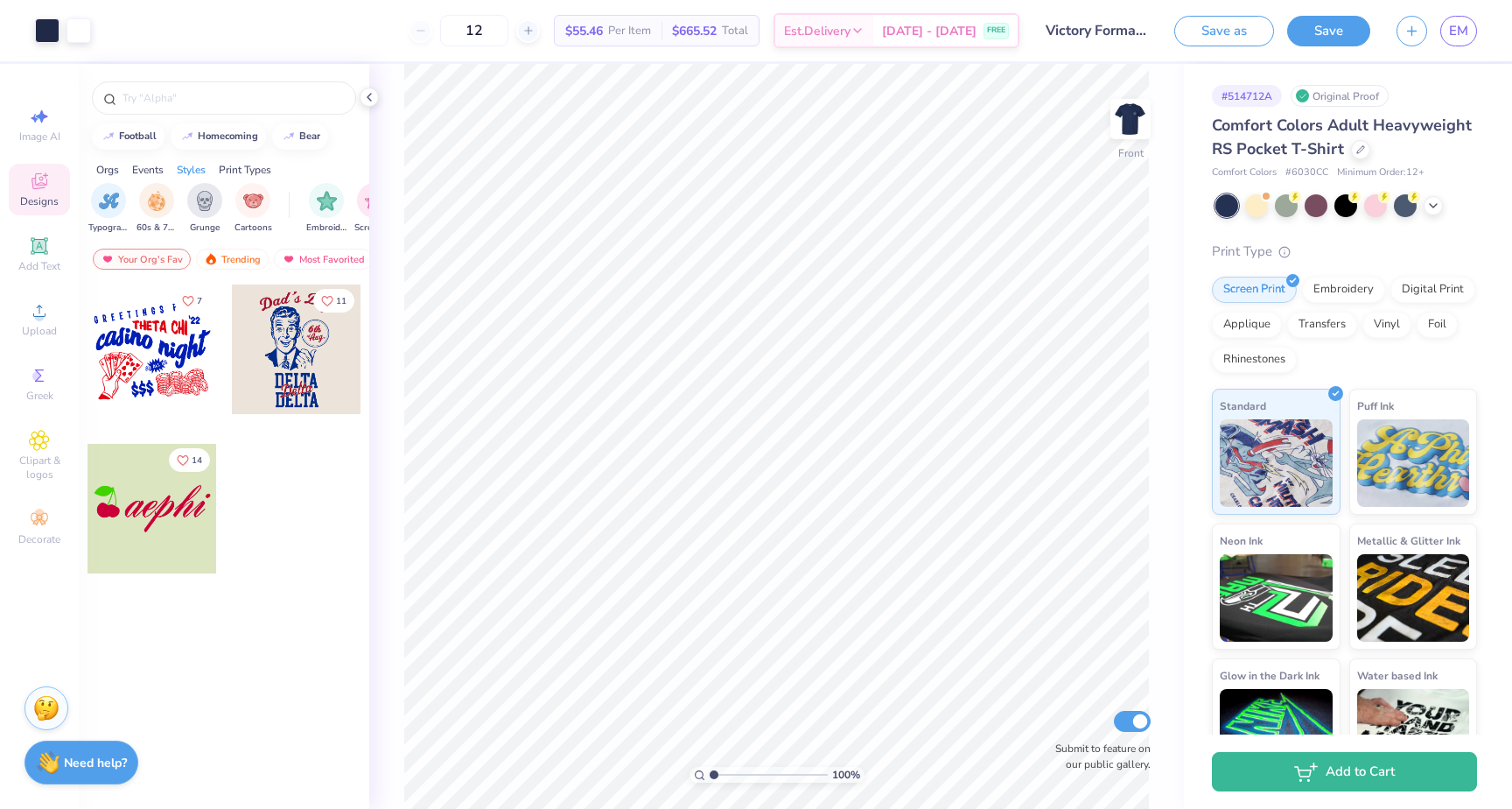
scroll to position [0, 1213]
click at [154, 199] on img "filter for 60s & 70s" at bounding box center [150, 198] width 19 height 20
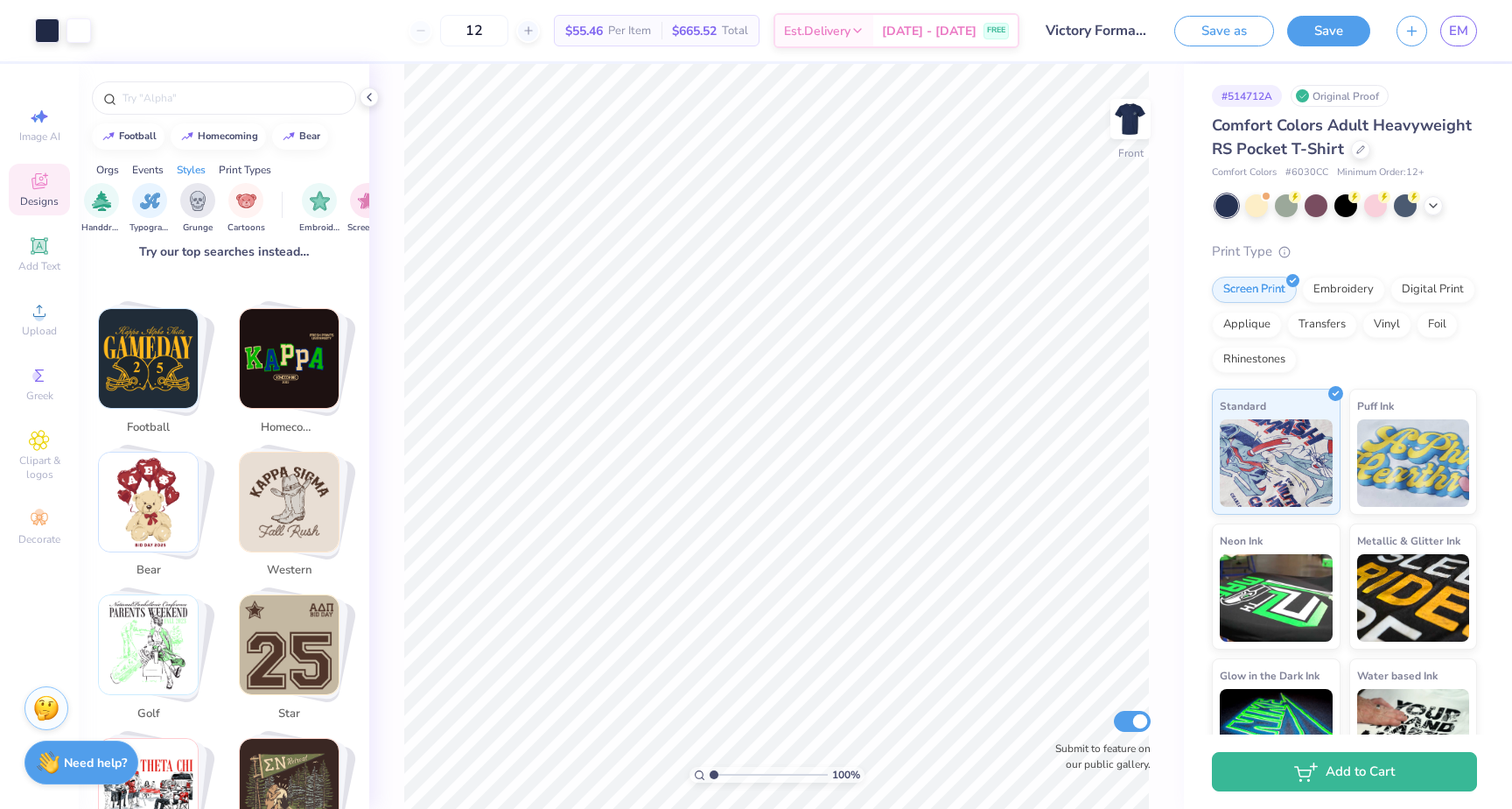
scroll to position [315, 0]
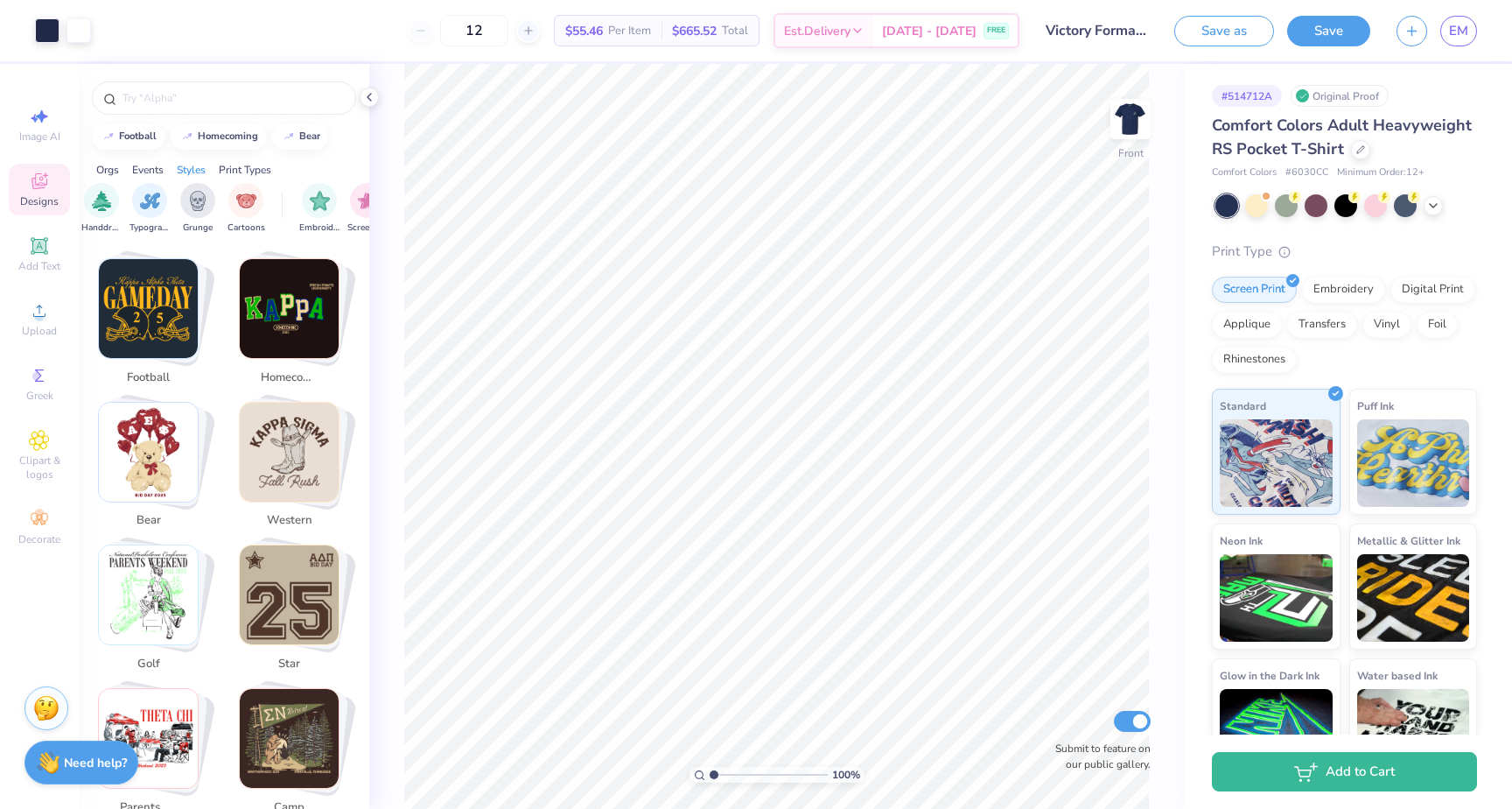
click at [297, 426] on img "Stack Card Button western" at bounding box center [289, 452] width 99 height 99
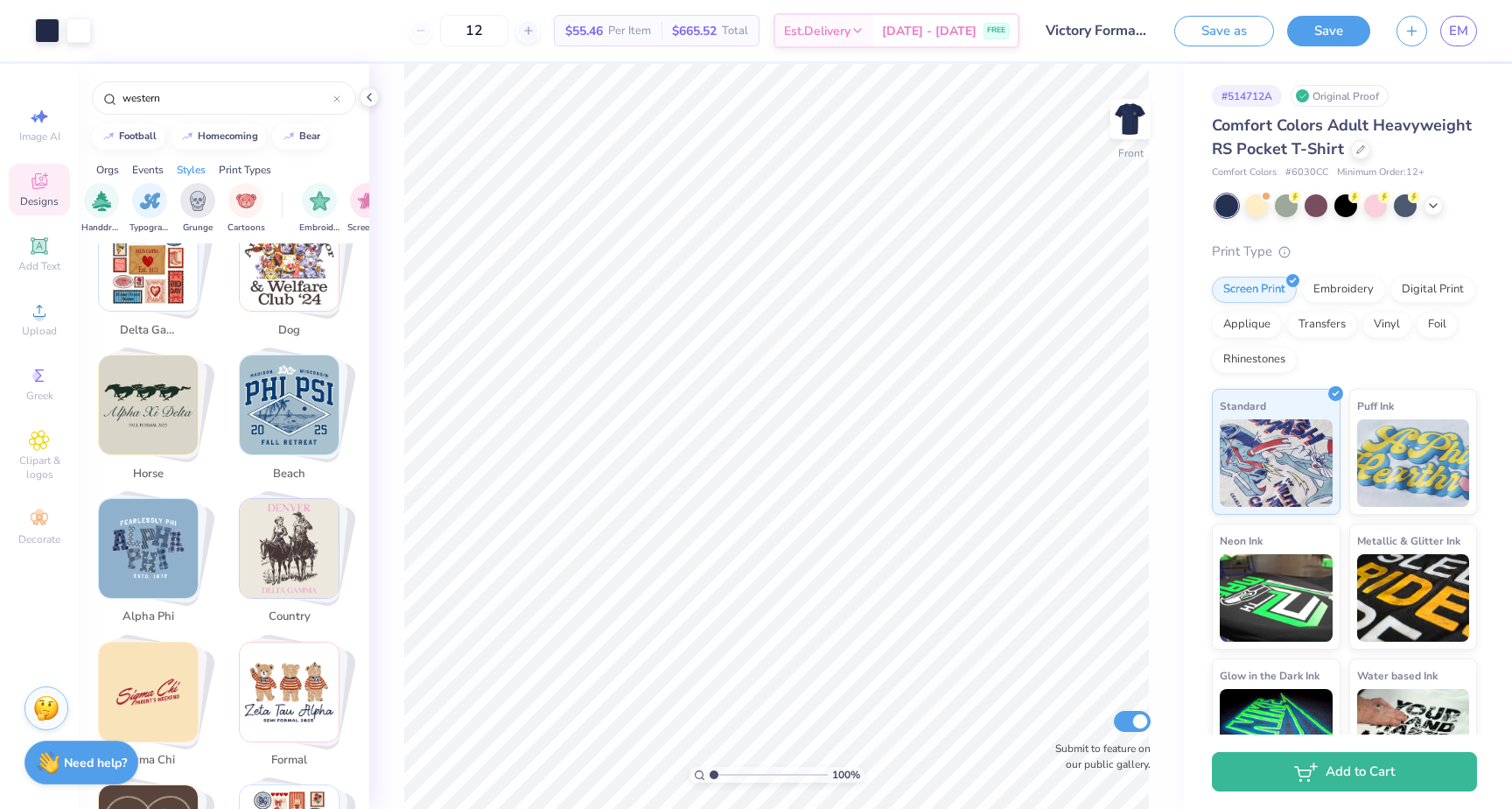
scroll to position [1103, 0]
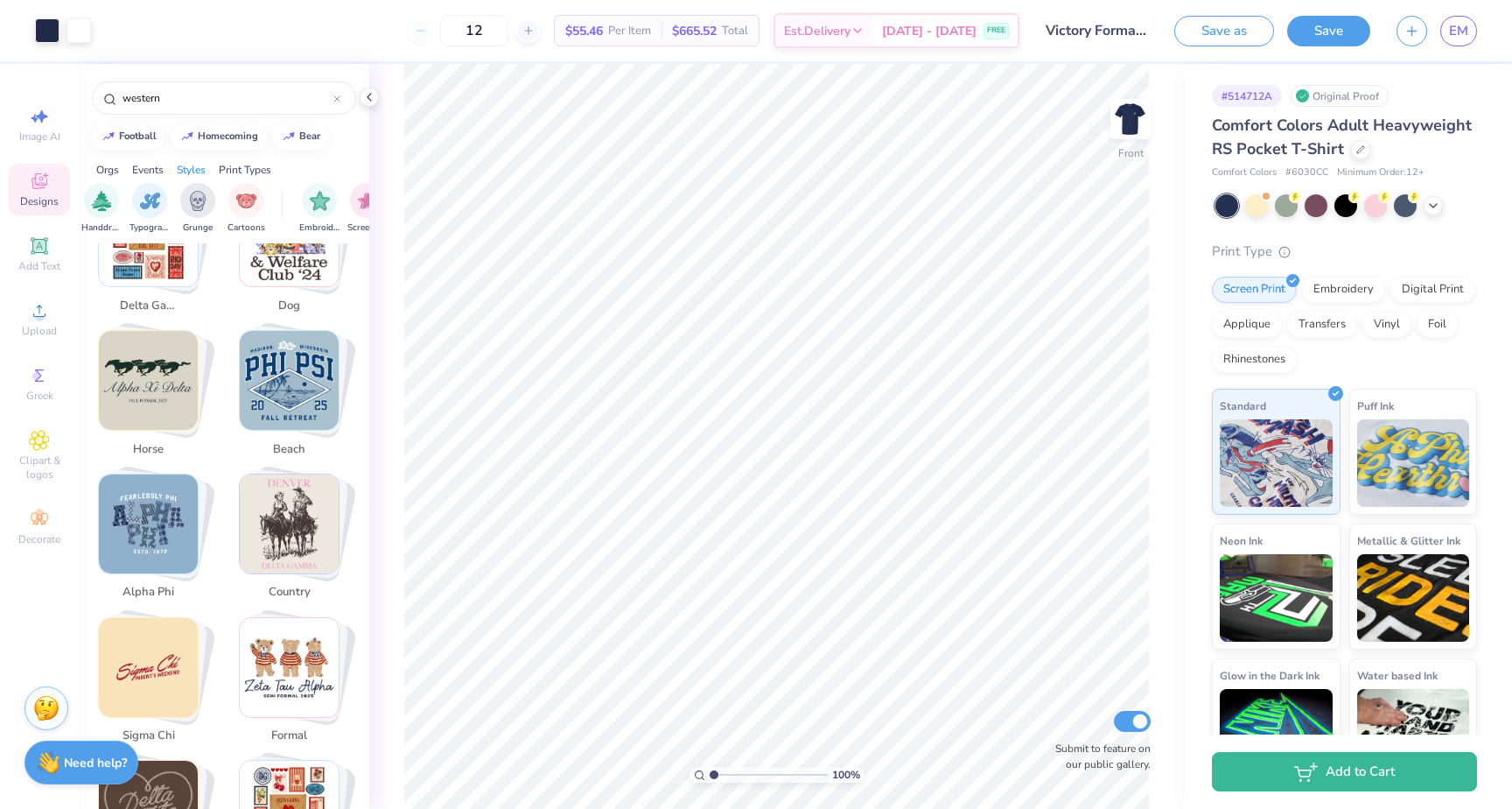
click at [295, 495] on img "Stack Card Button country" at bounding box center [289, 524] width 99 height 99
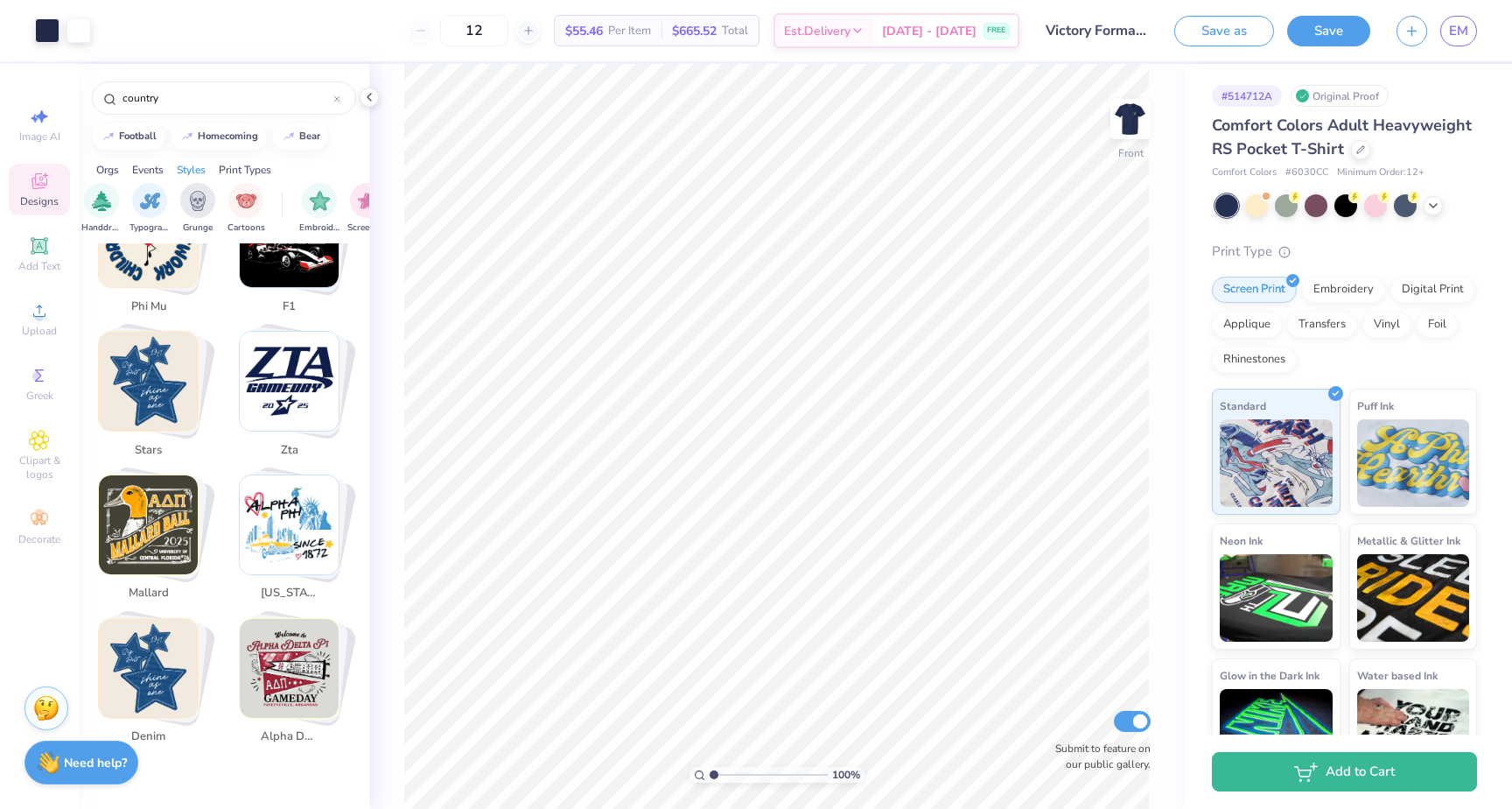
scroll to position [3401, 0]
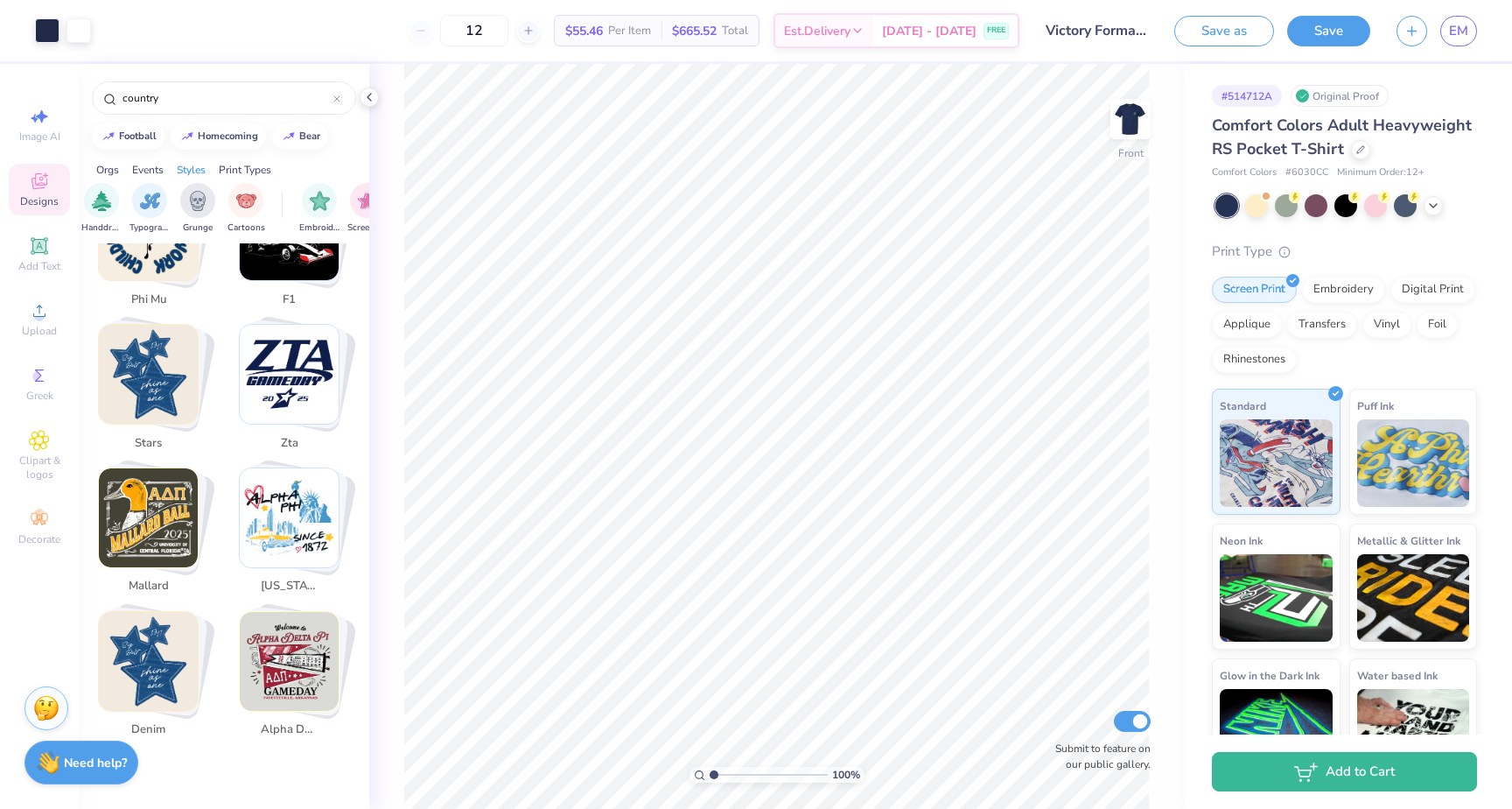
click at [160, 505] on img "Stack Card Button mallard" at bounding box center [148, 518] width 99 height 99
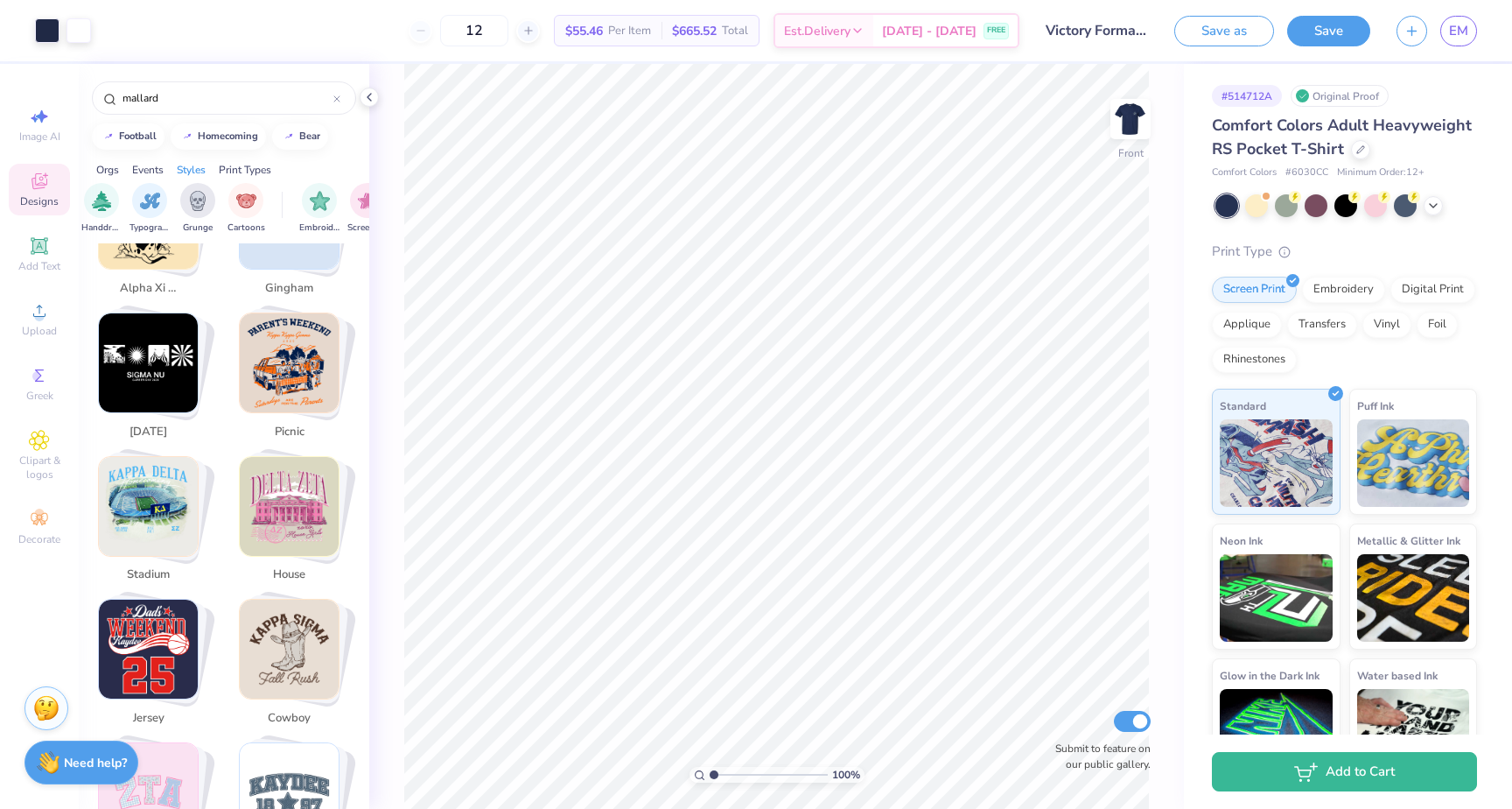
scroll to position [2588, 0]
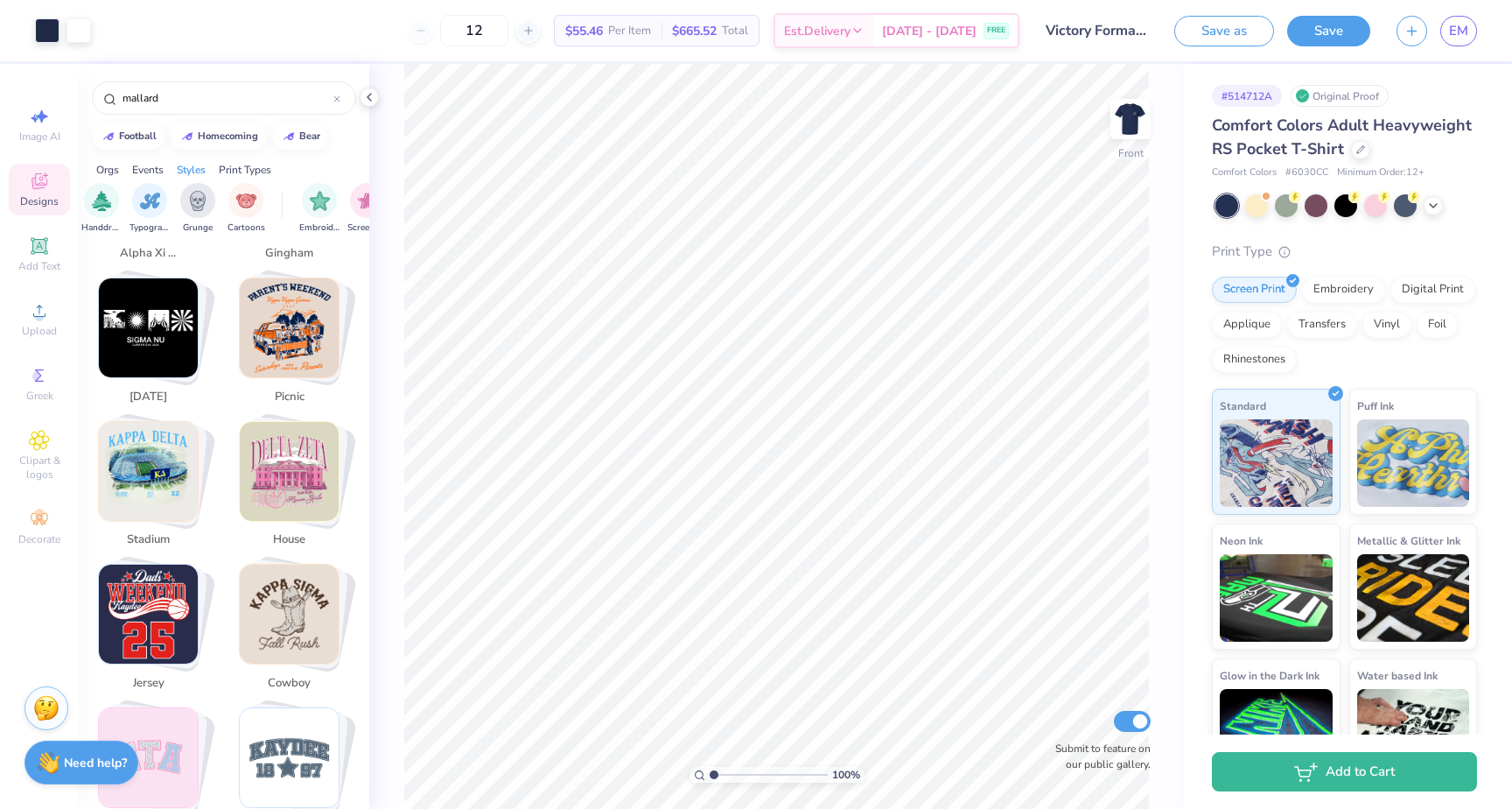
click at [307, 600] on img "Stack Card Button cowboy" at bounding box center [289, 613] width 99 height 99
type input "cowboy"
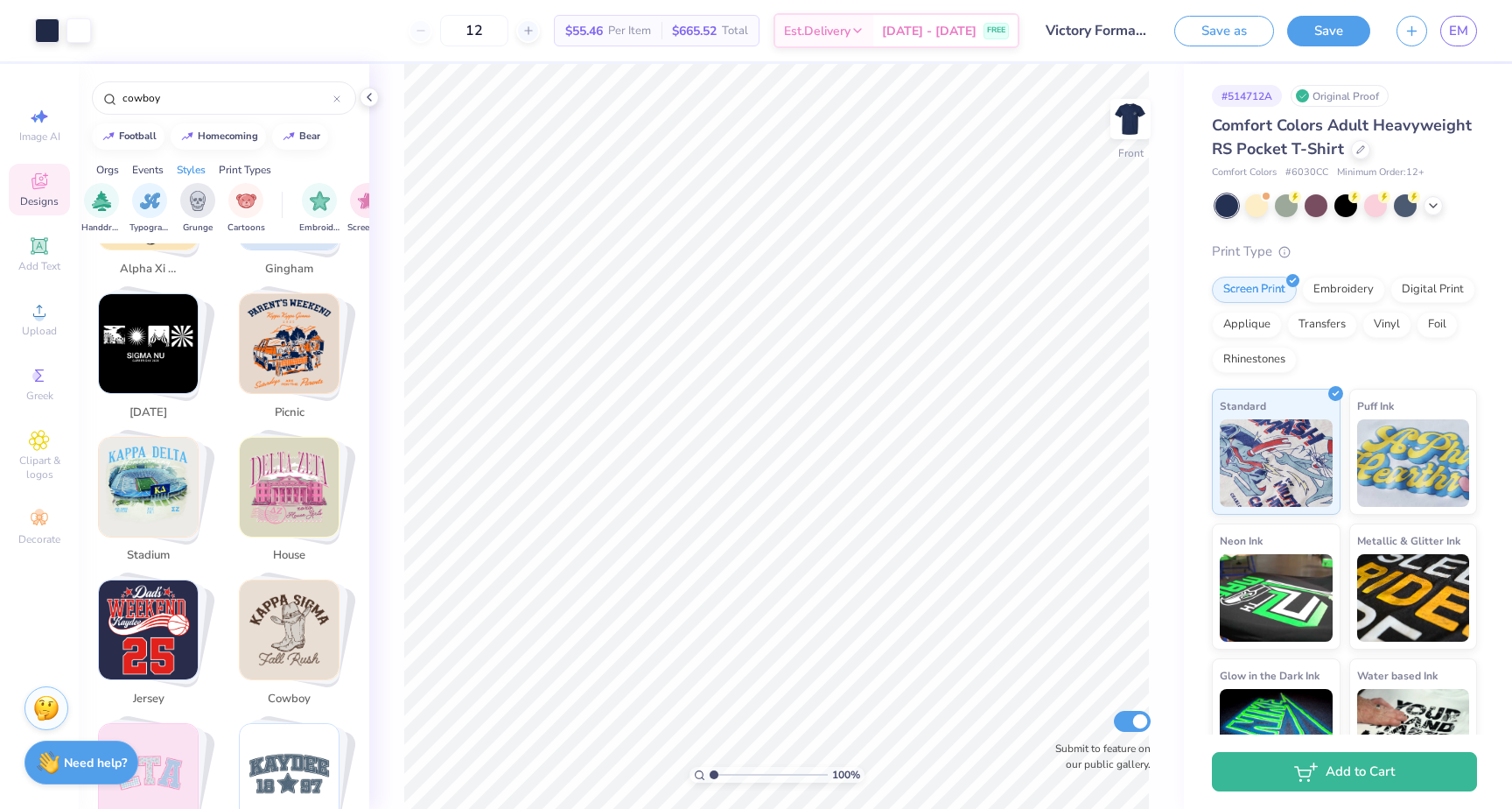
scroll to position [2550, 0]
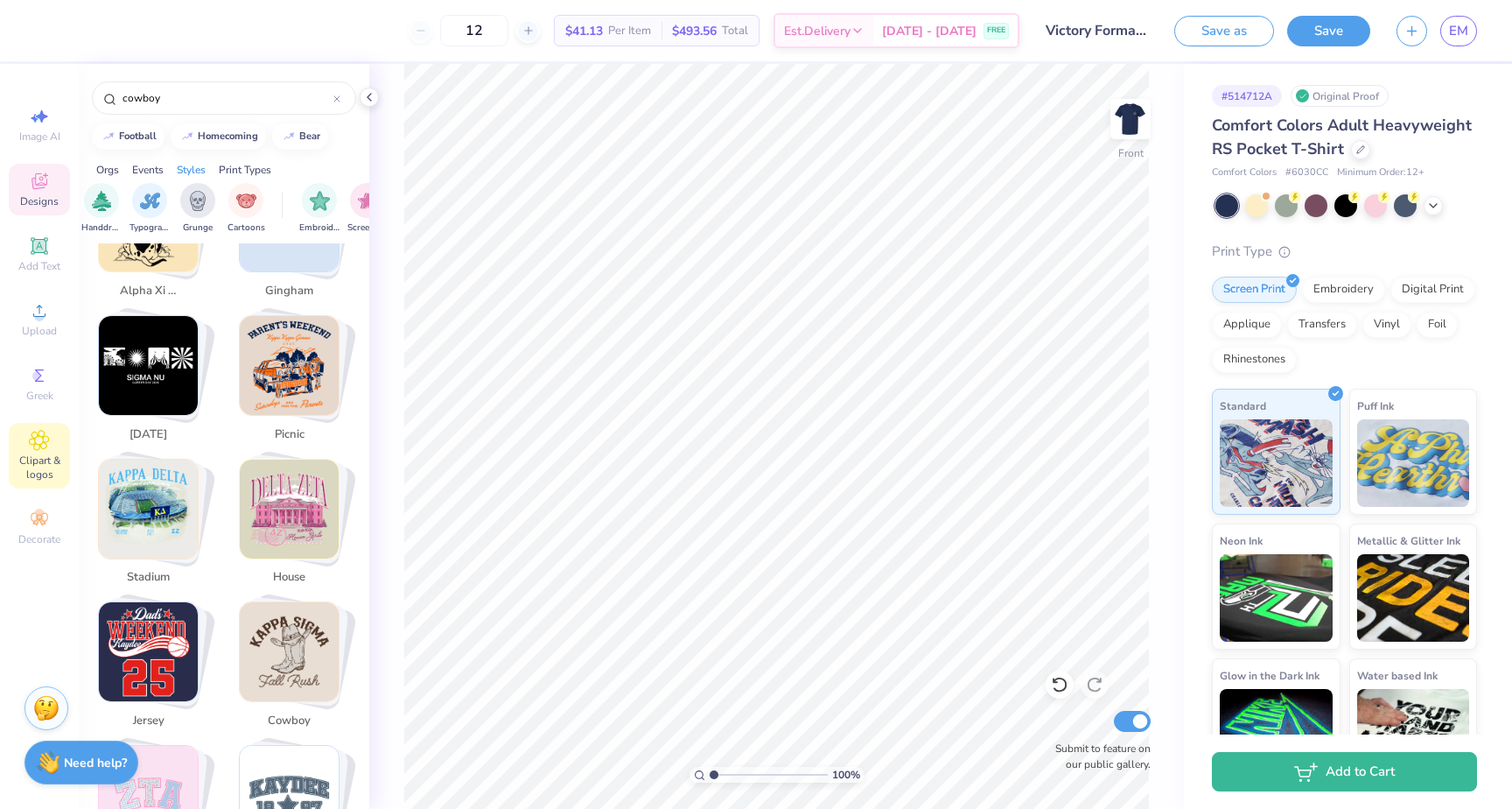
click at [40, 455] on span "Clipart & logos" at bounding box center [39, 468] width 61 height 28
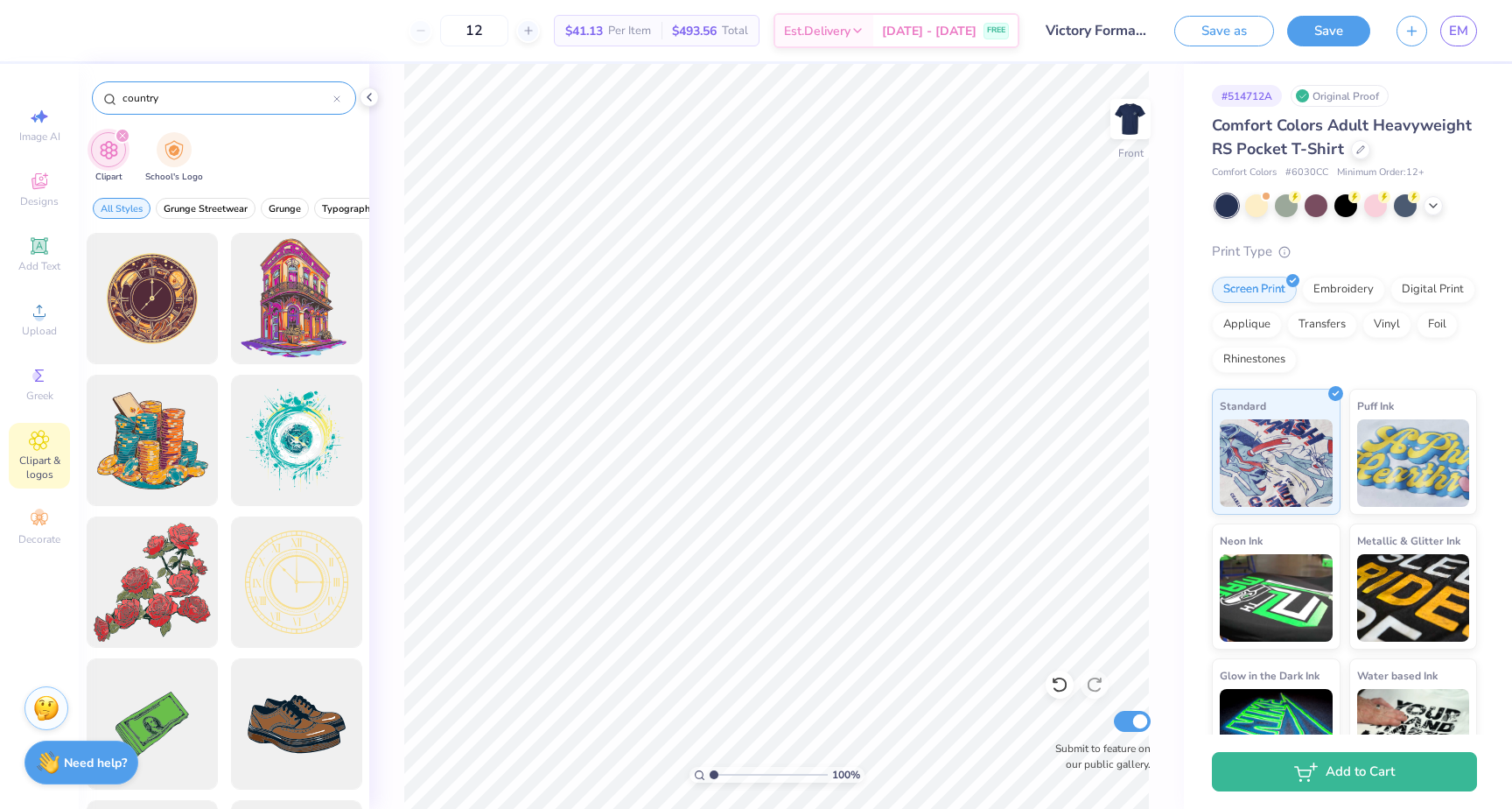
type input "country"
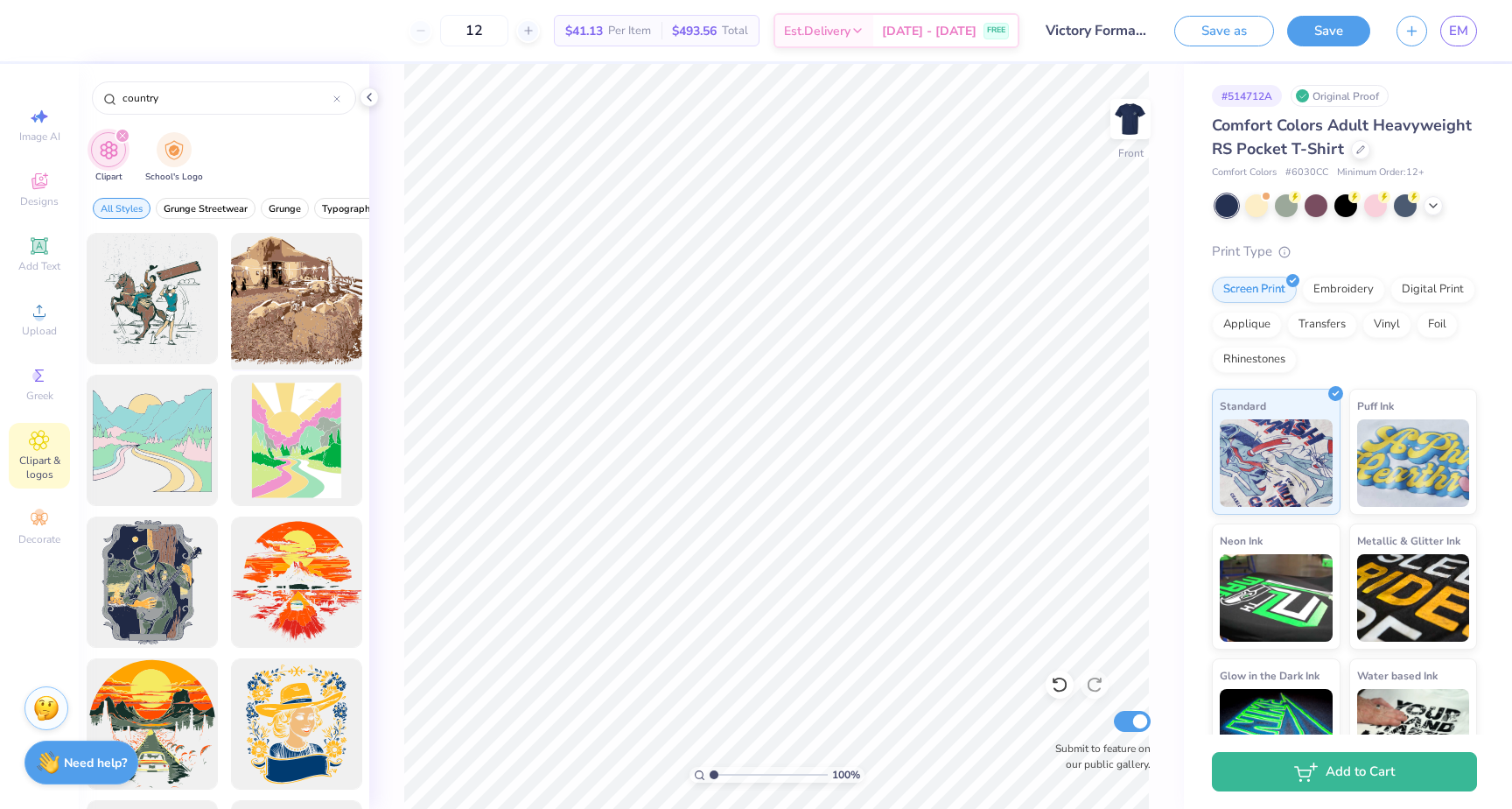
click at [306, 292] on div at bounding box center [296, 298] width 145 height 145
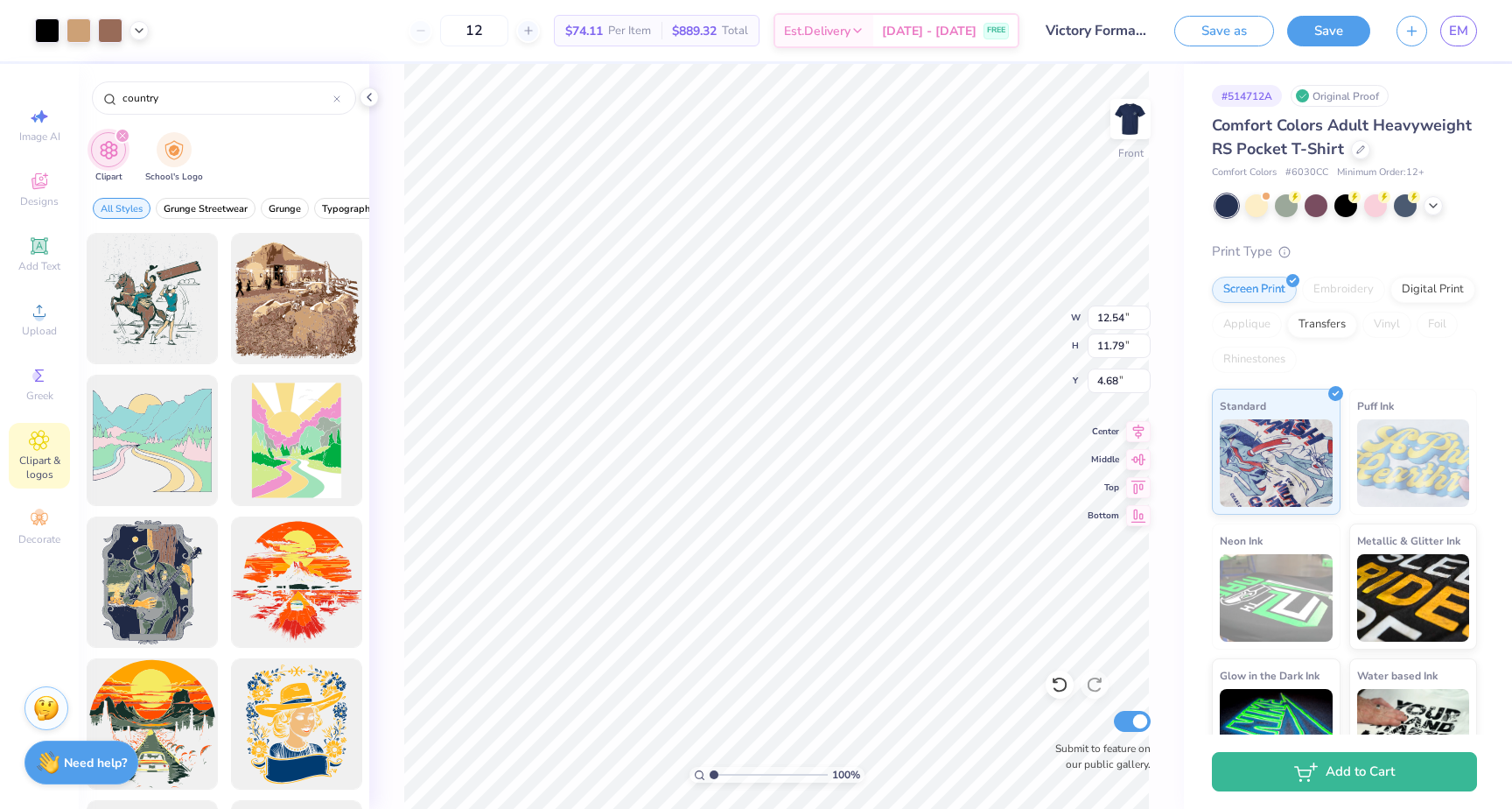
type input "12.54"
type input "11.79"
type input "4.68"
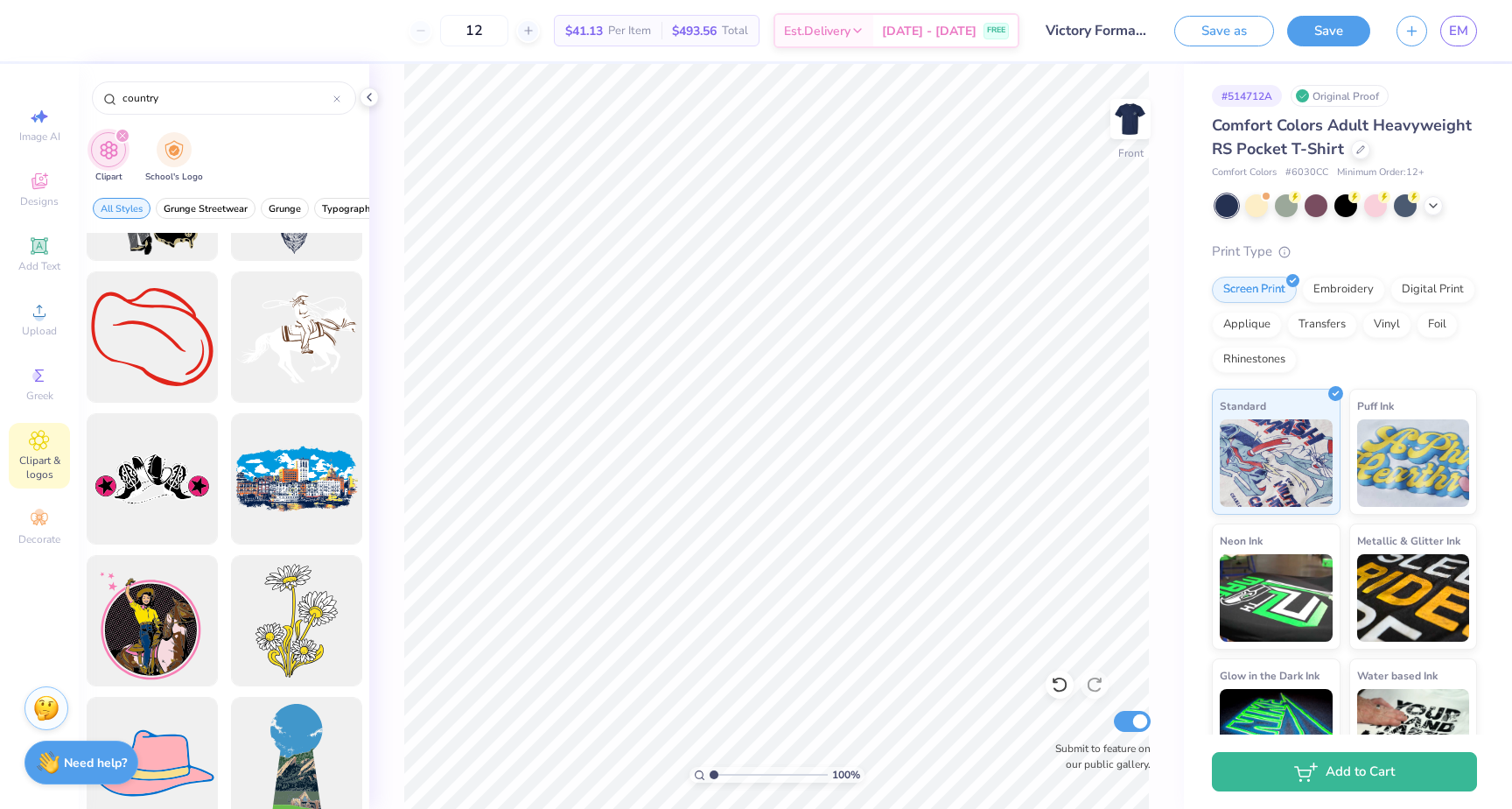
scroll to position [817, 0]
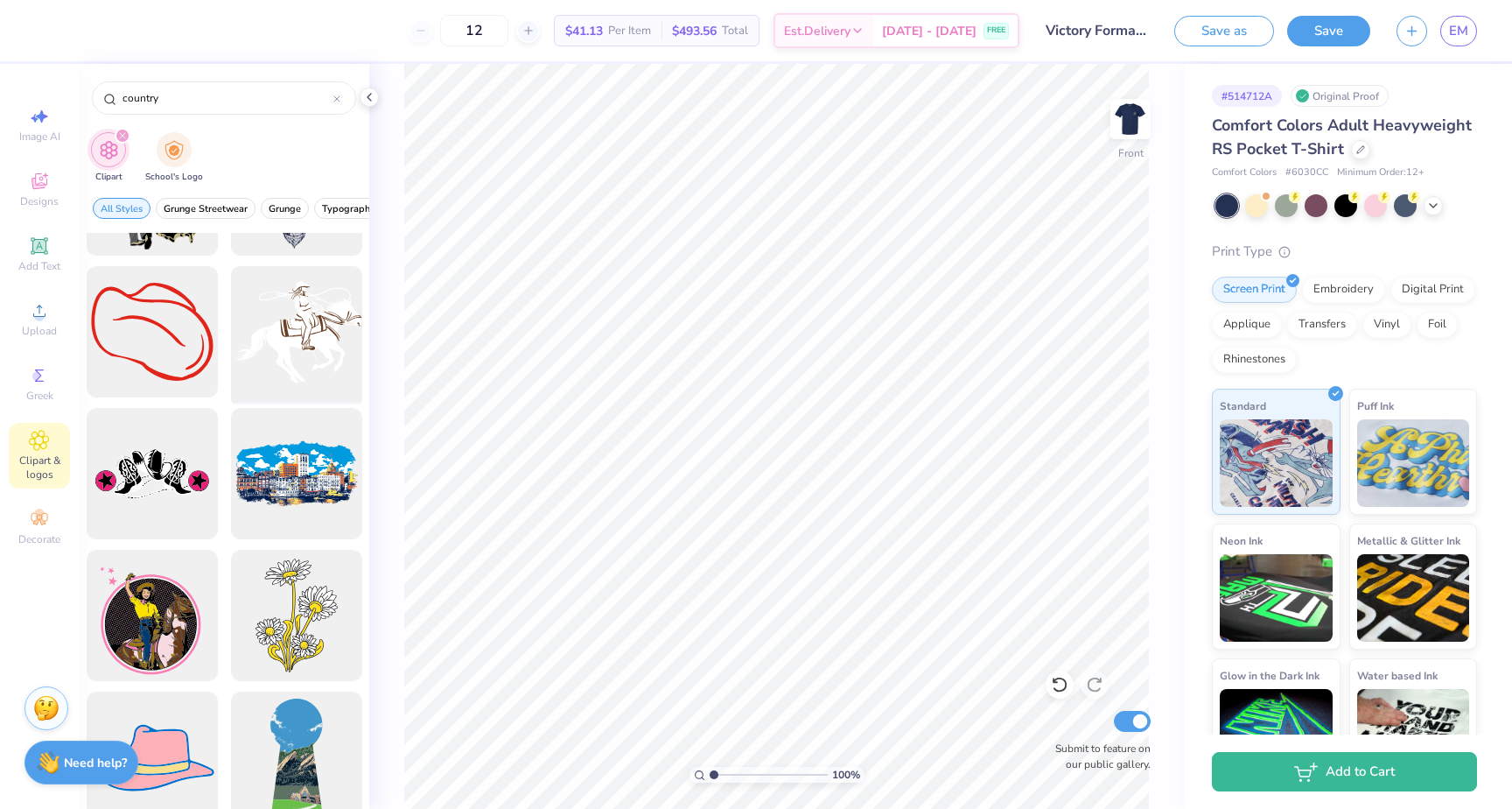
click at [314, 329] on div at bounding box center [296, 332] width 145 height 145
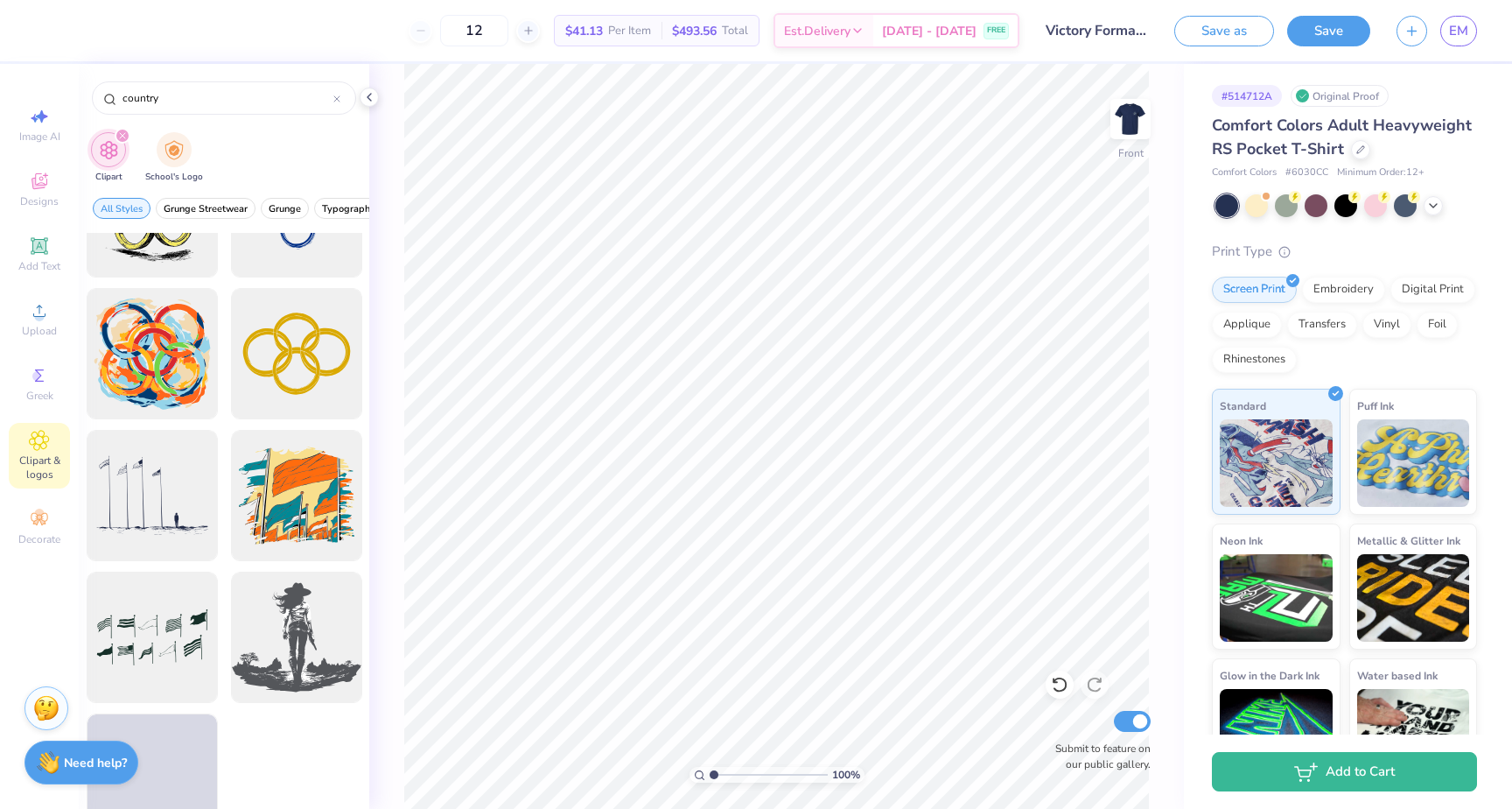
scroll to position [5377, 0]
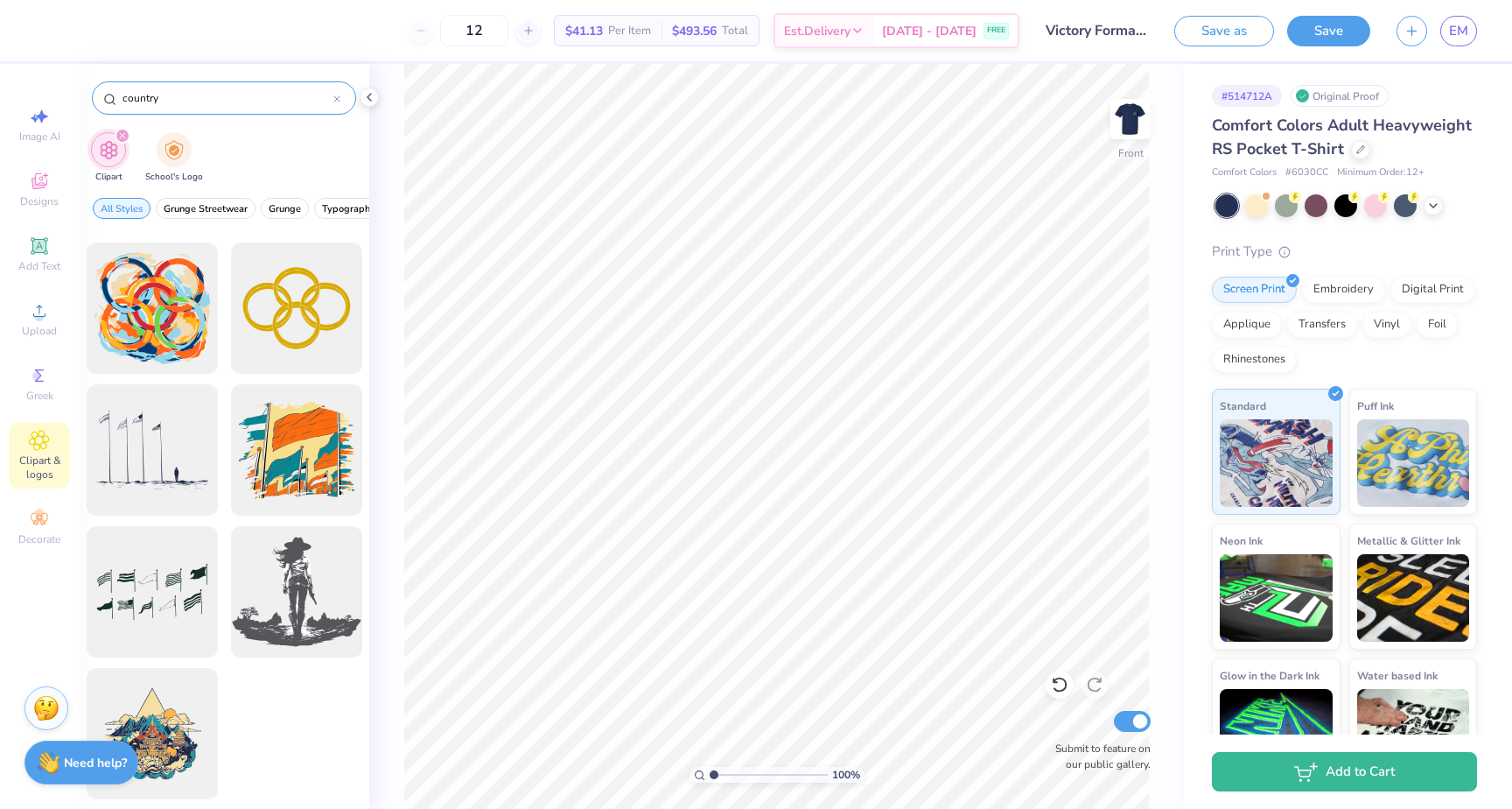
click at [145, 97] on input "country" at bounding box center [227, 98] width 212 height 18
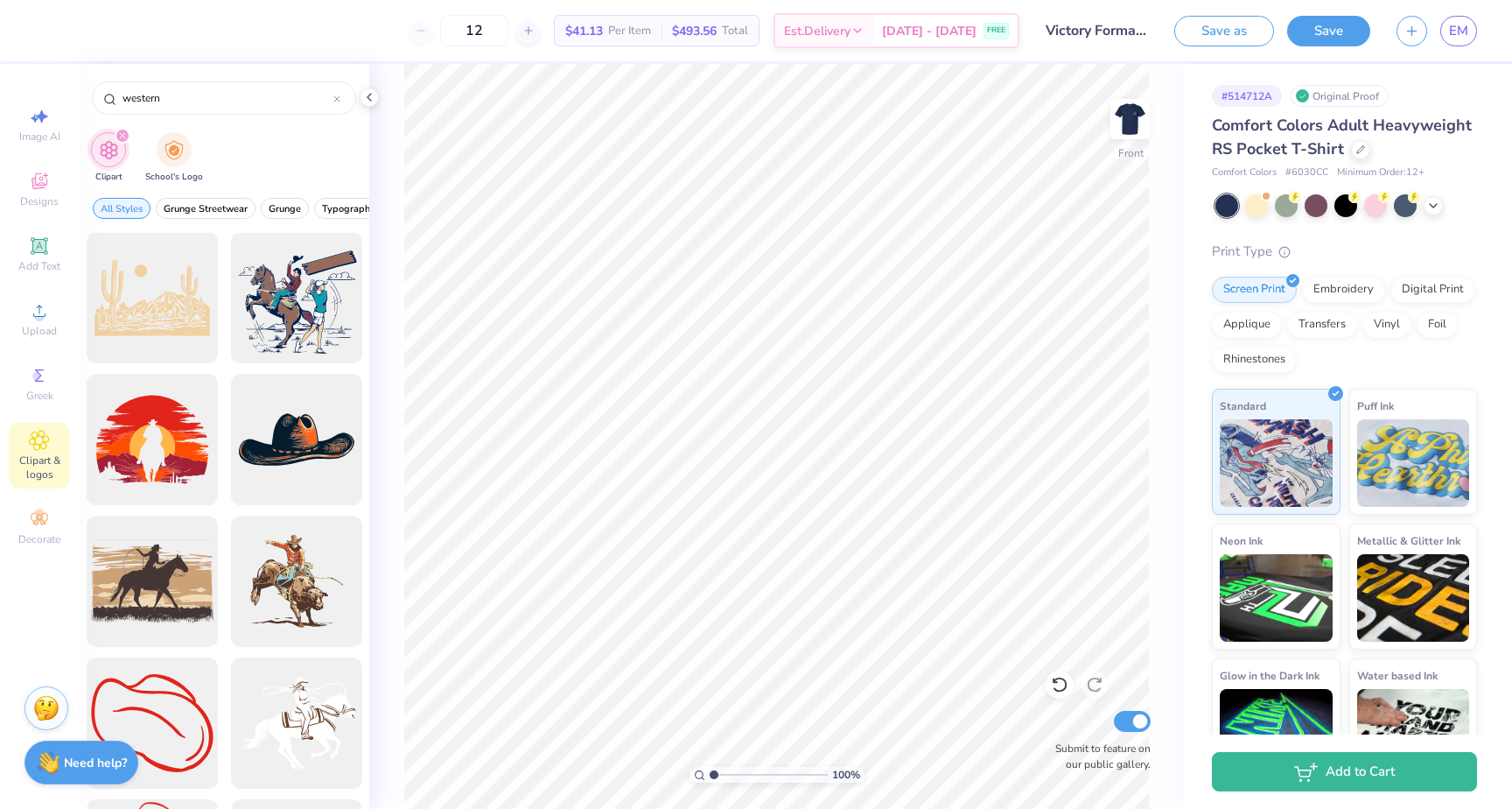
scroll to position [0, 0]
click at [174, 97] on input "western" at bounding box center [227, 98] width 212 height 18
type input "cowboy"
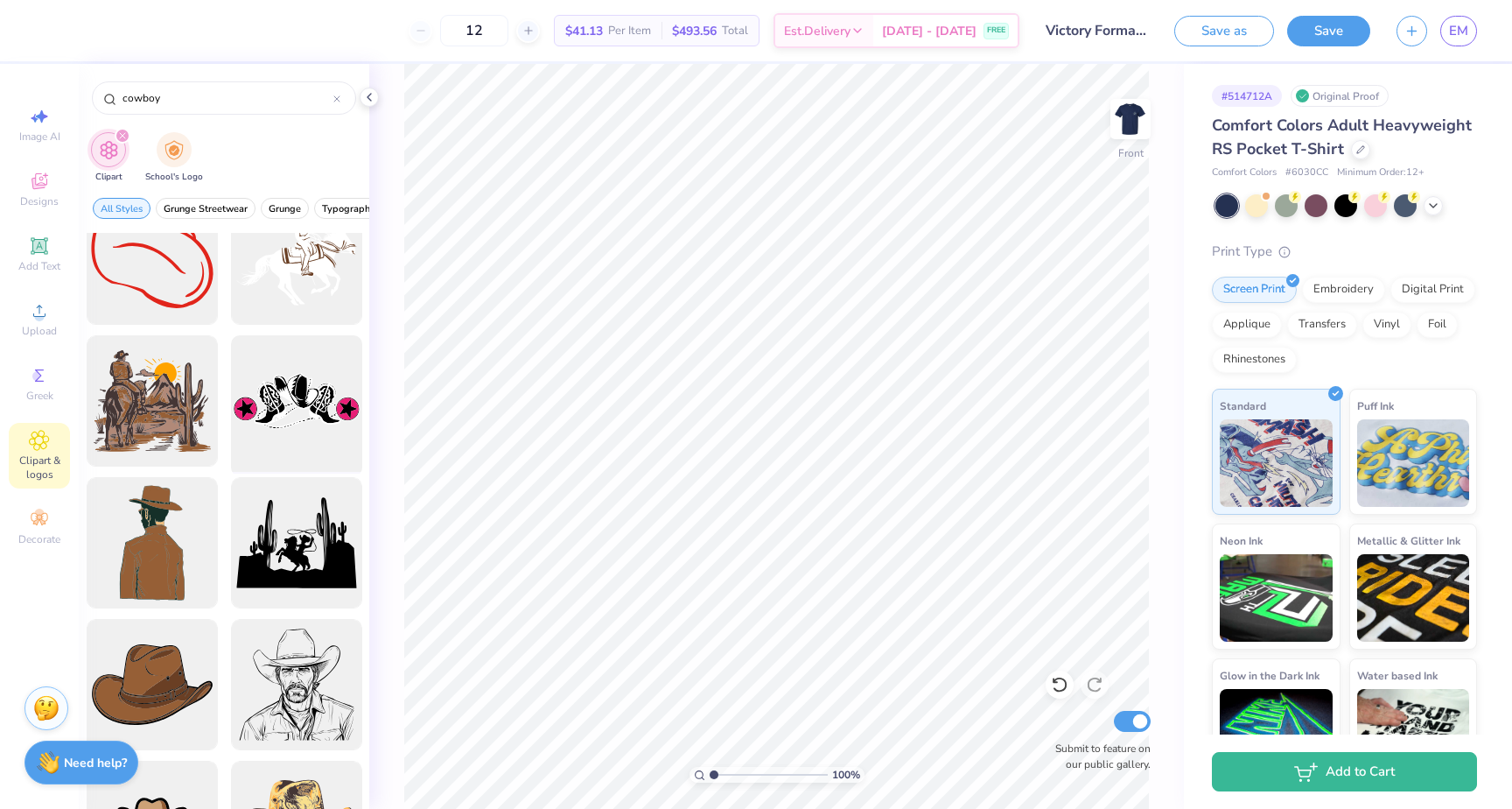
scroll to position [185, 0]
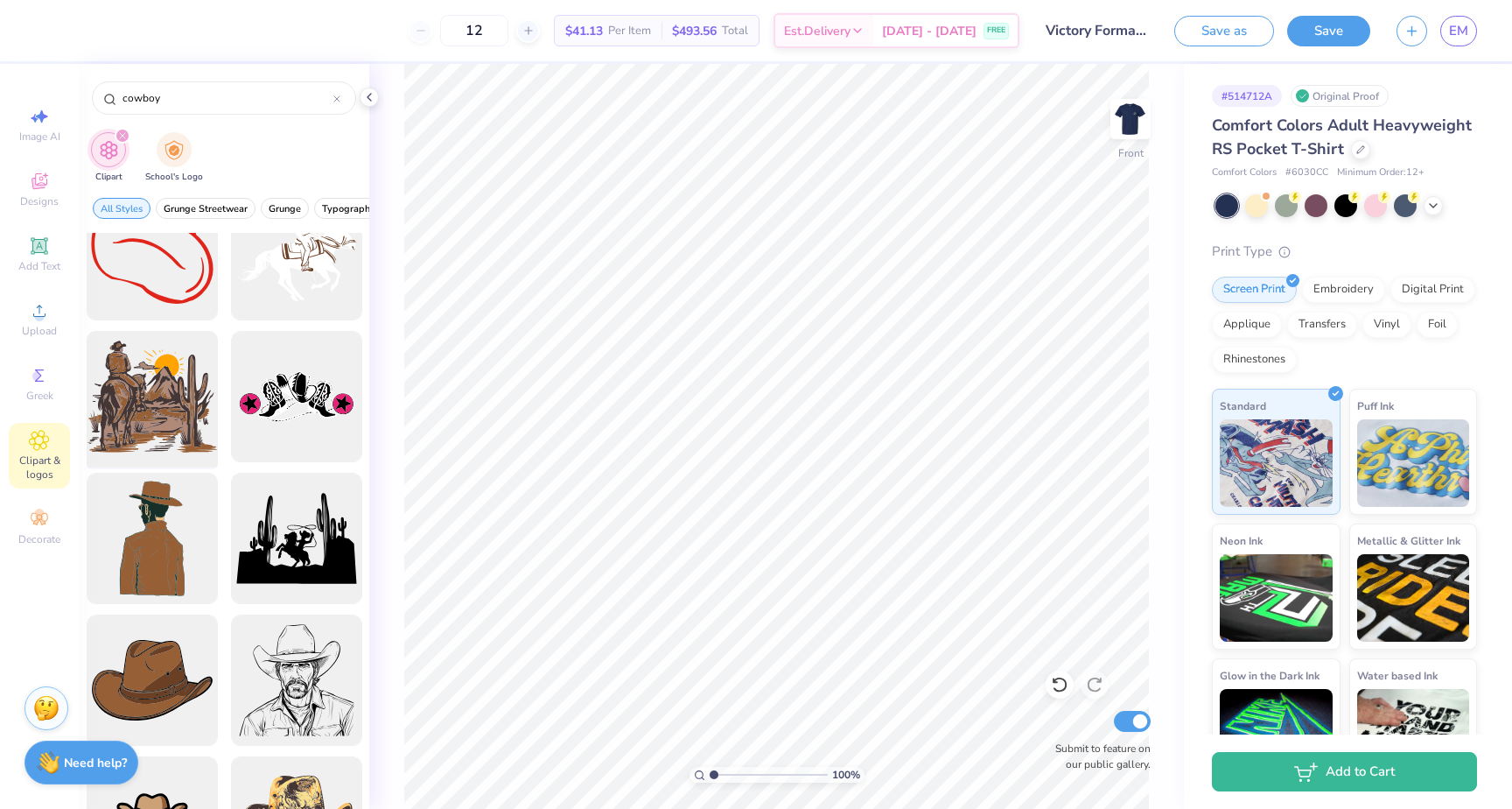
click at [161, 384] on div at bounding box center [152, 397] width 145 height 145
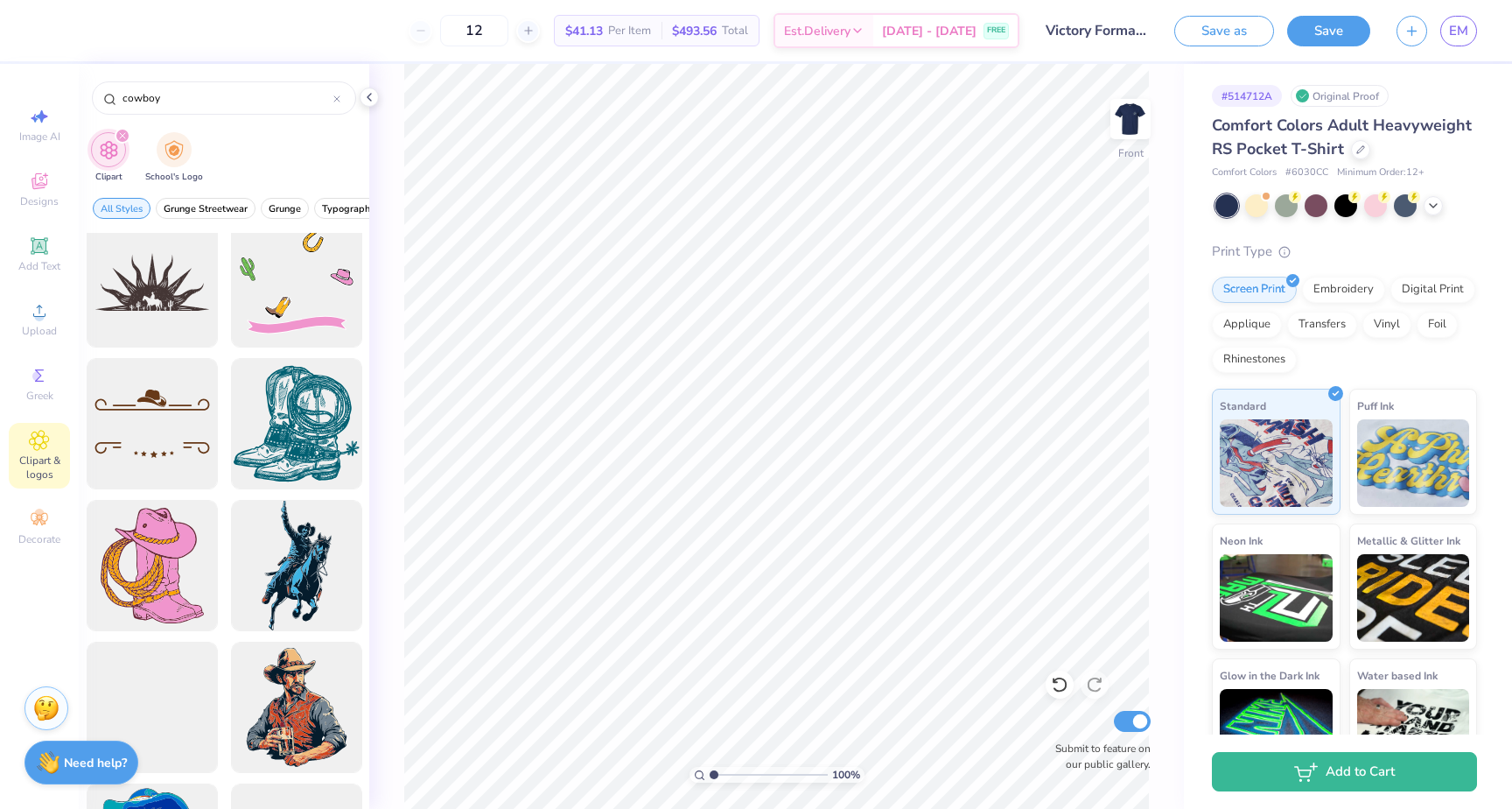
scroll to position [1011, 0]
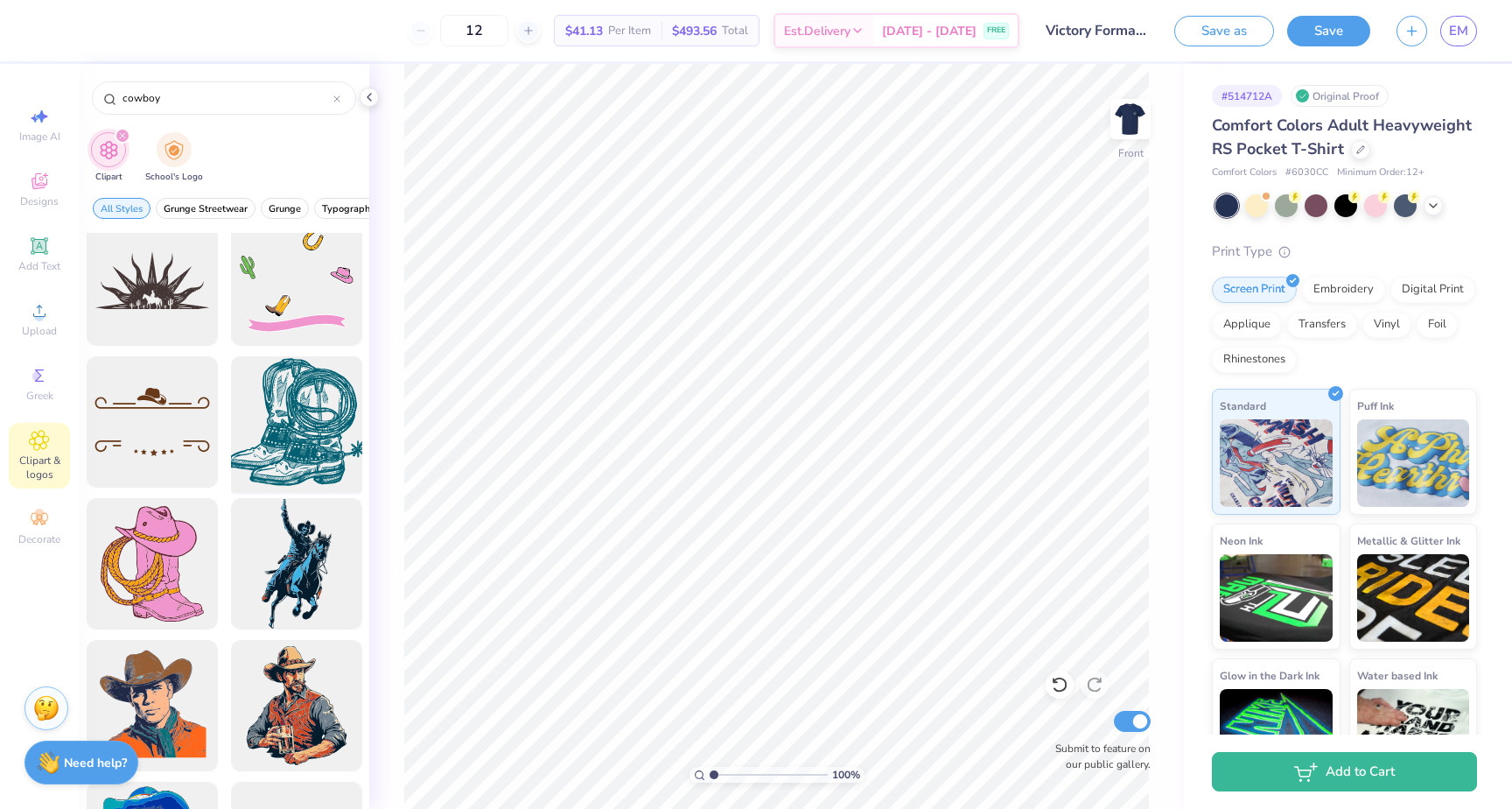
click at [309, 446] on div at bounding box center [296, 422] width 145 height 145
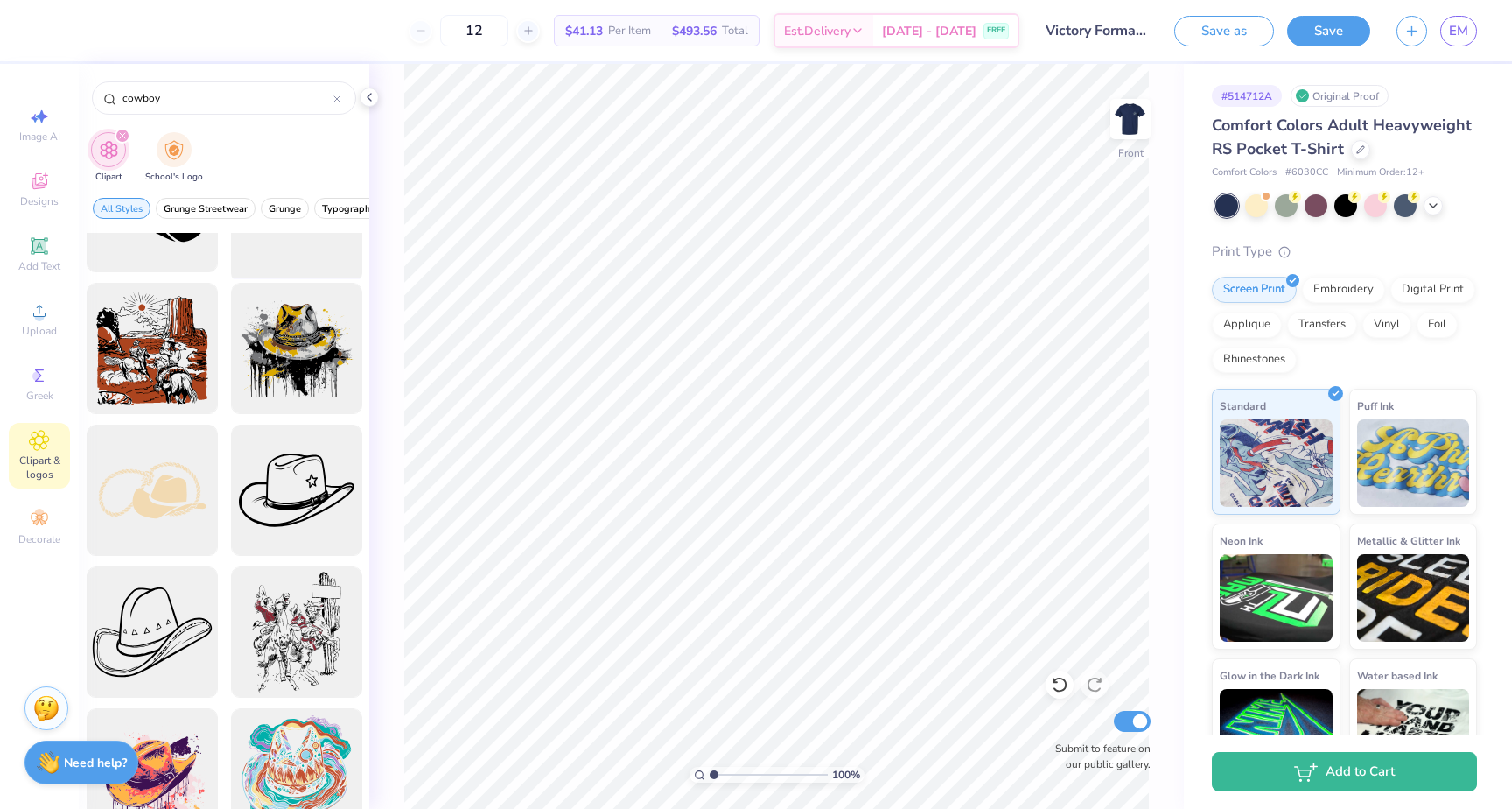
scroll to position [1794, 0]
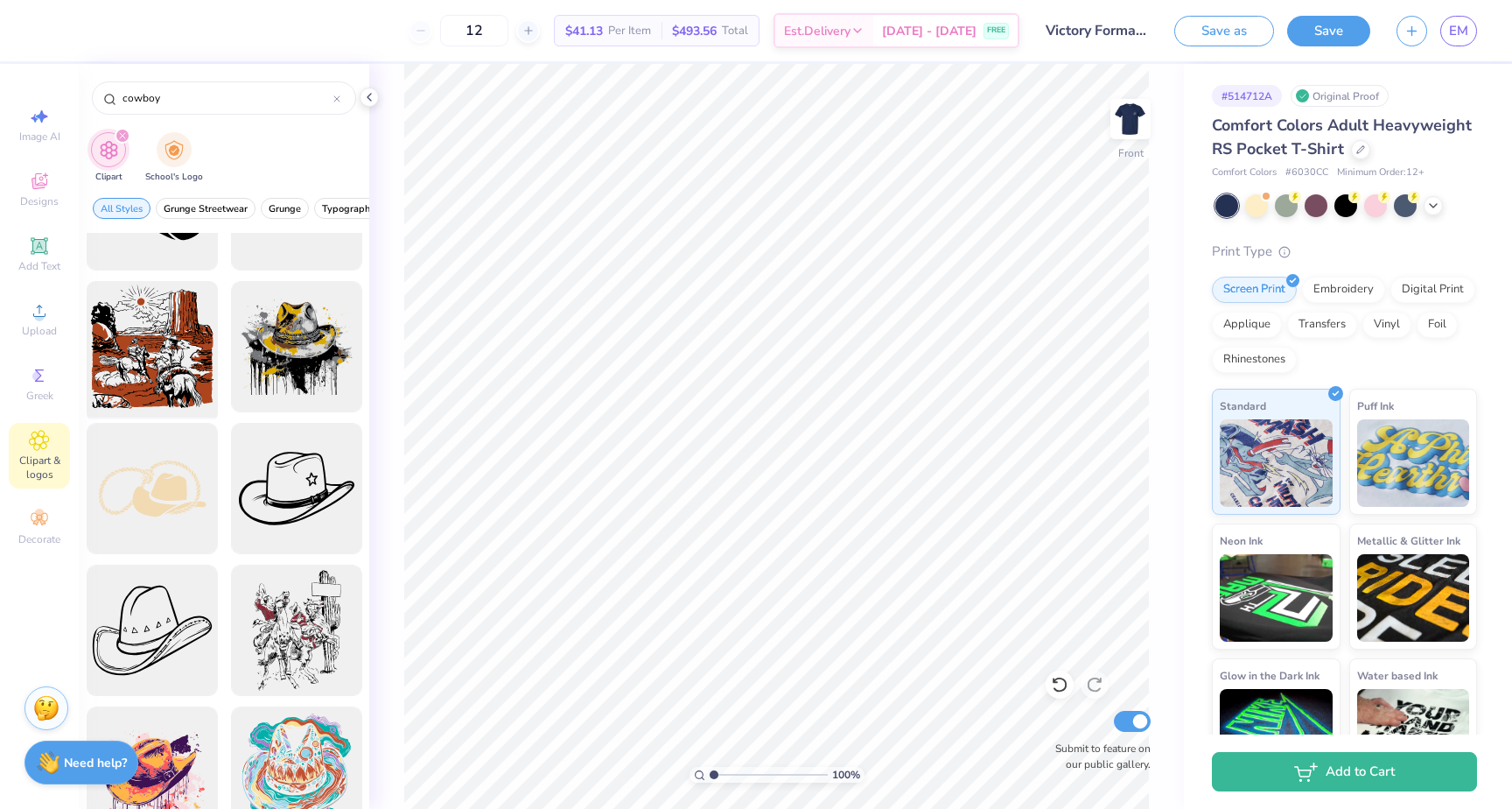
click at [160, 372] on div at bounding box center [152, 347] width 145 height 145
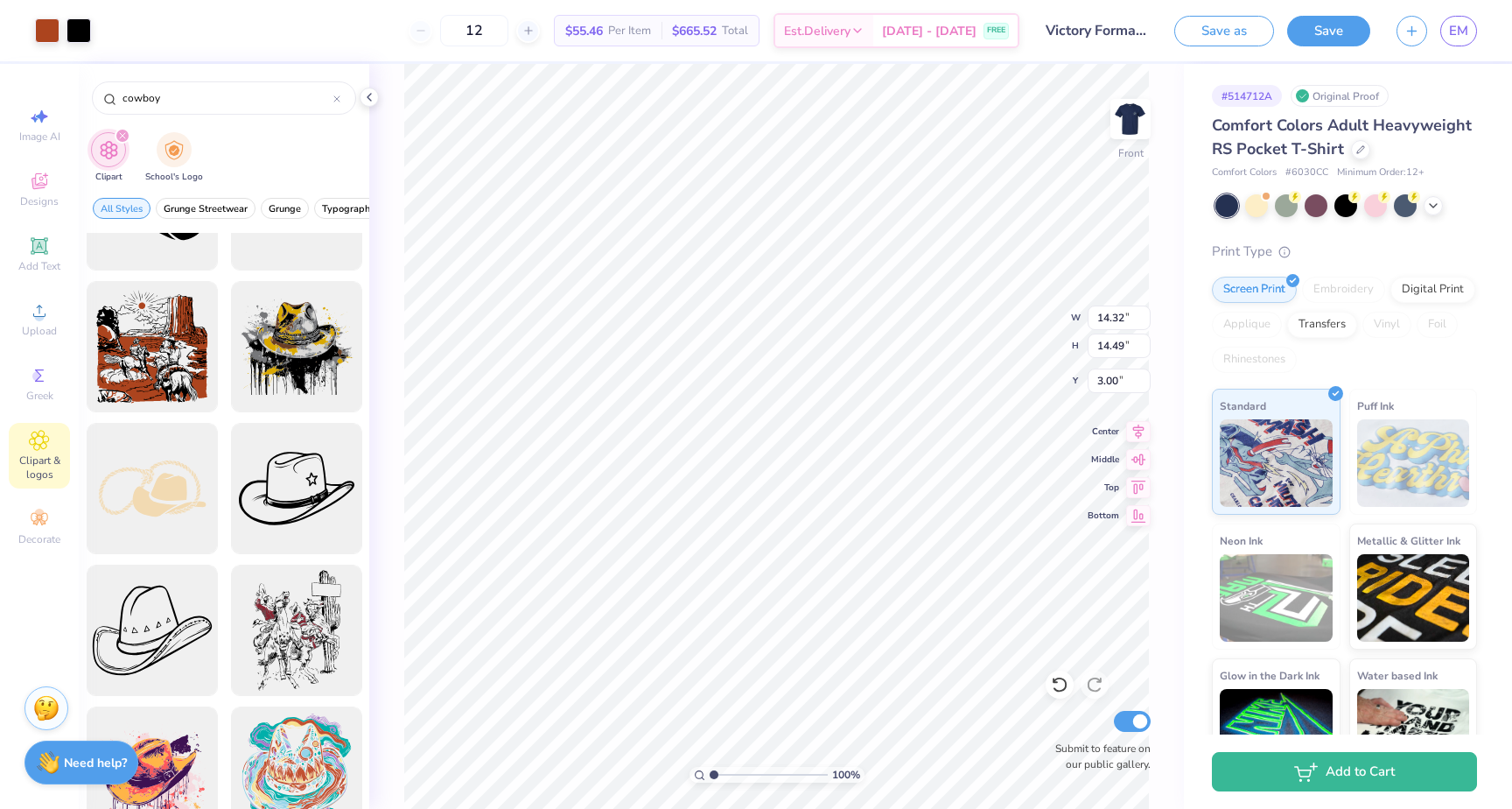
type input "12.25"
type input "12.39"
type input "4.00"
click at [1257, 201] on div at bounding box center [1257, 204] width 23 height 23
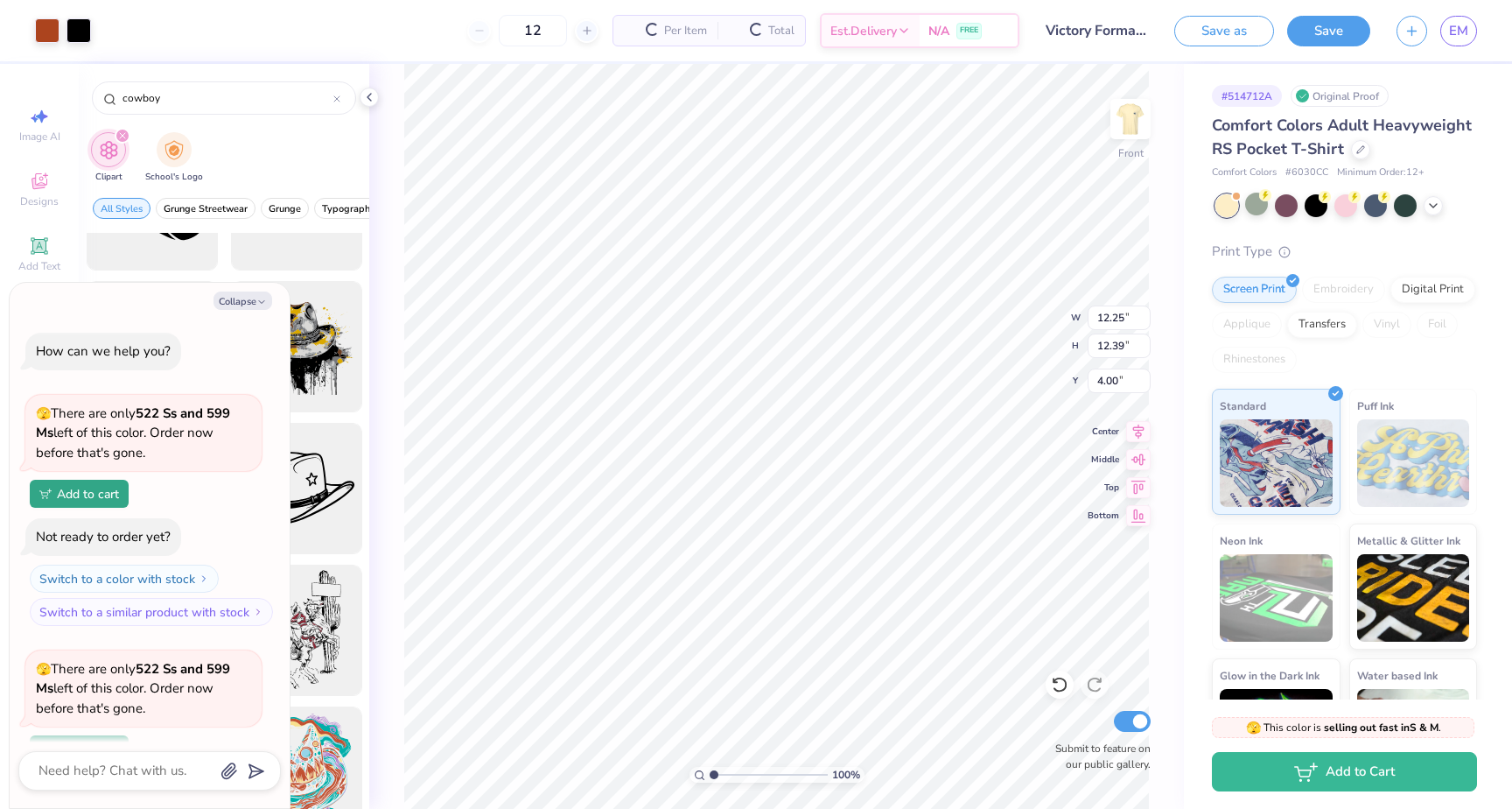
scroll to position [153, 0]
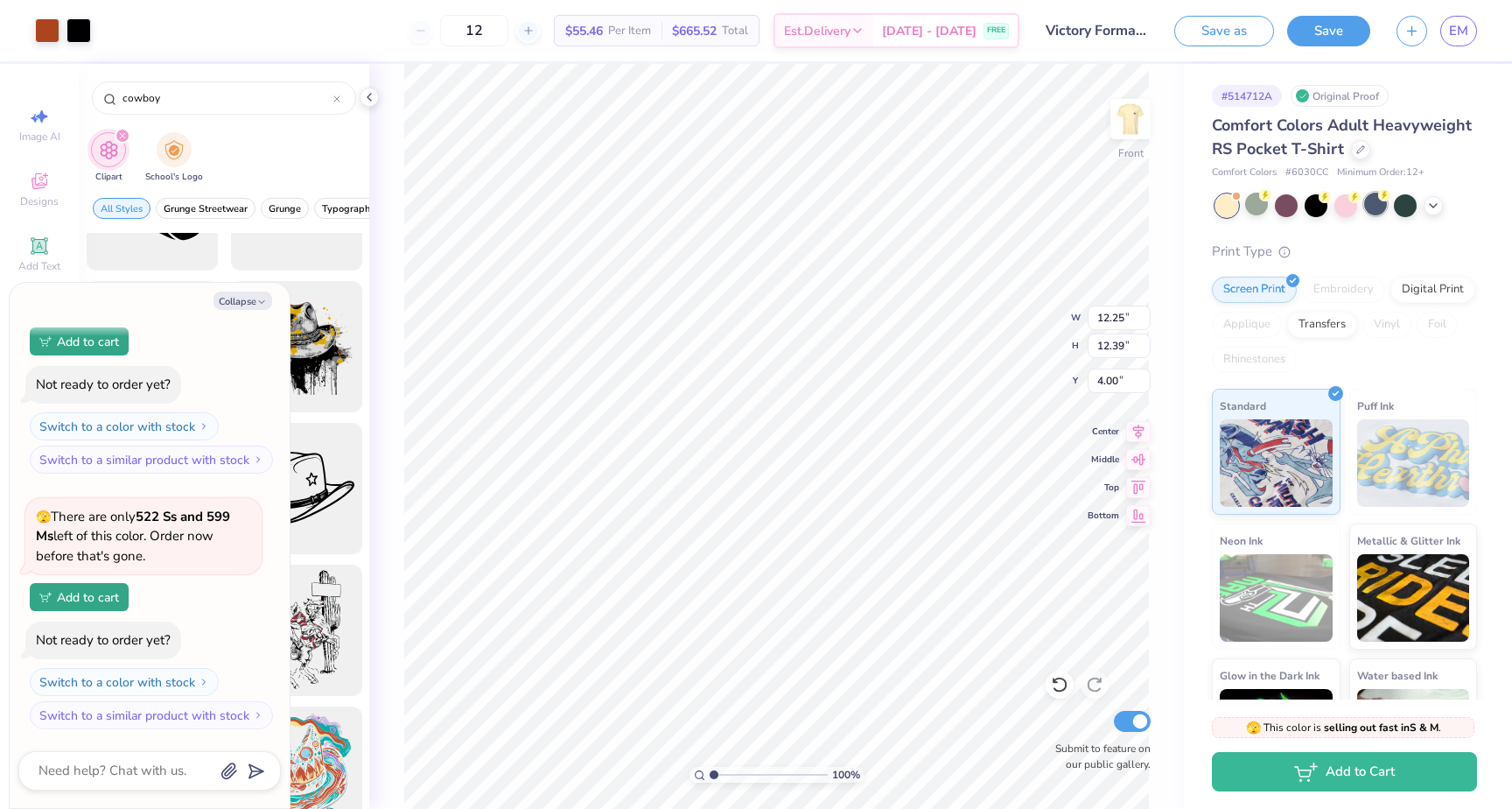
click at [1377, 200] on div at bounding box center [1376, 204] width 23 height 23
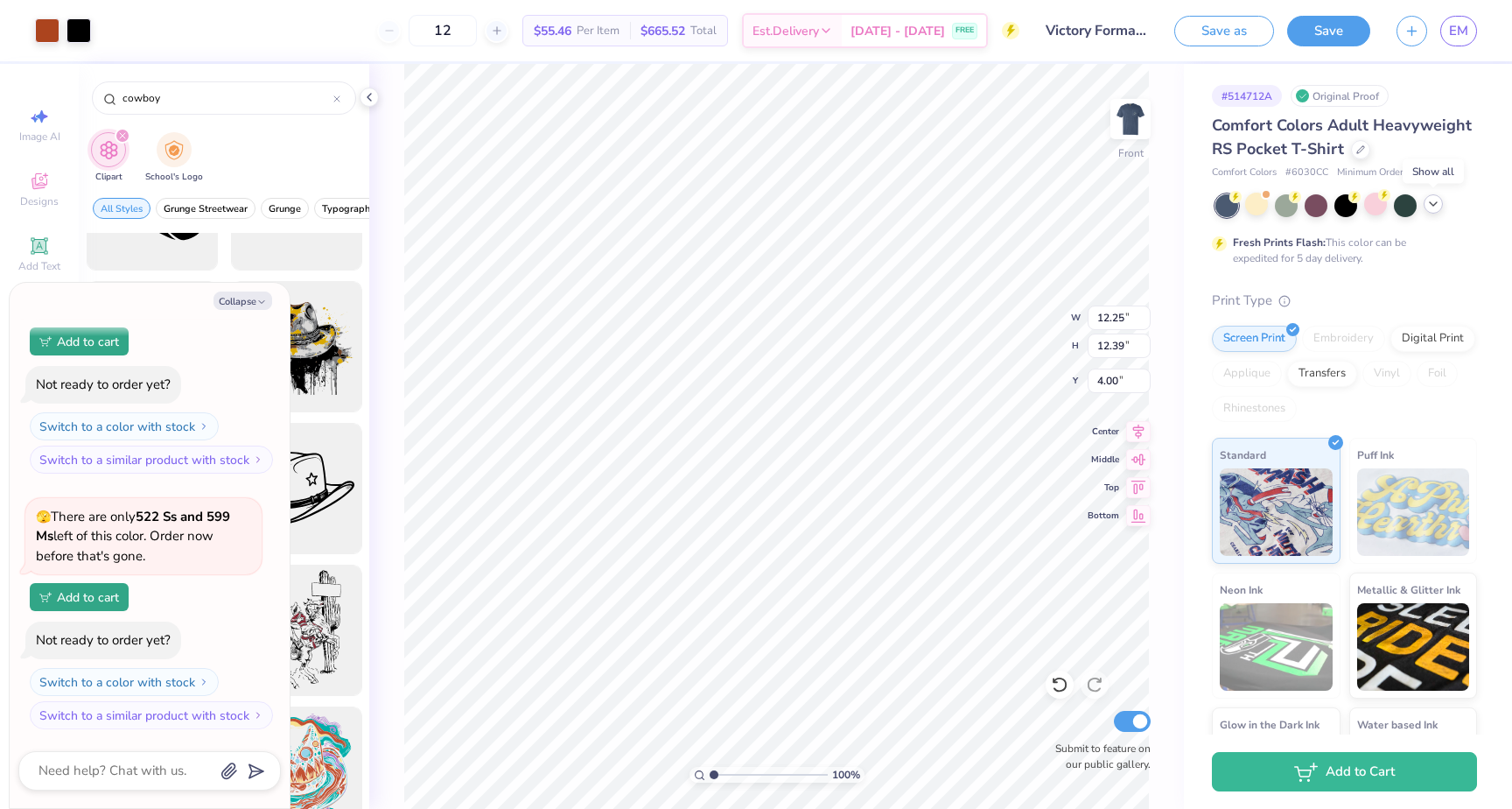
click at [1430, 202] on polyline at bounding box center [1434, 204] width 7 height 4
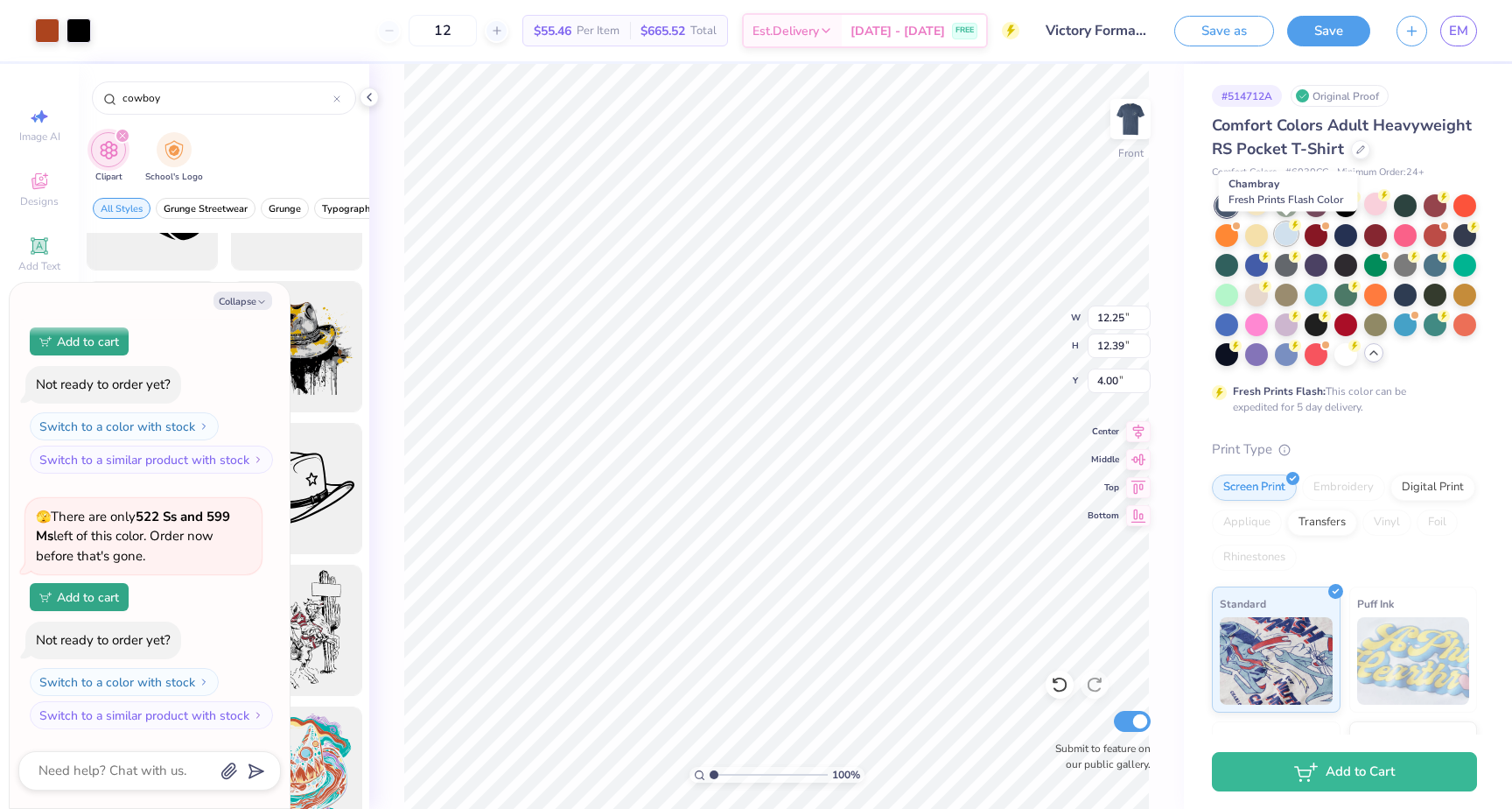
click at [1293, 231] on div at bounding box center [1286, 233] width 23 height 23
type textarea "x"
type input "4.03"
type textarea "x"
type input "4.56"
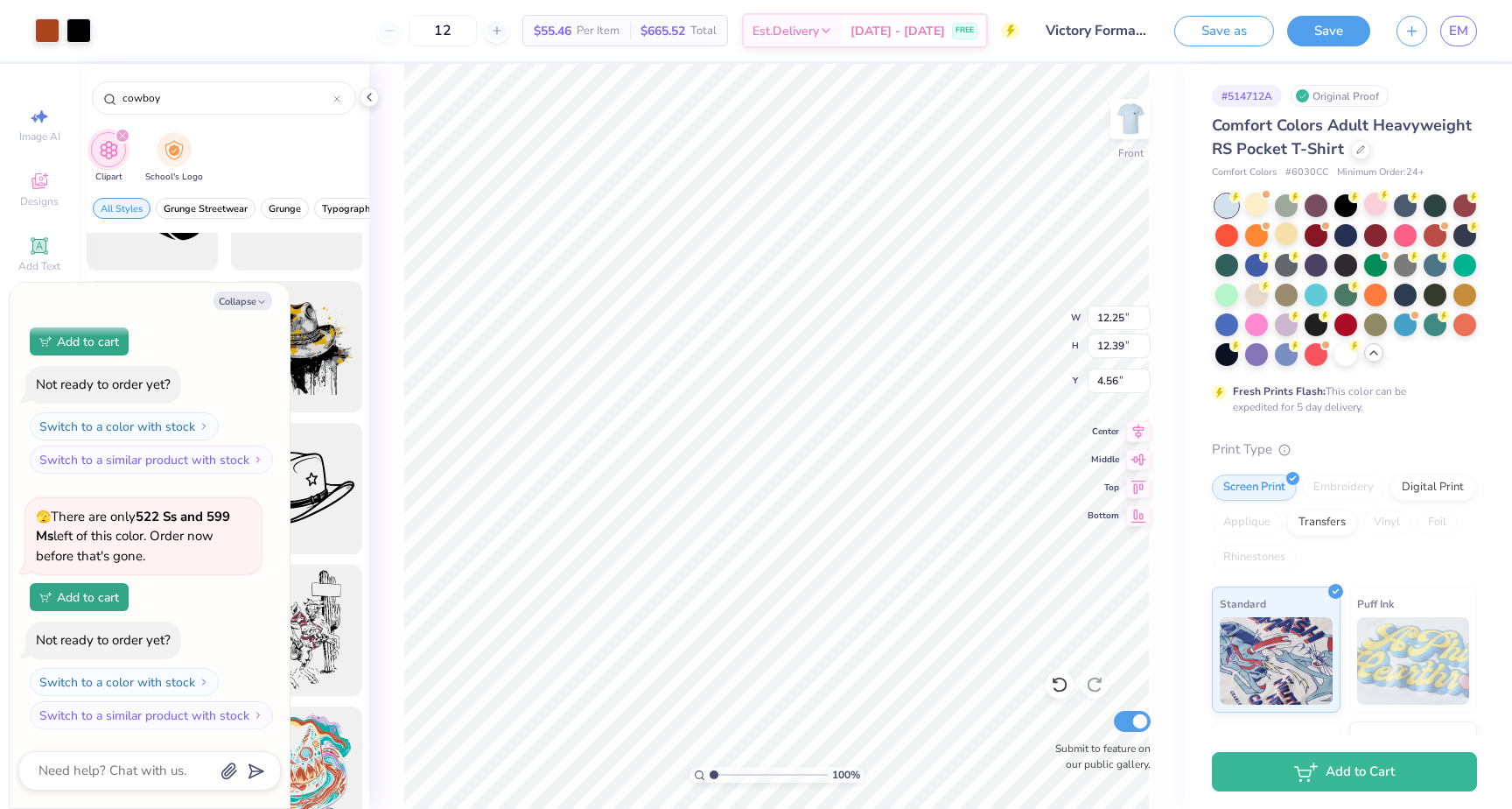
type textarea "x"
type input "5.17"
click at [1347, 198] on div at bounding box center [1346, 204] width 23 height 23
click at [1373, 204] on div at bounding box center [1376, 204] width 23 height 23
click at [1462, 233] on div at bounding box center [1465, 233] width 23 height 23
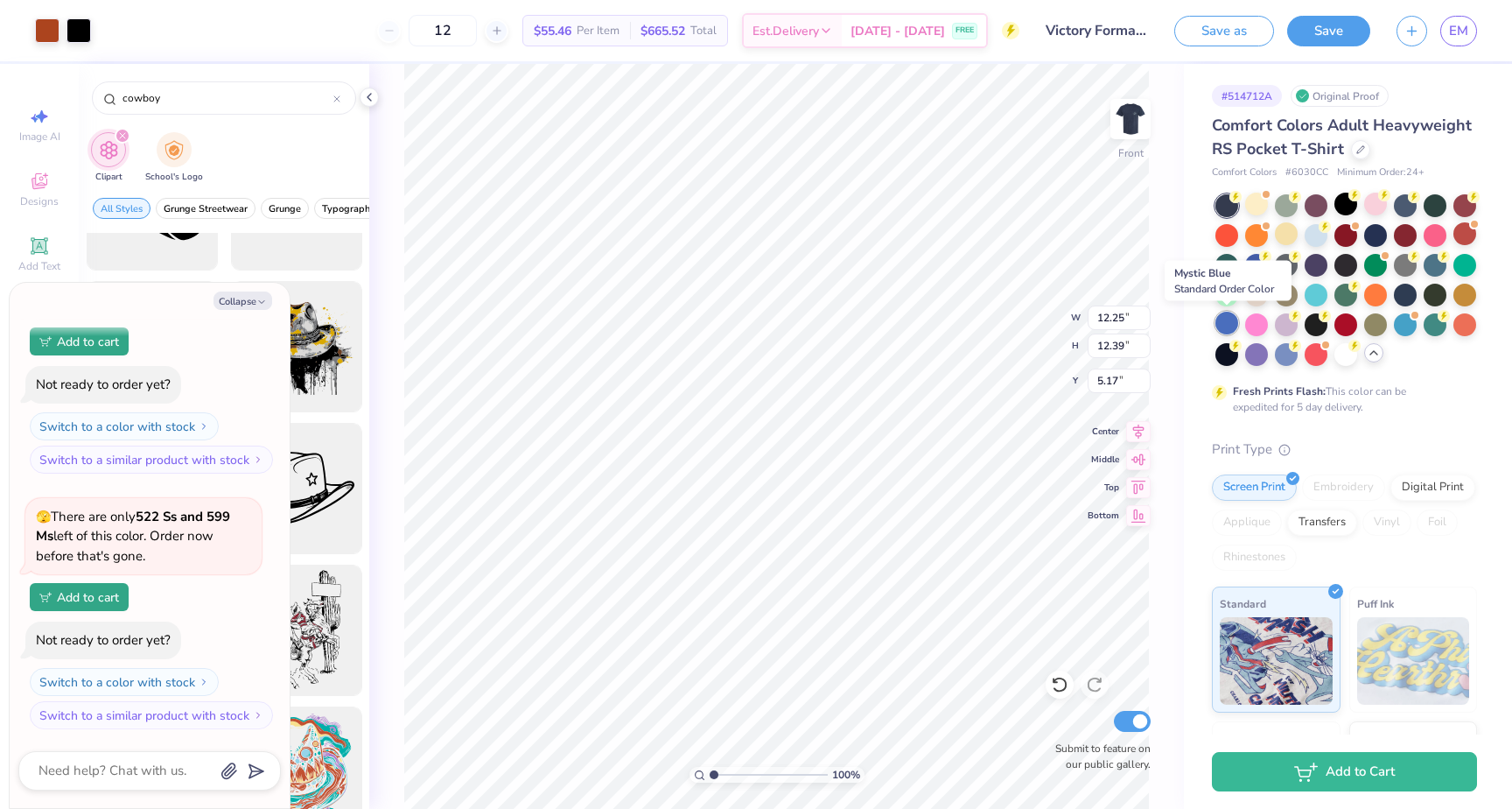
click at [1225, 324] on div at bounding box center [1227, 323] width 23 height 23
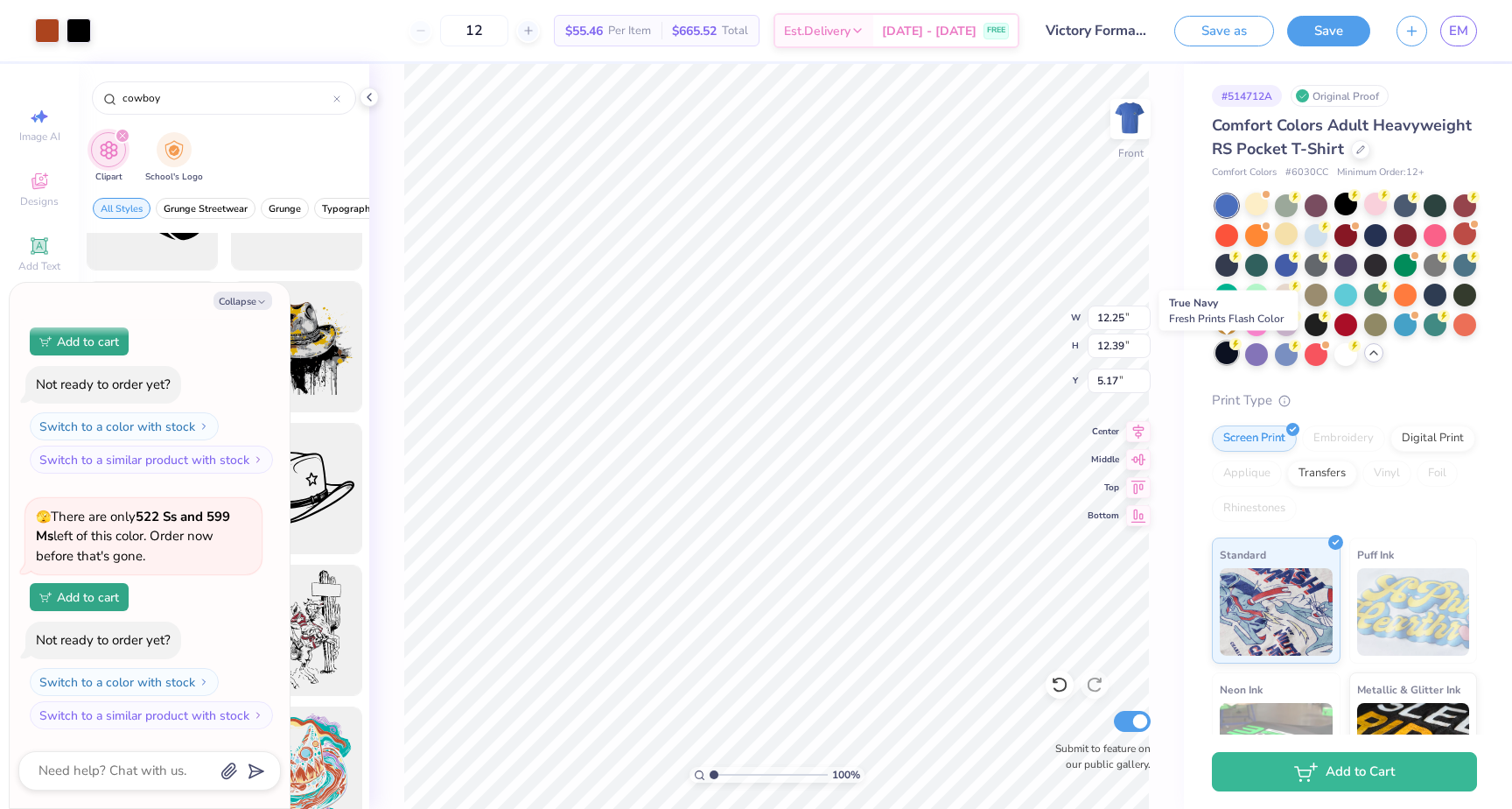
click at [1228, 352] on div at bounding box center [1227, 353] width 23 height 23
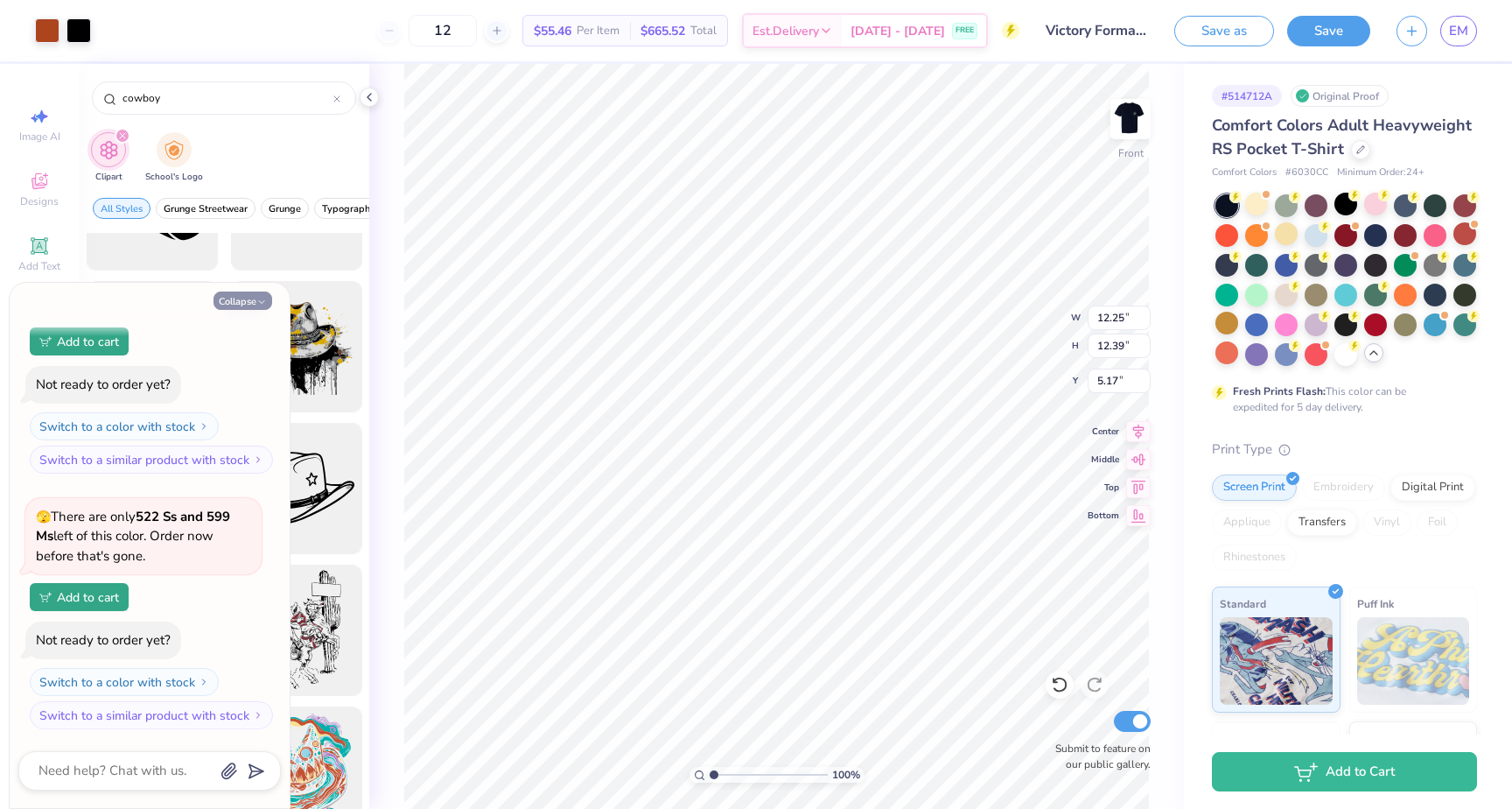
click at [245, 303] on button "Collapse" at bounding box center [242, 300] width 59 height 18
type textarea "x"
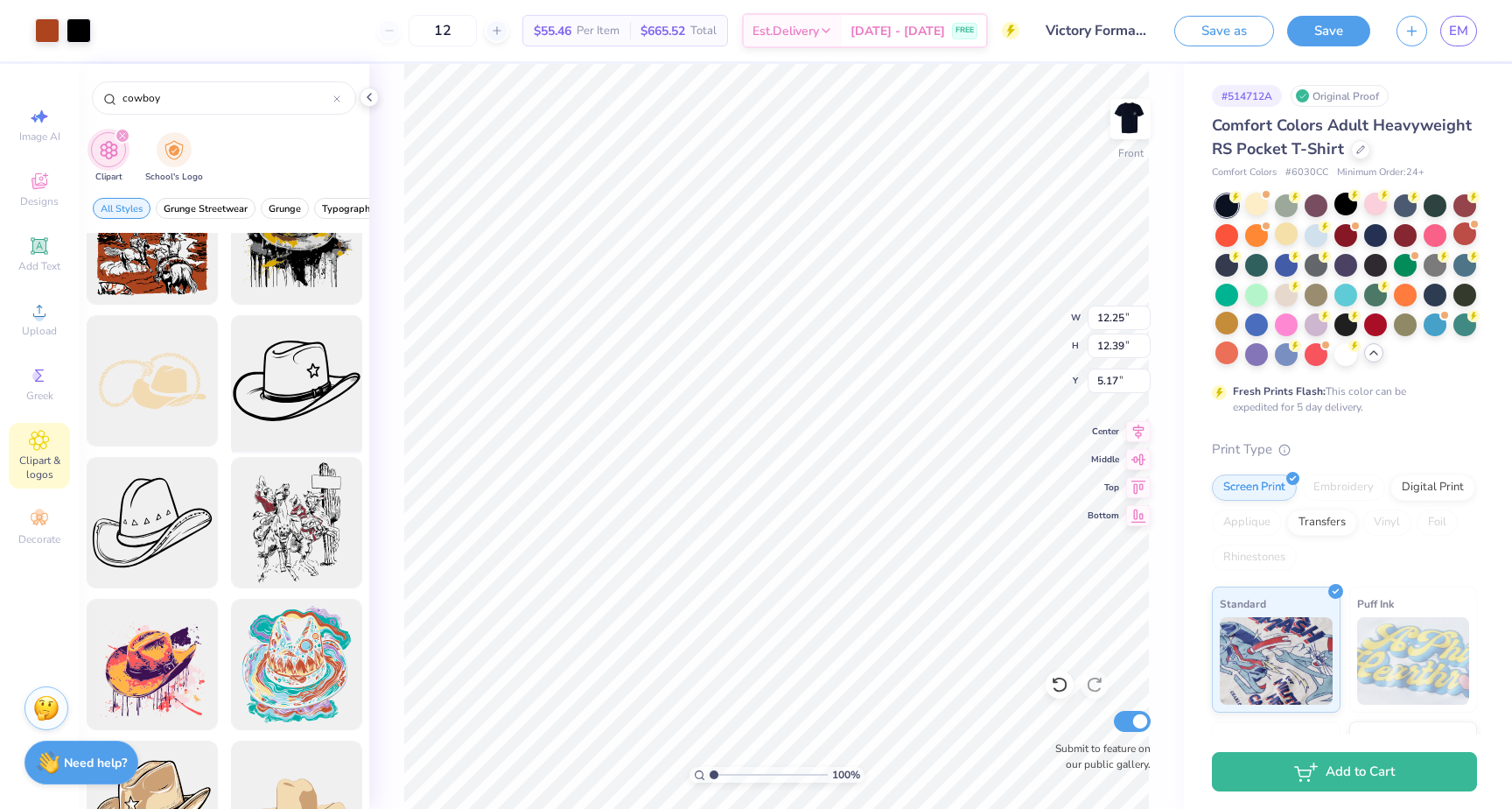
scroll to position [1908, 0]
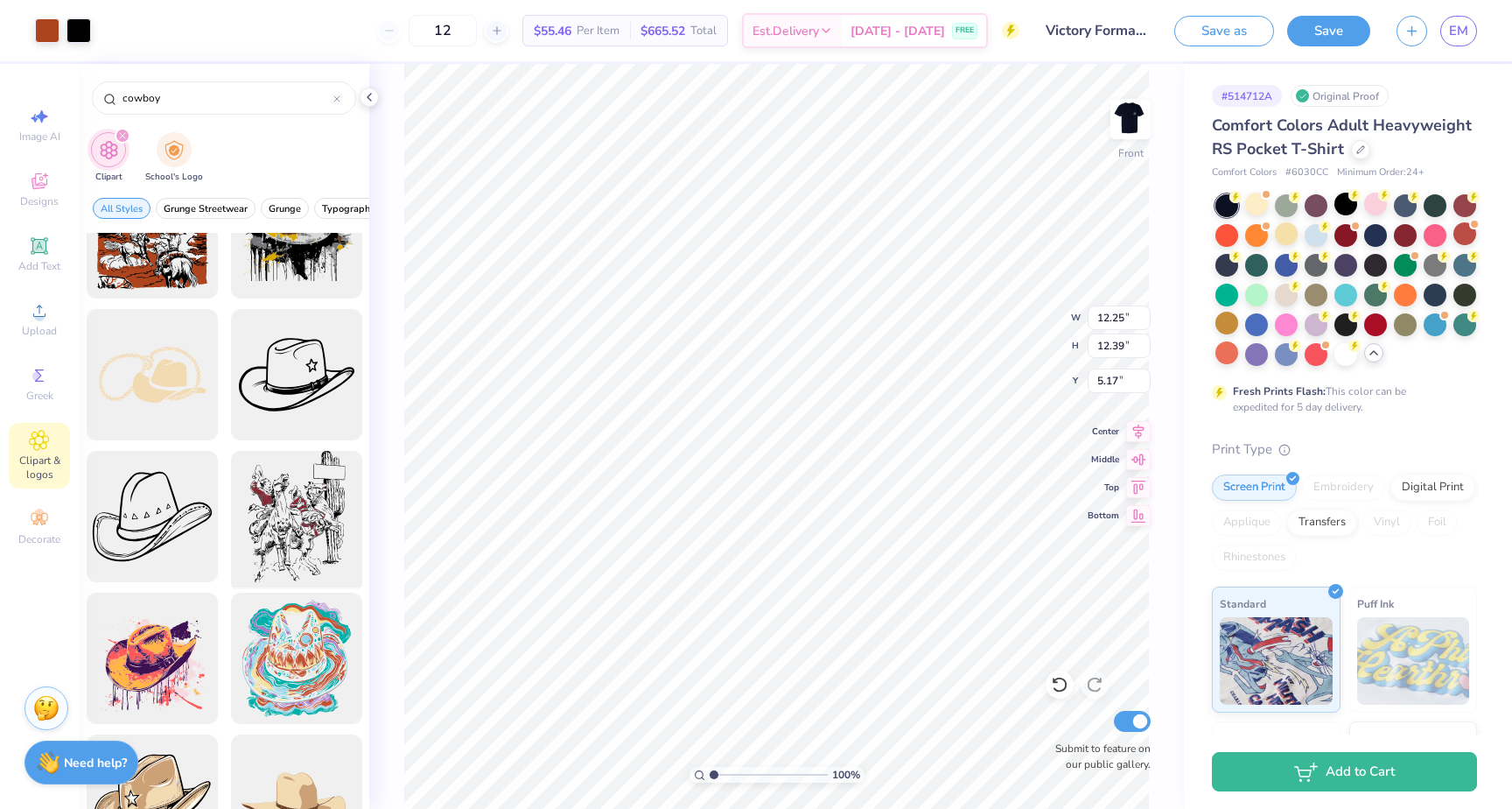
click at [308, 522] on div at bounding box center [296, 517] width 145 height 145
type input "13.24"
type input "18.00"
type input "6.83"
type input "5.18"
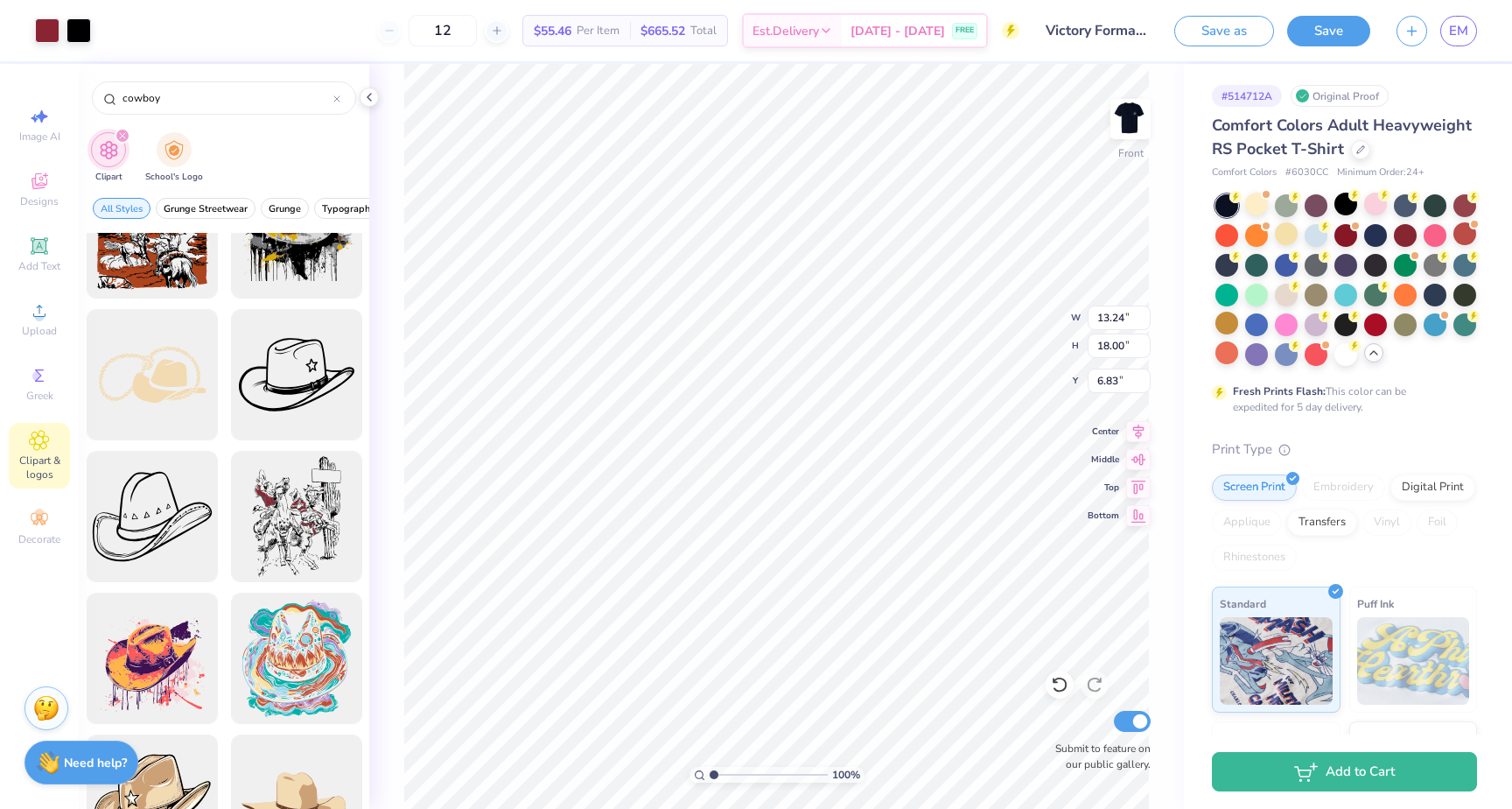
type input "2.40"
click at [87, 30] on div at bounding box center [79, 29] width 25 height 25
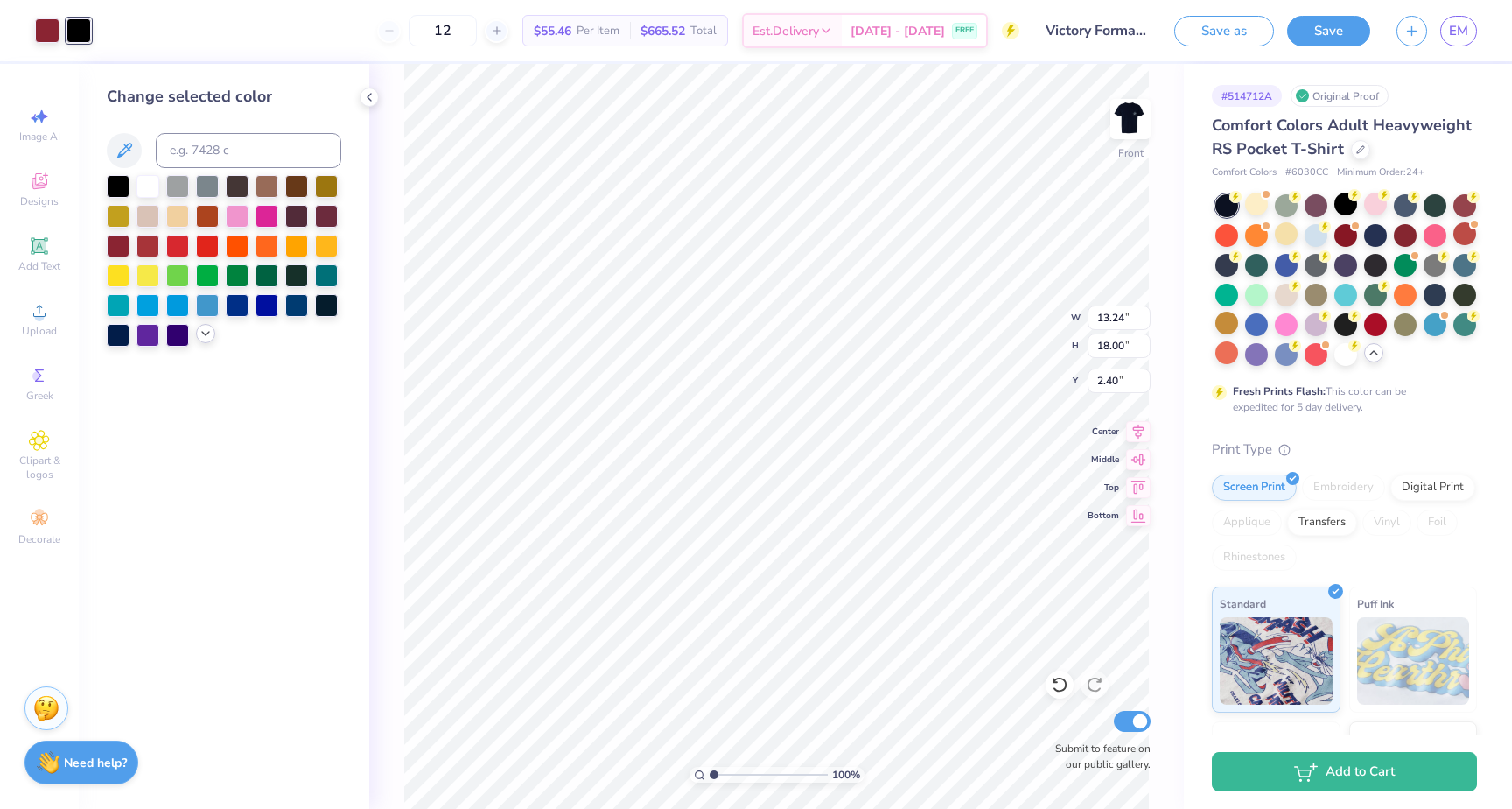
click at [209, 335] on icon at bounding box center [205, 333] width 14 height 14
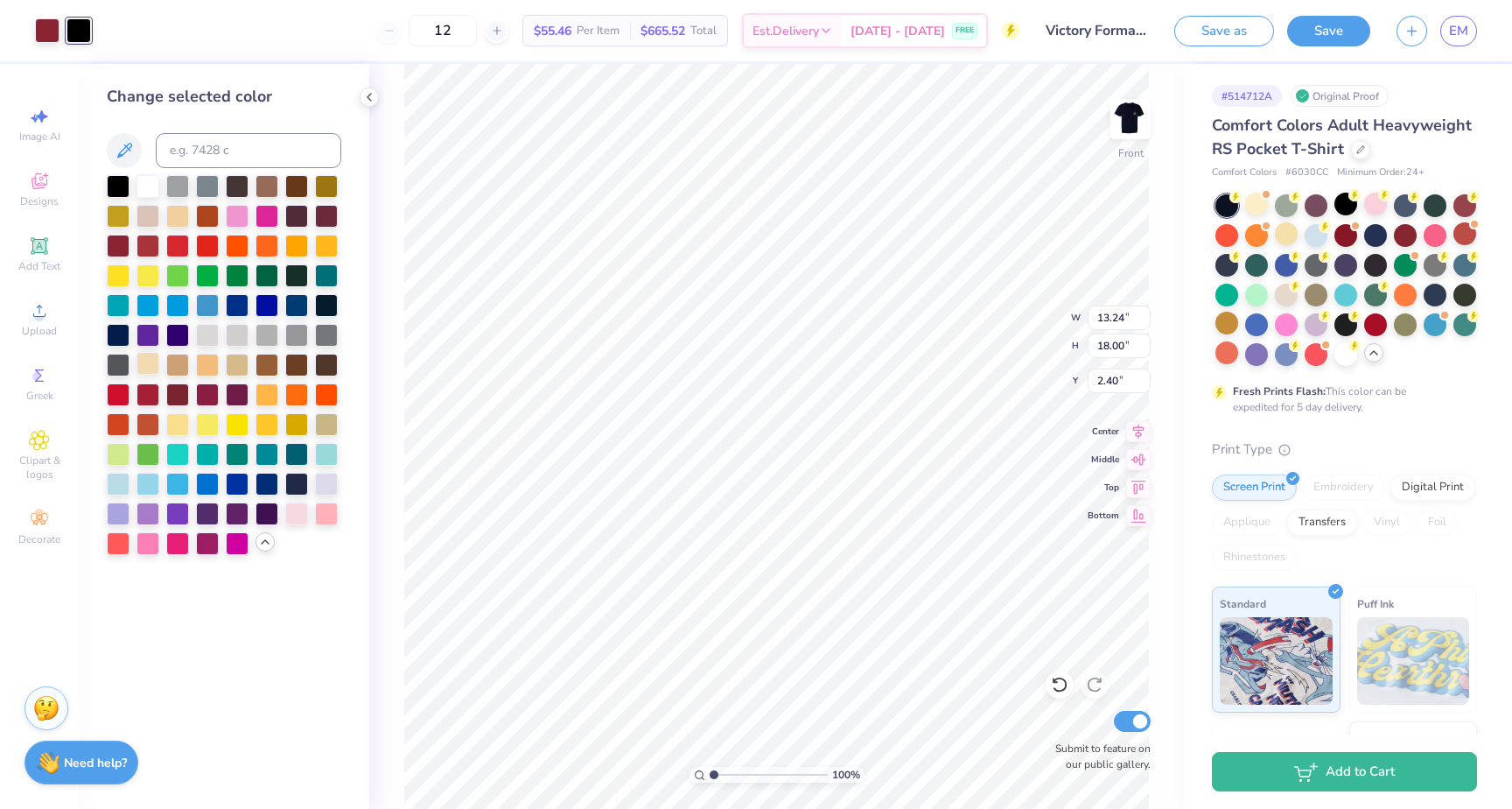
click at [147, 362] on div at bounding box center [148, 363] width 23 height 23
click at [147, 361] on div at bounding box center [148, 363] width 23 height 23
click at [233, 370] on div at bounding box center [237, 363] width 23 height 23
click at [35, 28] on div at bounding box center [47, 29] width 25 height 25
click at [43, 30] on div at bounding box center [47, 31] width 25 height 25
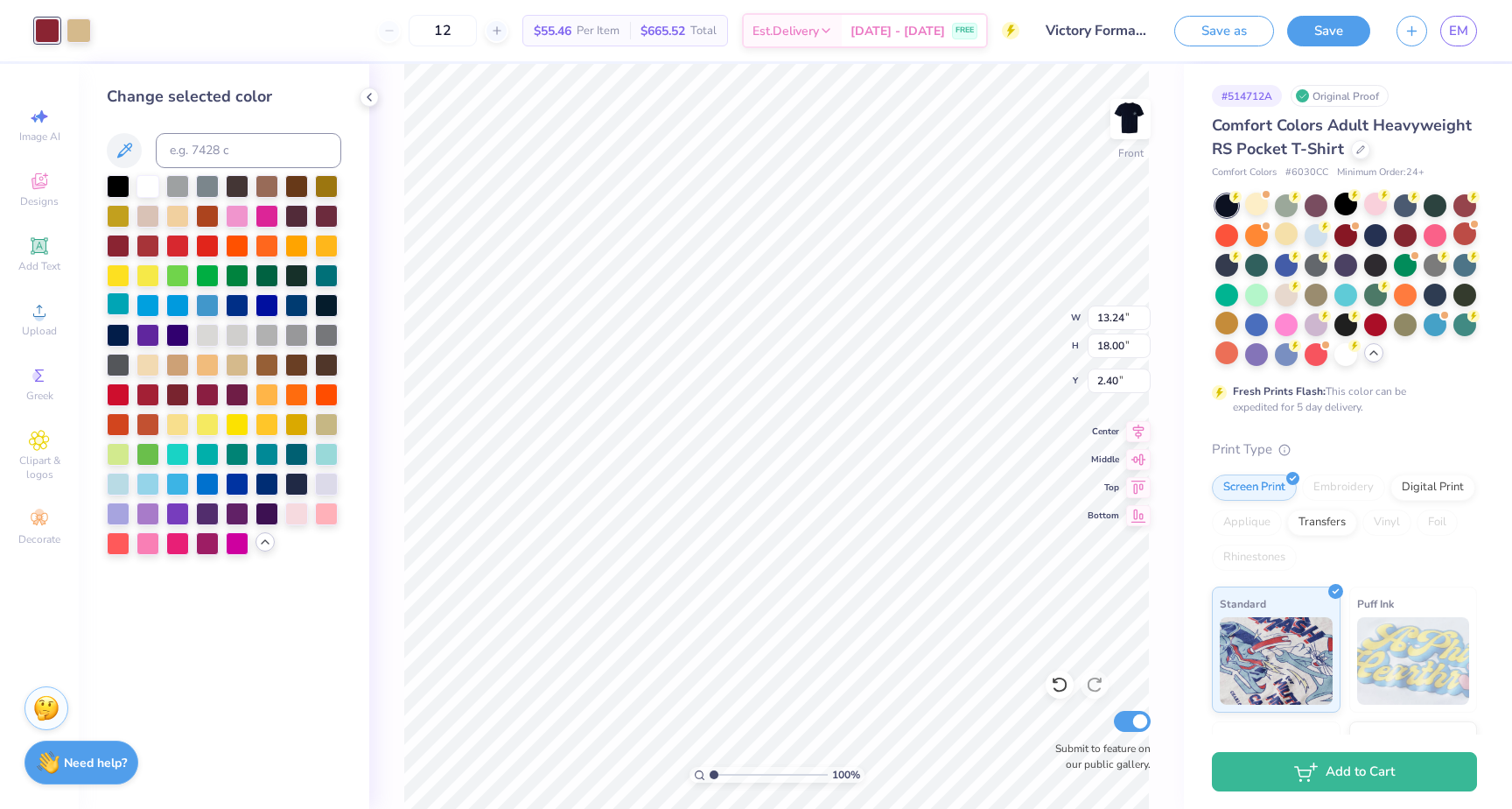
click at [124, 301] on div at bounding box center [118, 304] width 23 height 23
click at [303, 458] on div at bounding box center [297, 453] width 23 height 23
click at [147, 240] on div at bounding box center [148, 244] width 23 height 23
click at [115, 240] on div at bounding box center [118, 244] width 23 height 23
click at [119, 397] on div at bounding box center [118, 393] width 23 height 23
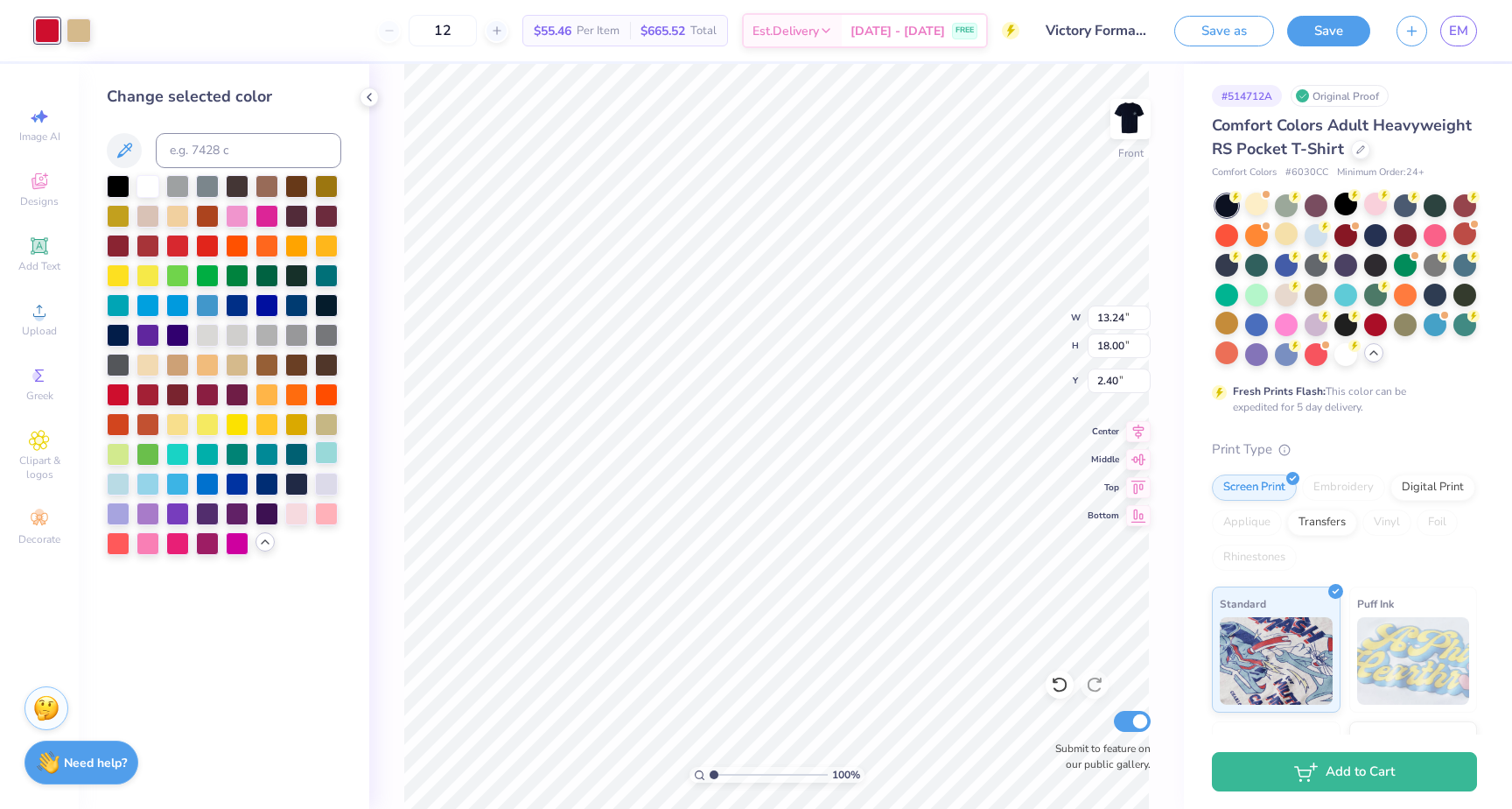
click at [324, 453] on div at bounding box center [326, 453] width 23 height 23
click at [212, 482] on div at bounding box center [207, 483] width 23 height 23
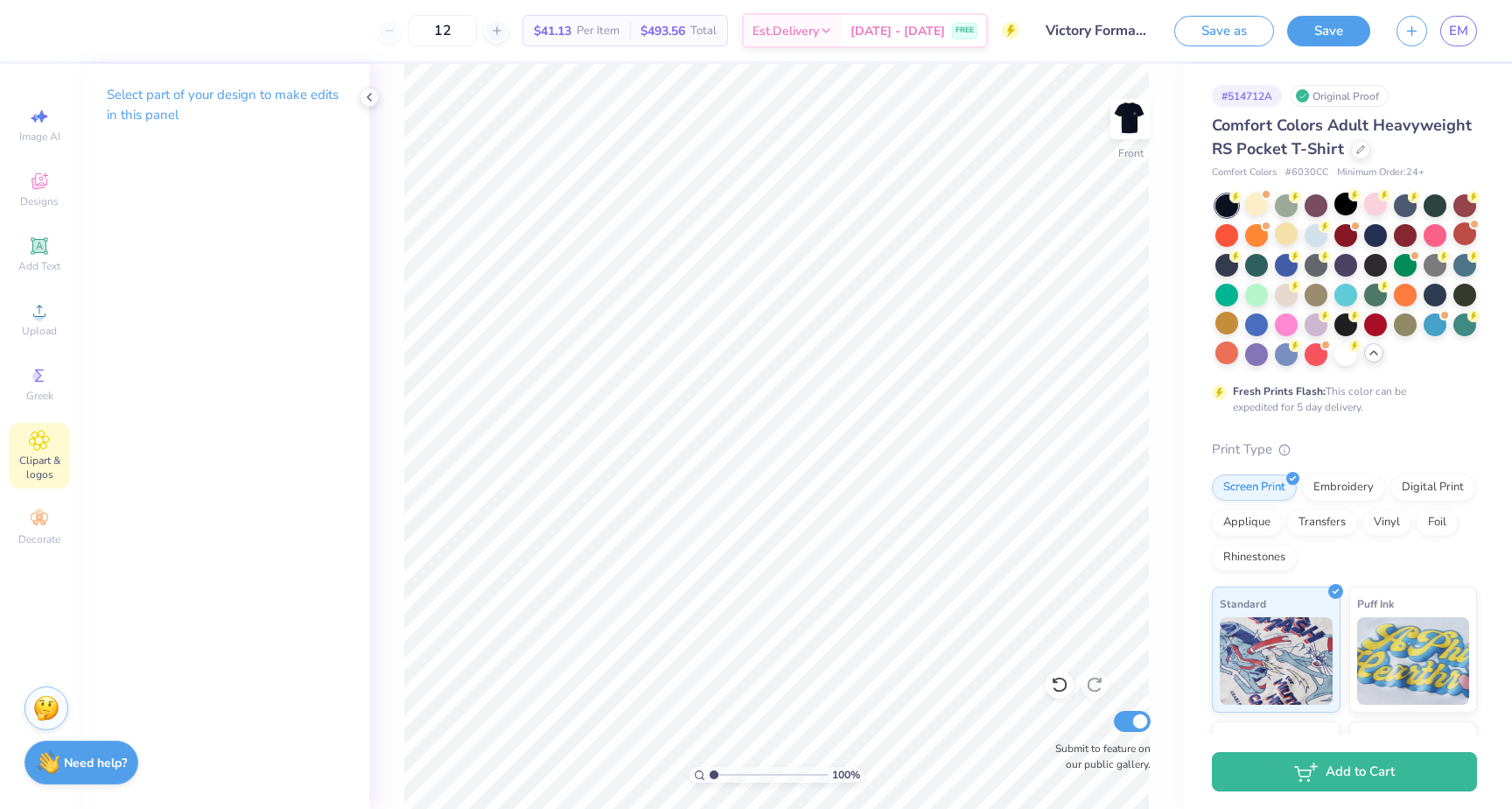
click at [39, 462] on span "Clipart & logos" at bounding box center [39, 468] width 61 height 28
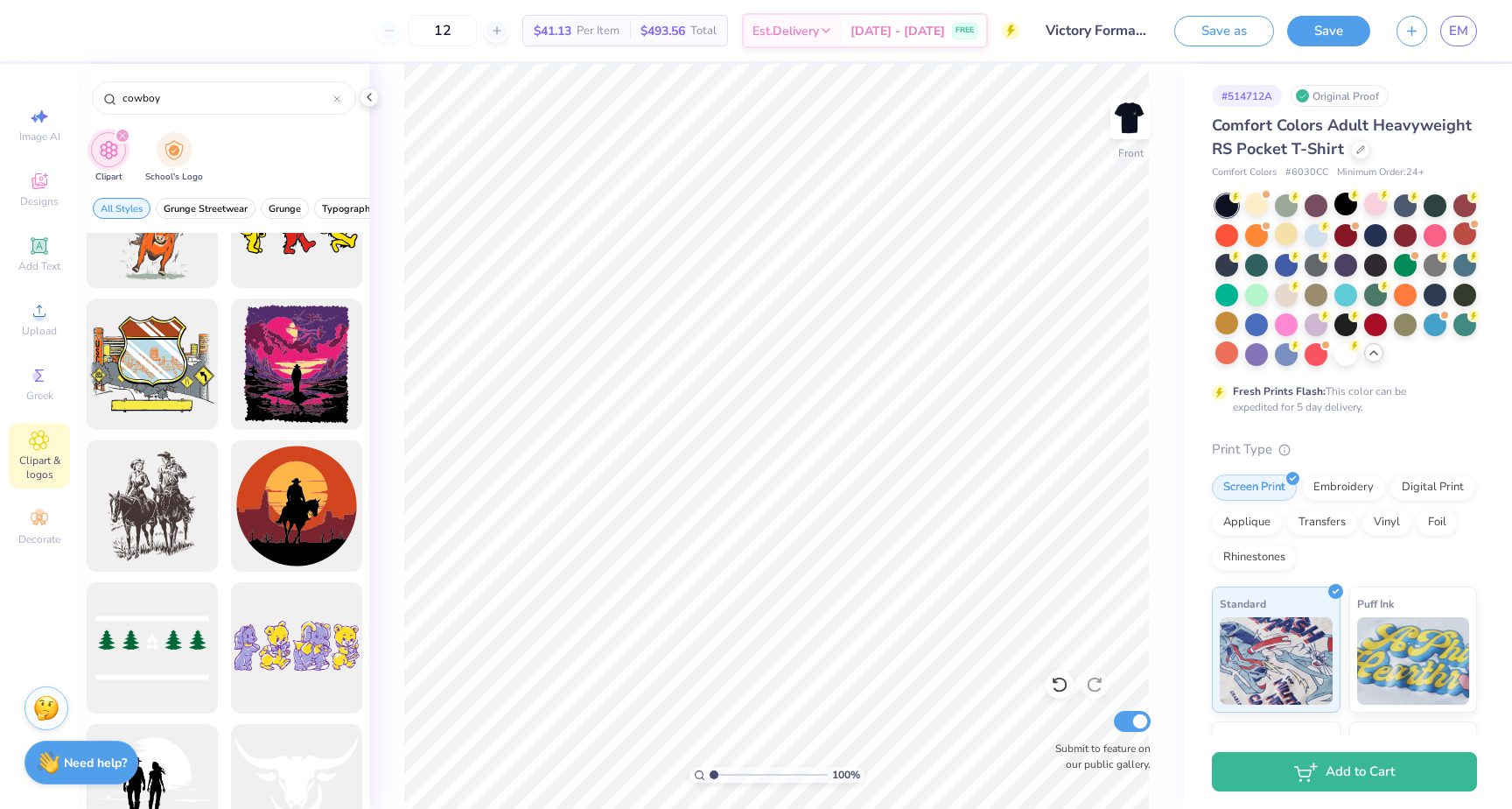
scroll to position [3816, 0]
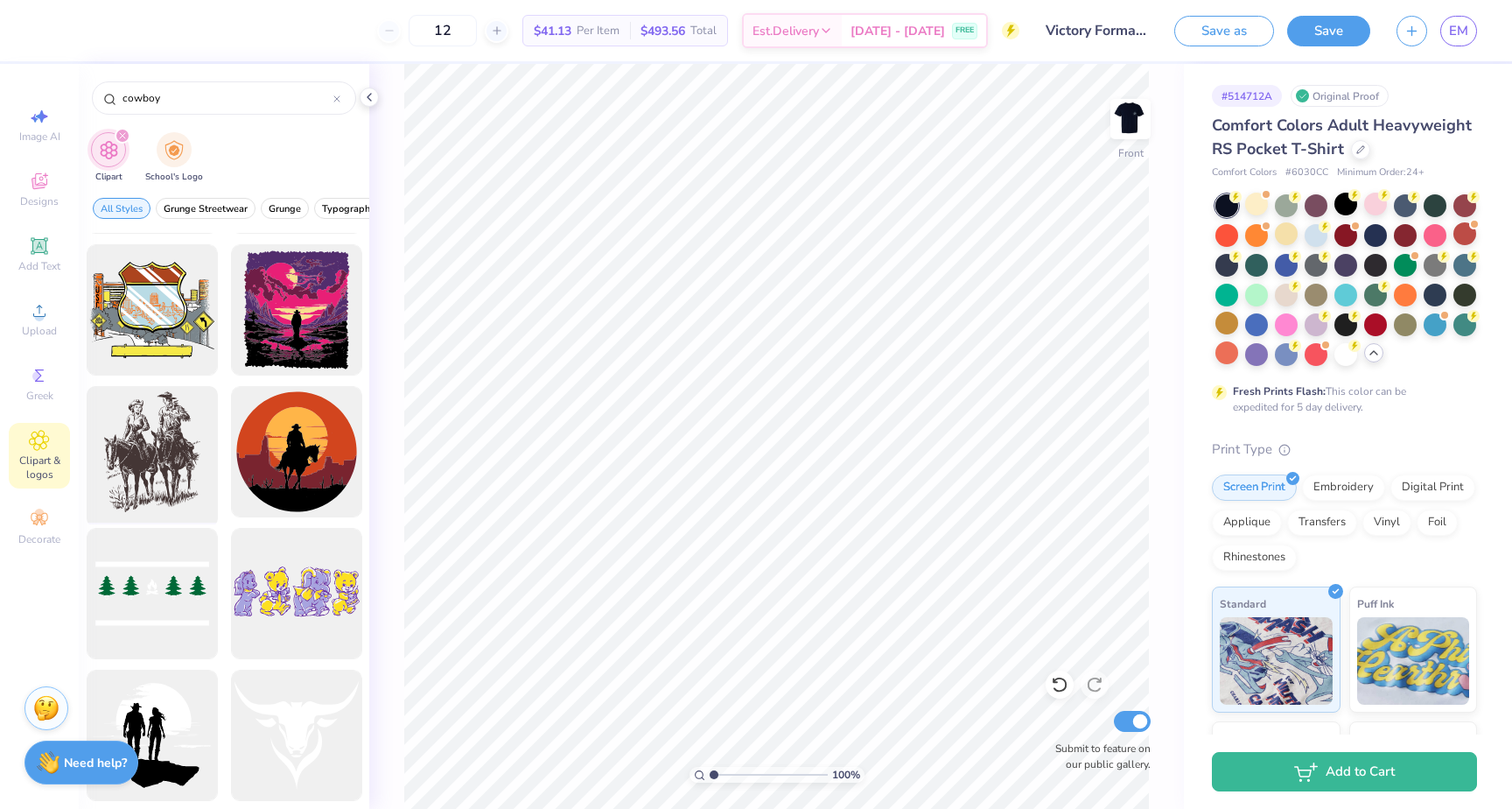
click at [151, 453] on div at bounding box center [152, 452] width 145 height 145
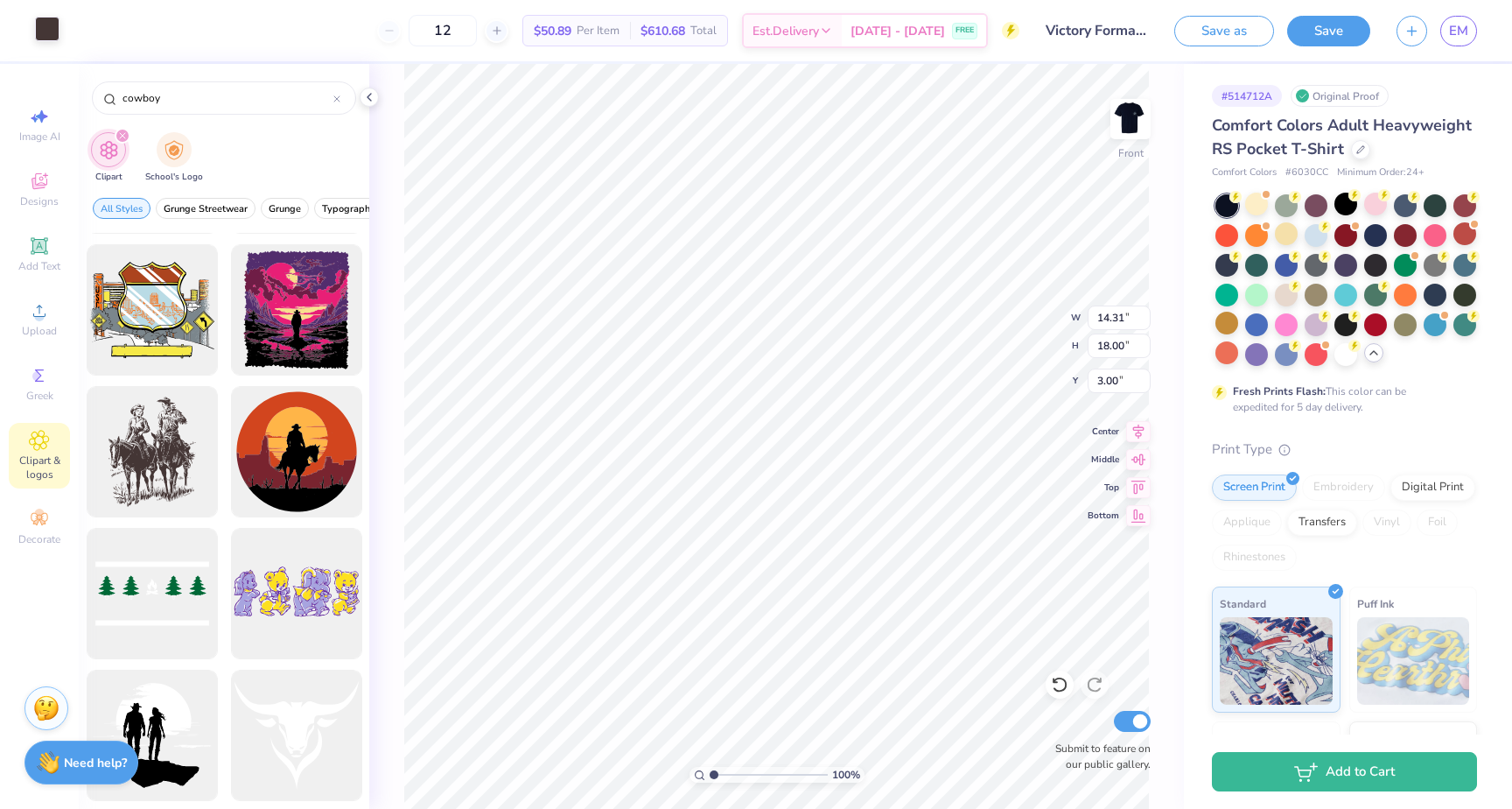
click at [49, 35] on div at bounding box center [47, 29] width 25 height 25
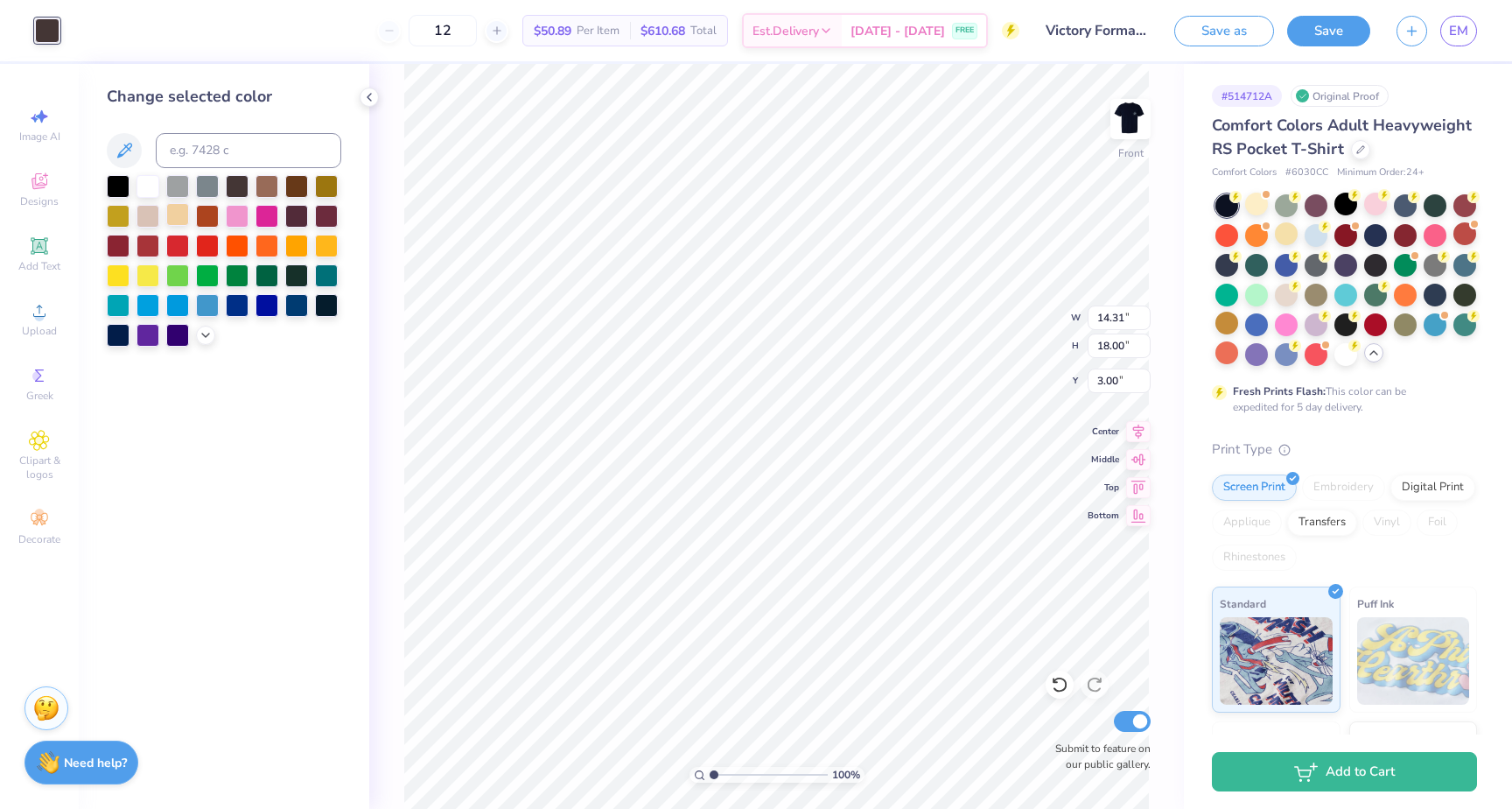
click at [176, 212] on div at bounding box center [177, 214] width 23 height 23
click at [204, 333] on icon at bounding box center [205, 333] width 14 height 14
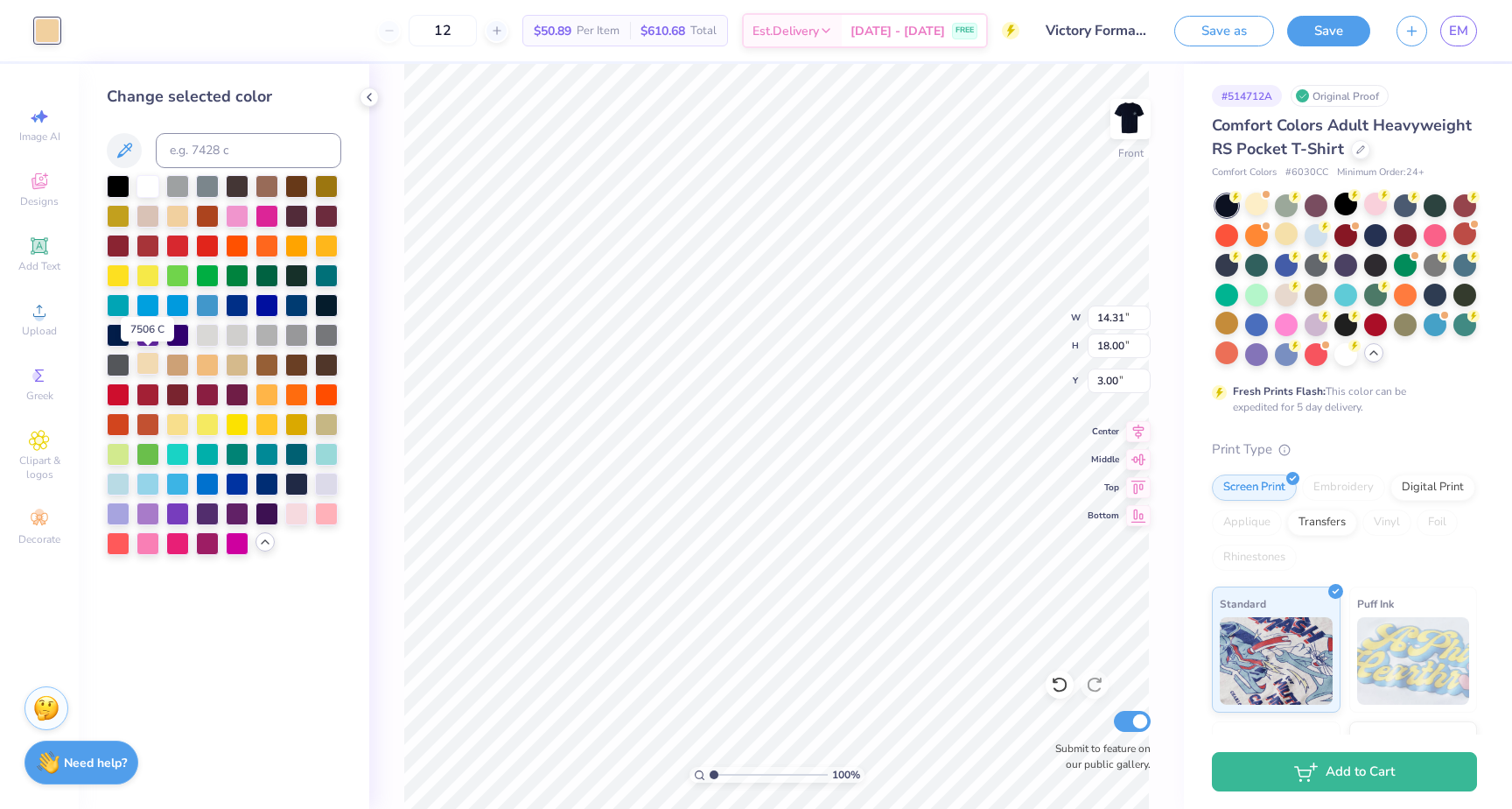
click at [147, 364] on div at bounding box center [148, 363] width 23 height 23
type input "9.08"
type input "11.42"
type input "4.84"
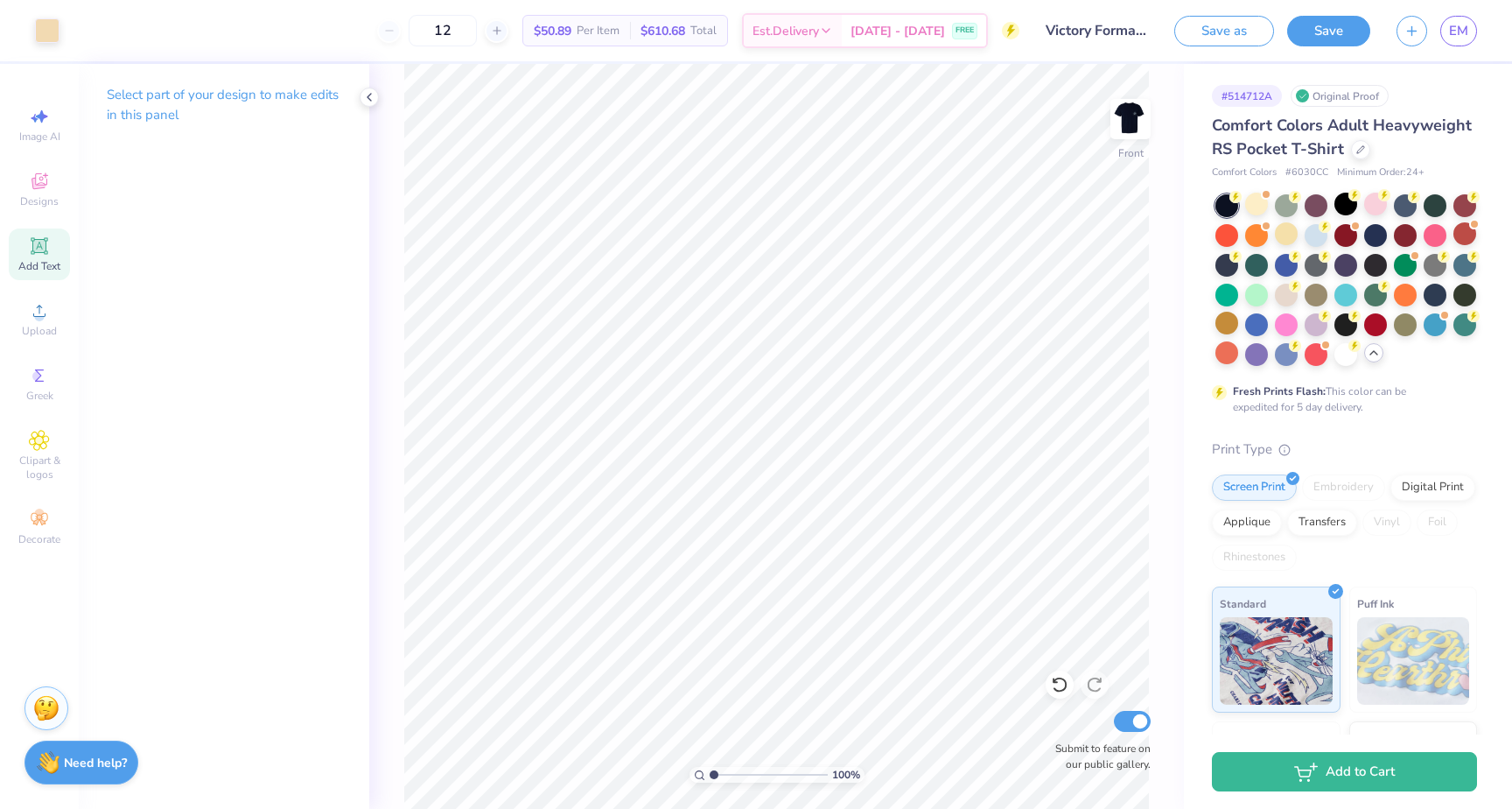
click at [39, 243] on icon at bounding box center [39, 246] width 21 height 21
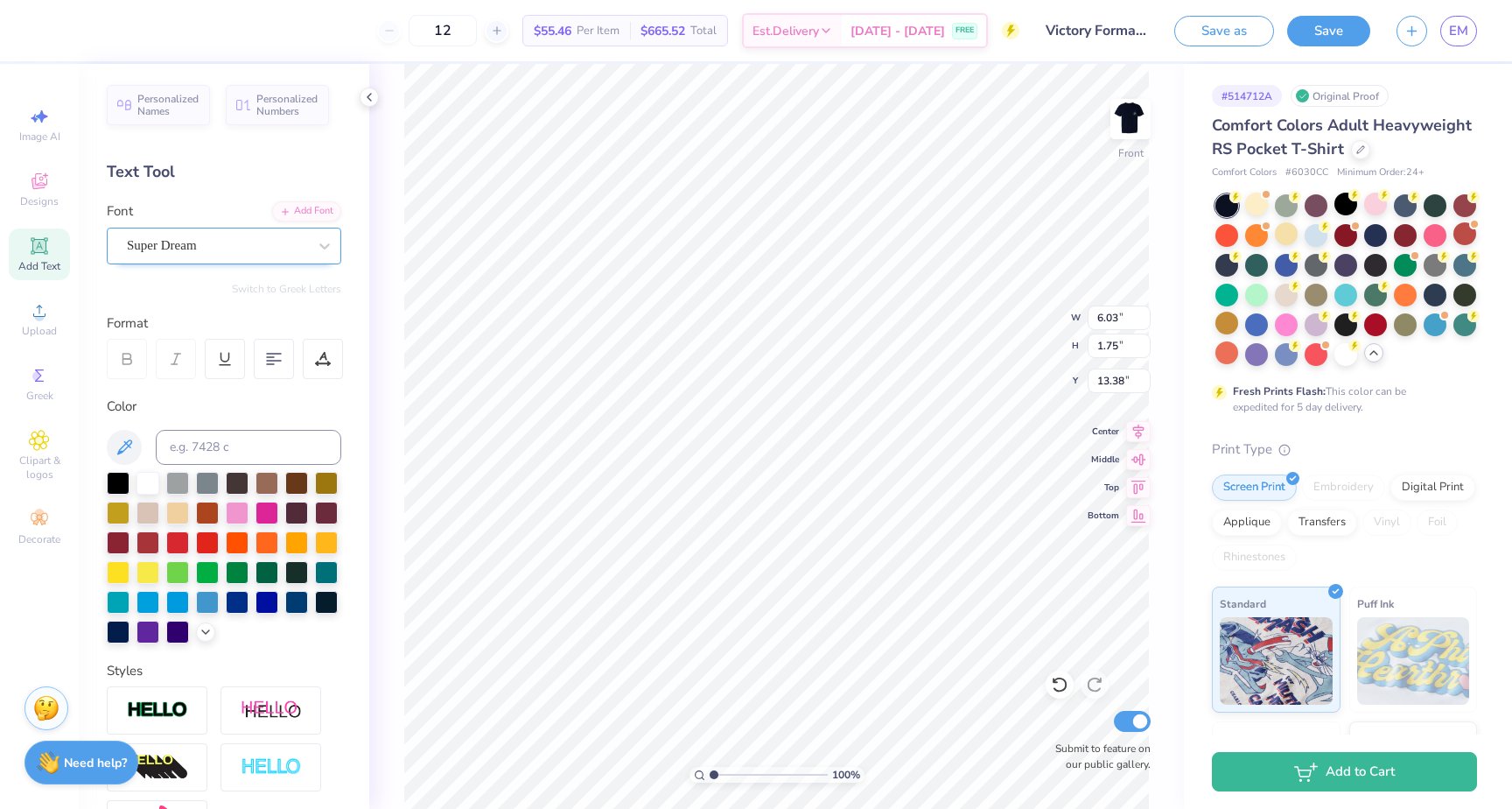
click at [204, 247] on div "Super Dream" at bounding box center [217, 245] width 183 height 27
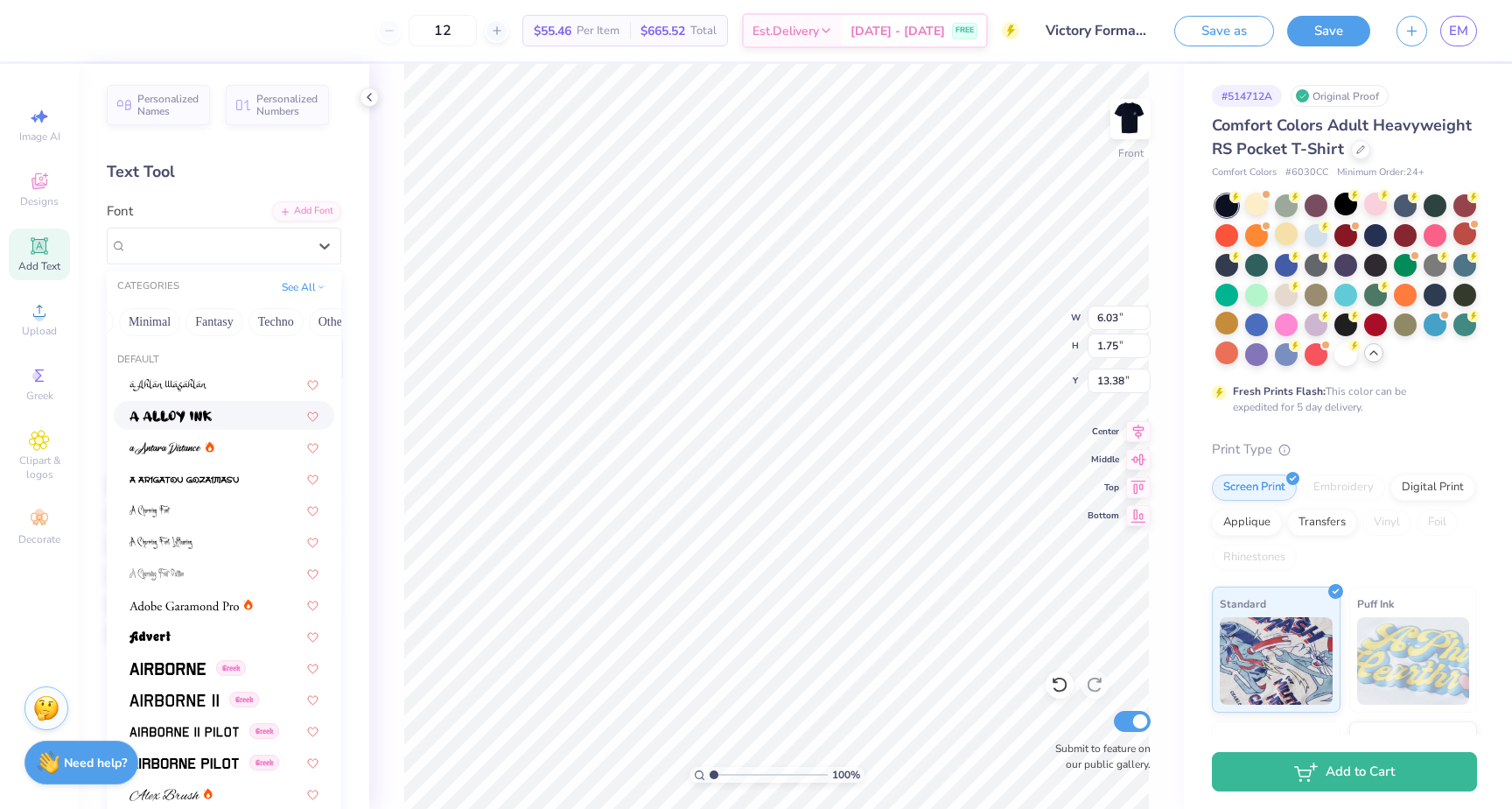
scroll to position [0, 514]
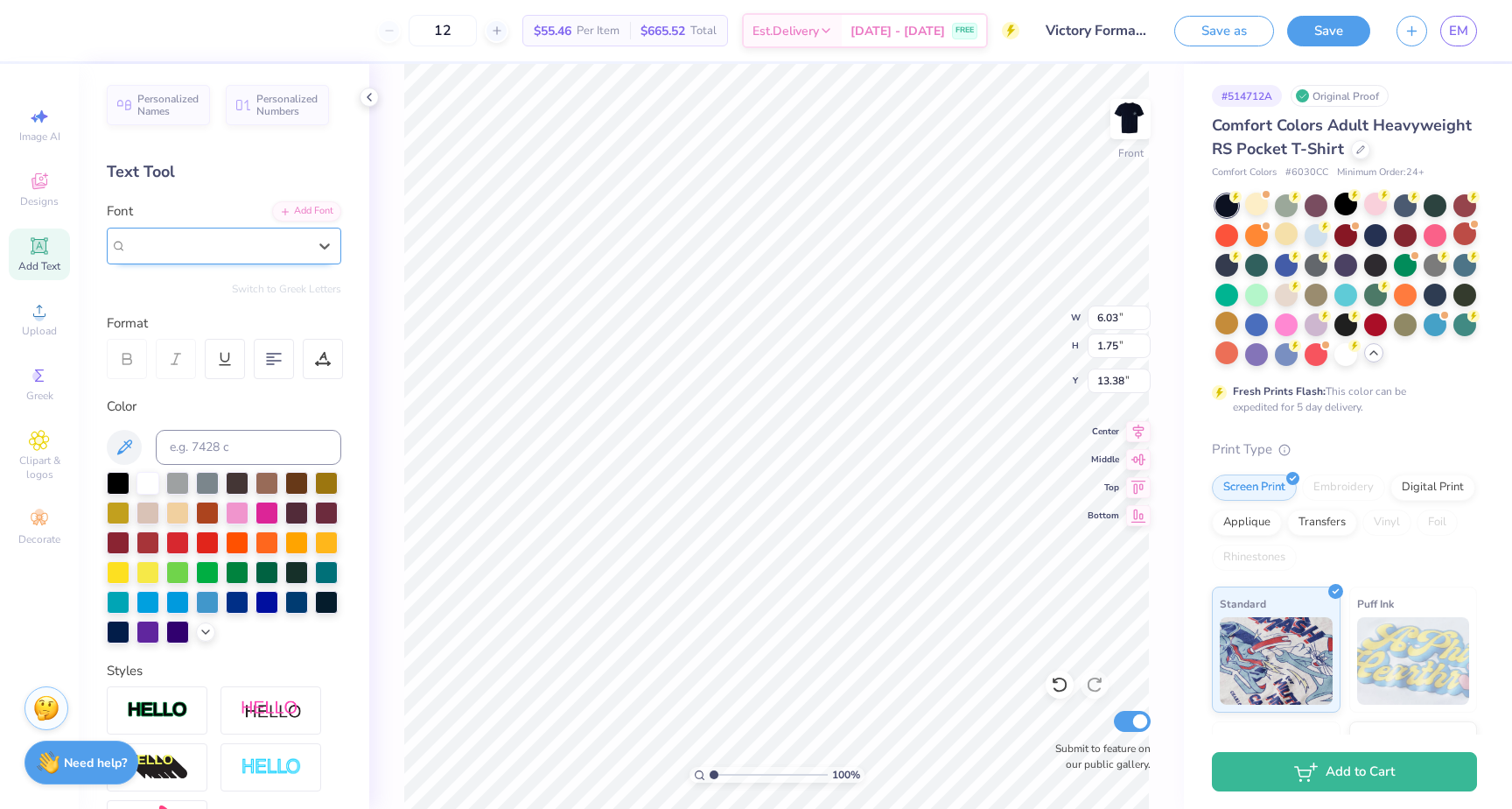
click at [215, 243] on div "Super Dream" at bounding box center [217, 245] width 180 height 20
type input "western"
type input "5.81"
type input "1.96"
type input "16.70"
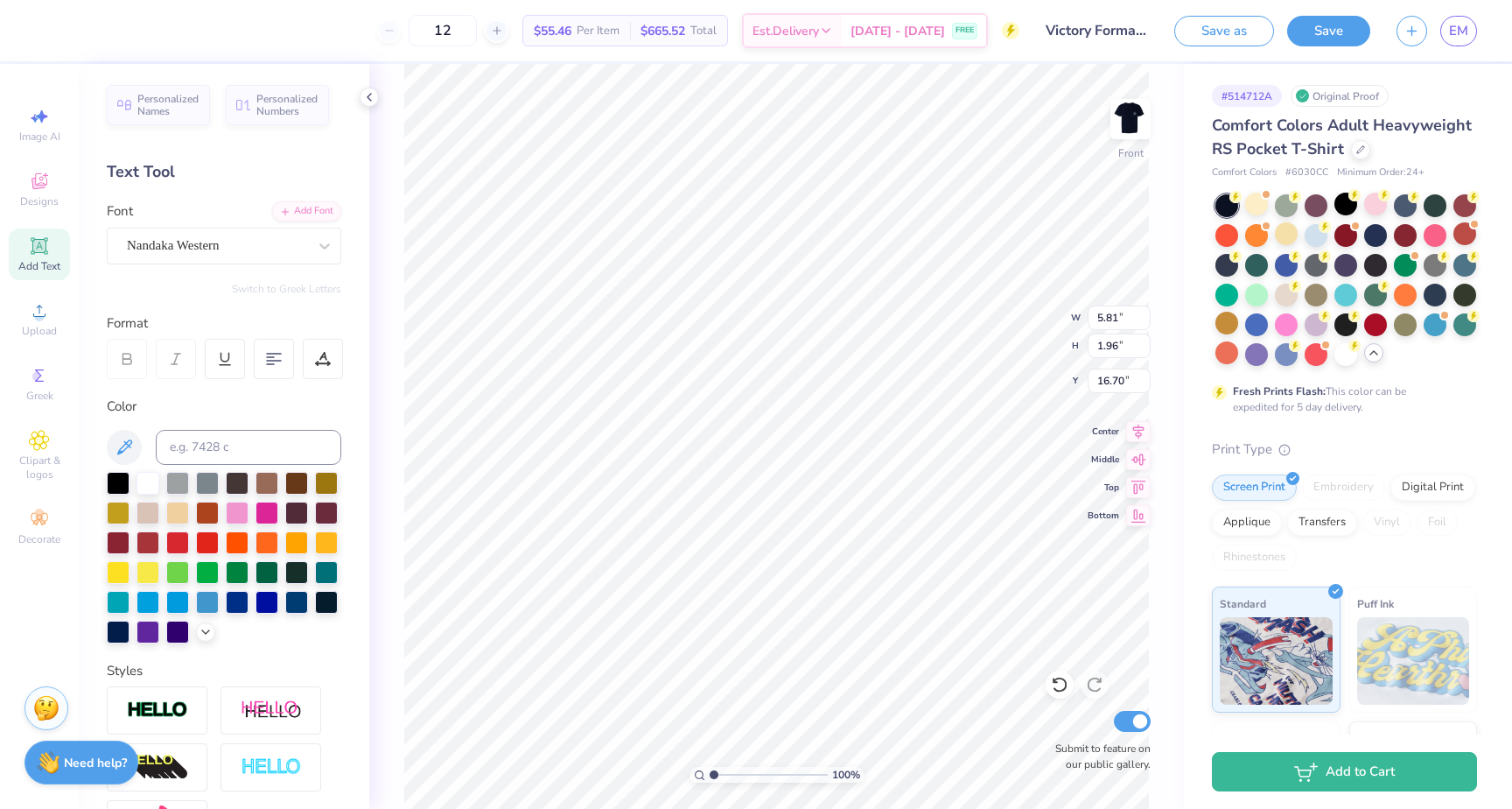
scroll to position [0, 4]
type textarea "victory formal"
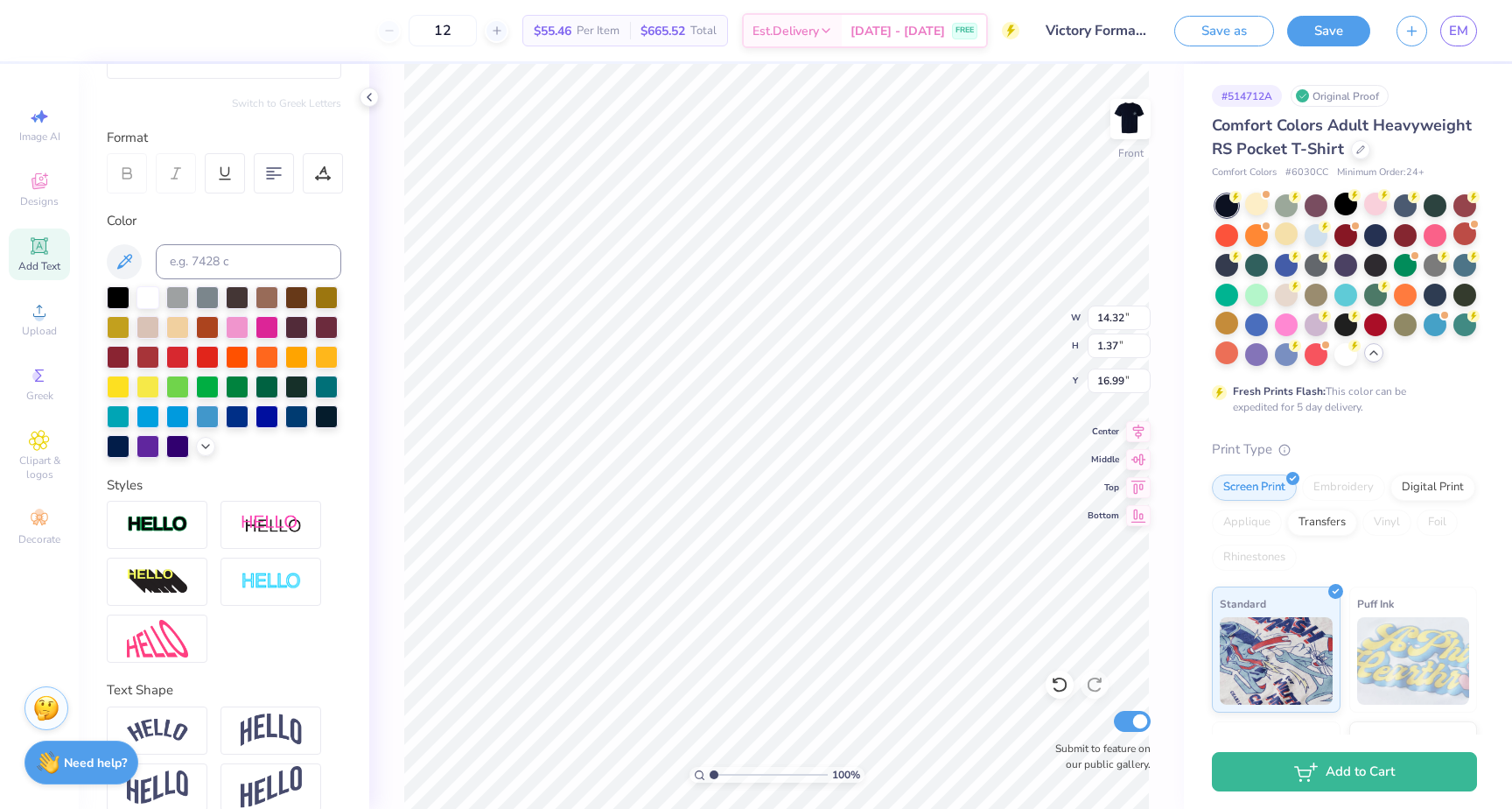
scroll to position [208, 0]
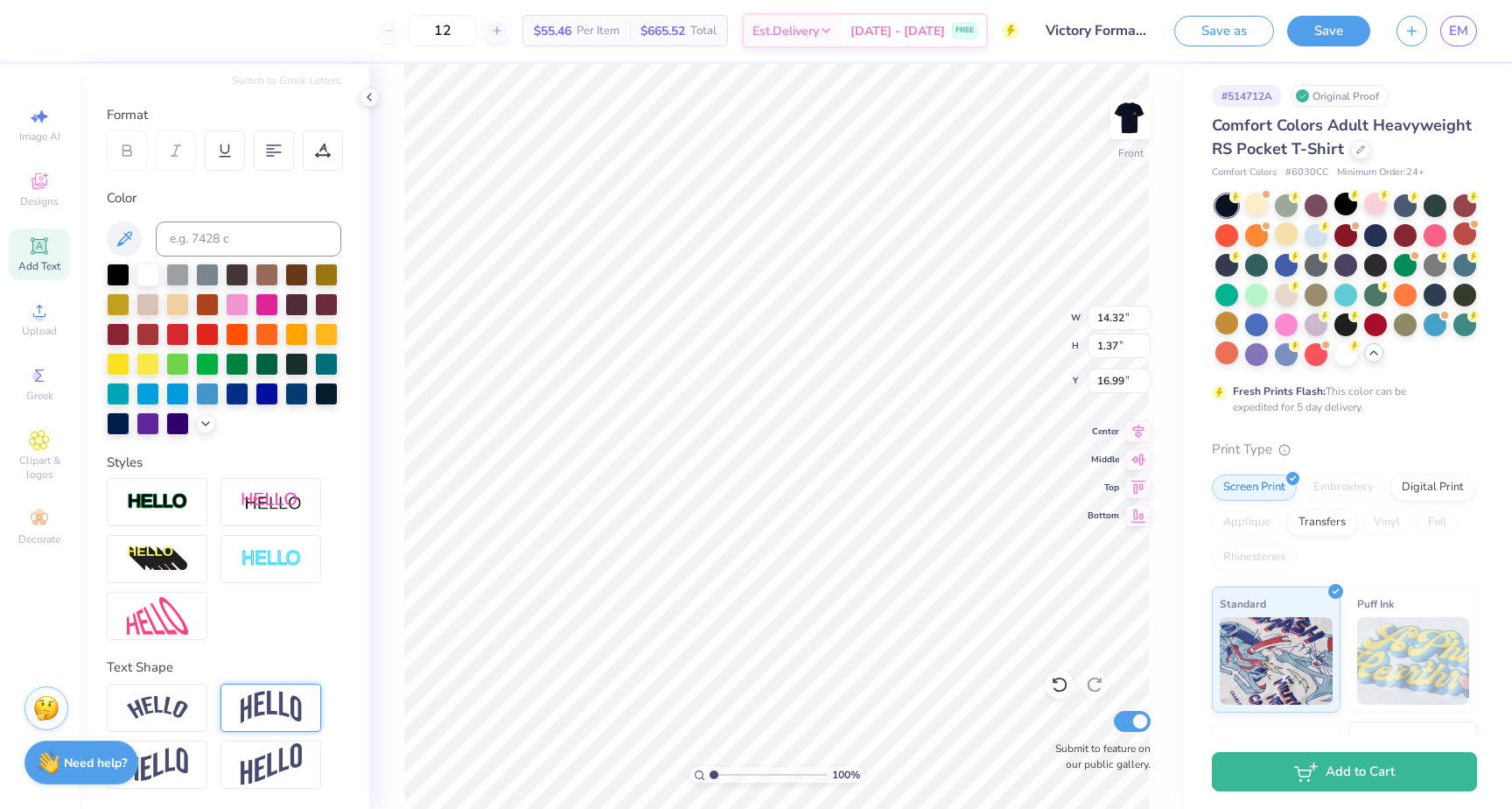
click at [289, 706] on img at bounding box center [271, 707] width 61 height 33
type input "4.28"
type input "15.54"
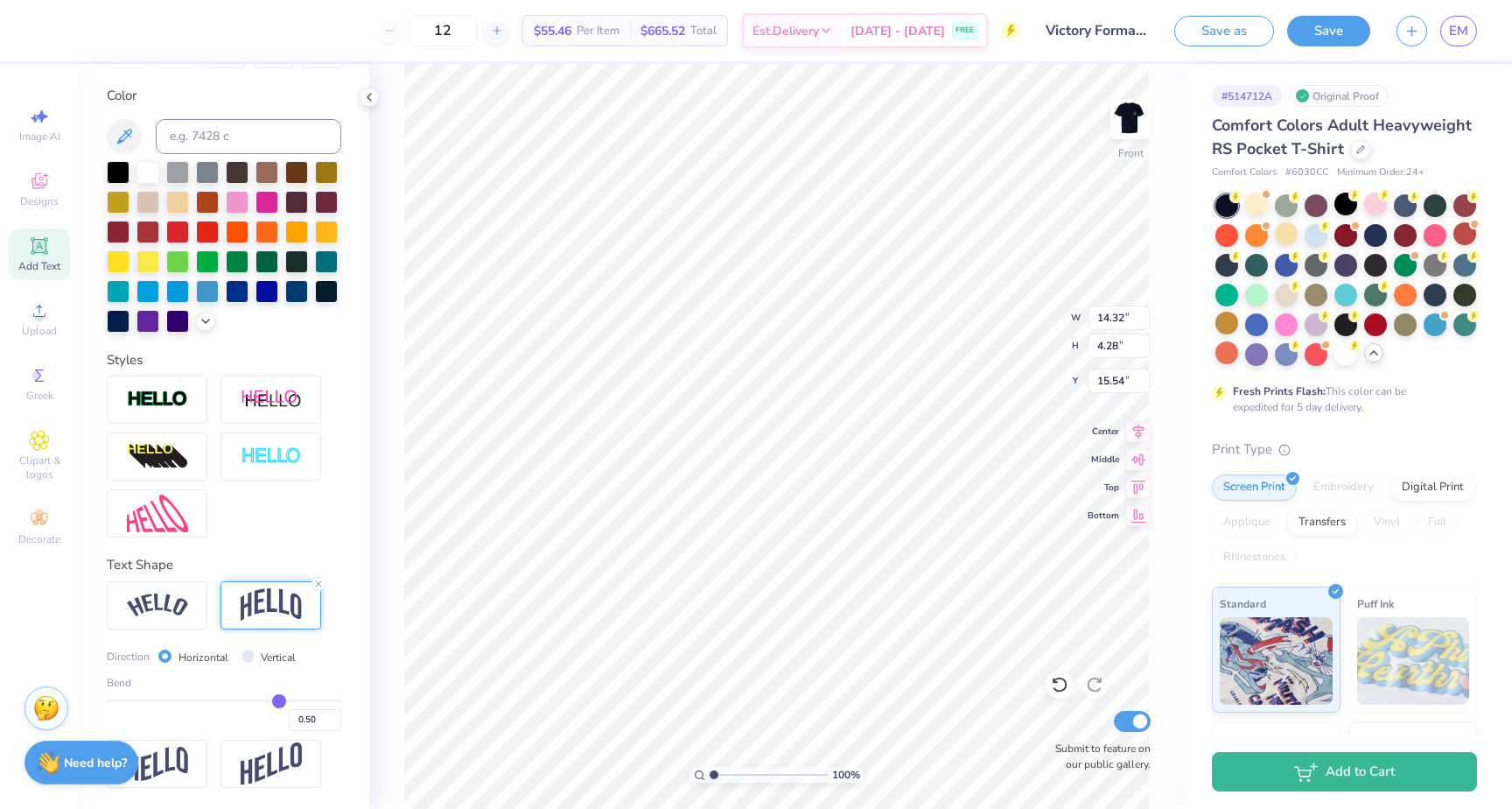
click at [251, 697] on div "Bend 0.50" at bounding box center [224, 703] width 234 height 56
click at [241, 706] on div "0.50" at bounding box center [224, 715] width 234 height 32
click at [241, 698] on div "Bend 0.50" at bounding box center [224, 703] width 234 height 56
type input "0.24"
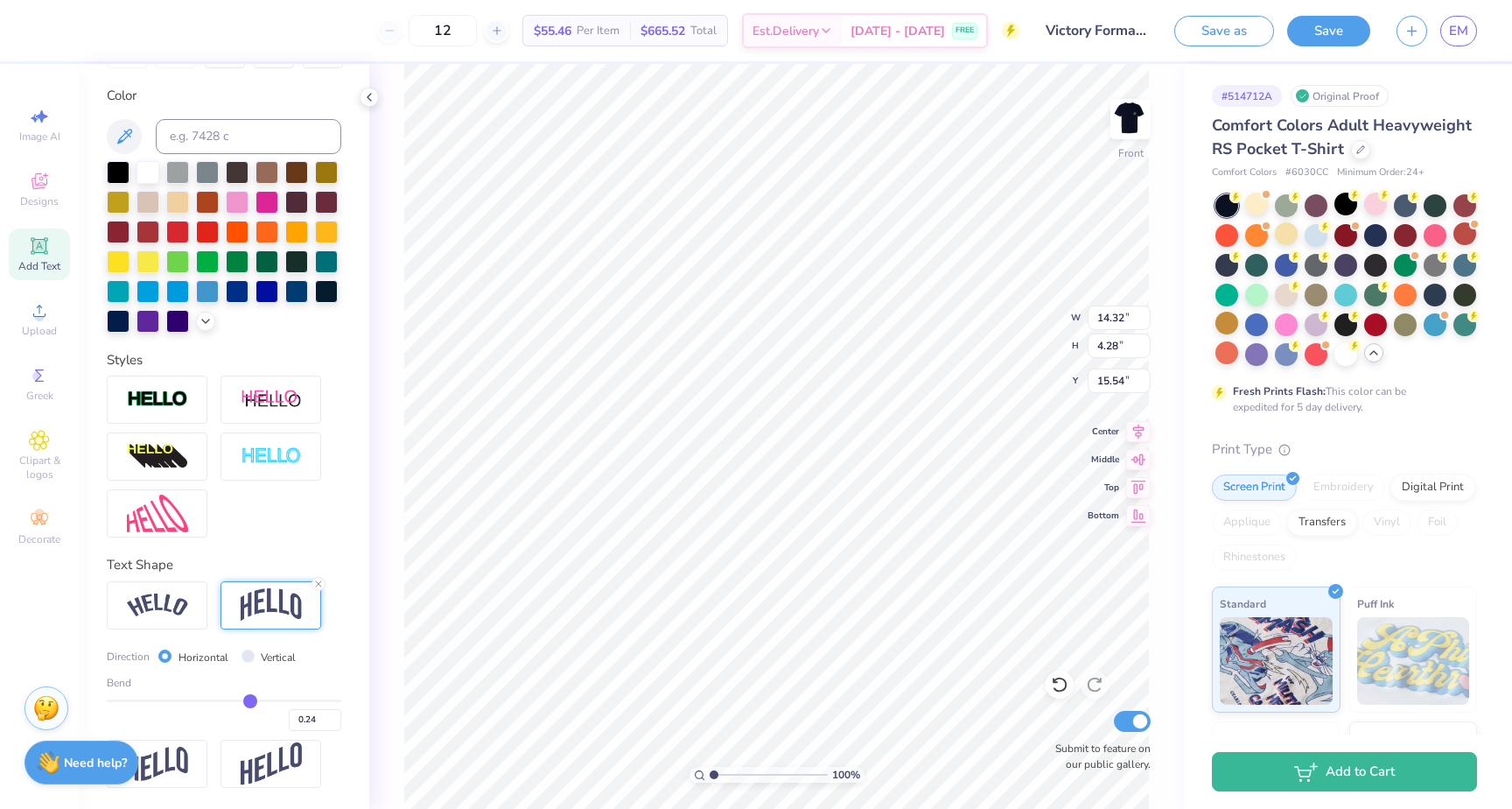
type input "0.24"
click at [249, 699] on input "range" at bounding box center [224, 700] width 234 height 3
type input "2.70"
type input "16.32"
click at [168, 596] on img at bounding box center [158, 605] width 61 height 24
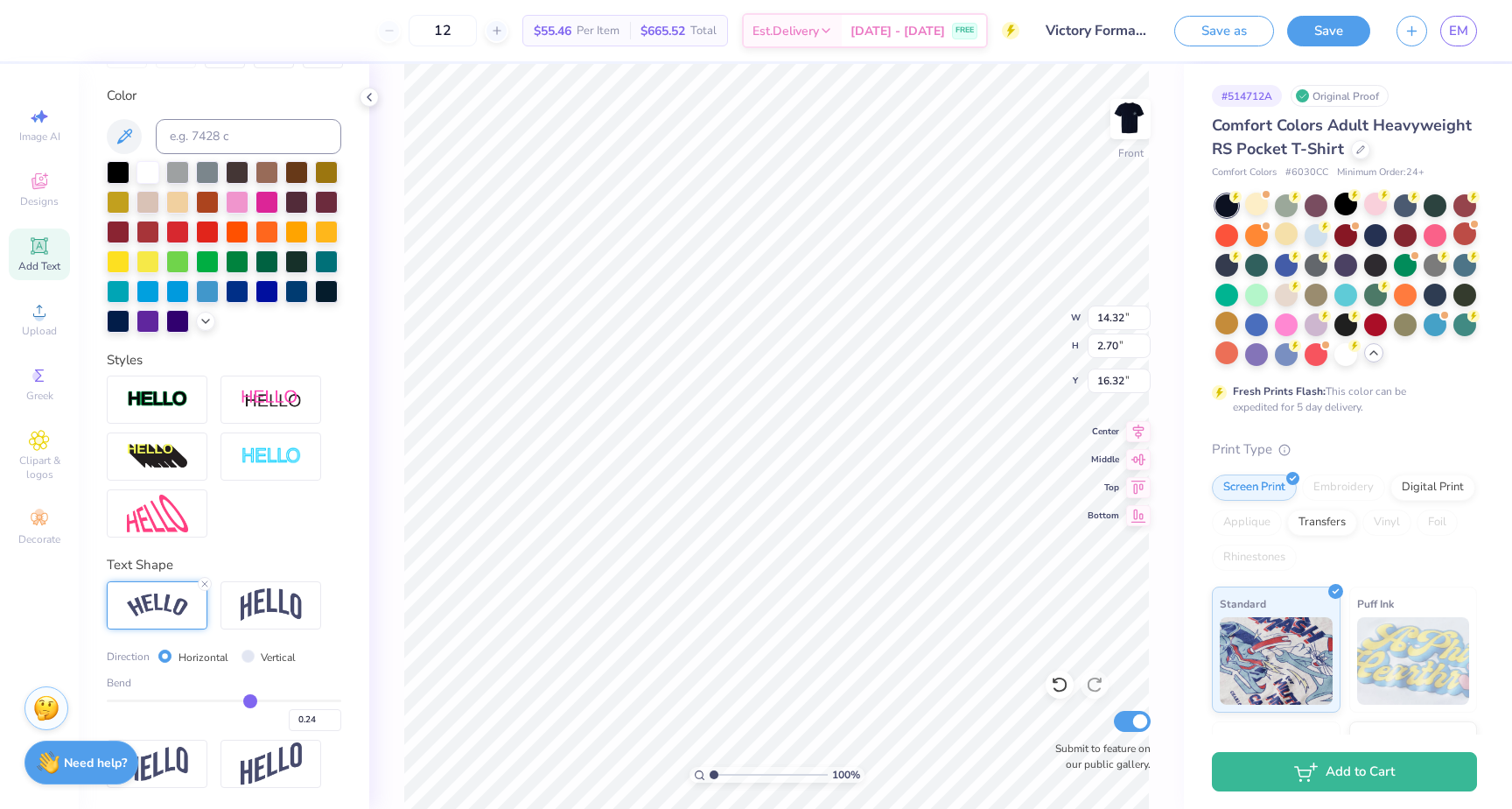
type input "1.78"
type input "16.78"
type input "0.57"
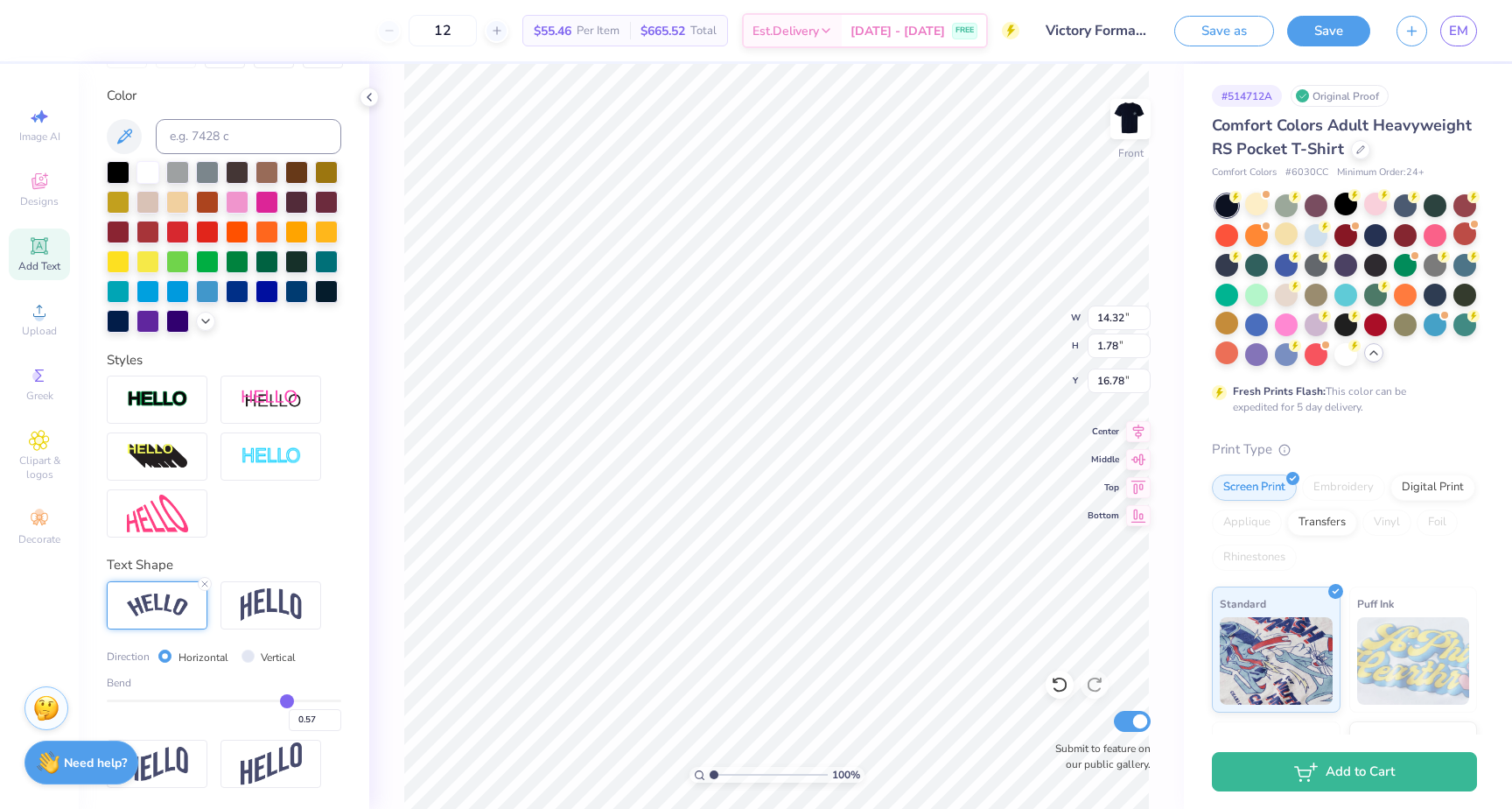
click at [286, 700] on input "range" at bounding box center [224, 700] width 234 height 3
type input "3.60"
type input "15.87"
click at [253, 702] on div "0.57" at bounding box center [224, 715] width 234 height 32
type input "0.43"
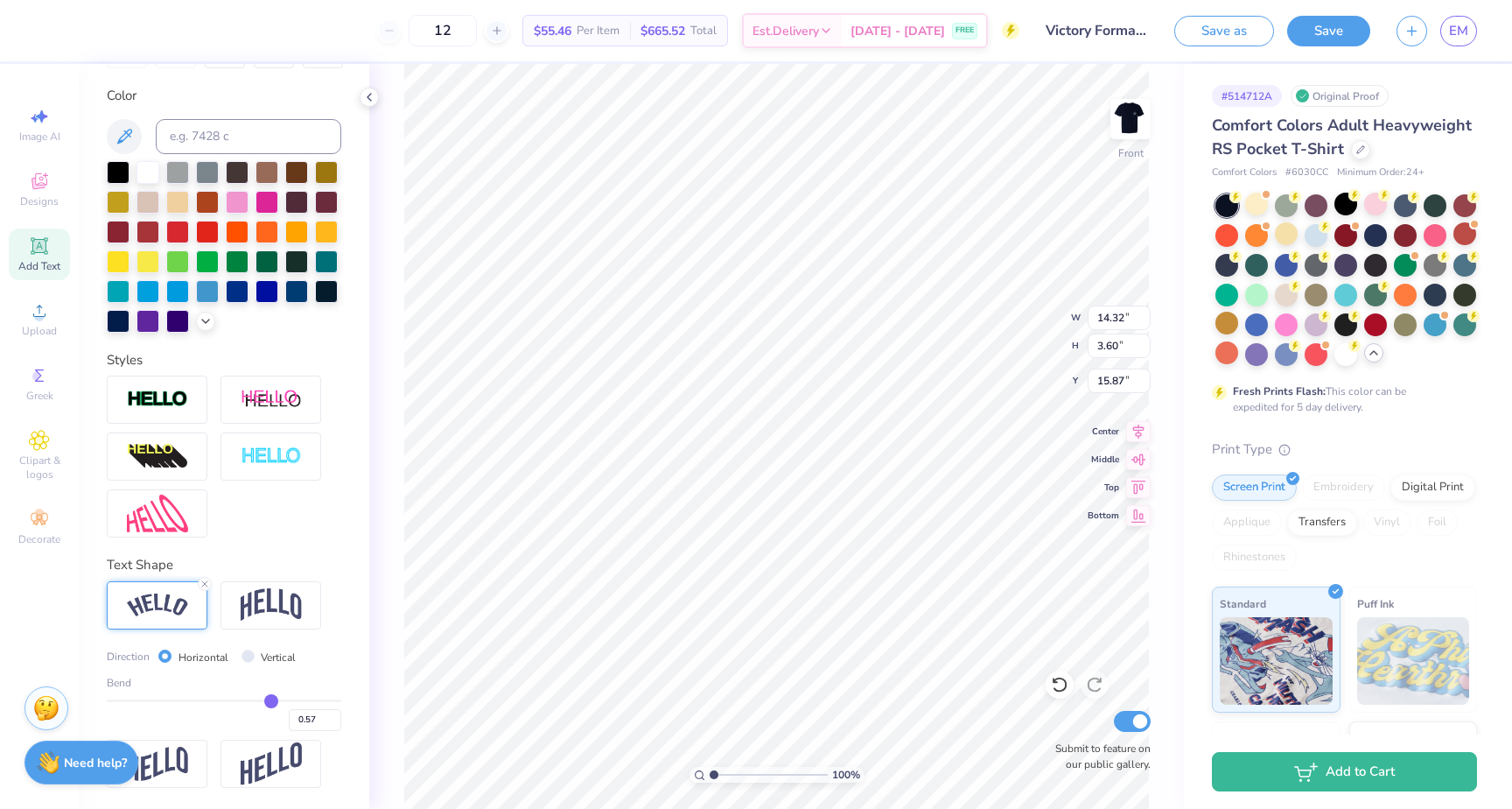
type input "0.43"
click at [270, 700] on input "range" at bounding box center [224, 700] width 234 height 3
type input "13.90"
type input "2.61"
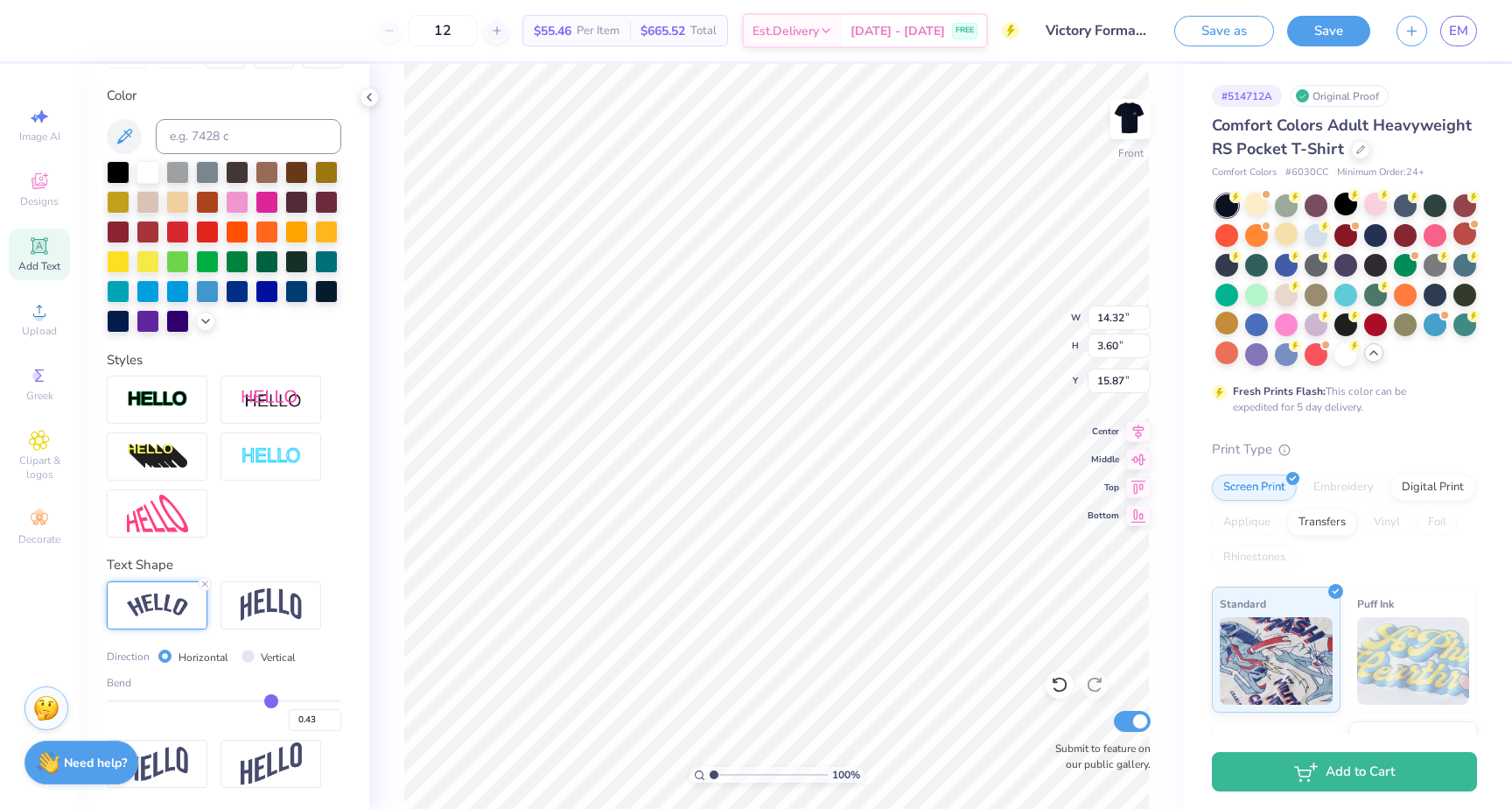
type input "16.37"
type input "0.57"
click at [286, 700] on input "range" at bounding box center [224, 700] width 234 height 3
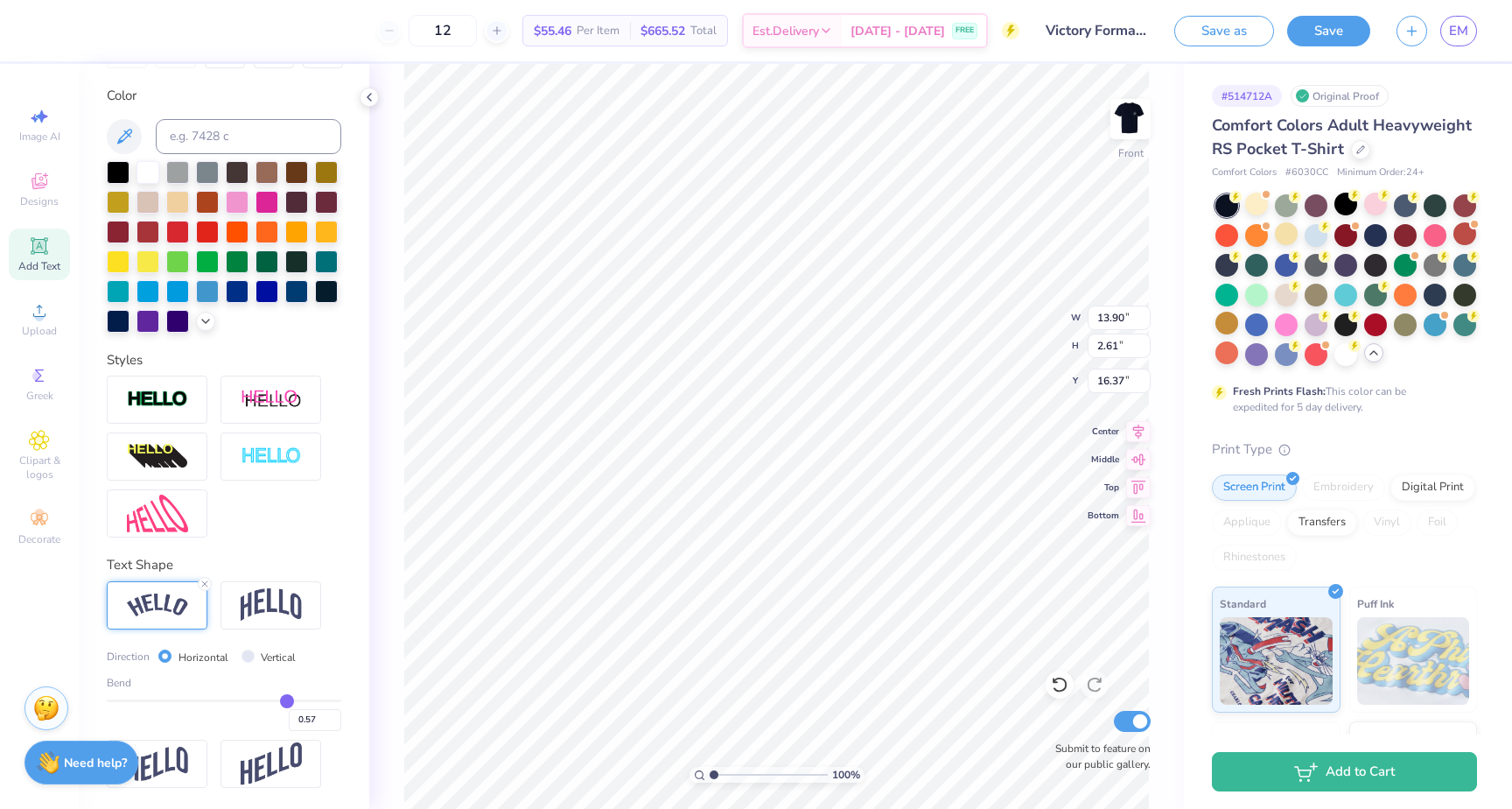
type input "14.32"
type input "3.60"
type input "15.87"
type input "15.88"
type input "9.08"
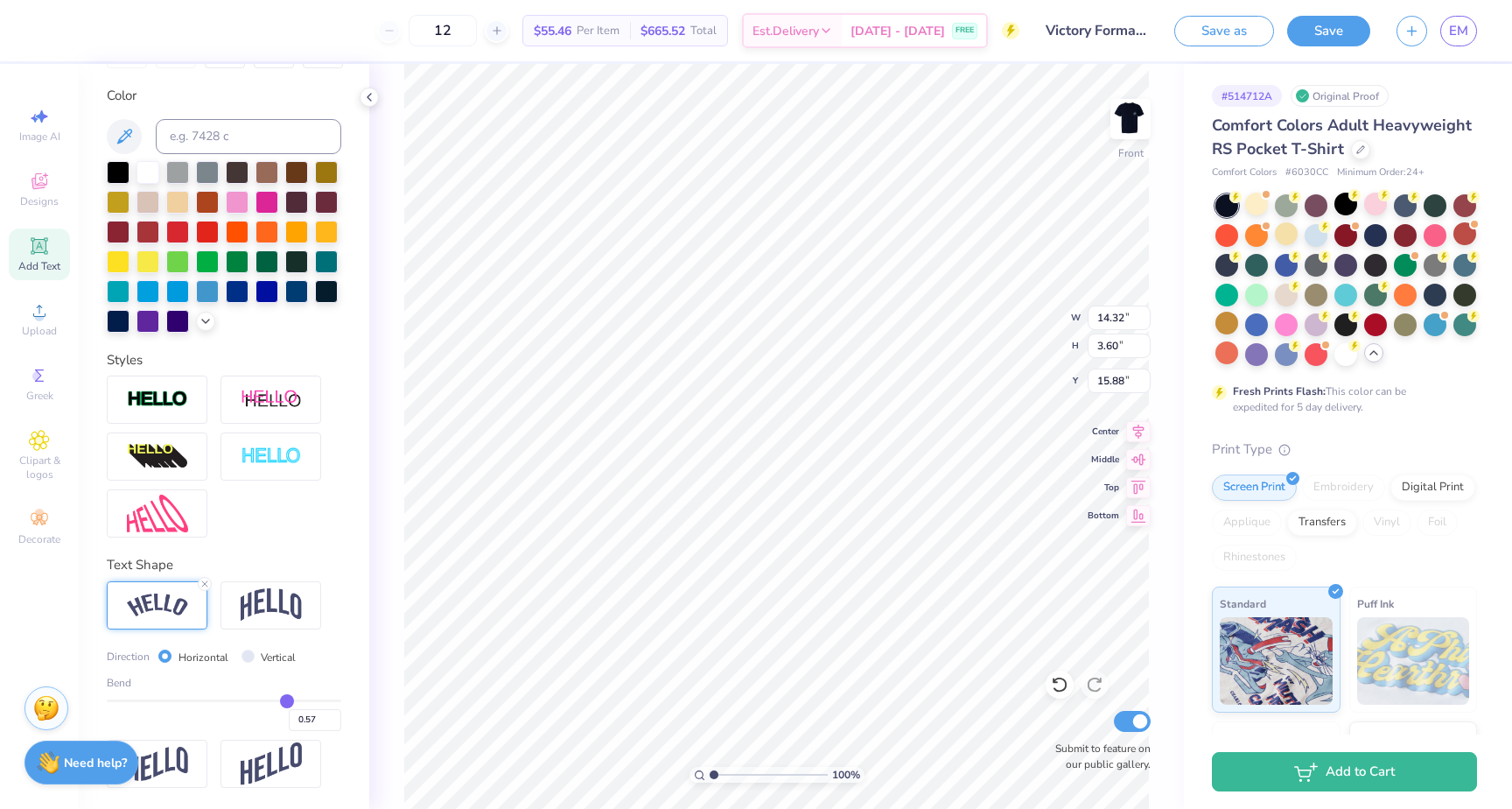
type input "11.42"
type input "6.69"
type input "14.32"
type input "3.60"
type input "4.55"
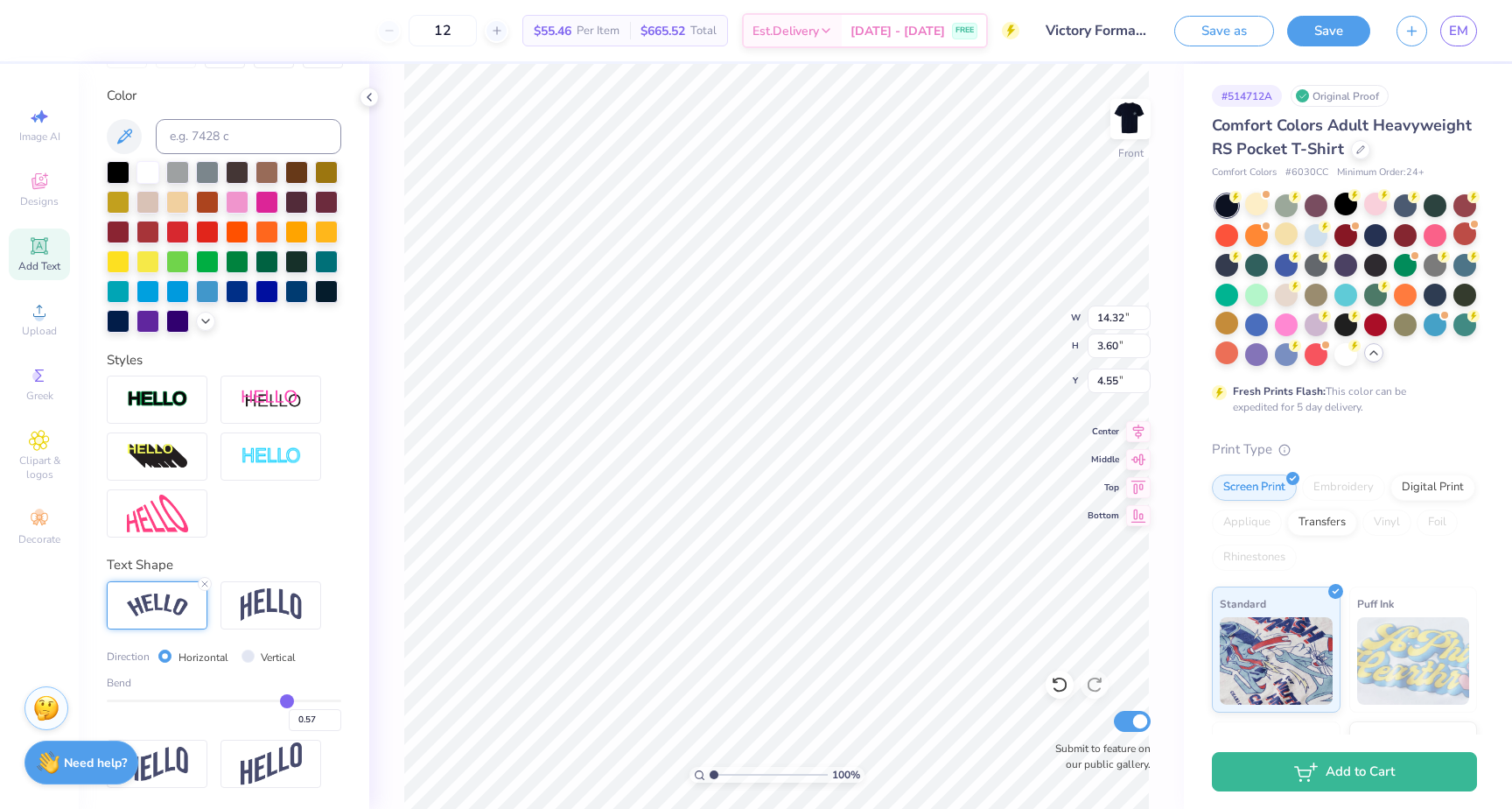
type input "12.47"
type input "3.14"
type input "4.80"
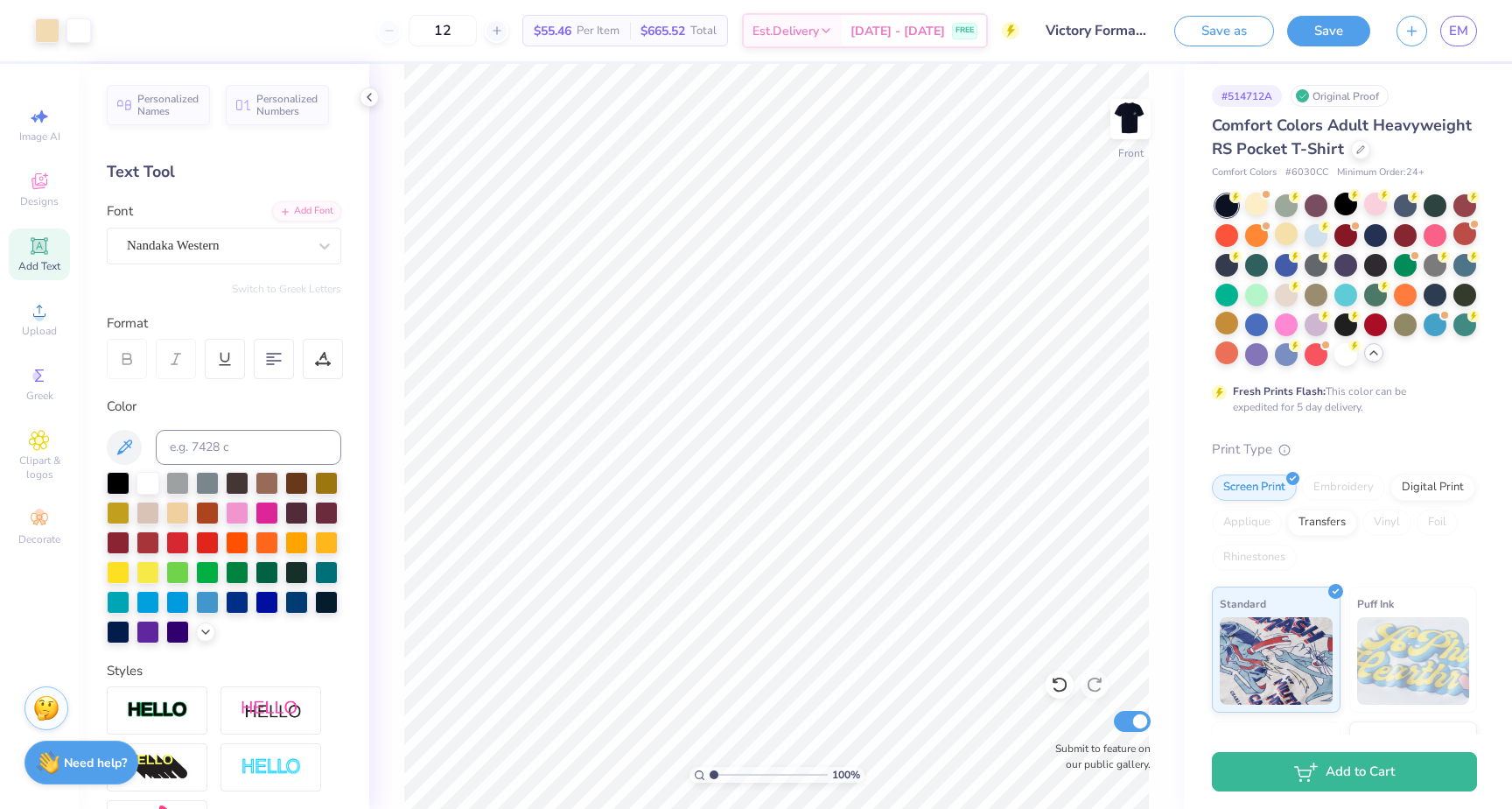
click at [41, 246] on icon at bounding box center [39, 245] width 13 height 13
type input "18.54"
click at [170, 253] on div "Super Dream" at bounding box center [217, 245] width 183 height 27
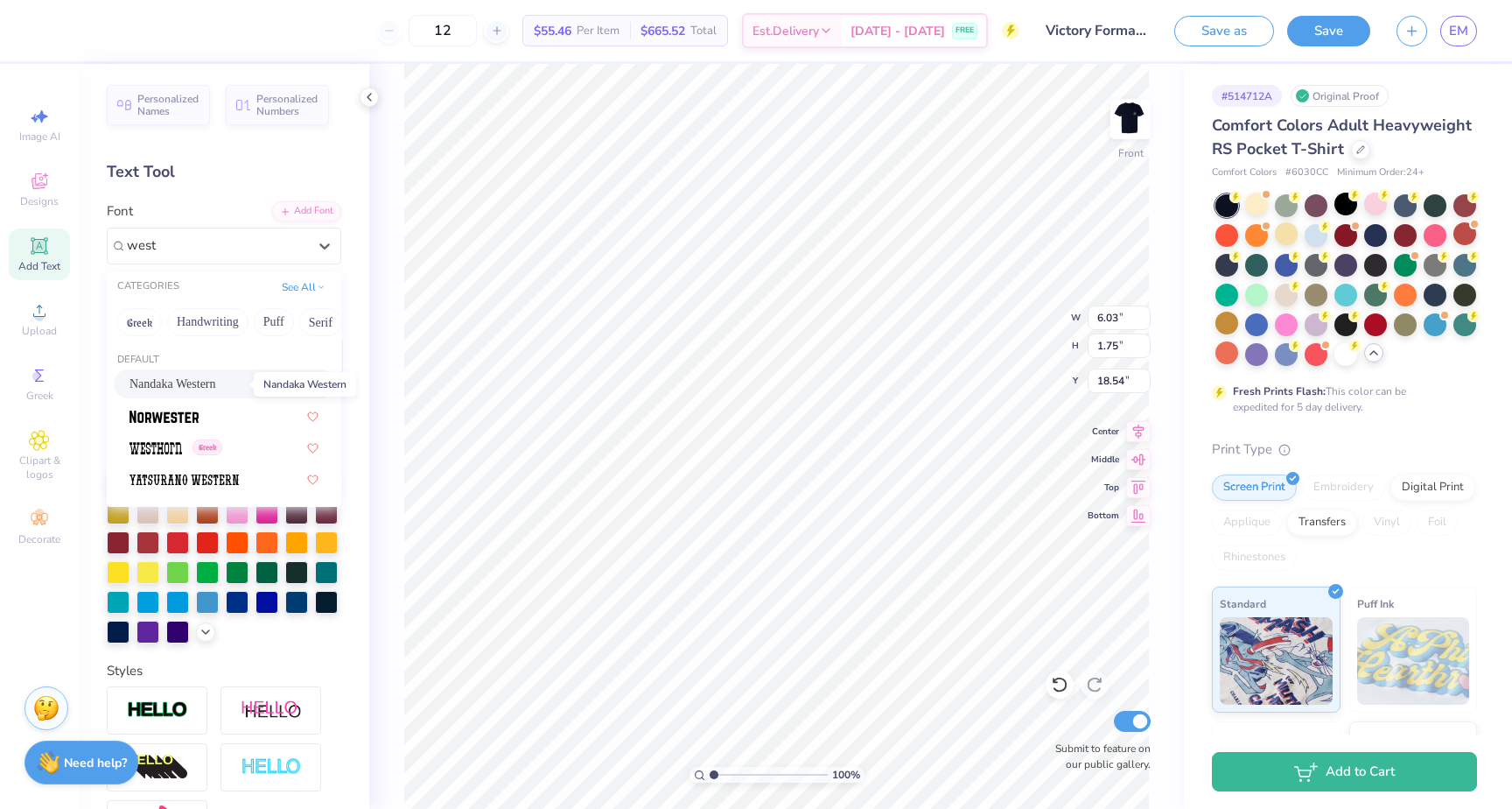
click at [194, 383] on span "Nandaka Western" at bounding box center [173, 383] width 87 height 18
type input "west"
type input "5.81"
type input "1.96"
type input "18.44"
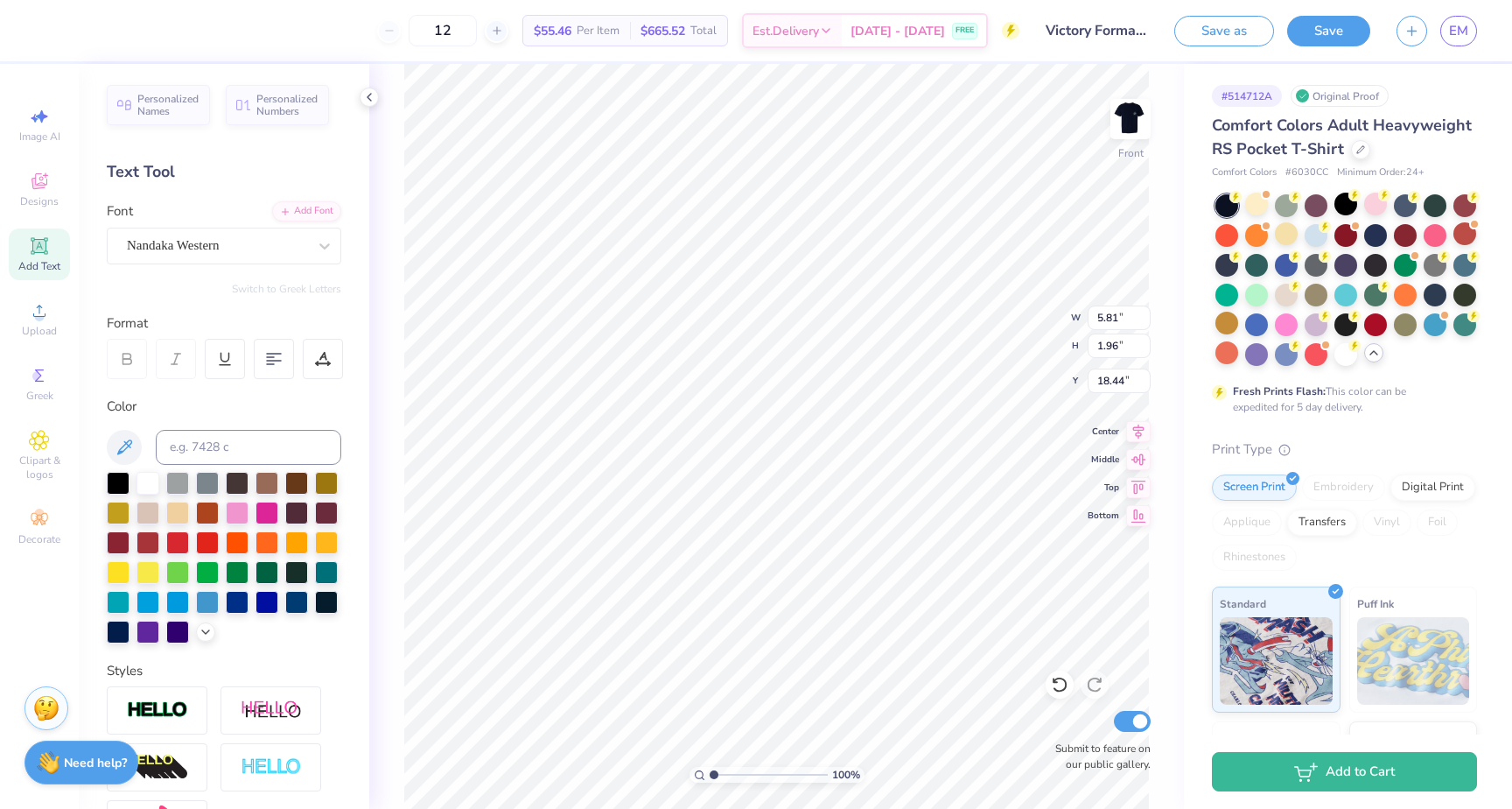
type textarea "2025"
click at [1130, 133] on img at bounding box center [1131, 119] width 70 height 70
click at [1373, 358] on icon at bounding box center [1374, 353] width 14 height 14
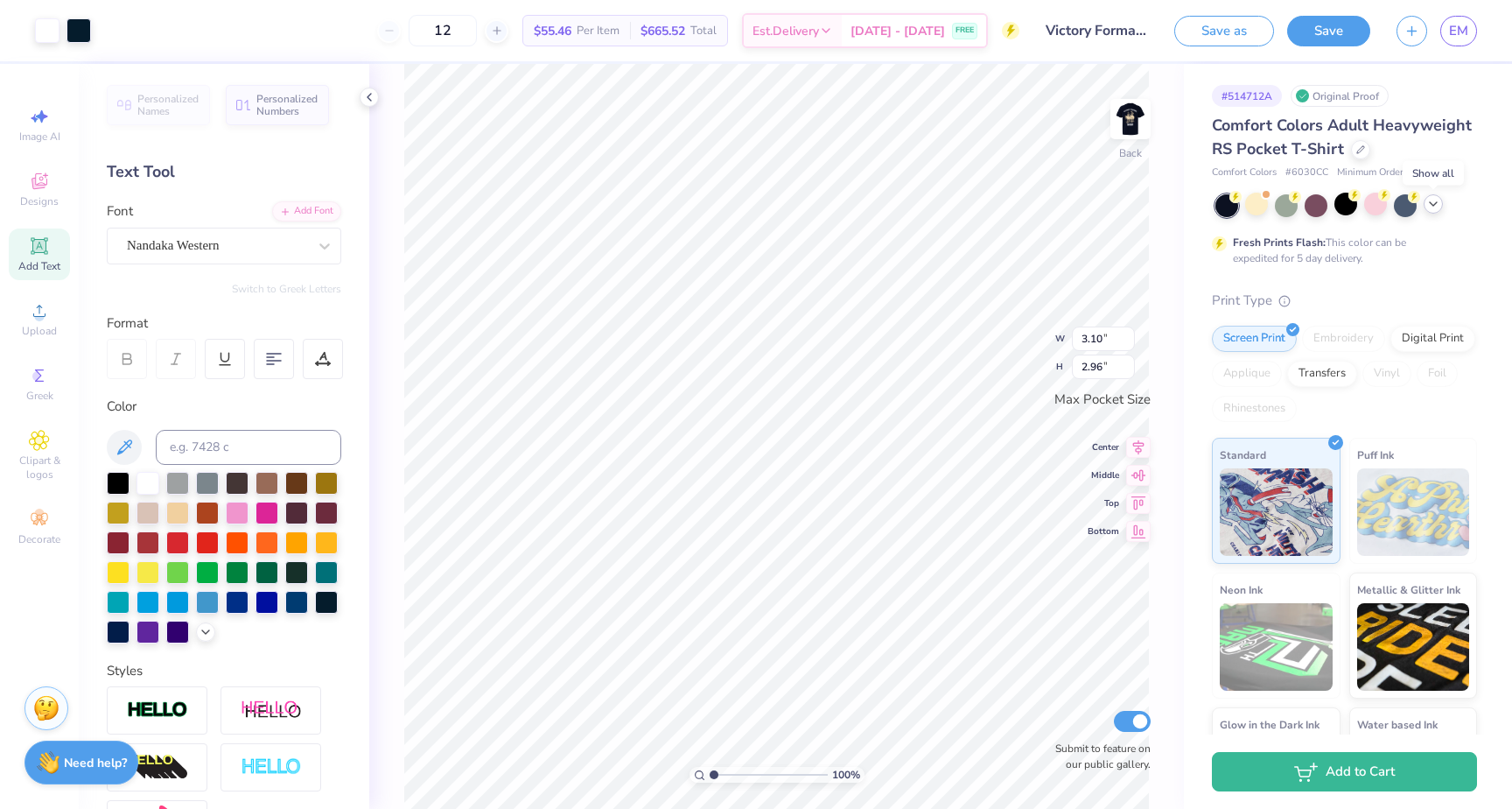
click at [1436, 207] on icon at bounding box center [1434, 204] width 14 height 14
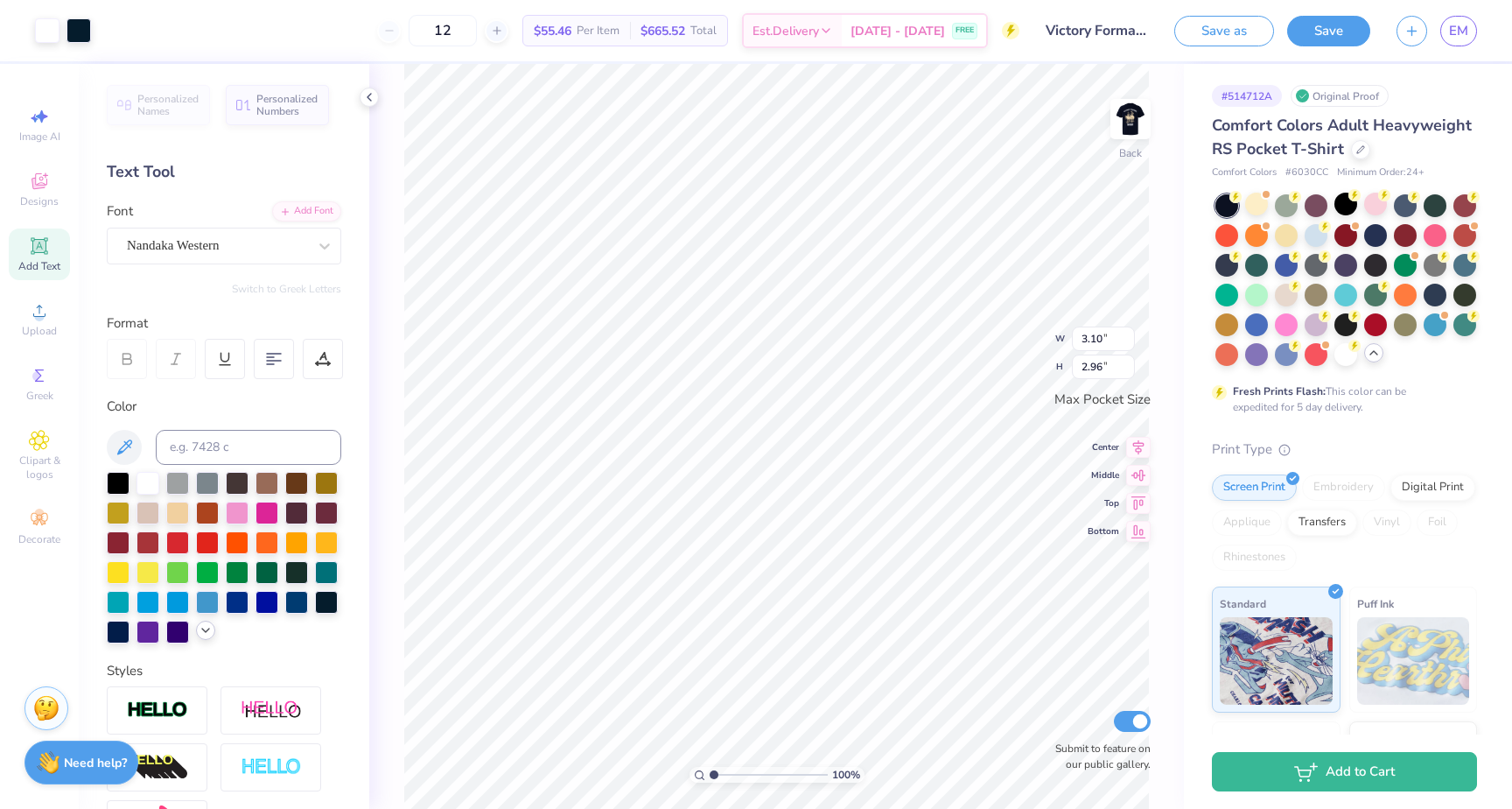
click at [202, 633] on icon at bounding box center [205, 630] width 14 height 14
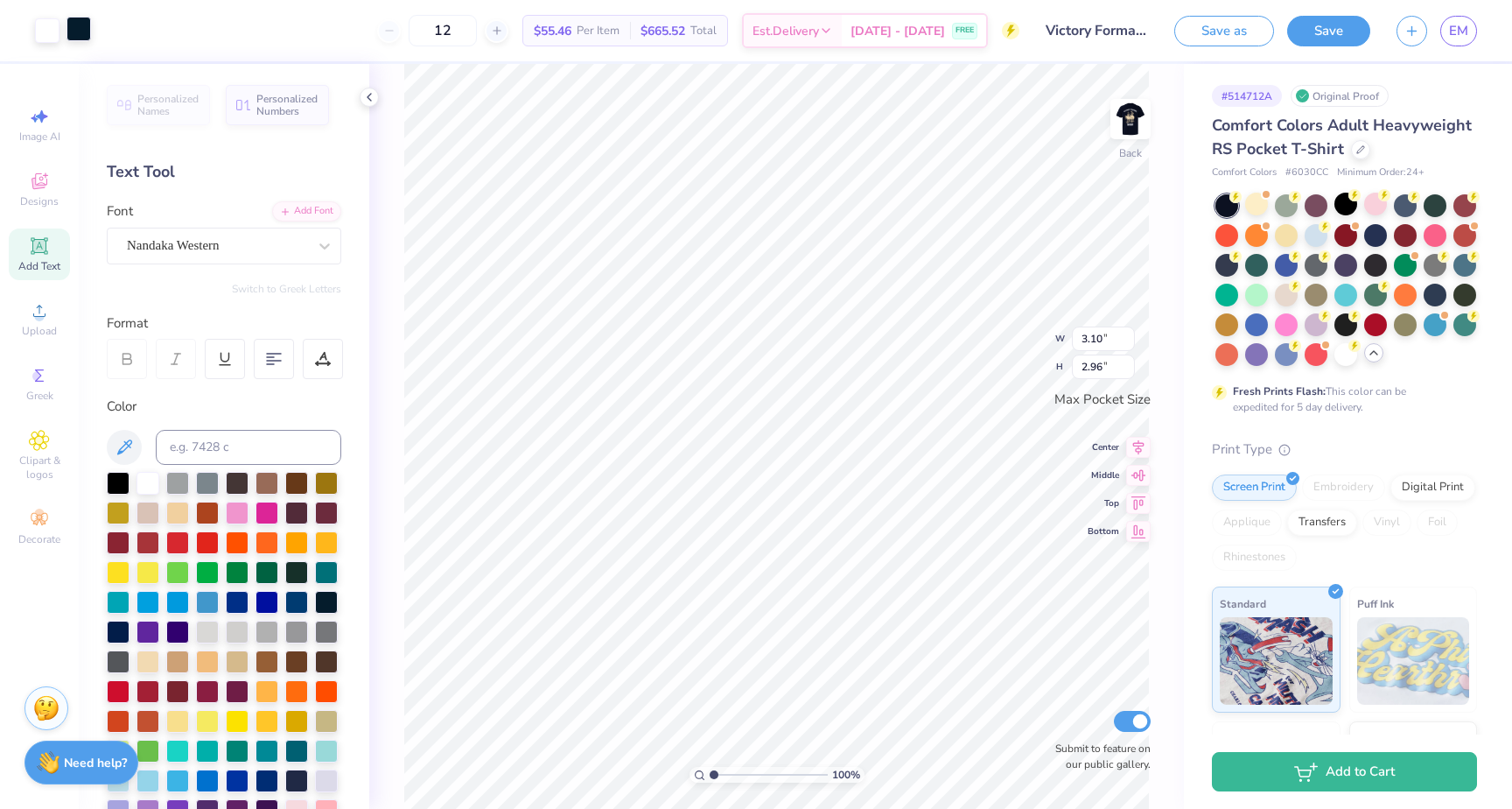
click at [85, 25] on div at bounding box center [79, 29] width 25 height 25
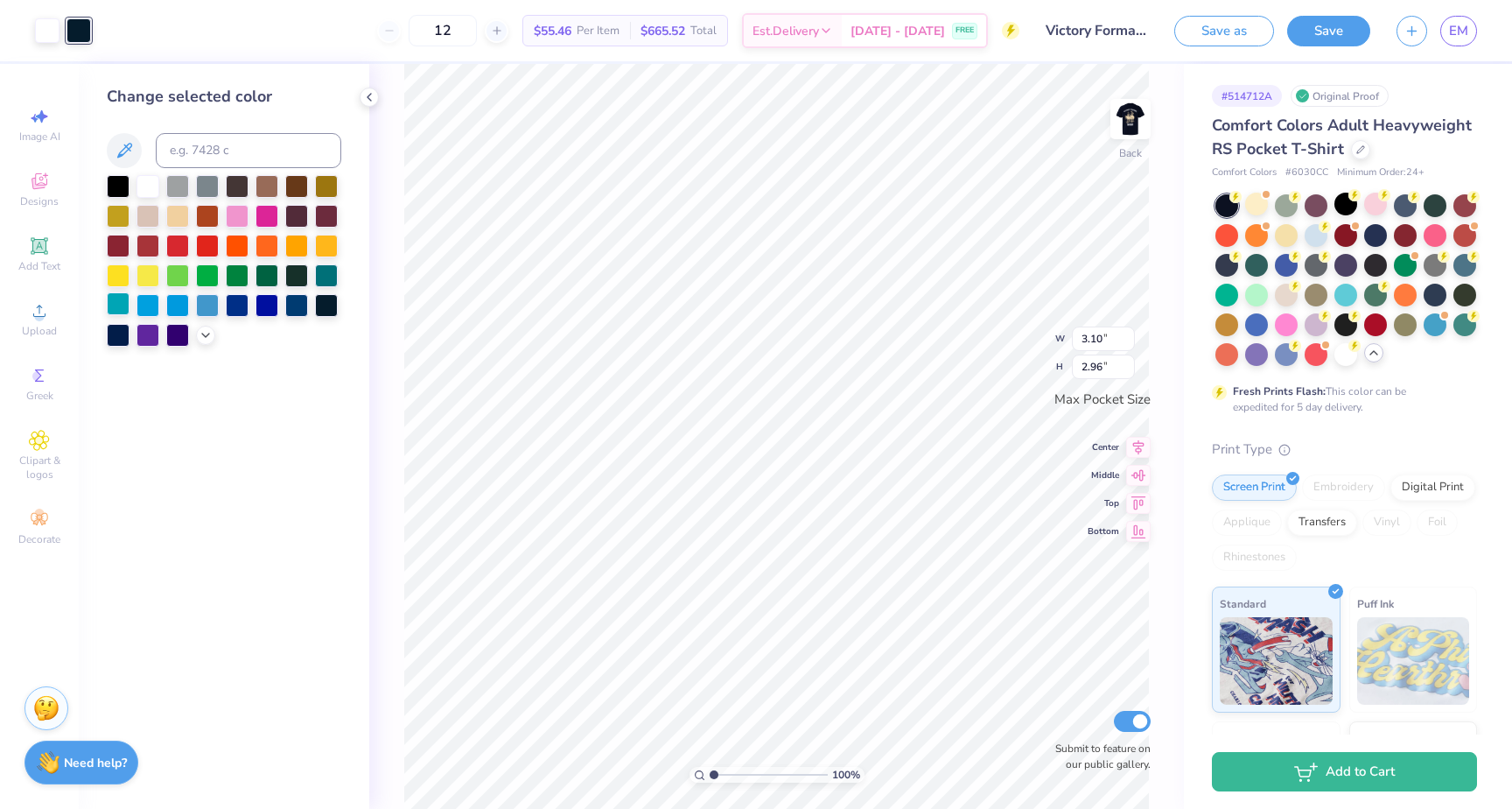
click at [125, 304] on div at bounding box center [118, 304] width 23 height 23
click at [209, 335] on icon at bounding box center [205, 333] width 14 height 14
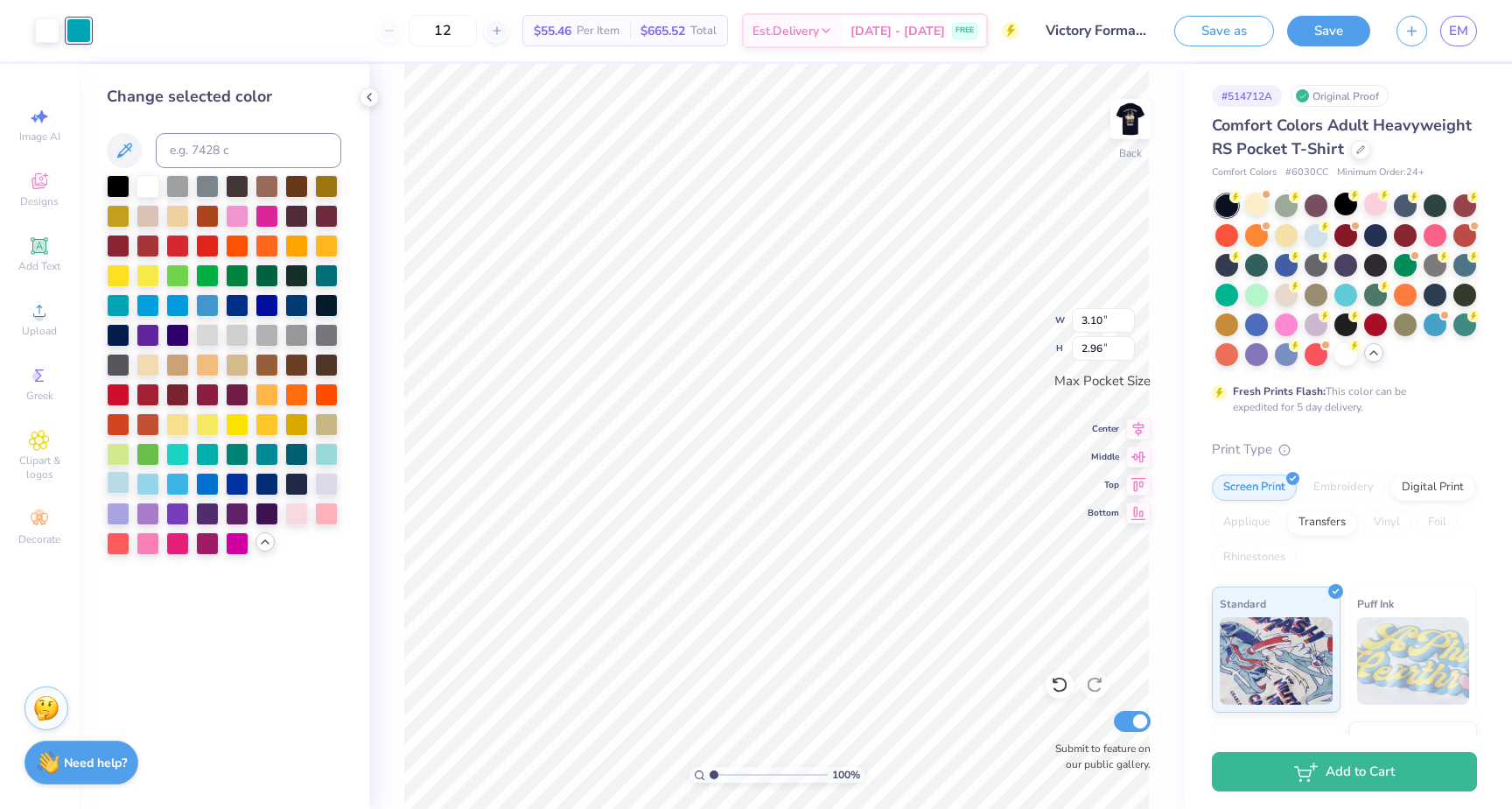
click at [121, 484] on div at bounding box center [118, 483] width 23 height 23
click at [149, 486] on div at bounding box center [148, 483] width 23 height 23
click at [176, 486] on div at bounding box center [177, 483] width 23 height 23
click at [124, 276] on div at bounding box center [118, 274] width 23 height 23
click at [306, 240] on div at bounding box center [297, 244] width 23 height 23
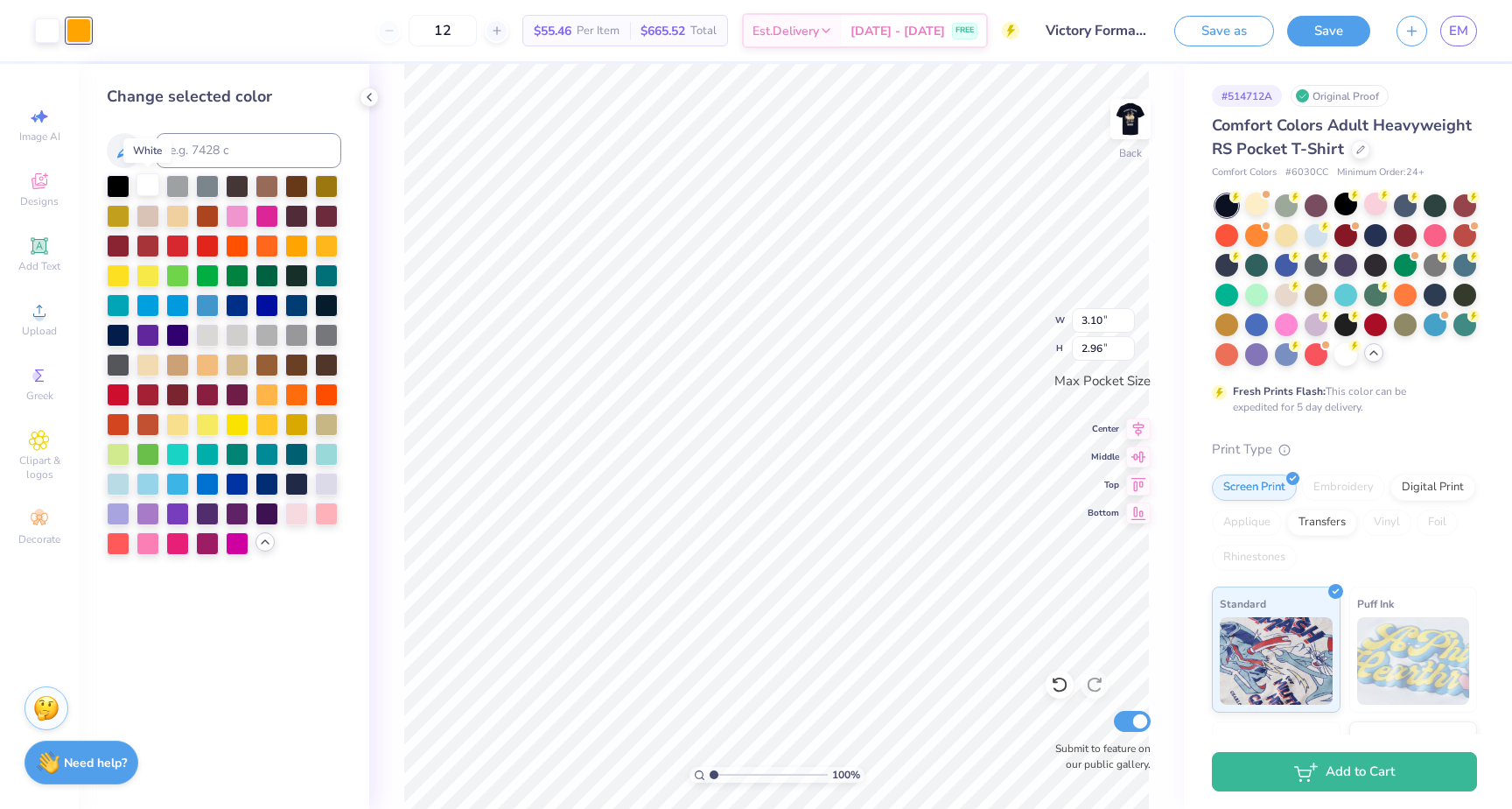
click at [148, 186] on div at bounding box center [148, 184] width 23 height 23
click at [337, 184] on div at bounding box center [326, 184] width 23 height 23
click at [383, 141] on div "100 % Back W 3.10 3.10 " H 2.96 2.96 " Max Pocket Size Center Middle Top Bottom…" at bounding box center [777, 436] width 814 height 745
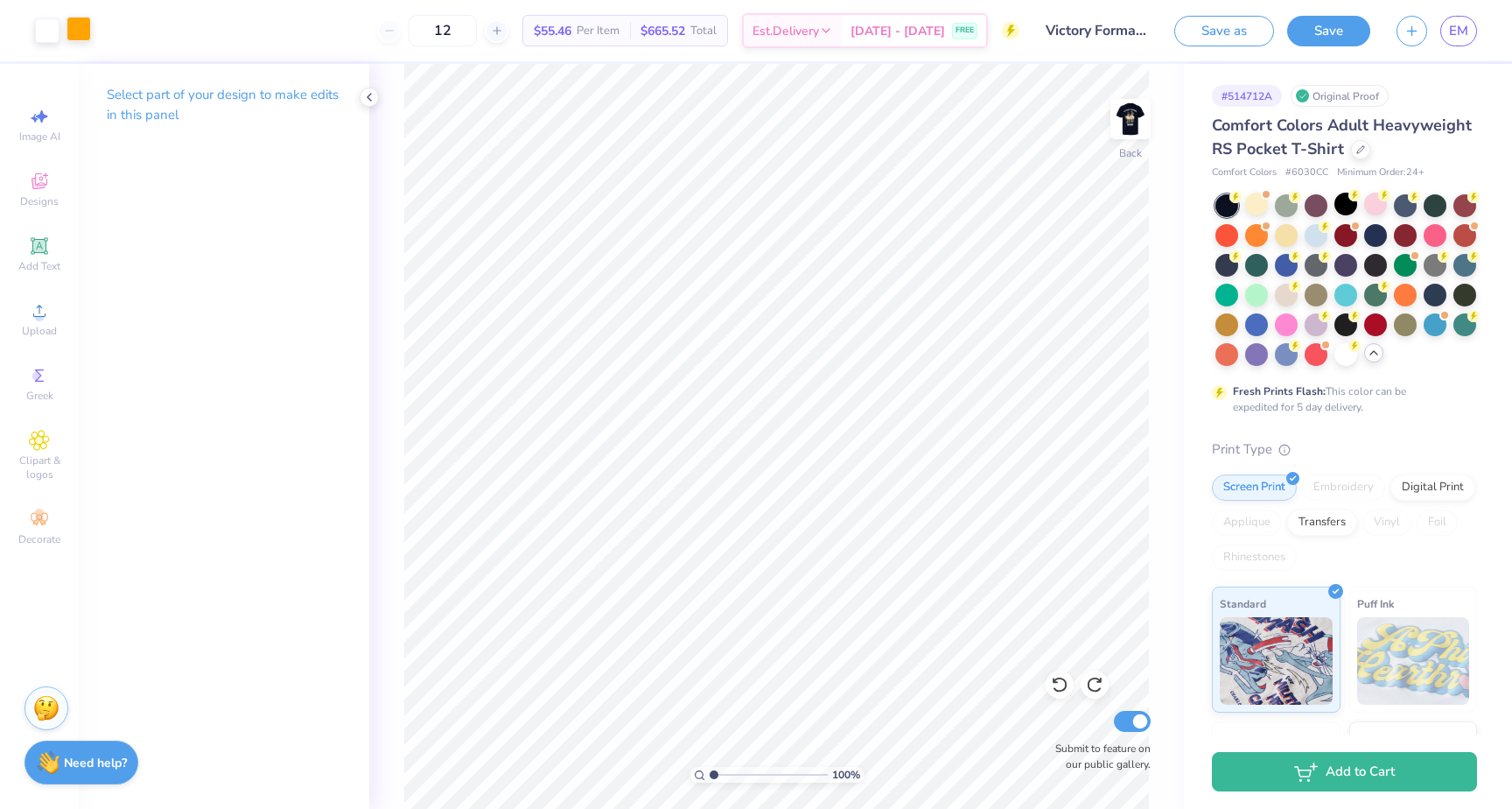
click at [83, 32] on div at bounding box center [79, 29] width 25 height 25
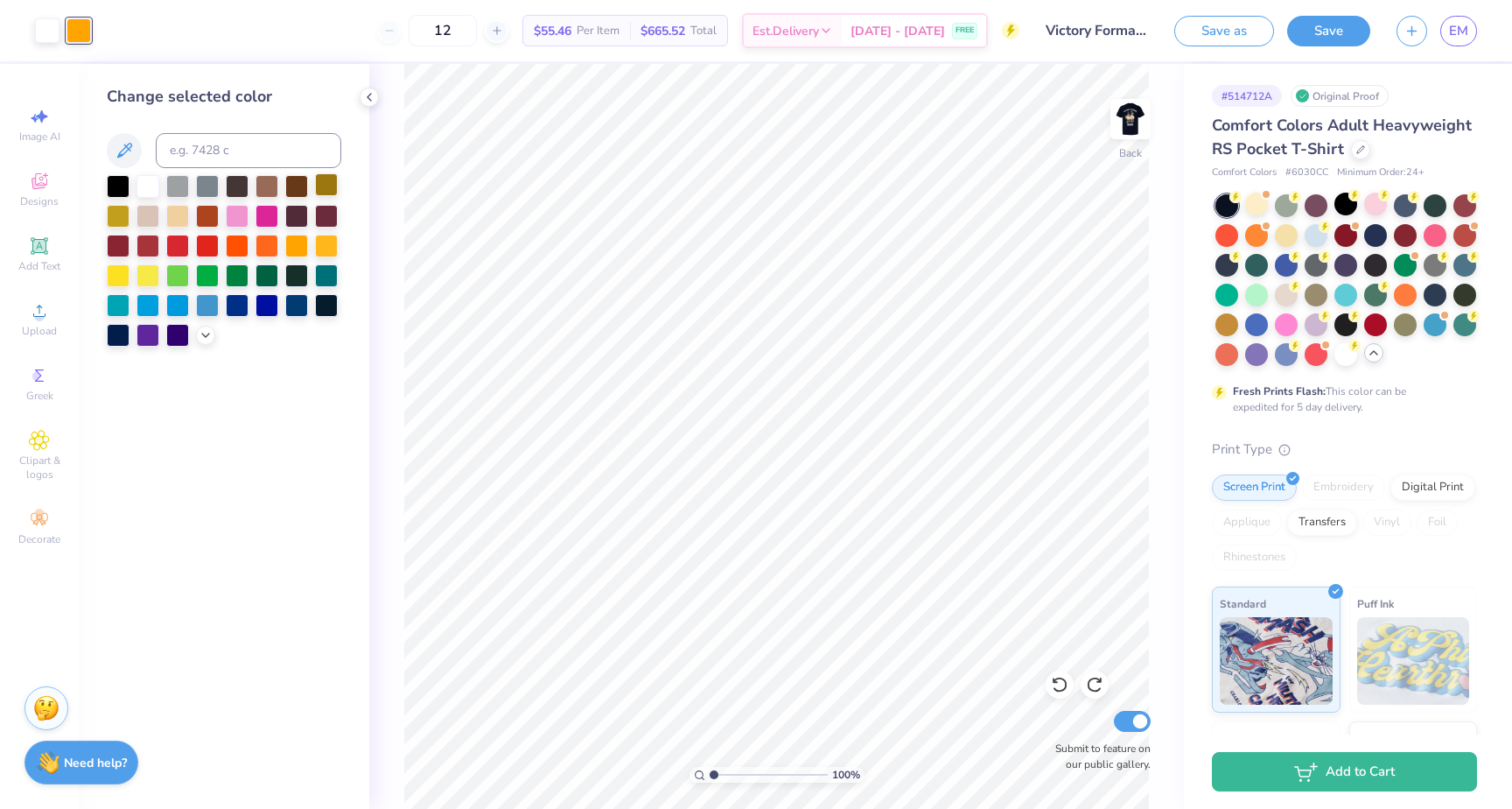
click at [326, 185] on div at bounding box center [326, 184] width 23 height 23
click at [200, 333] on icon at bounding box center [205, 333] width 14 height 14
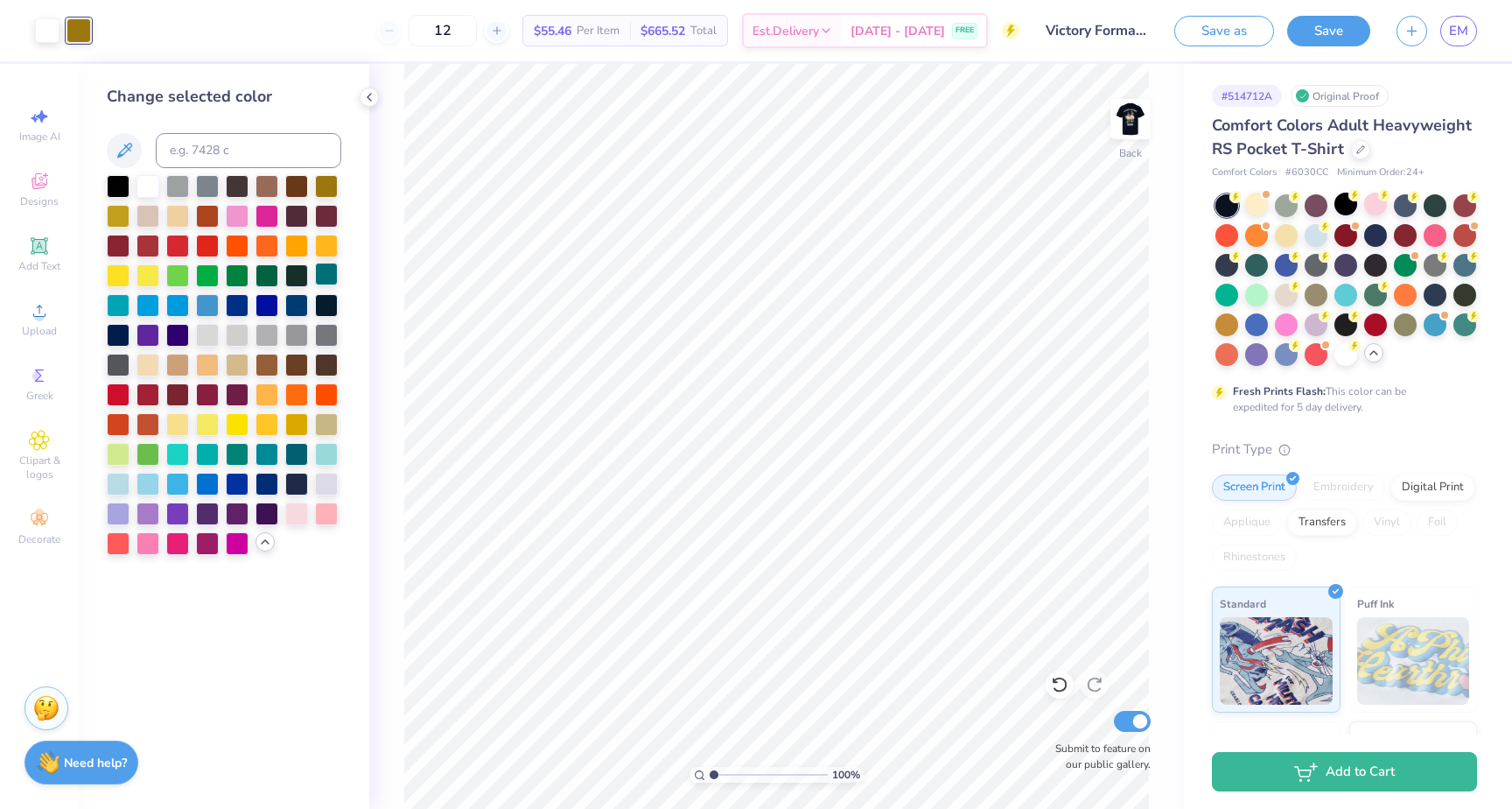
click at [327, 274] on div at bounding box center [326, 274] width 23 height 23
click at [298, 459] on div at bounding box center [297, 453] width 23 height 23
click at [1127, 116] on img at bounding box center [1131, 119] width 70 height 70
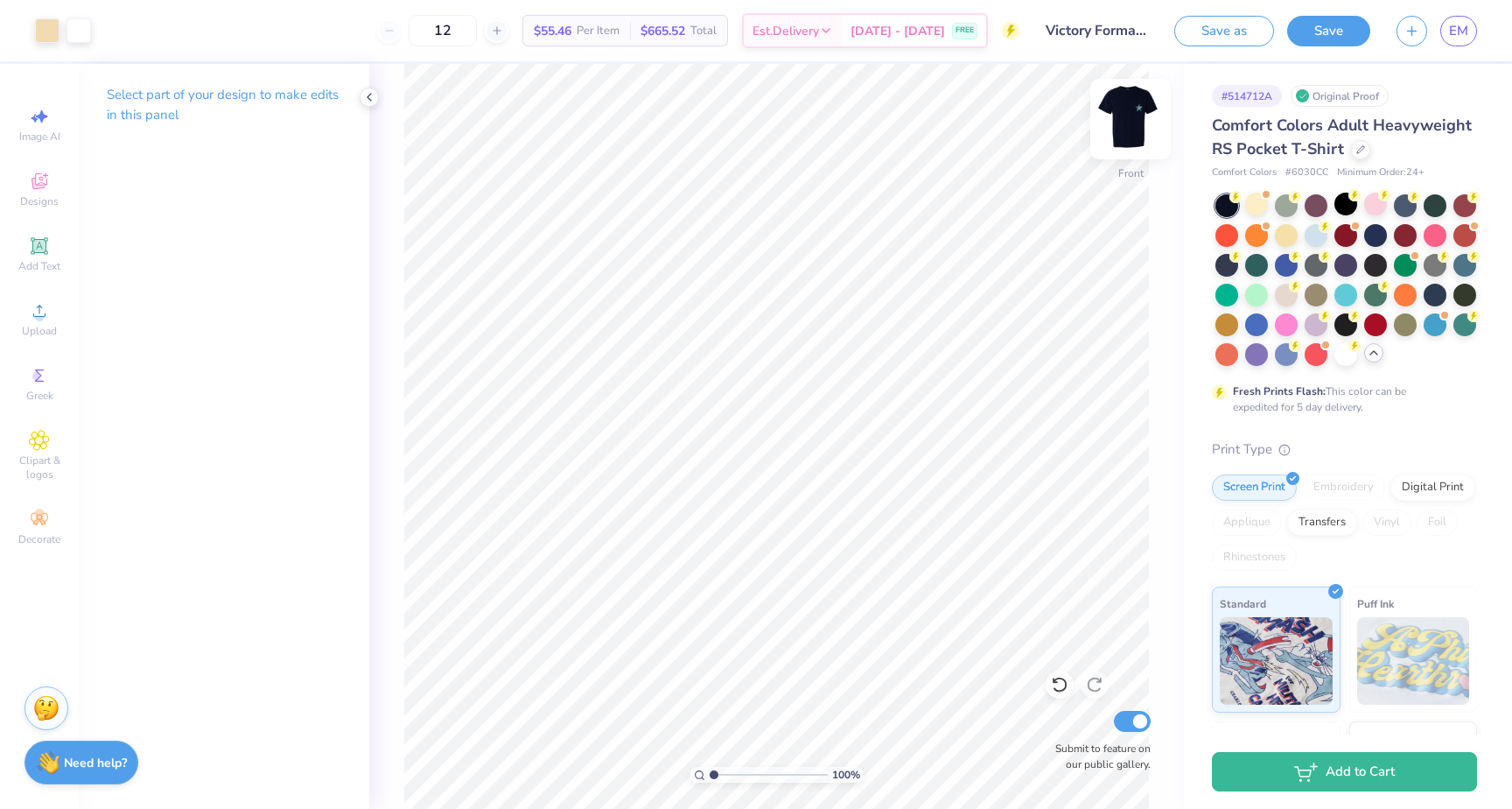
click at [1129, 117] on img at bounding box center [1131, 119] width 70 height 70
click at [50, 34] on div at bounding box center [47, 29] width 25 height 25
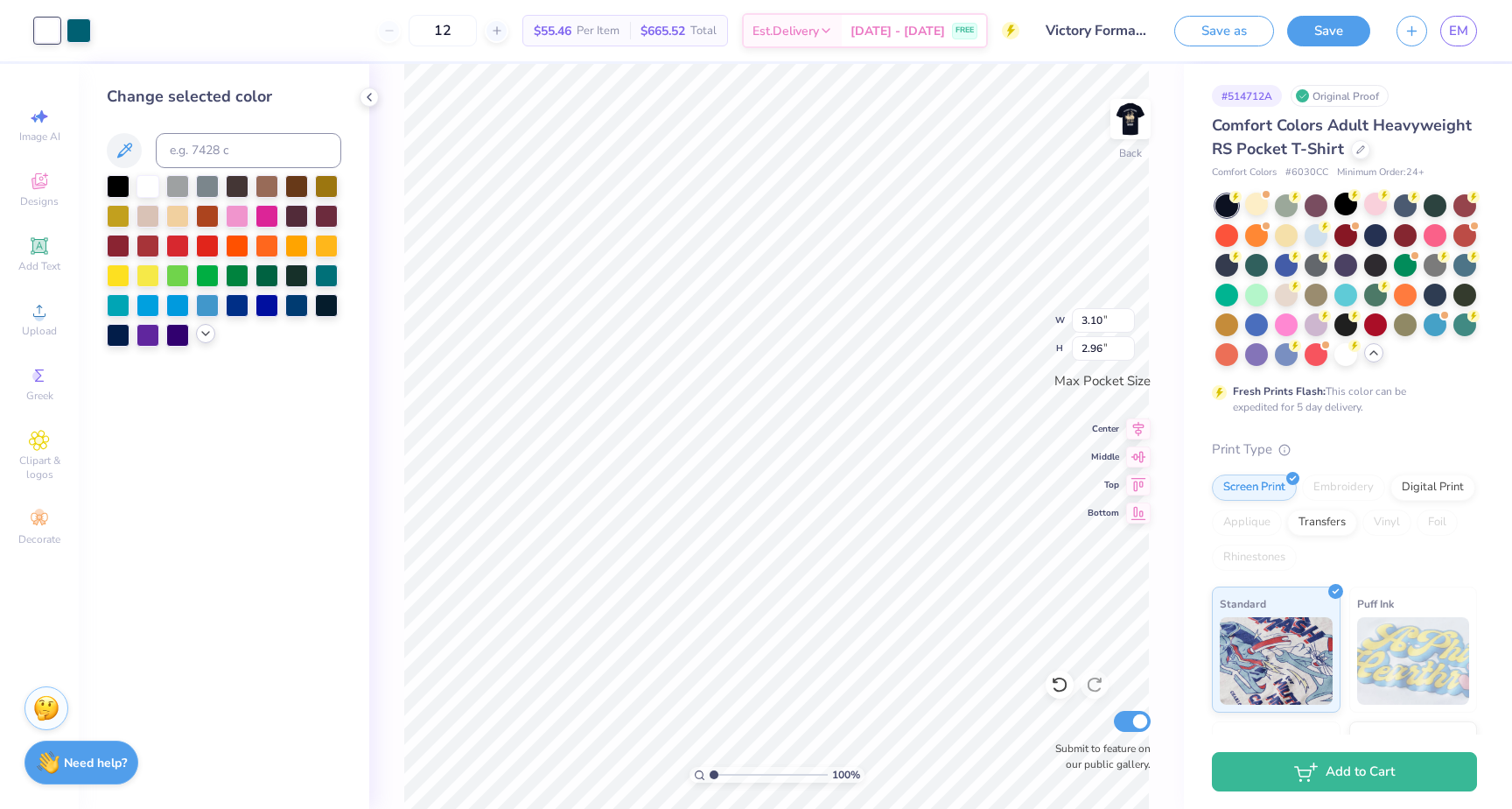
click at [210, 334] on icon at bounding box center [205, 333] width 14 height 14
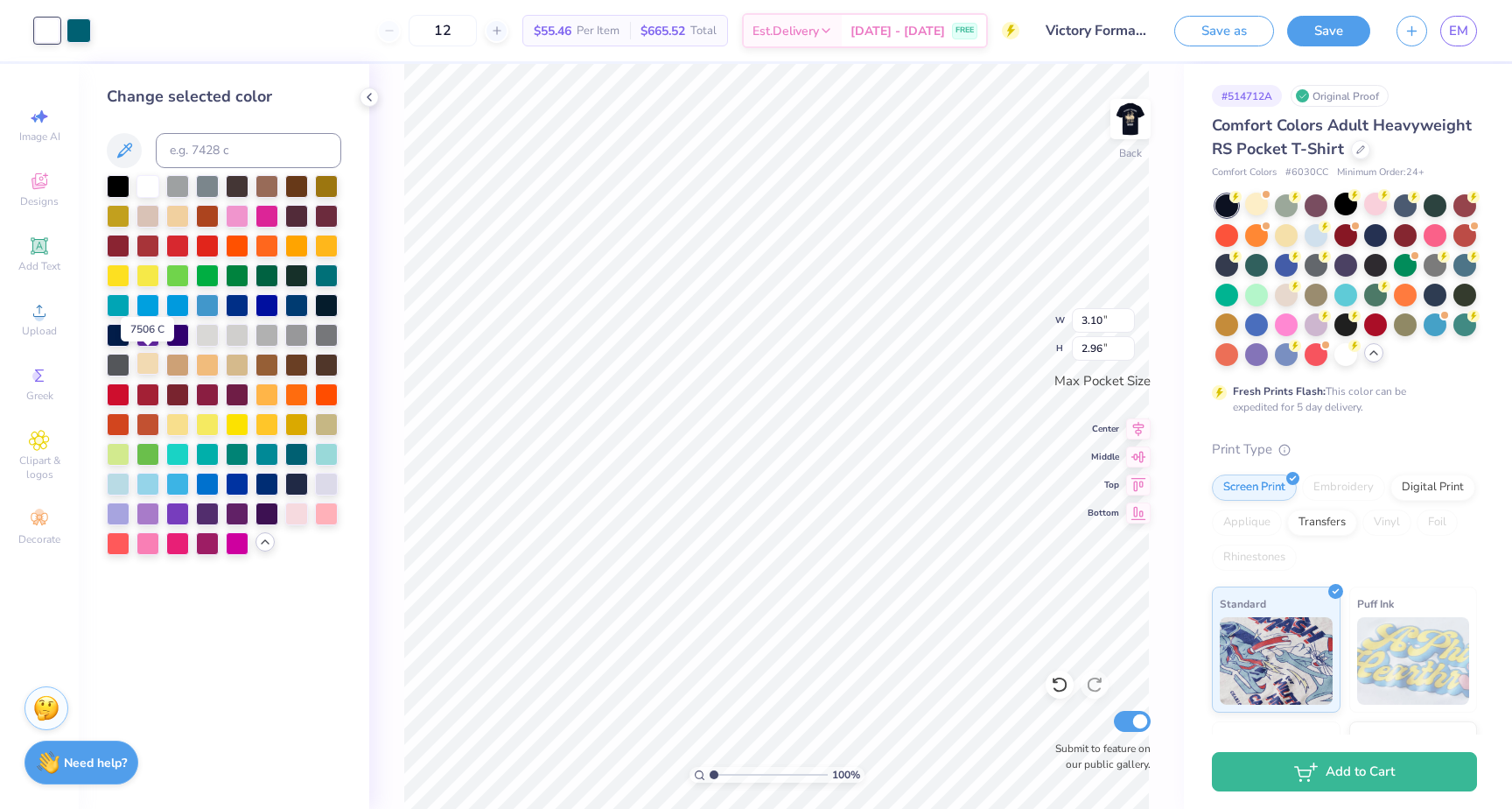
click at [148, 363] on div at bounding box center [148, 363] width 23 height 23
click at [75, 29] on div at bounding box center [79, 29] width 25 height 25
click at [181, 481] on div at bounding box center [177, 483] width 23 height 23
click at [109, 489] on div at bounding box center [118, 483] width 23 height 23
click at [143, 186] on div at bounding box center [148, 184] width 23 height 23
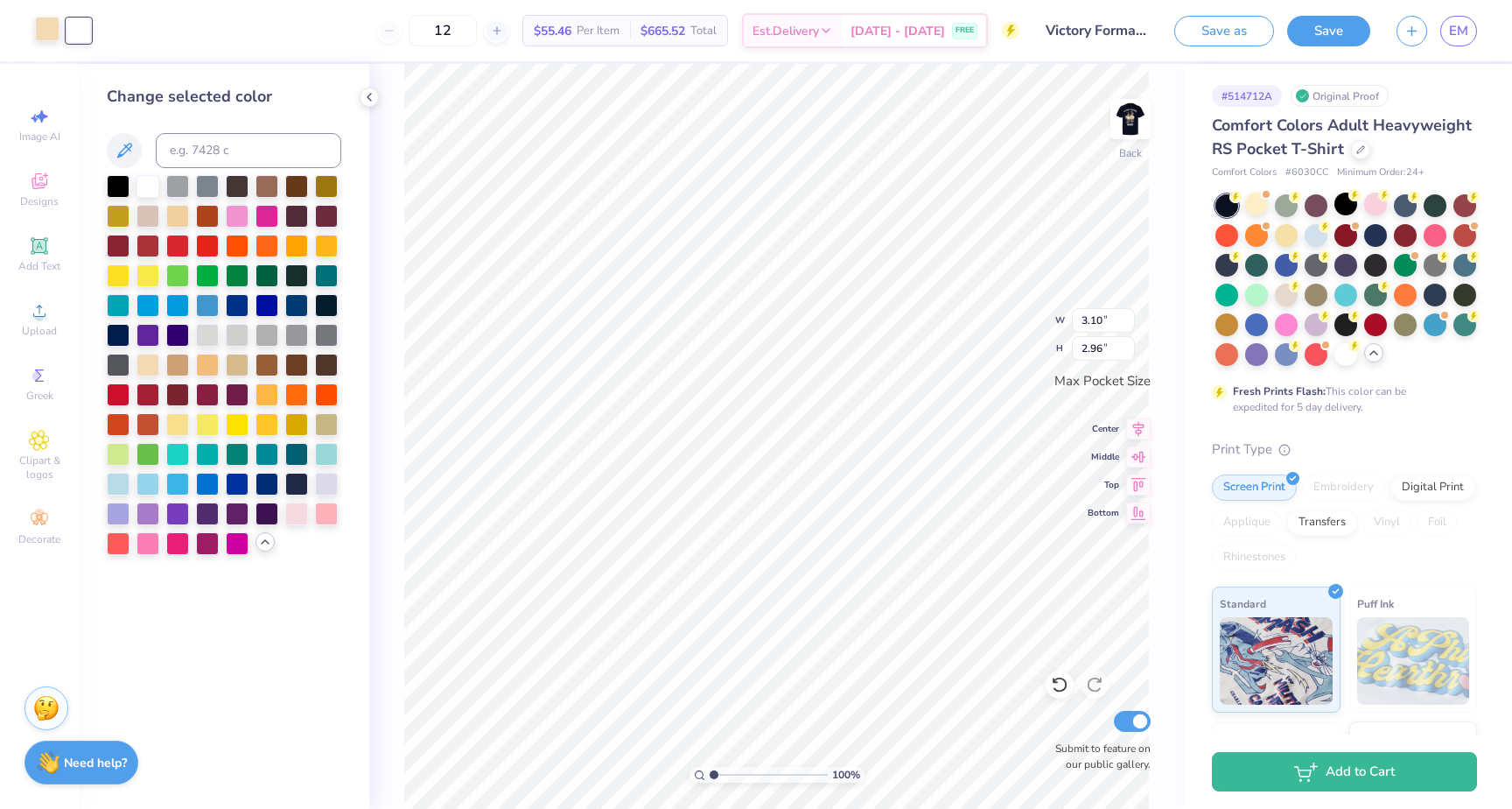
click at [50, 31] on div at bounding box center [47, 29] width 25 height 25
click at [178, 367] on div at bounding box center [177, 363] width 23 height 23
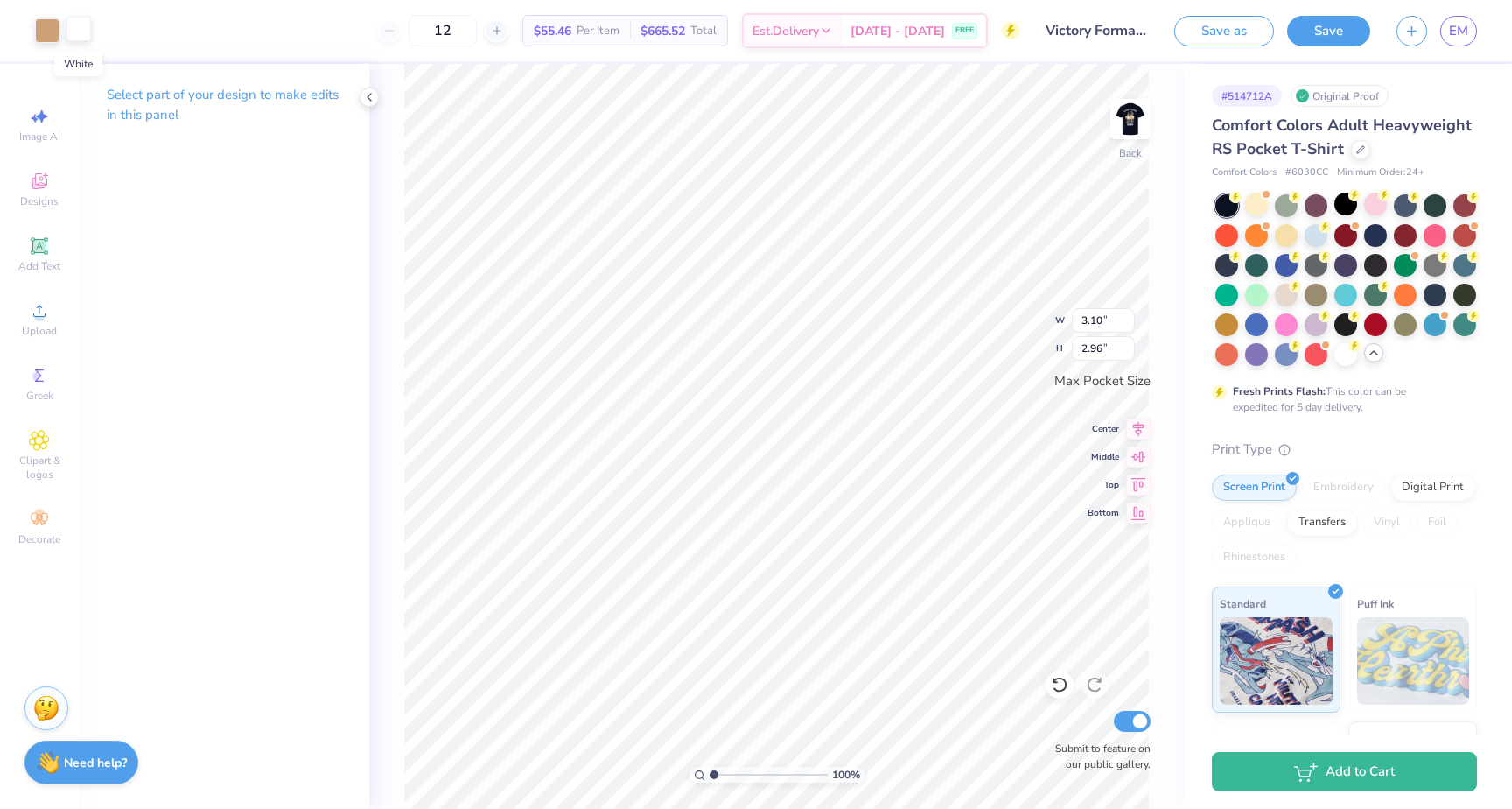
click at [81, 30] on div at bounding box center [79, 29] width 25 height 25
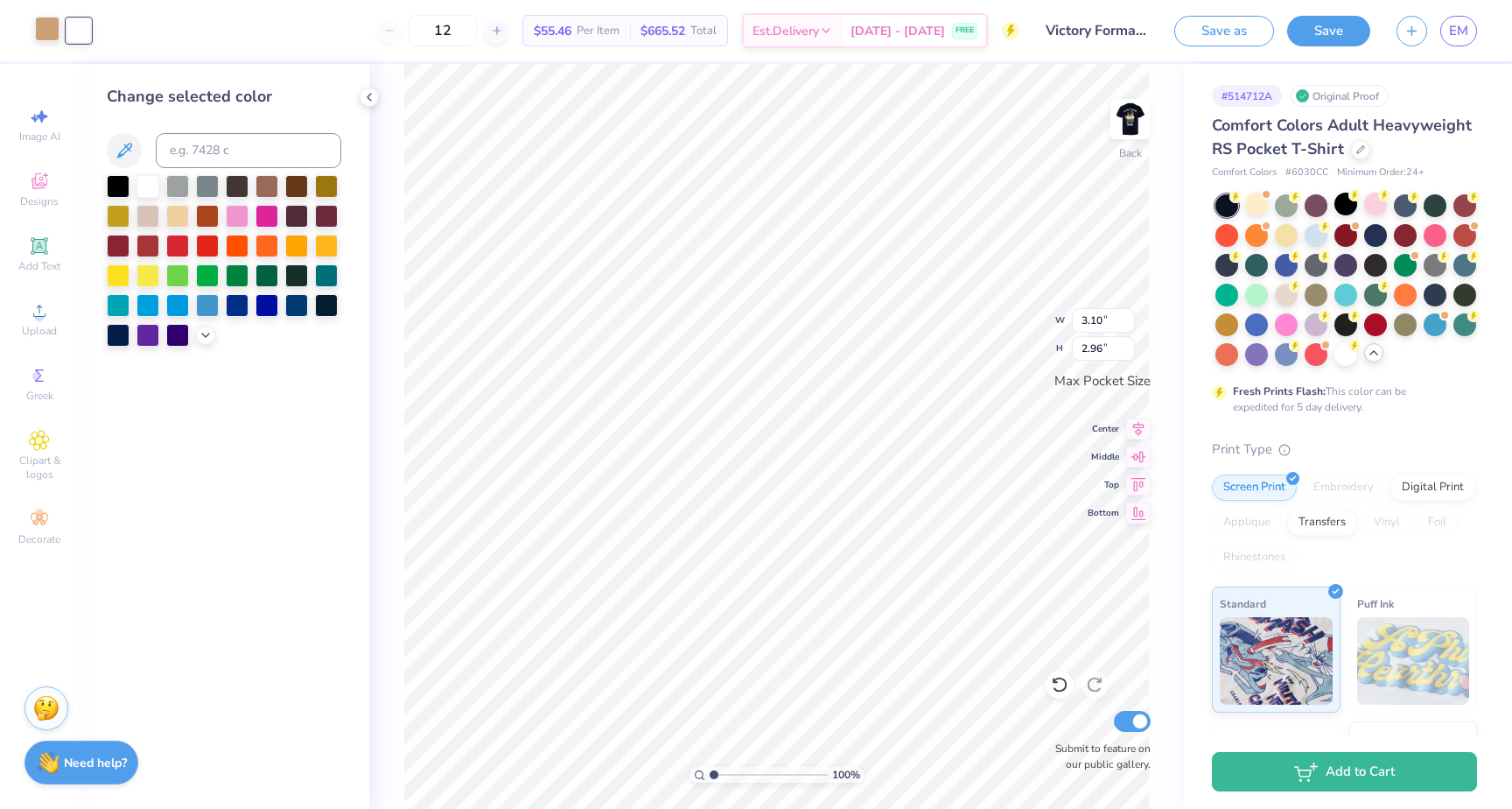
click at [49, 27] on div at bounding box center [47, 29] width 25 height 25
click at [114, 215] on div at bounding box center [118, 214] width 23 height 23
click at [328, 184] on div at bounding box center [326, 184] width 23 height 23
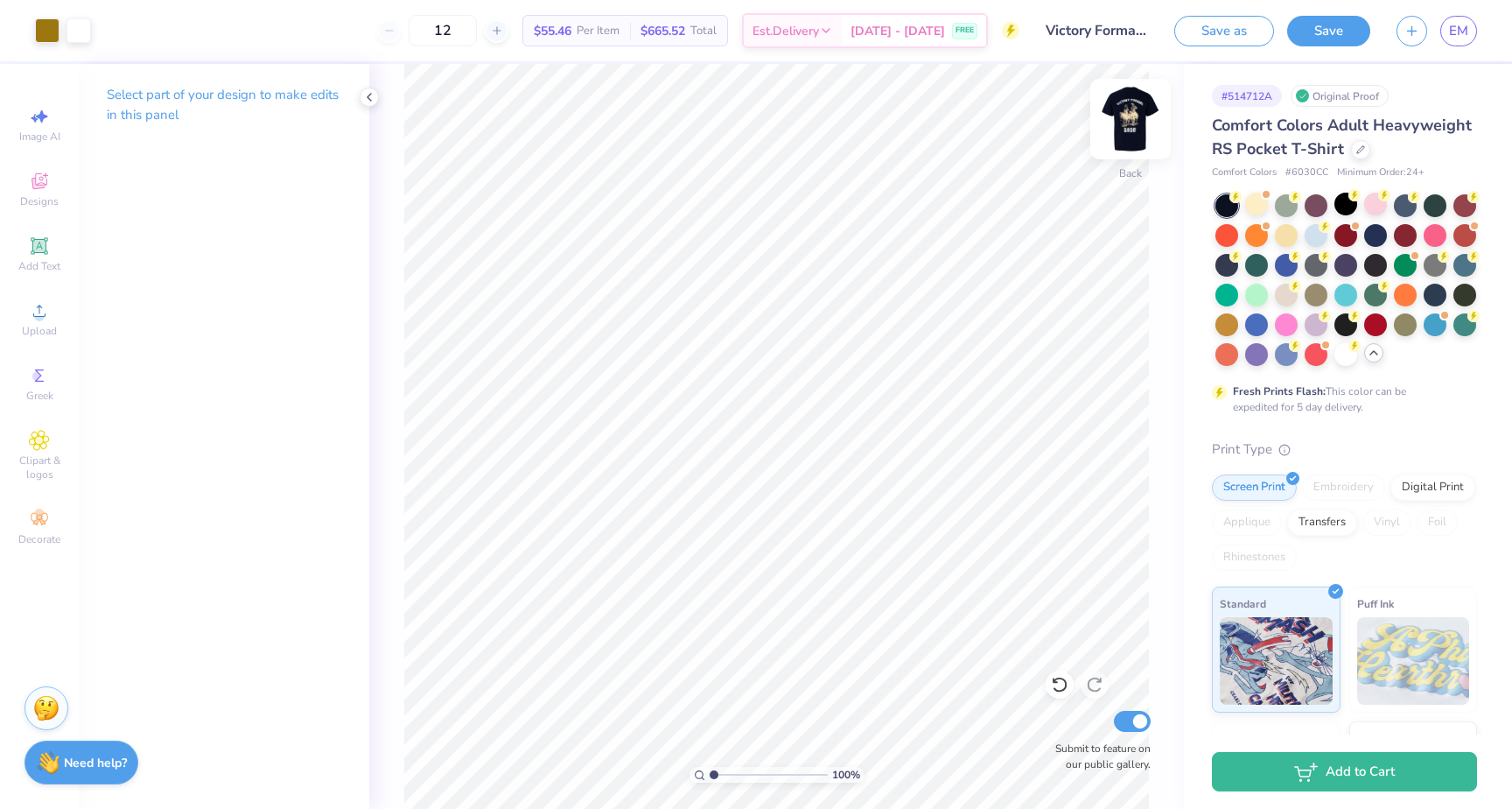
click at [1140, 120] on img at bounding box center [1131, 119] width 70 height 70
click at [47, 31] on div at bounding box center [47, 29] width 25 height 25
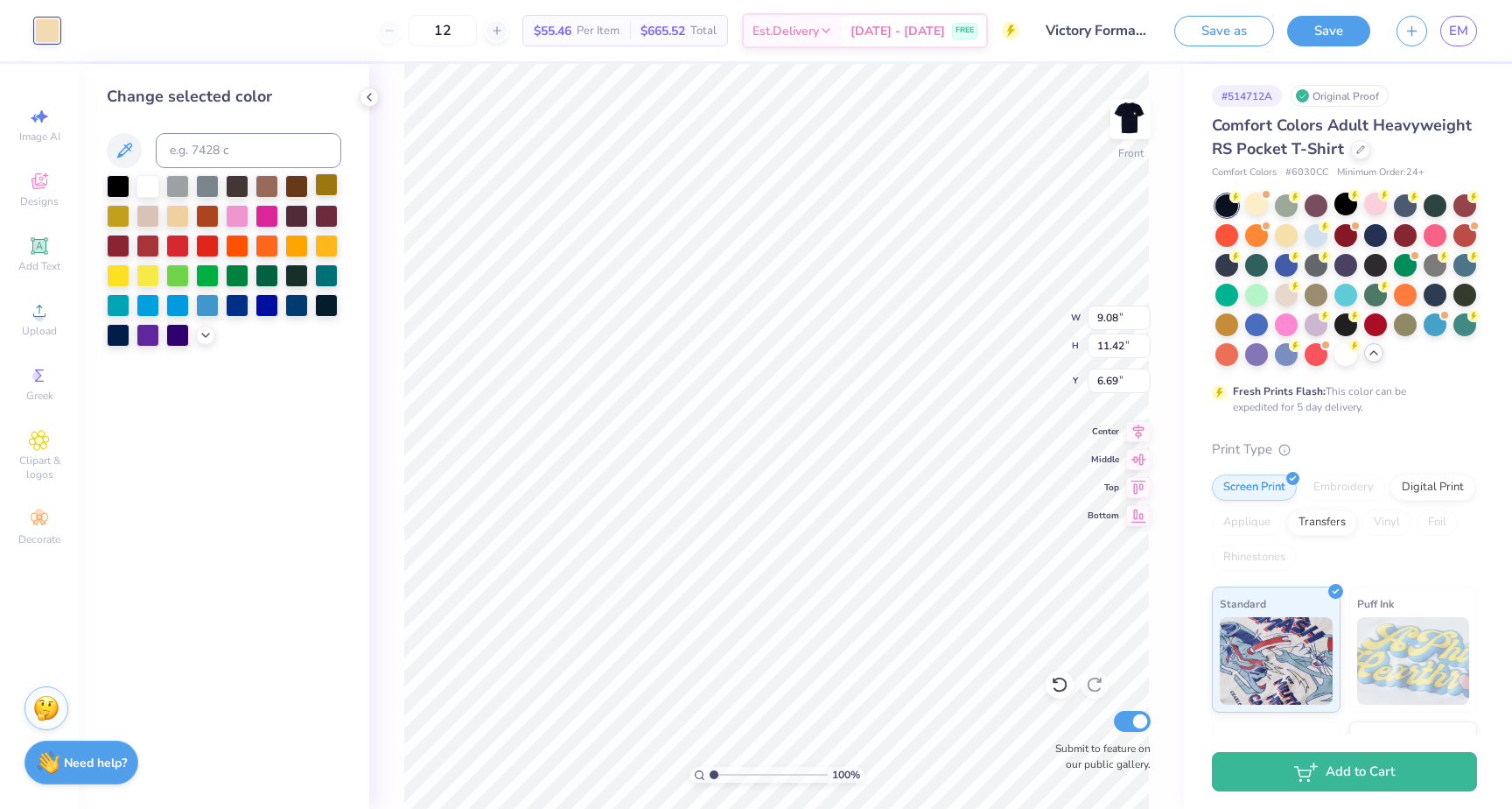
click at [326, 183] on div at bounding box center [326, 184] width 23 height 23
click at [115, 218] on div at bounding box center [118, 214] width 23 height 23
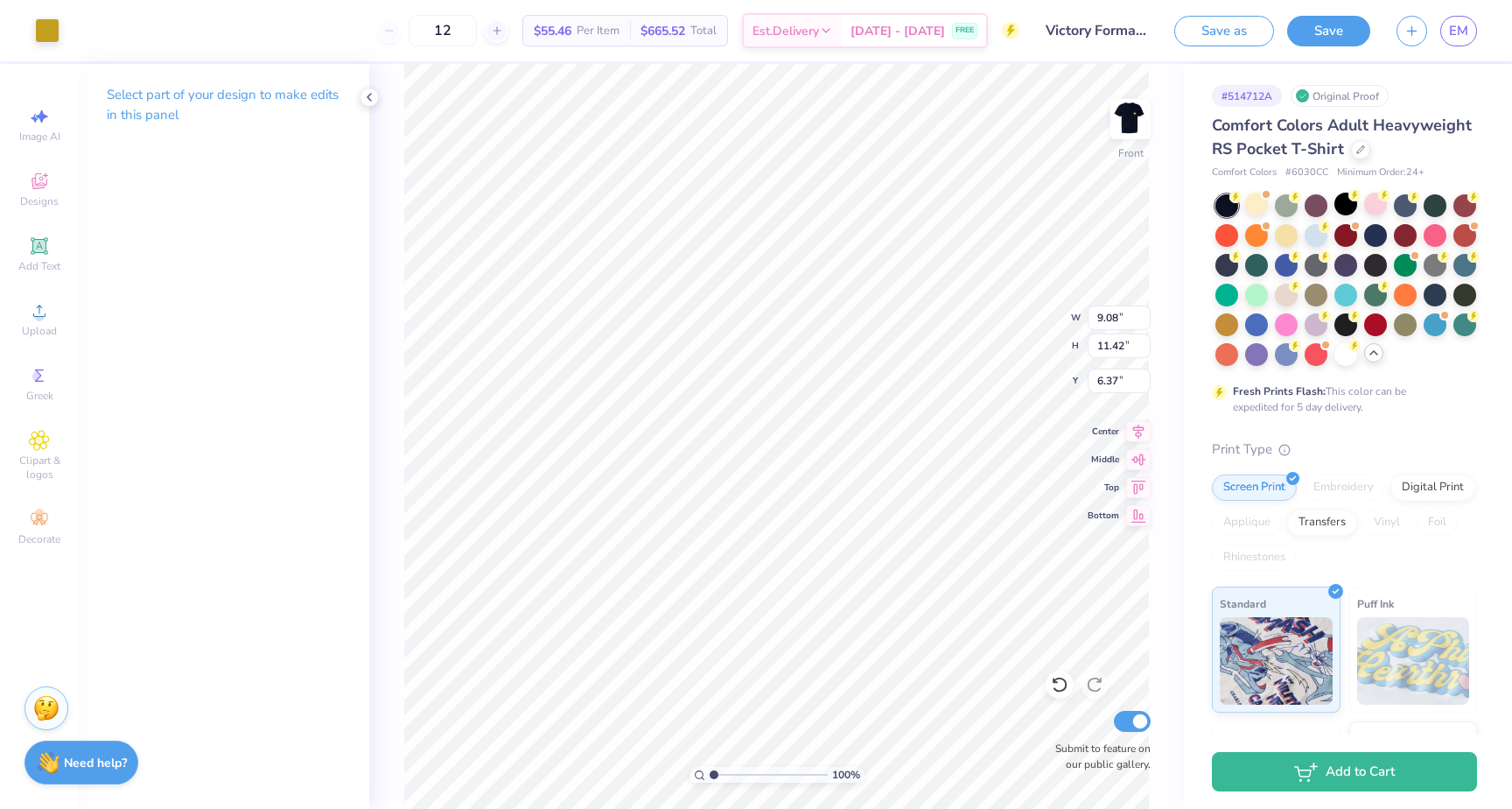
type input "6.37"
click at [1123, 132] on img at bounding box center [1131, 119] width 70 height 70
click at [1121, 127] on img at bounding box center [1131, 119] width 70 height 70
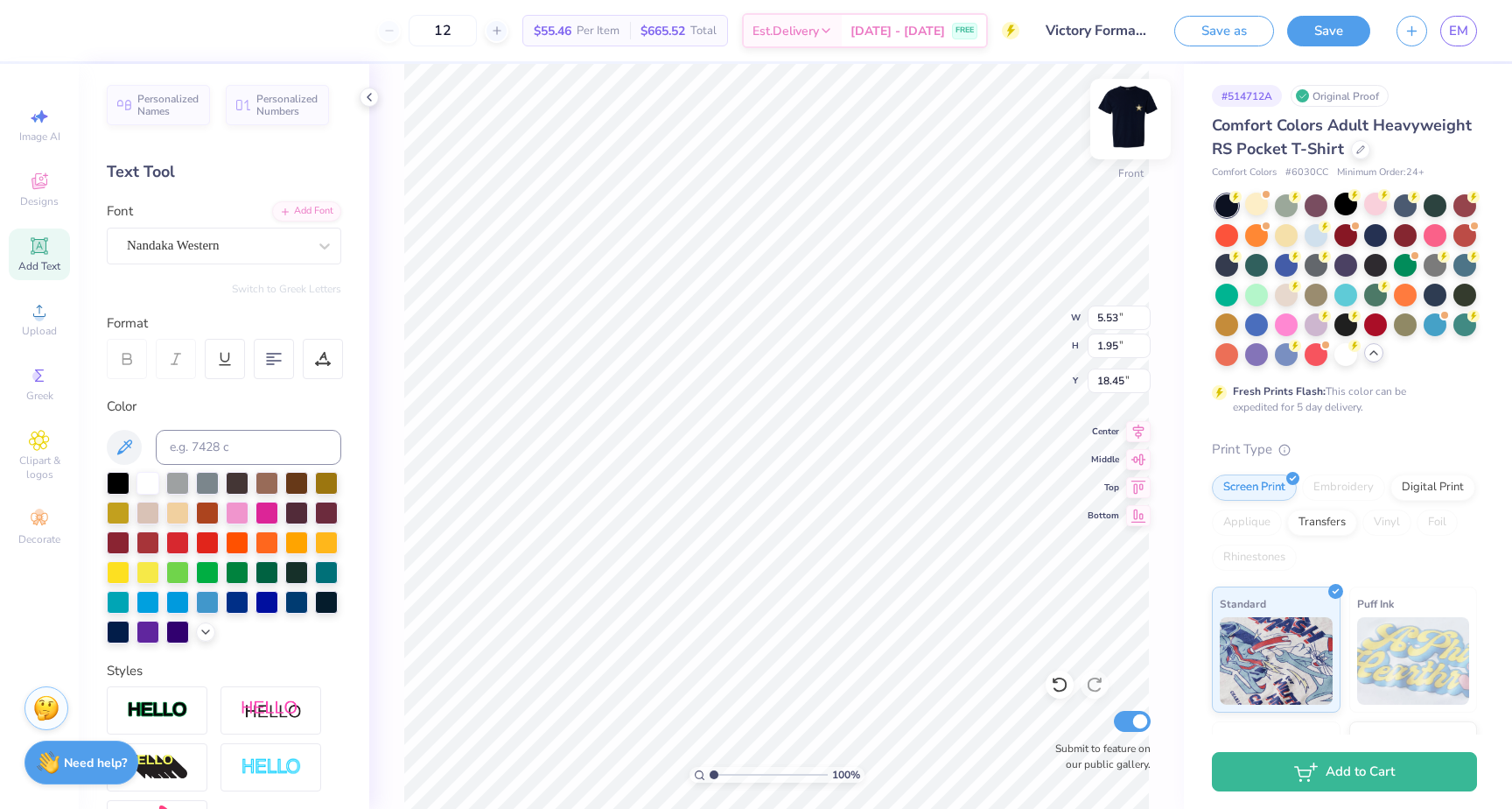
type input "3.46"
type input "1.22"
type input "18.31"
type input "2.69"
type input "0.95"
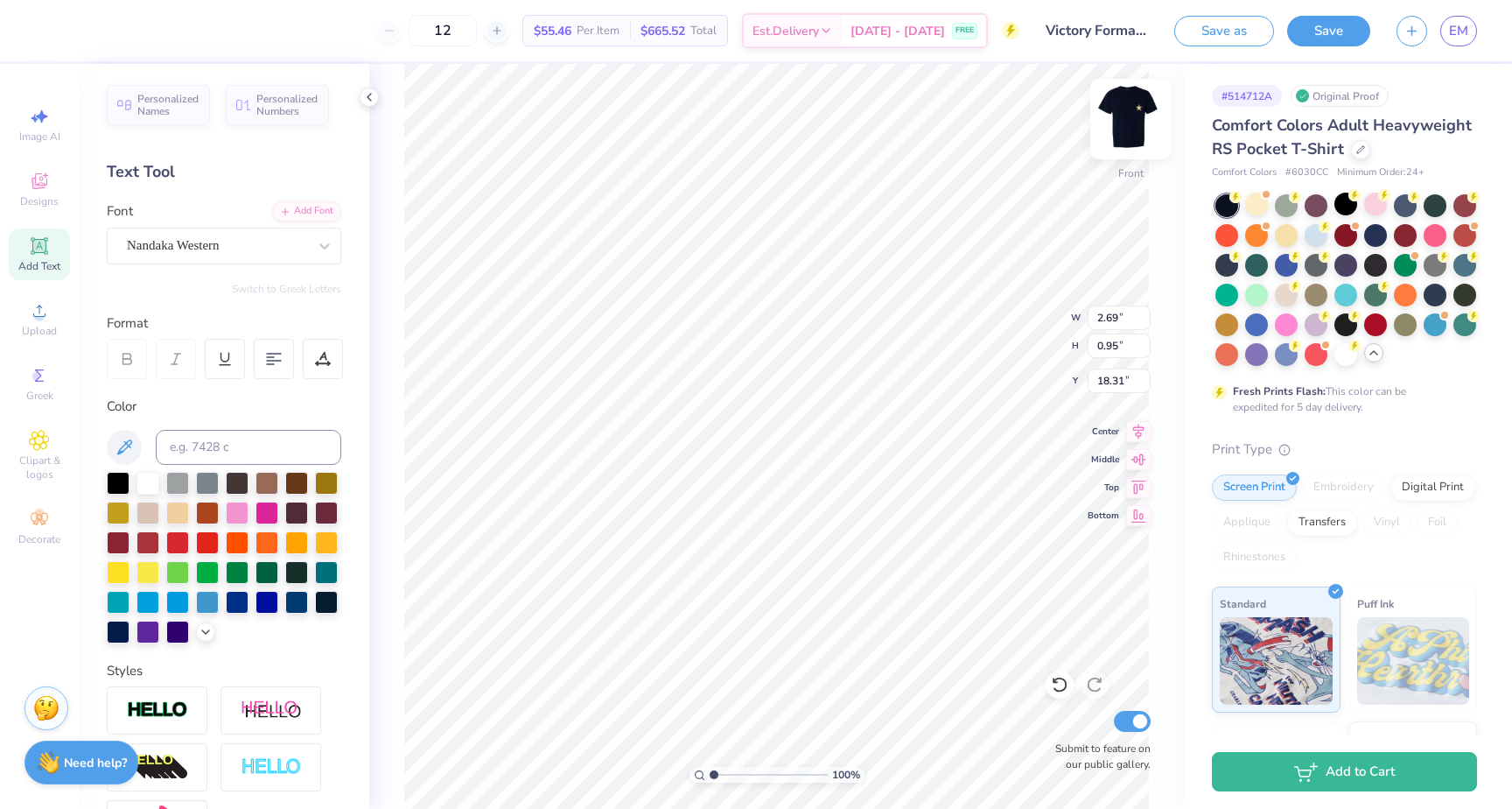
type input "18.42"
type input "9.08"
type input "11.42"
type input "6.65"
click at [1401, 204] on div at bounding box center [1406, 204] width 23 height 23
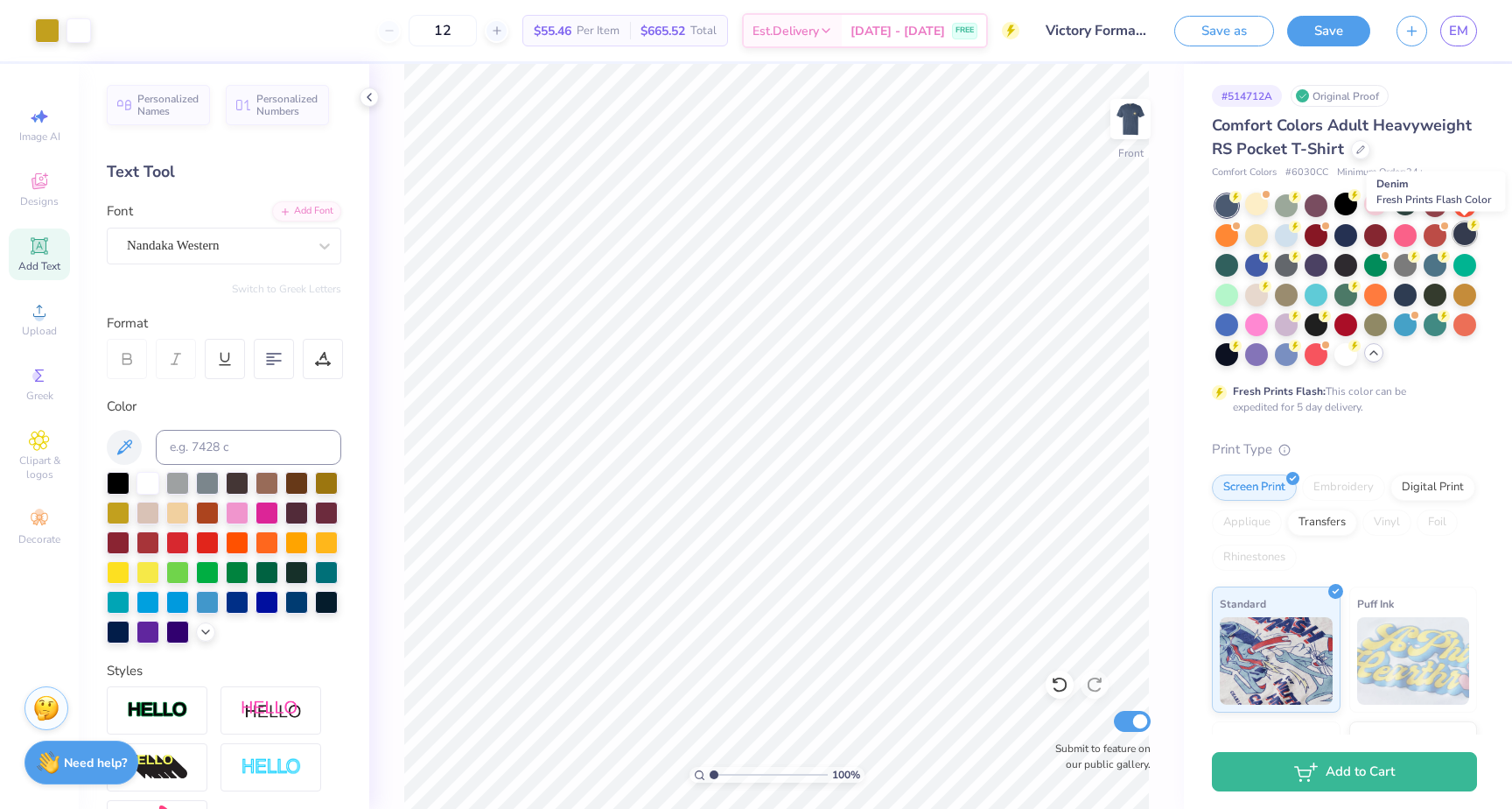
click at [1466, 233] on div at bounding box center [1465, 233] width 23 height 23
click at [1128, 118] on img at bounding box center [1131, 119] width 70 height 70
click at [1227, 357] on div at bounding box center [1227, 353] width 23 height 23
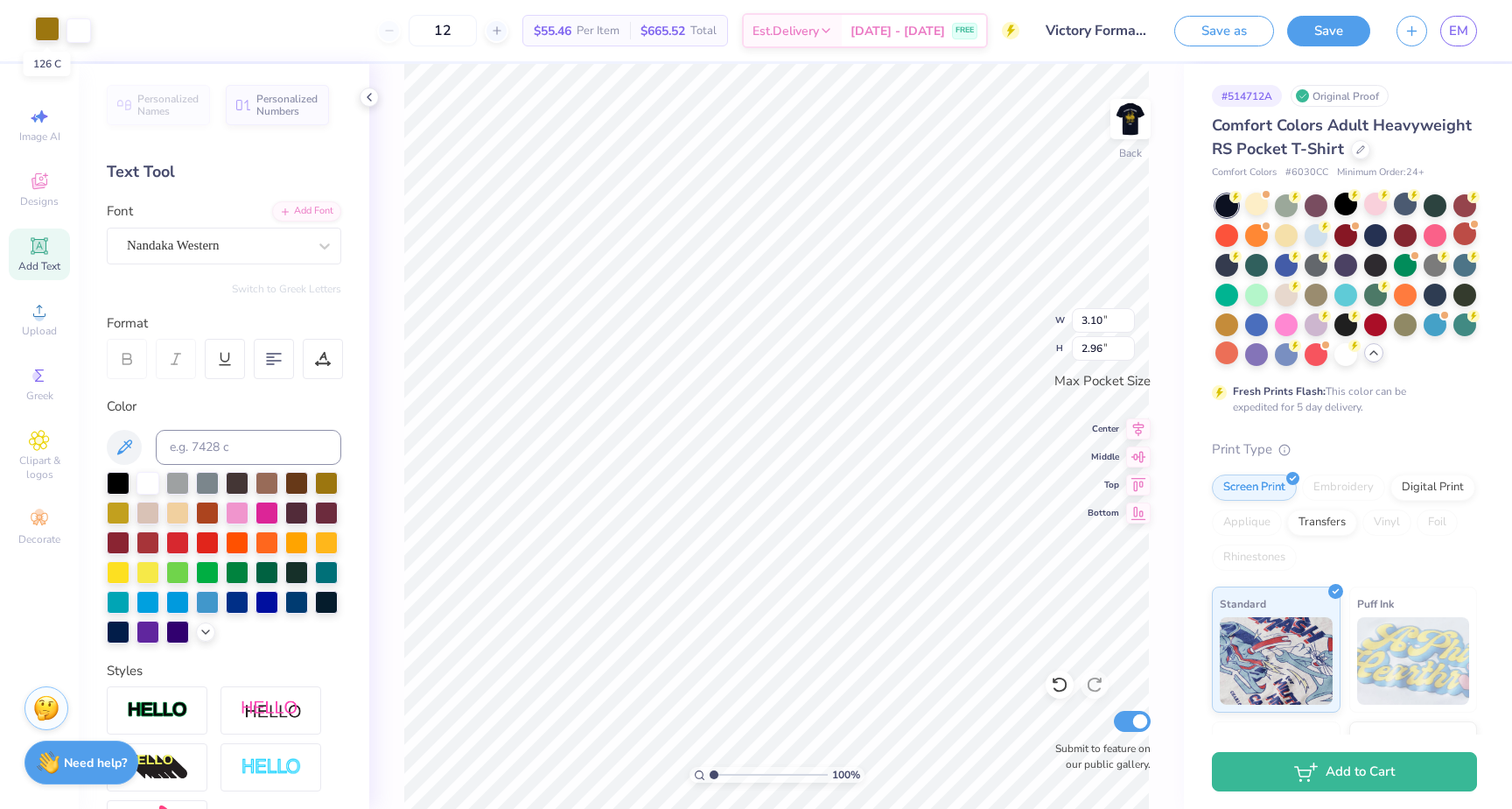
click at [52, 30] on div at bounding box center [47, 29] width 25 height 25
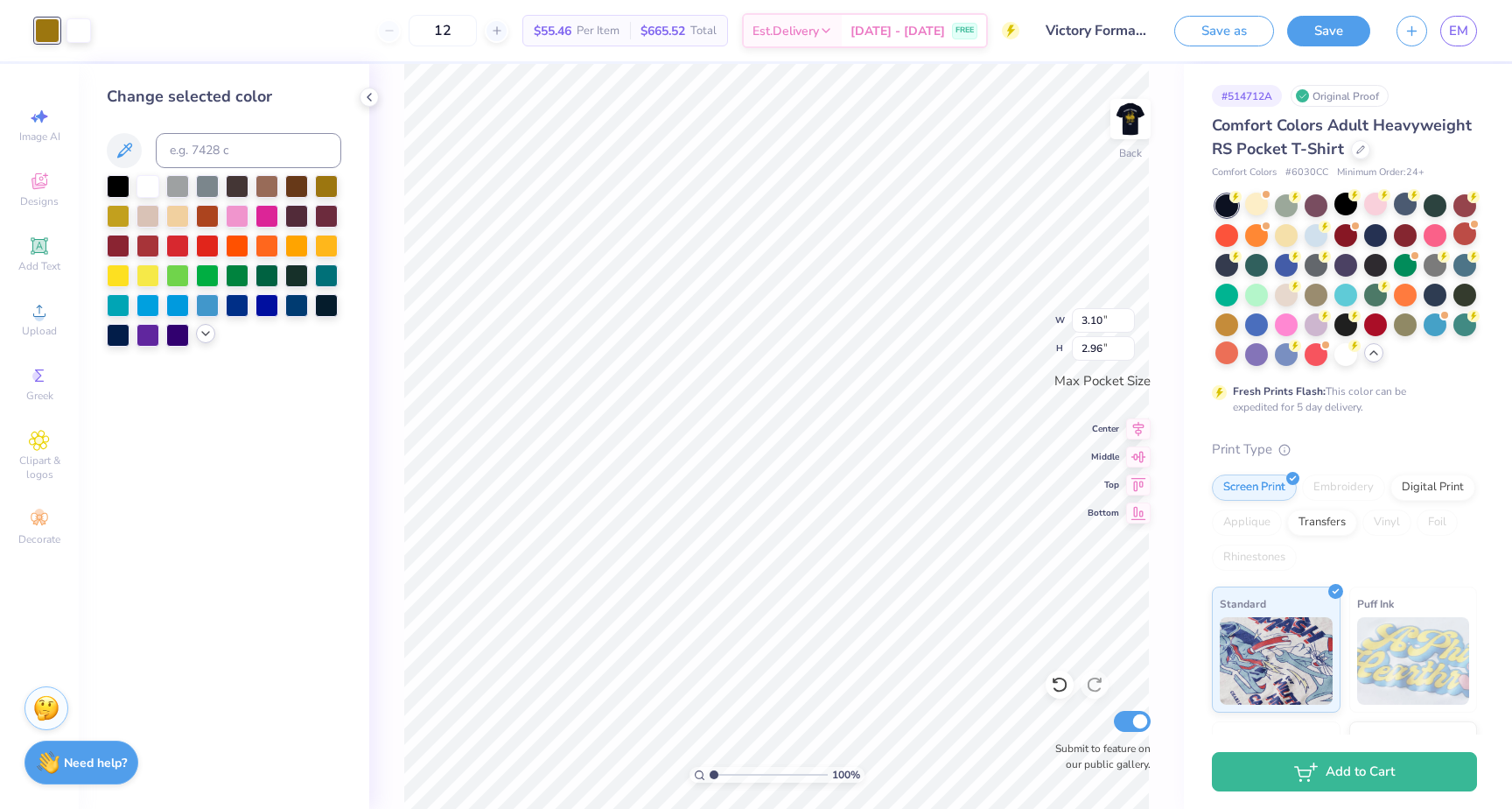
click at [203, 333] on icon at bounding box center [205, 333] width 14 height 14
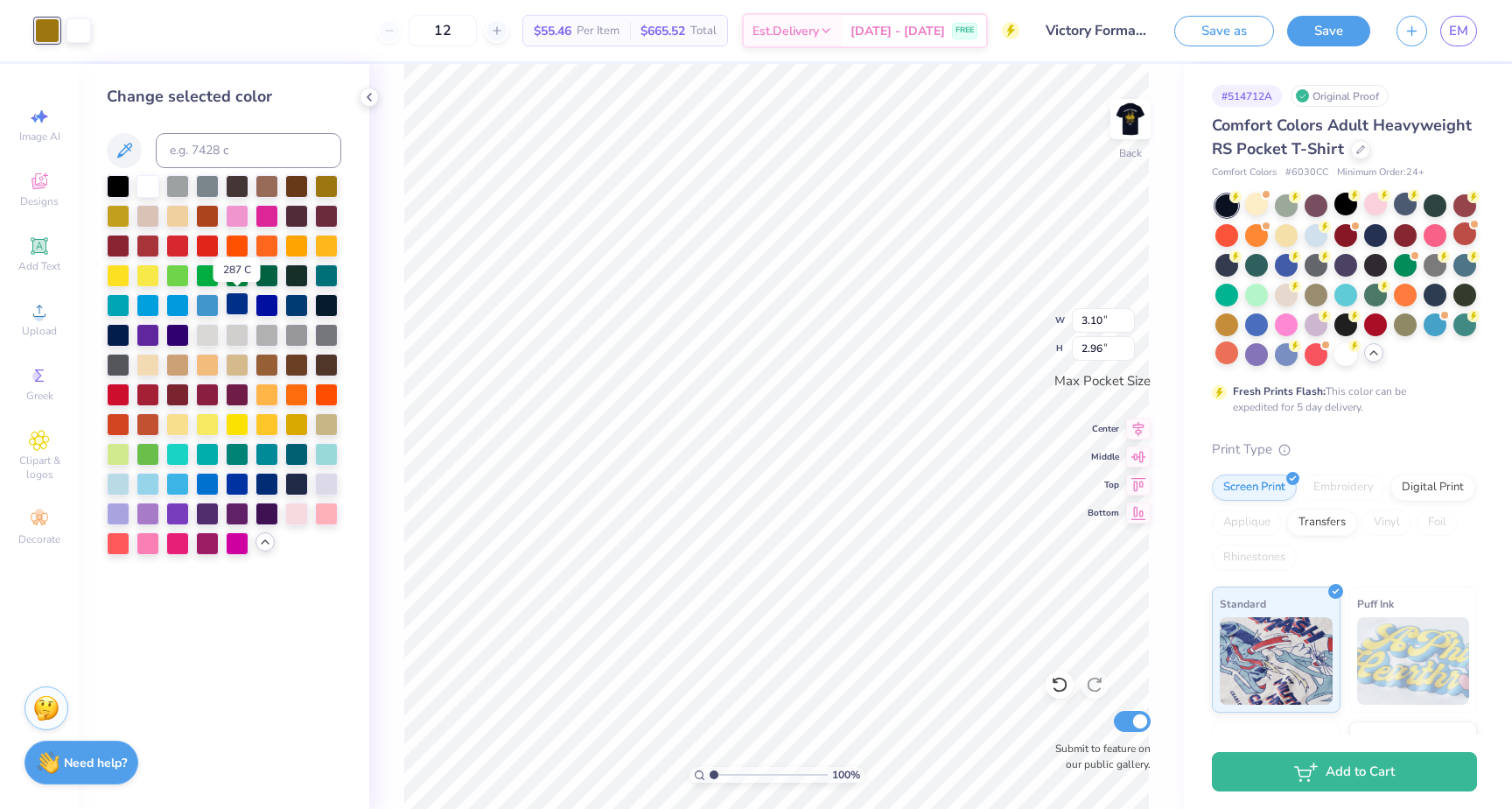
click at [233, 301] on div at bounding box center [237, 304] width 23 height 23
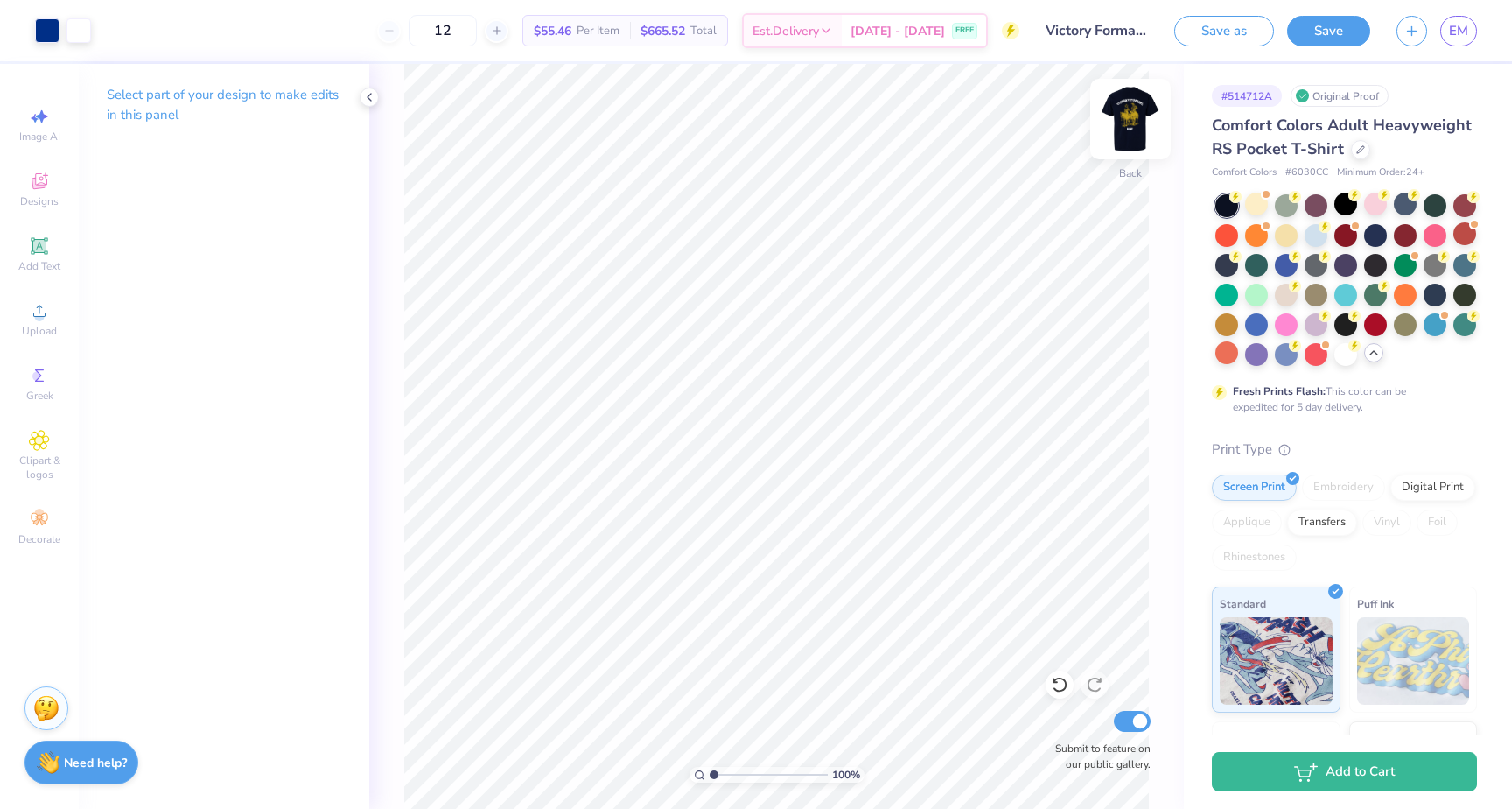
click at [1140, 111] on img at bounding box center [1131, 119] width 70 height 70
click at [35, 25] on div at bounding box center [47, 29] width 25 height 25
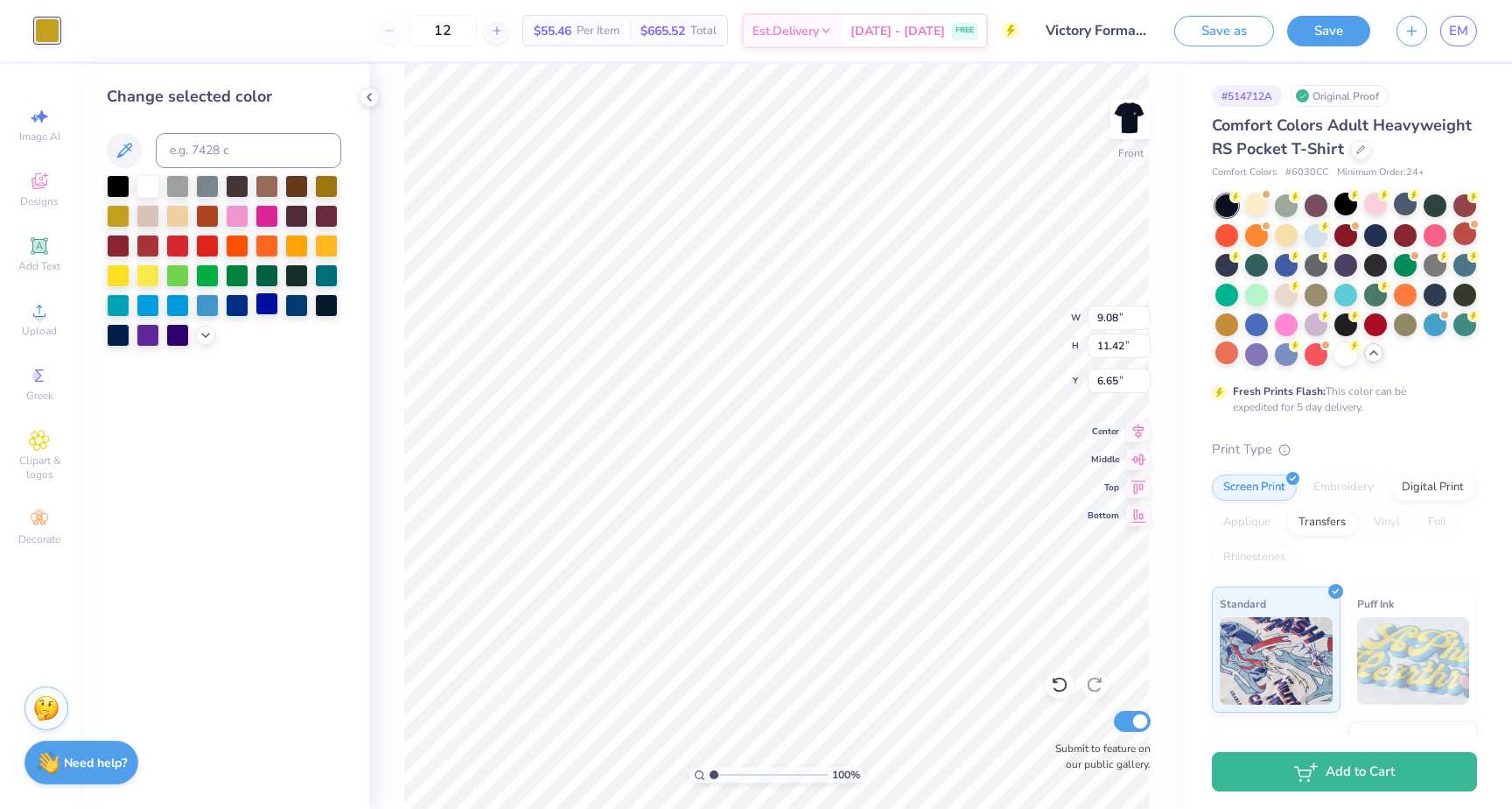
click at [270, 309] on div at bounding box center [267, 304] width 23 height 23
click at [231, 302] on div at bounding box center [237, 304] width 23 height 23
click at [207, 303] on div at bounding box center [207, 304] width 23 height 23
click at [198, 335] on icon at bounding box center [205, 333] width 14 height 14
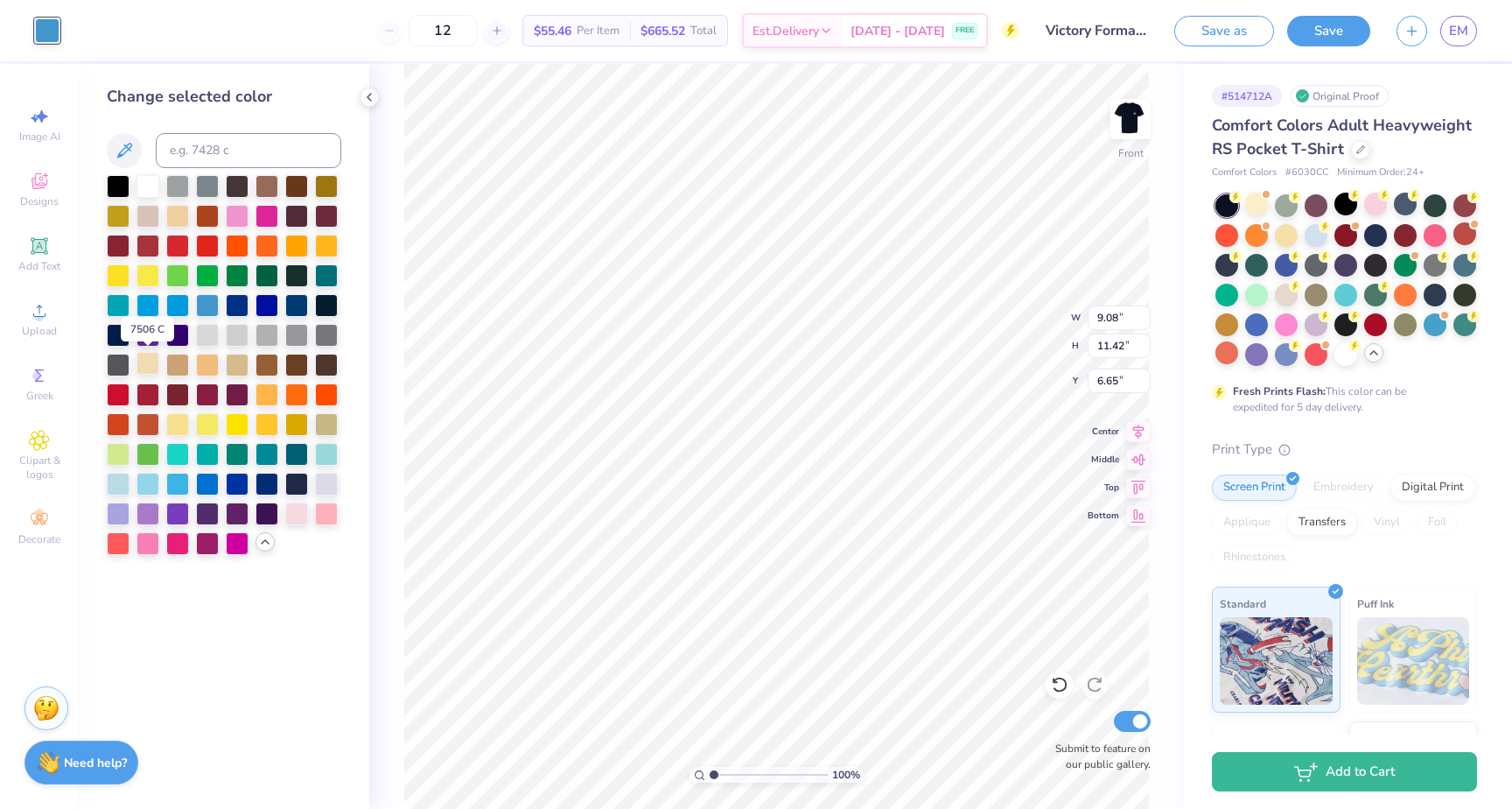
click at [147, 359] on div at bounding box center [148, 363] width 23 height 23
click at [209, 424] on div at bounding box center [207, 423] width 23 height 23
click at [299, 514] on div at bounding box center [297, 512] width 23 height 23
click at [118, 479] on div at bounding box center [118, 483] width 23 height 23
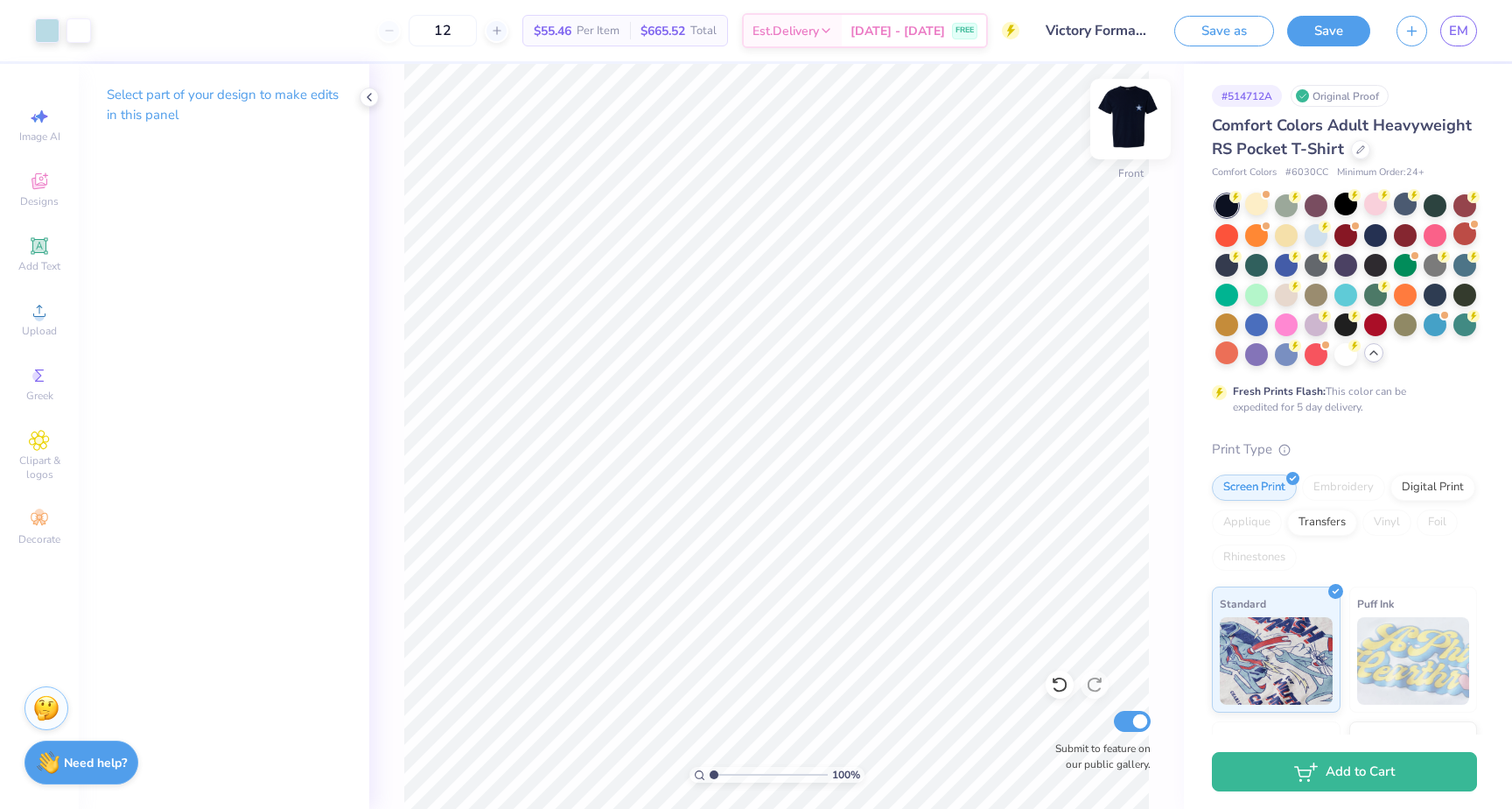
click at [1122, 106] on img at bounding box center [1131, 119] width 70 height 70
click at [1134, 121] on img at bounding box center [1131, 119] width 70 height 70
click at [1126, 116] on img at bounding box center [1131, 119] width 70 height 70
click at [43, 30] on div at bounding box center [47, 29] width 25 height 25
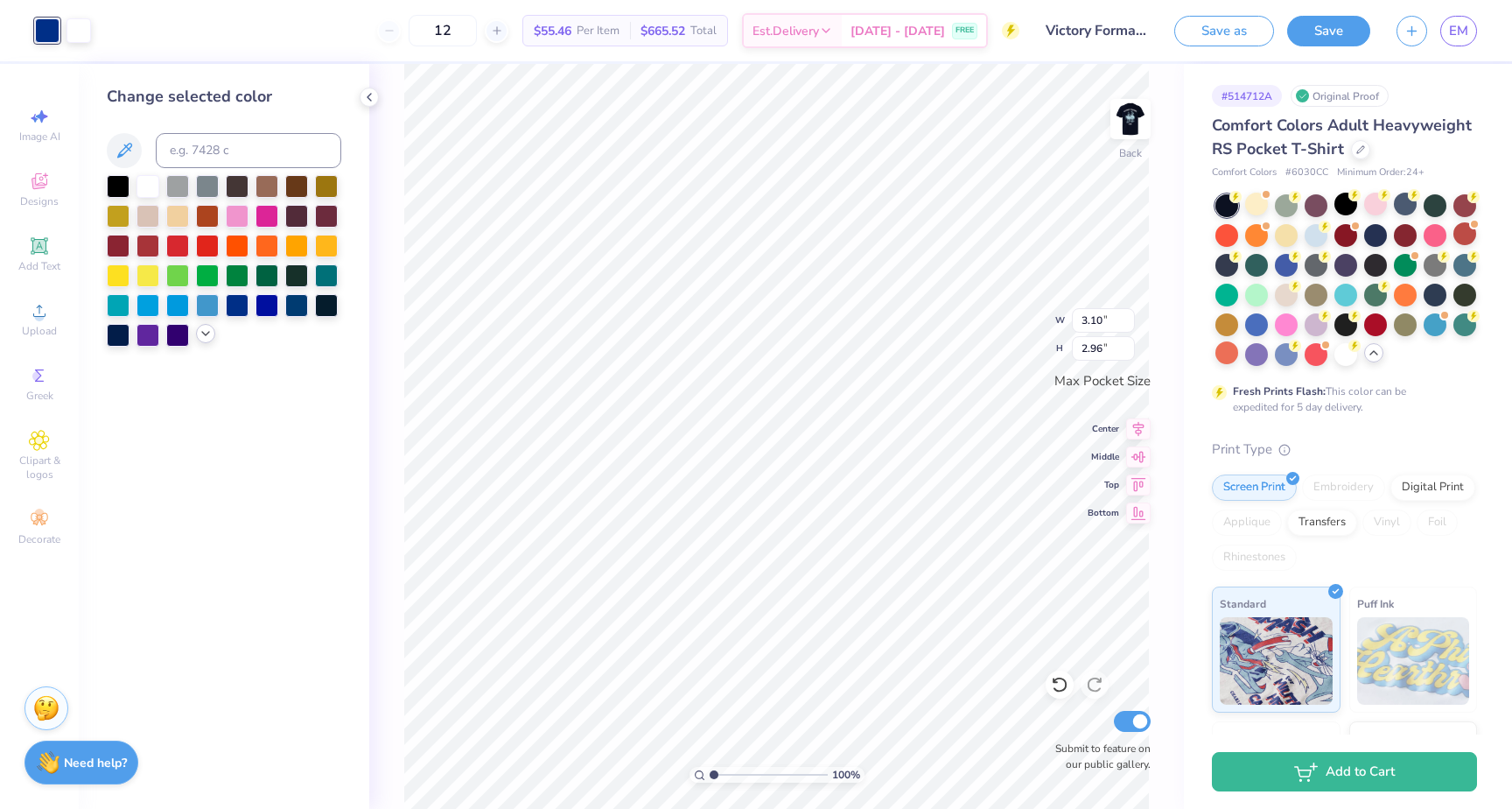
click at [199, 332] on icon at bounding box center [205, 333] width 14 height 14
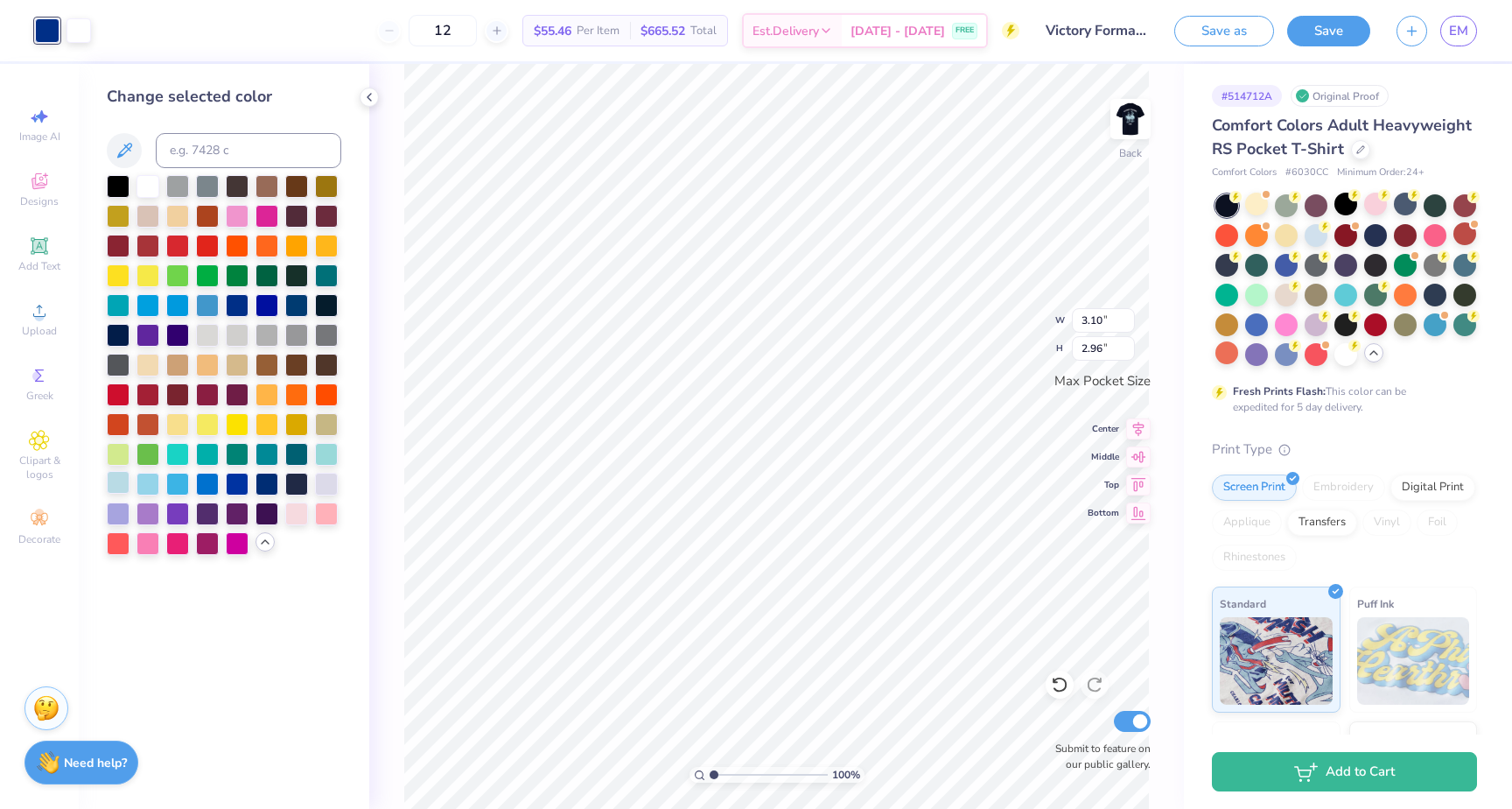
click at [118, 482] on div at bounding box center [118, 483] width 23 height 23
click at [152, 481] on div at bounding box center [148, 483] width 23 height 23
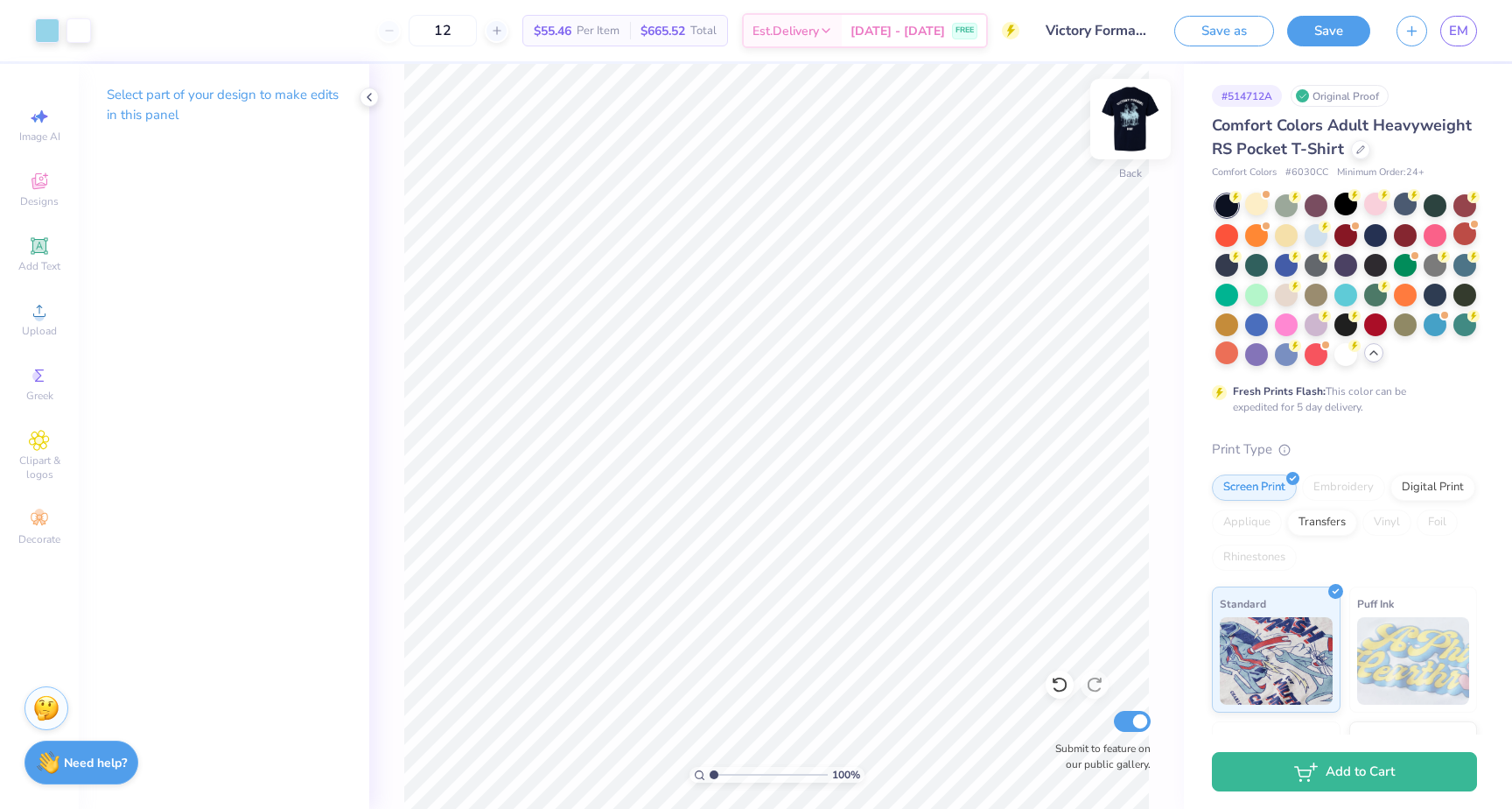
click at [1136, 126] on img at bounding box center [1131, 119] width 70 height 70
type input "6.62"
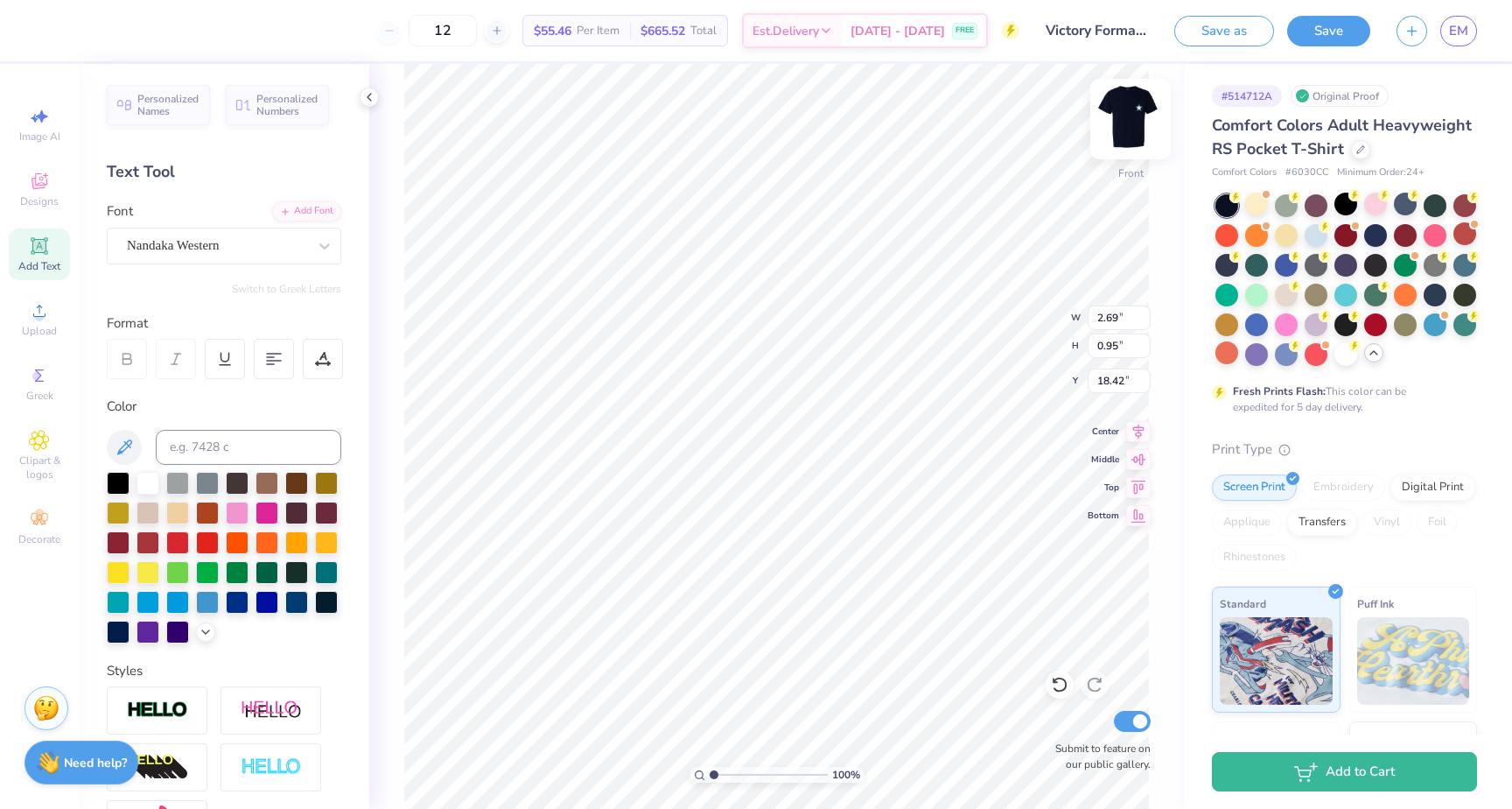
type input "15.16"
type input "1.46"
type input "0.52"
type input "15.39"
click at [1133, 115] on img at bounding box center [1131, 119] width 70 height 70
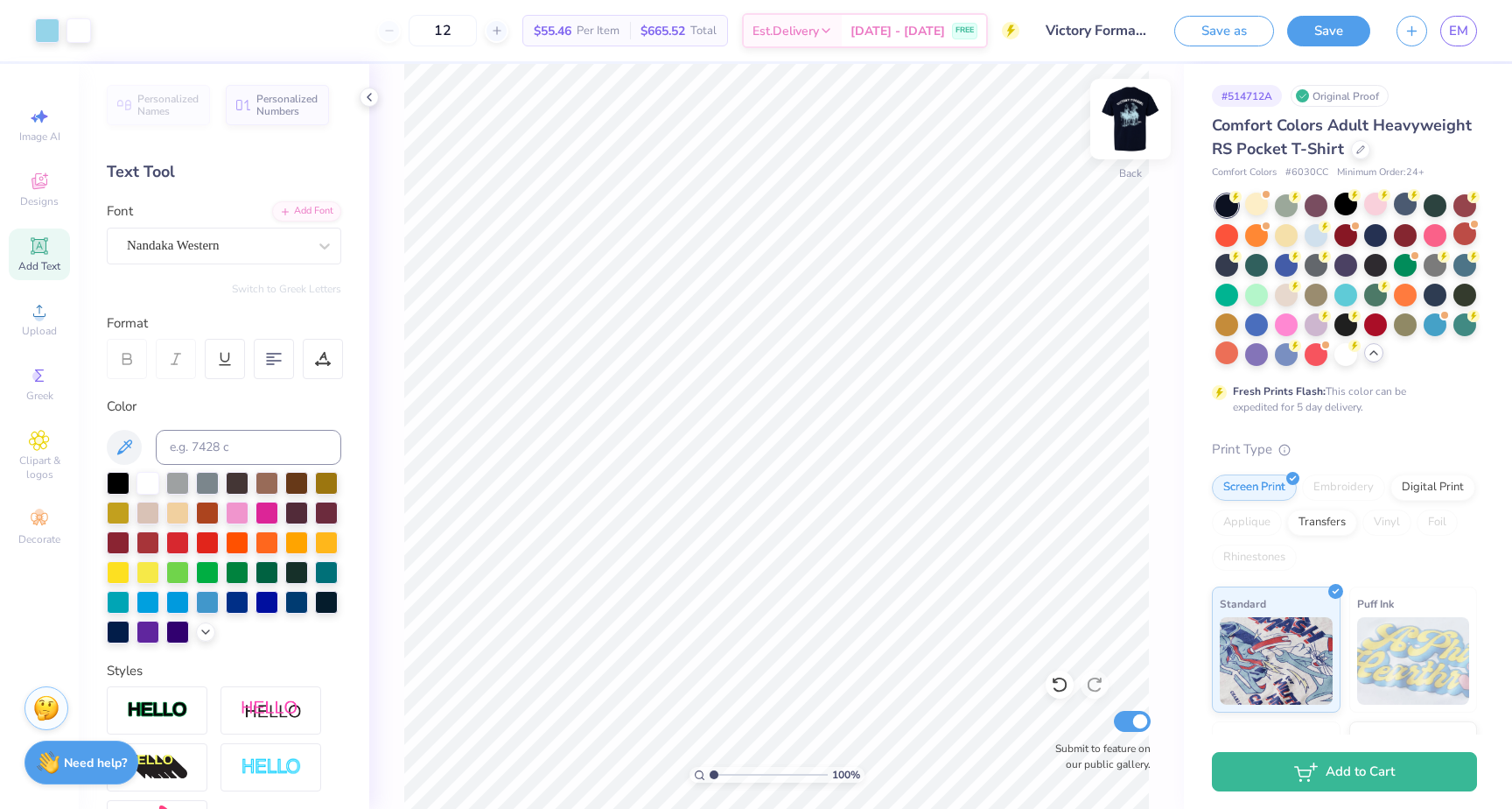
click at [1133, 115] on img at bounding box center [1131, 119] width 70 height 70
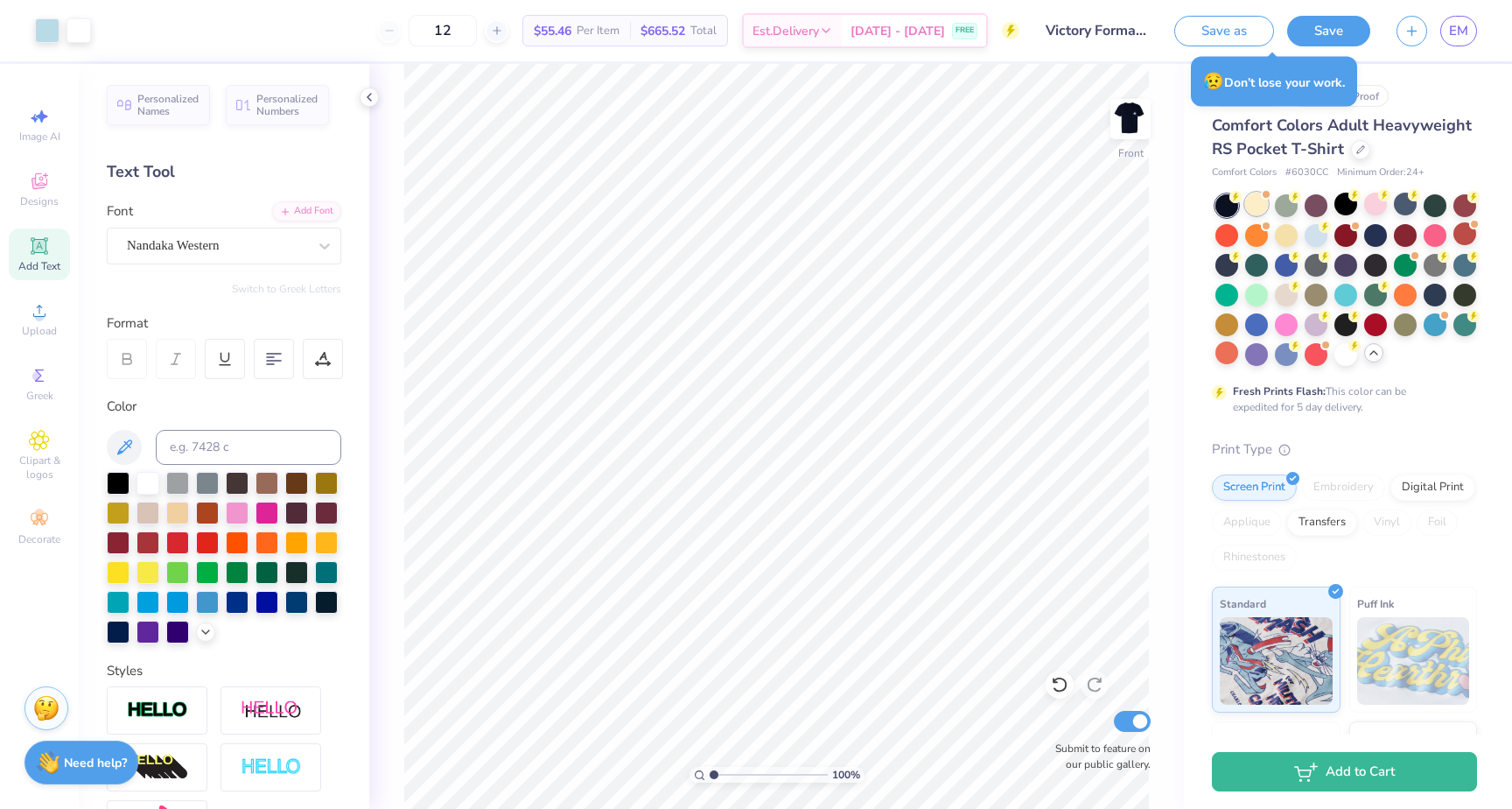
click at [1255, 212] on div at bounding box center [1257, 204] width 23 height 23
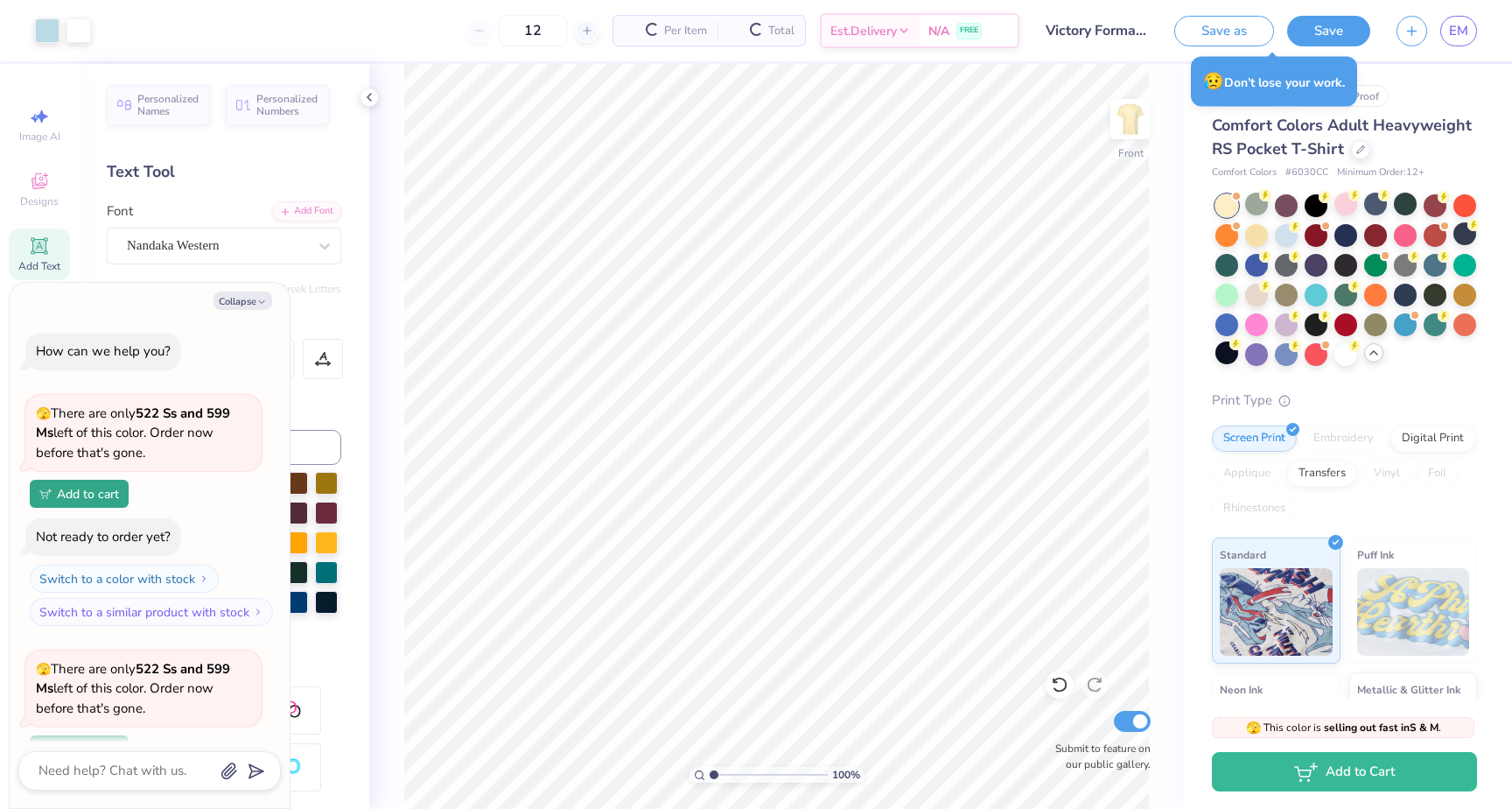
scroll to position [408, 0]
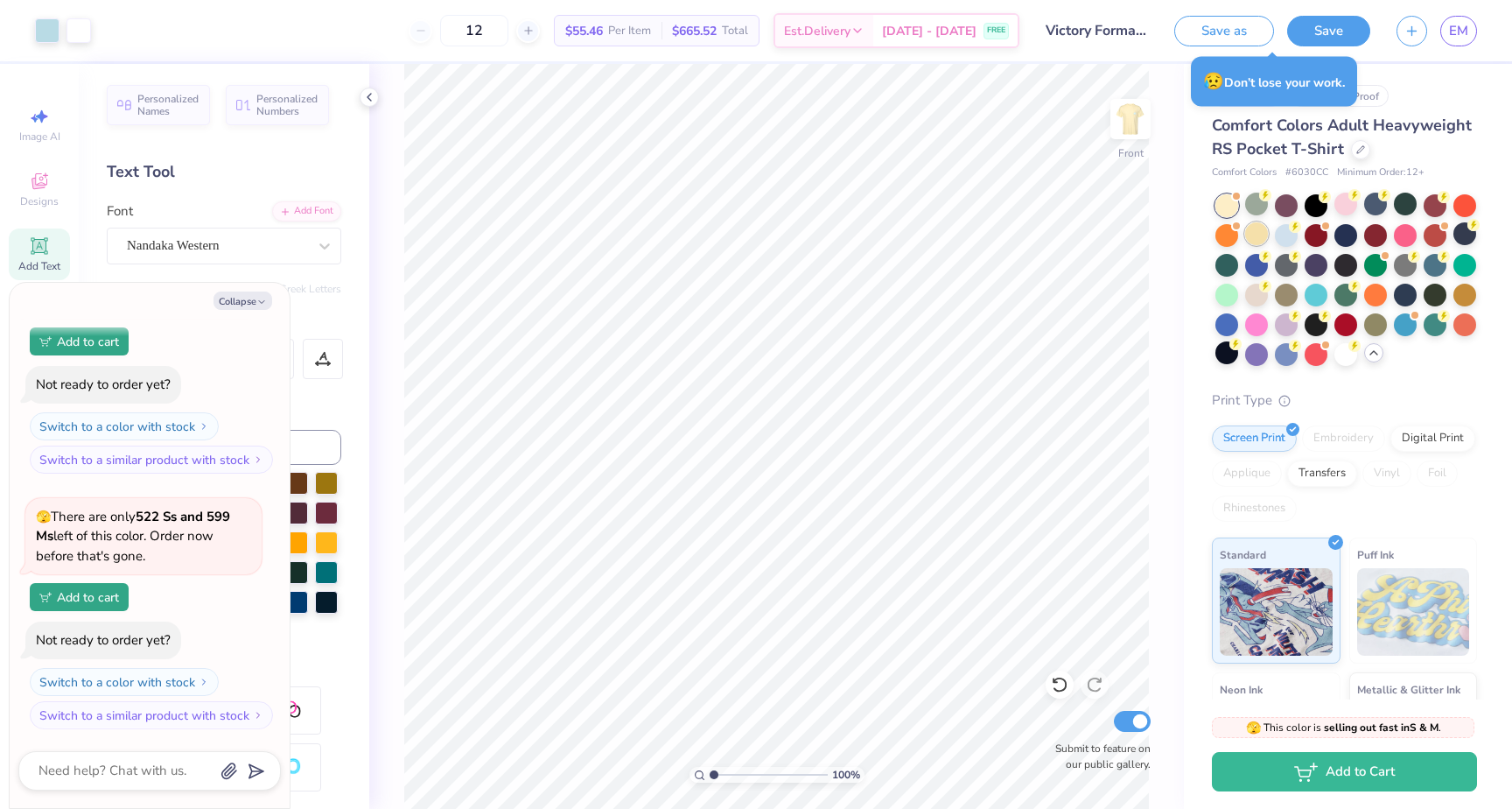
click at [1254, 236] on div at bounding box center [1257, 233] width 23 height 23
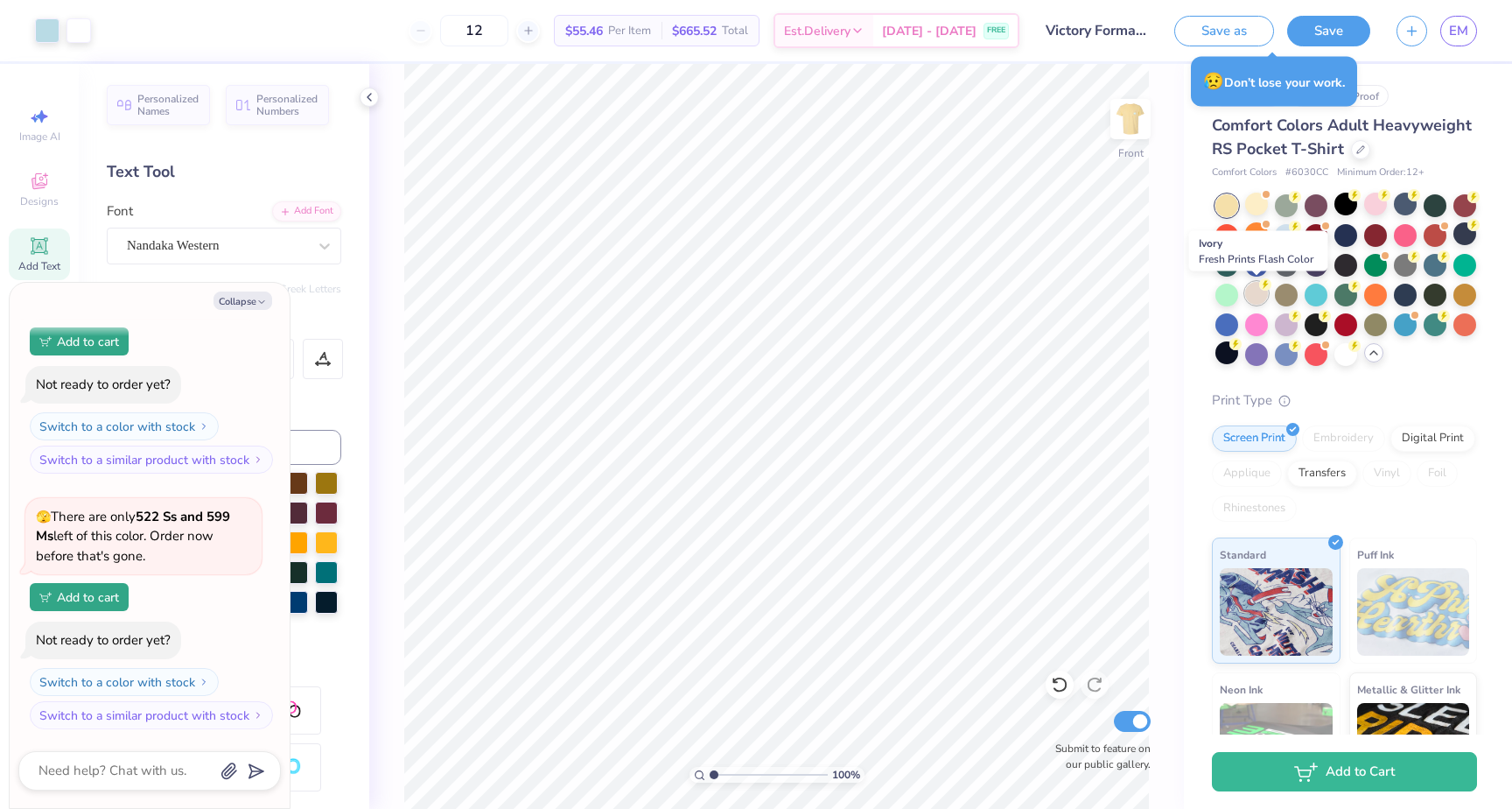
click at [1259, 296] on div at bounding box center [1257, 293] width 23 height 23
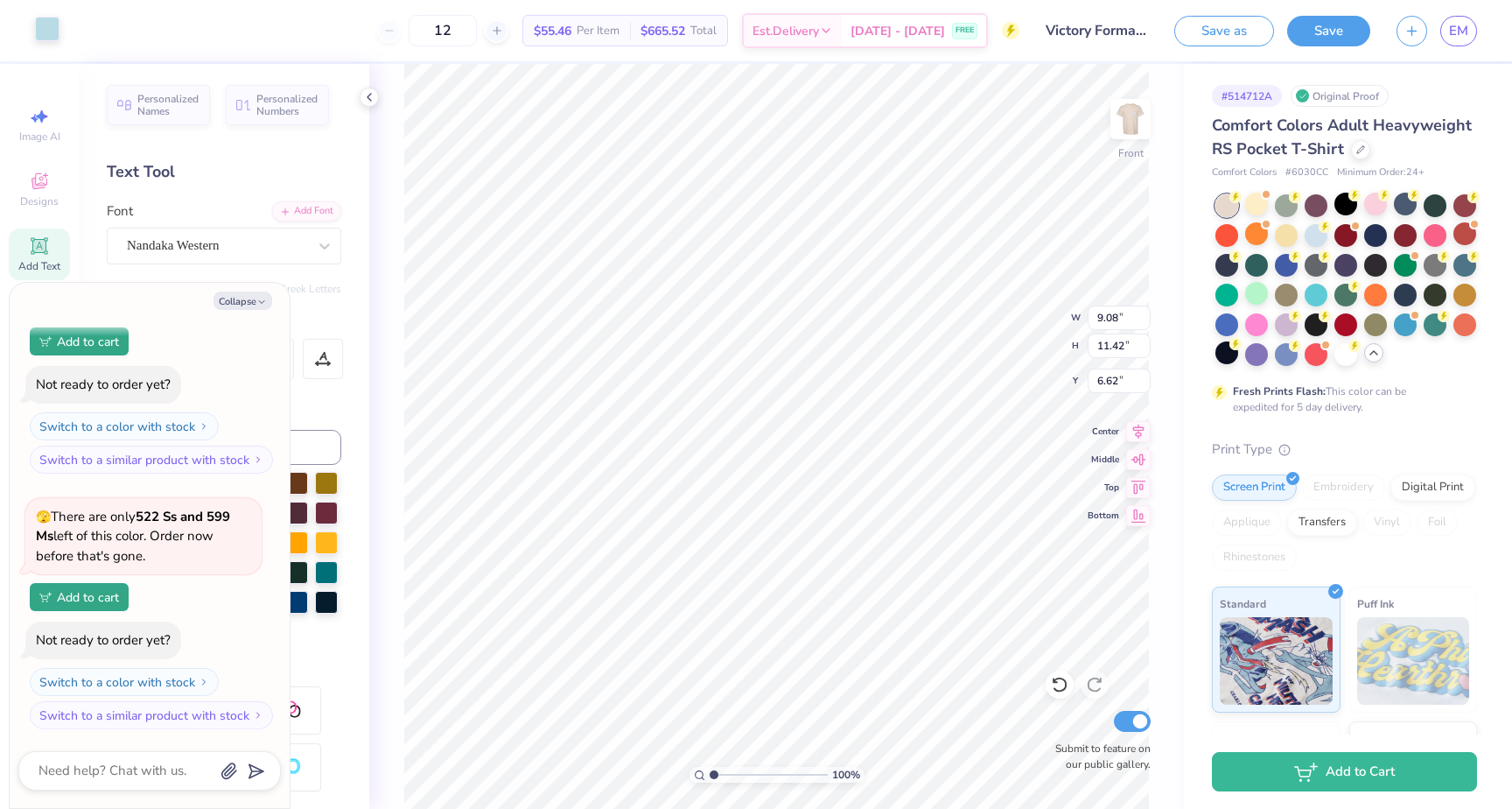
click at [39, 32] on div at bounding box center [47, 29] width 25 height 25
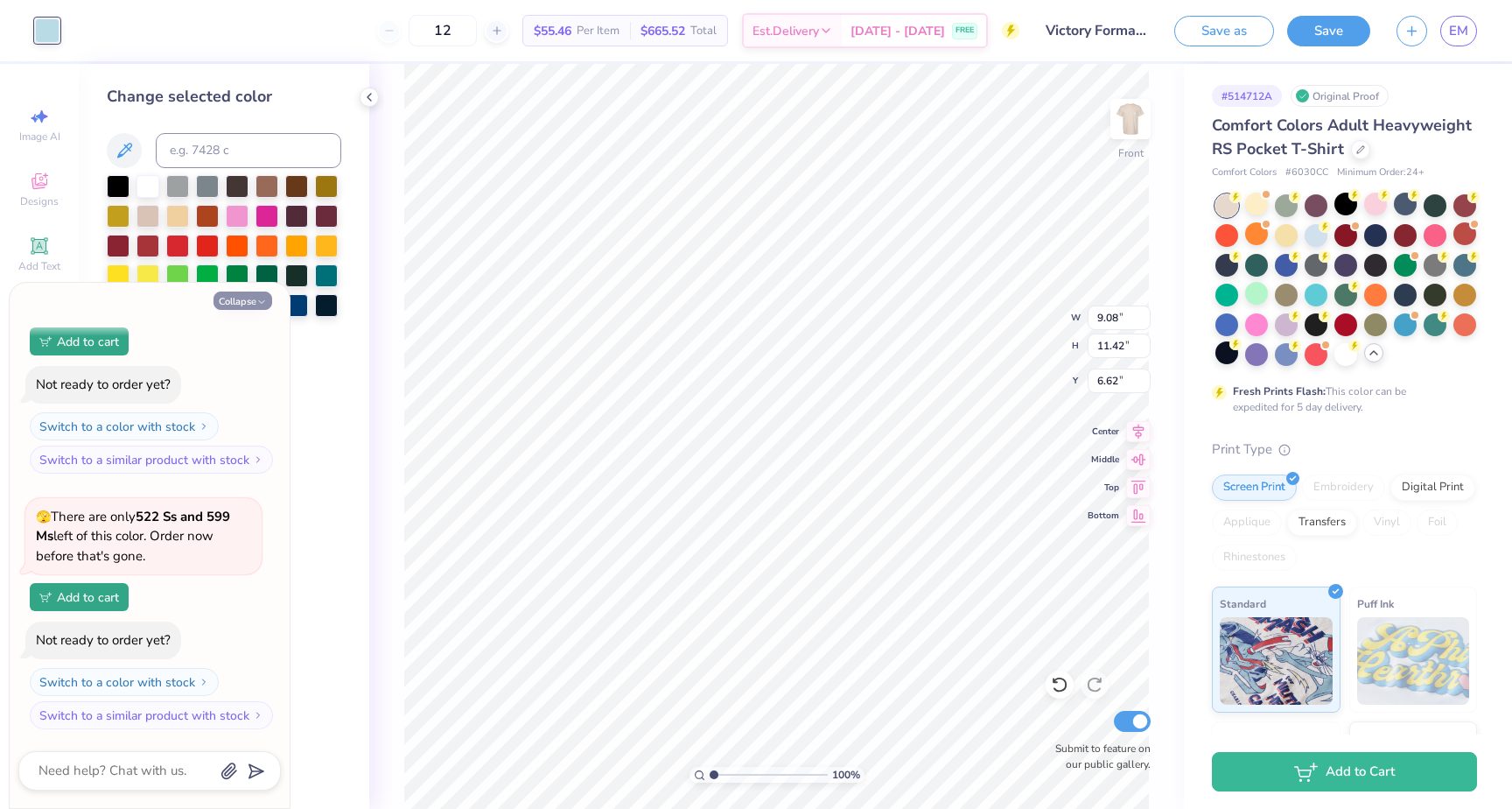
click at [258, 297] on icon "button" at bounding box center [262, 302] width 11 height 11
type textarea "x"
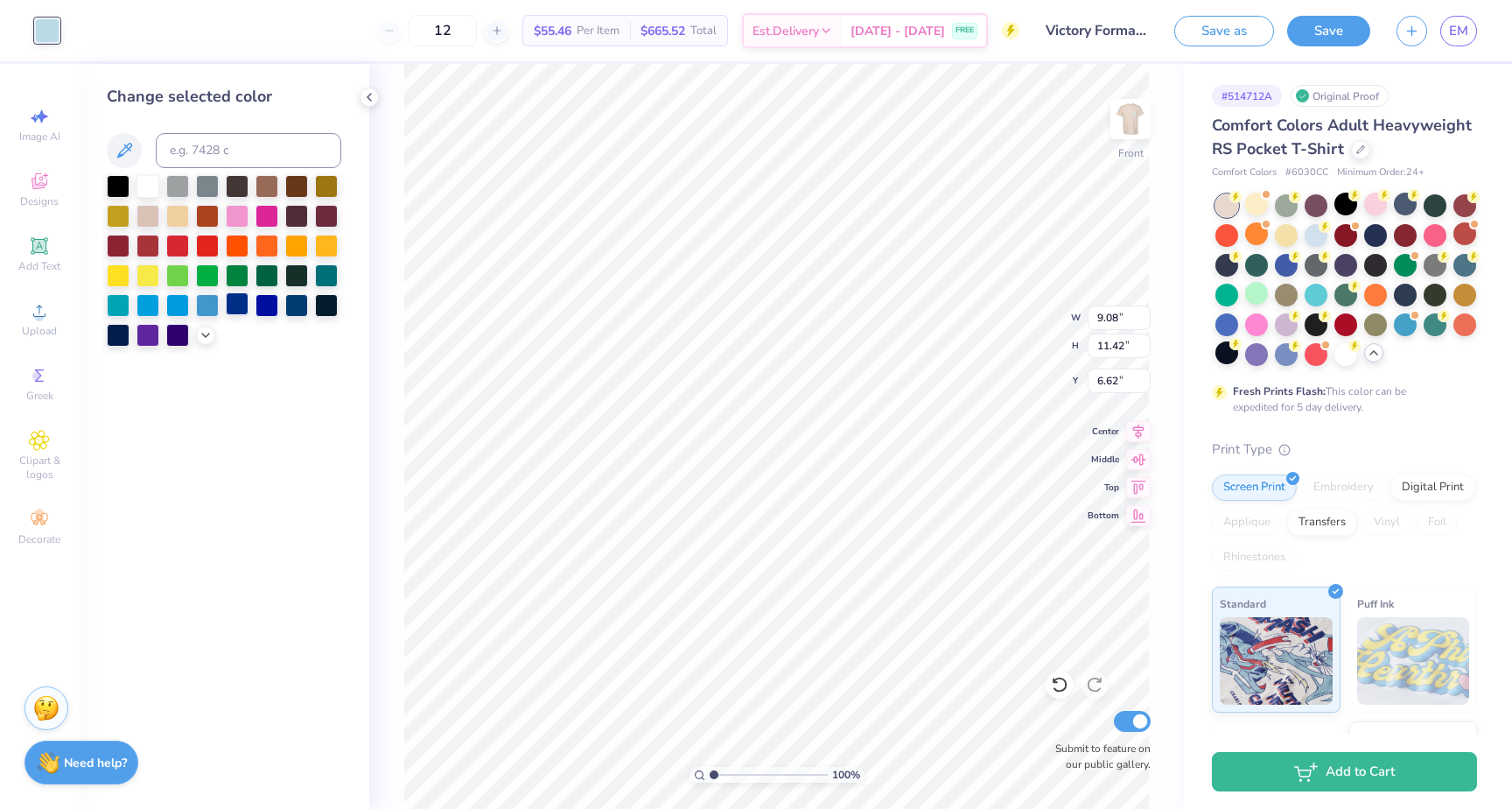
click at [240, 304] on div at bounding box center [237, 304] width 23 height 23
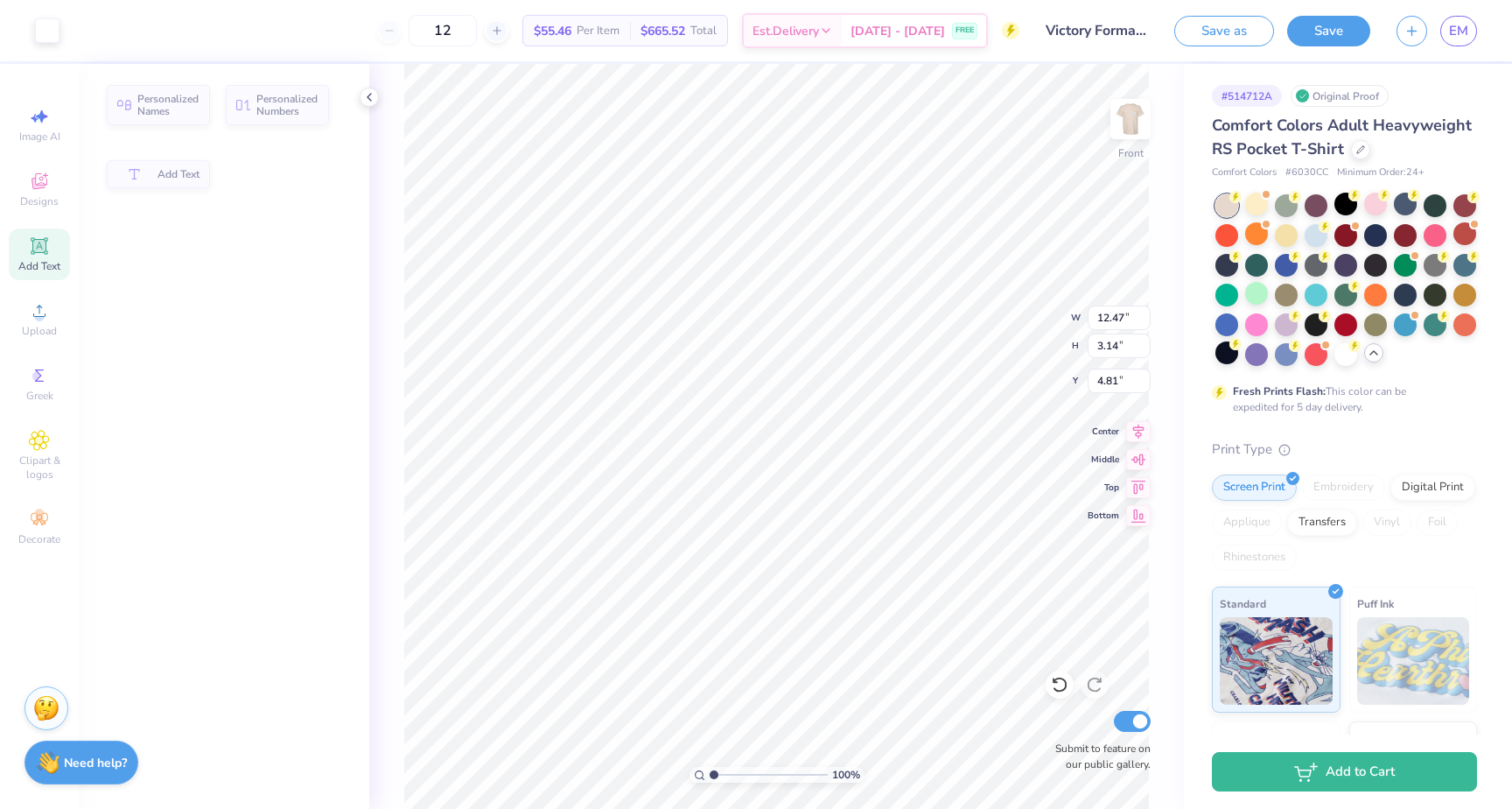
type input "12.47"
type input "3.14"
type input "4.81"
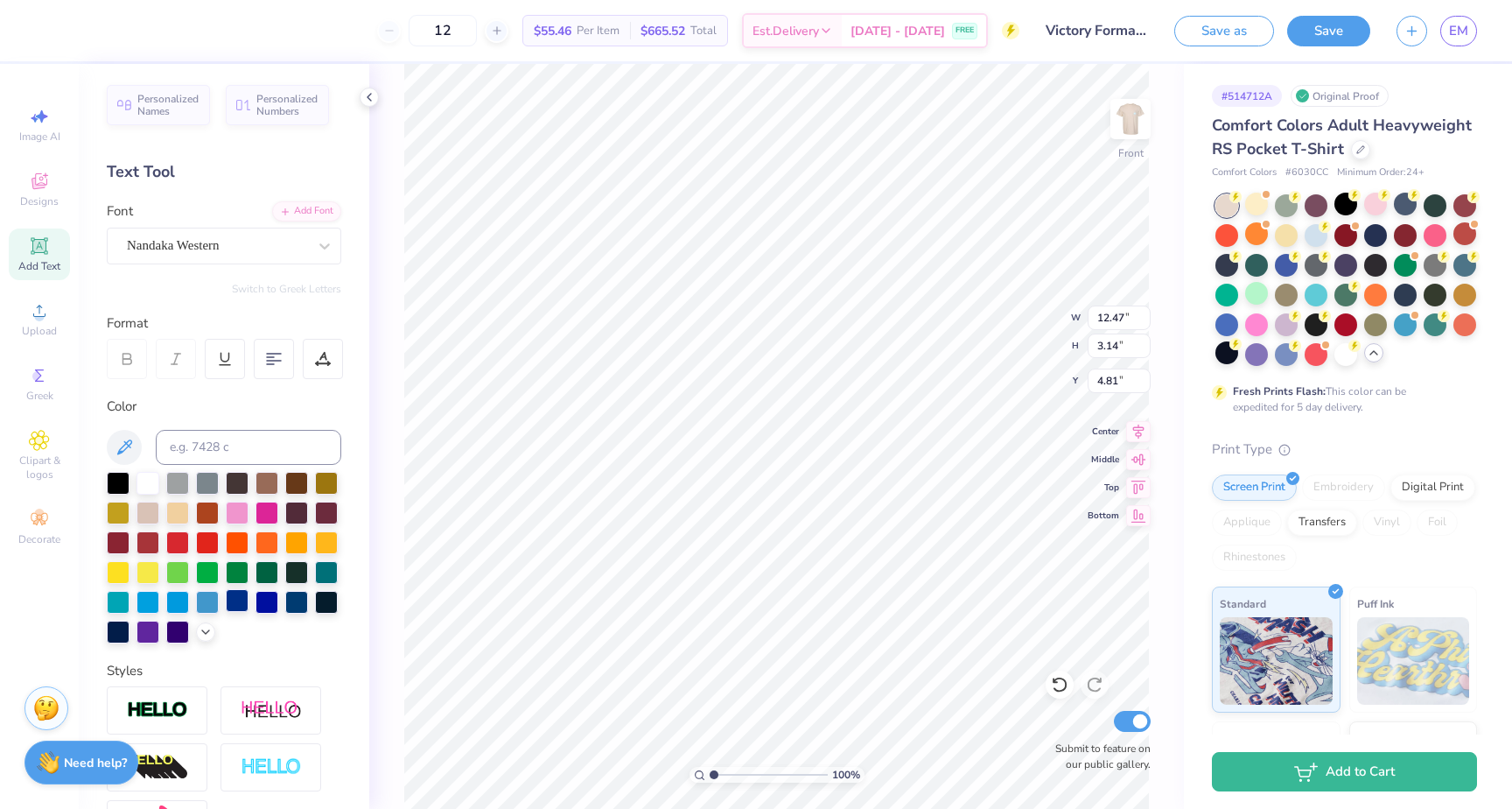
click at [236, 606] on div at bounding box center [237, 600] width 23 height 23
click at [294, 601] on div at bounding box center [297, 600] width 23 height 23
click at [245, 600] on div at bounding box center [237, 600] width 23 height 23
click at [1232, 349] on div at bounding box center [1227, 353] width 23 height 23
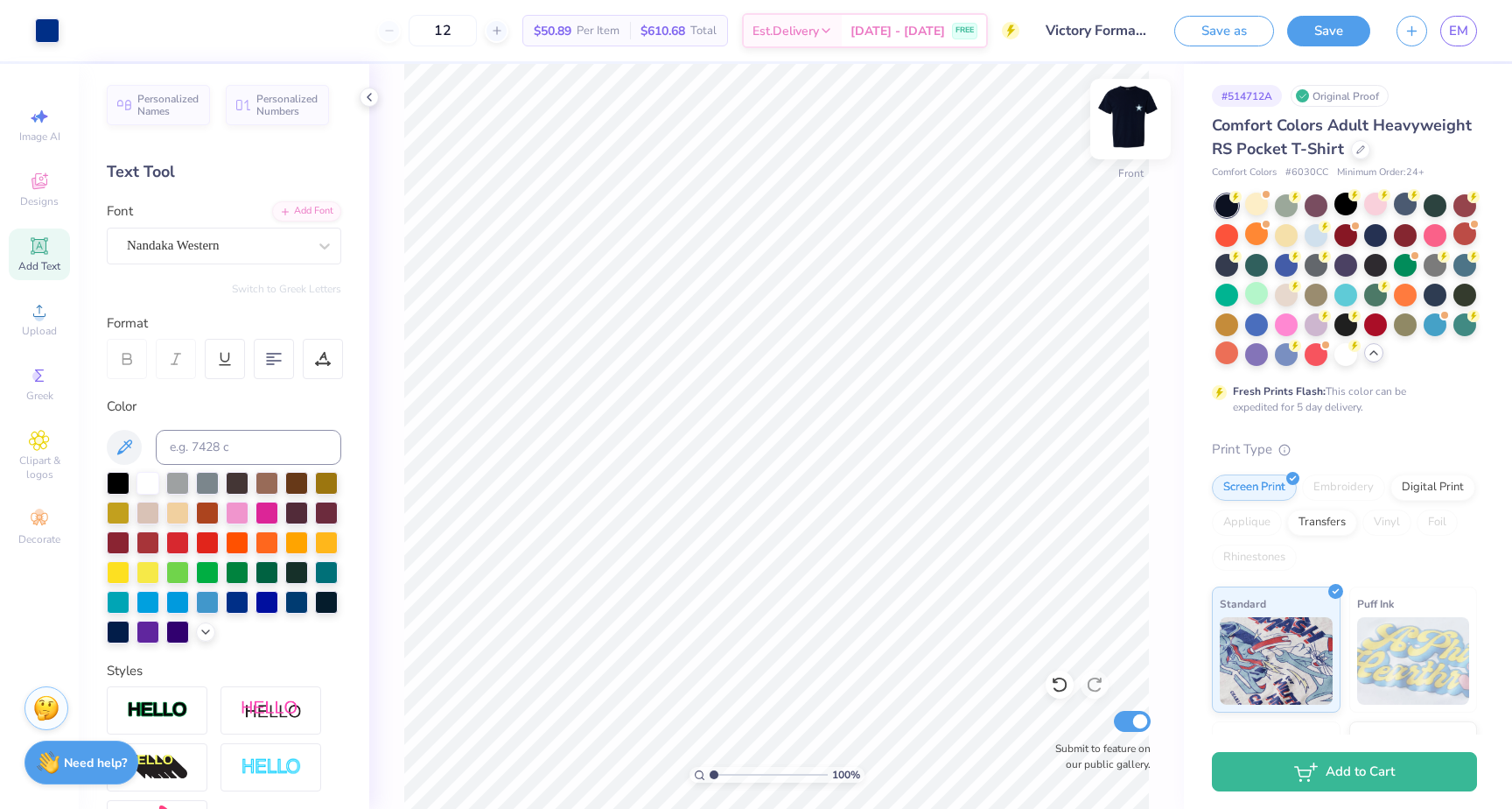
click at [1125, 124] on img at bounding box center [1131, 119] width 70 height 70
click at [1114, 104] on img at bounding box center [1131, 119] width 70 height 70
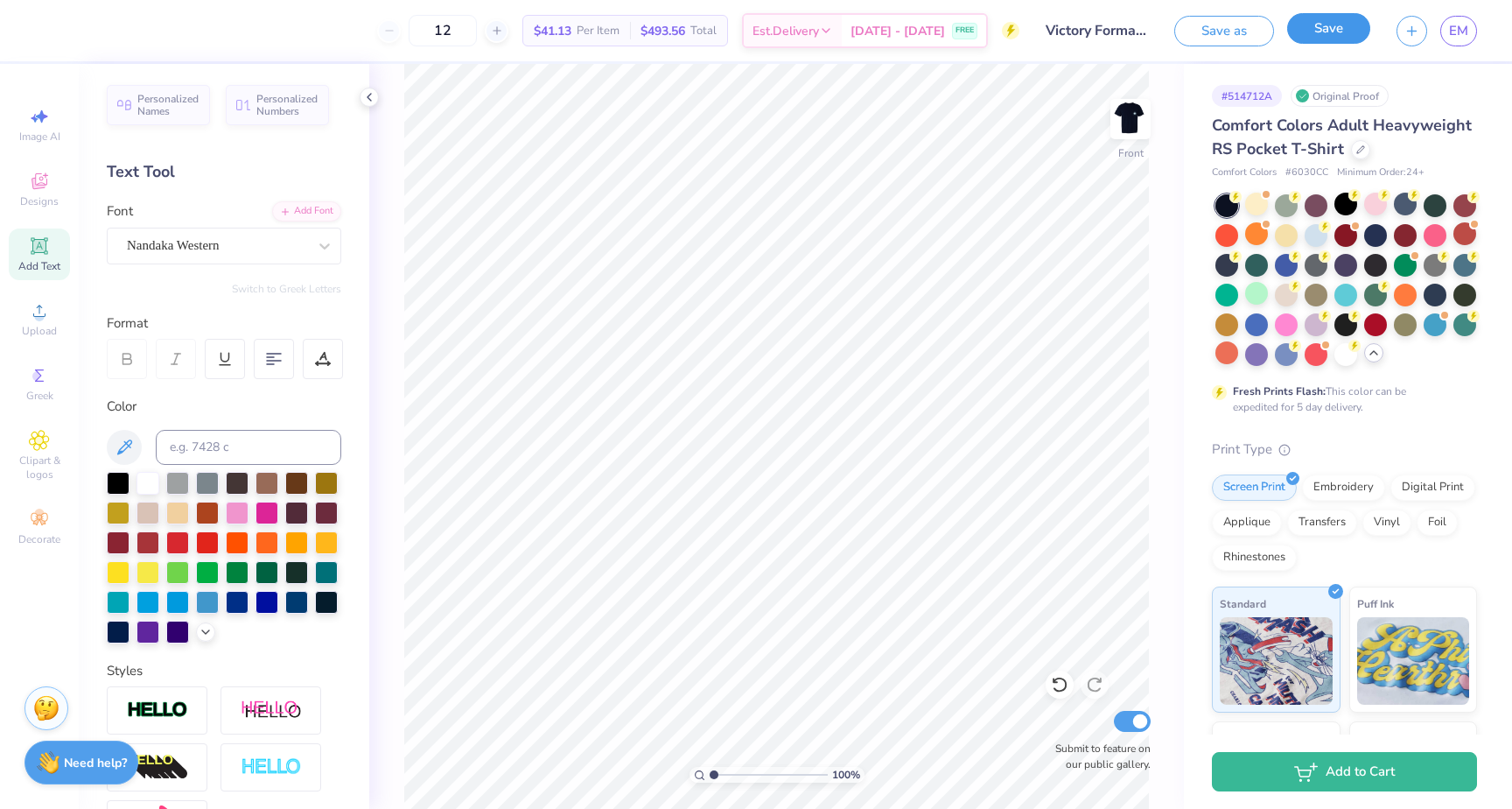
click at [1320, 28] on button "Save" at bounding box center [1329, 28] width 83 height 31
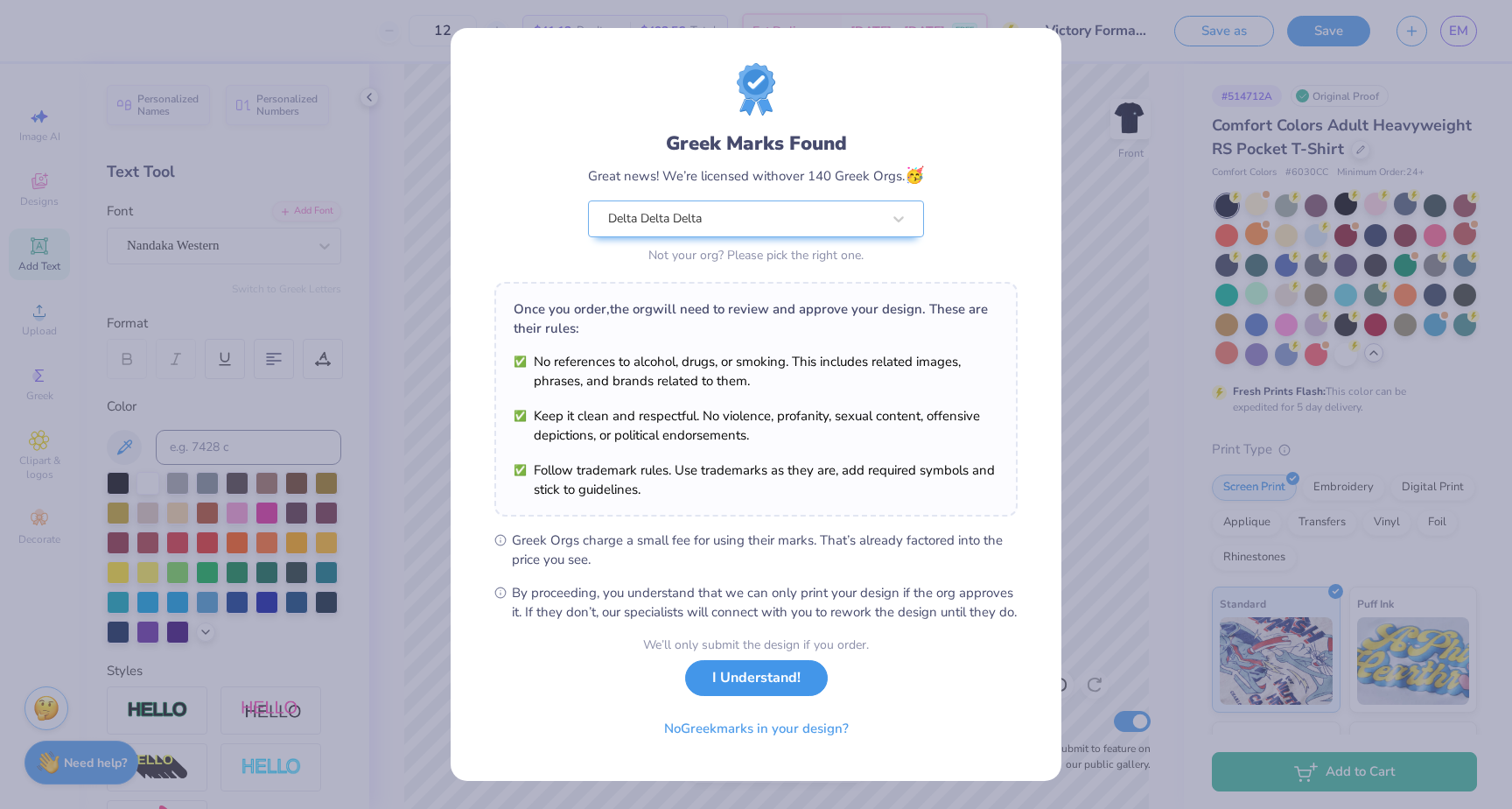
click at [771, 696] on button "I Understand!" at bounding box center [756, 677] width 143 height 36
